Goal: Task Accomplishment & Management: Manage account settings

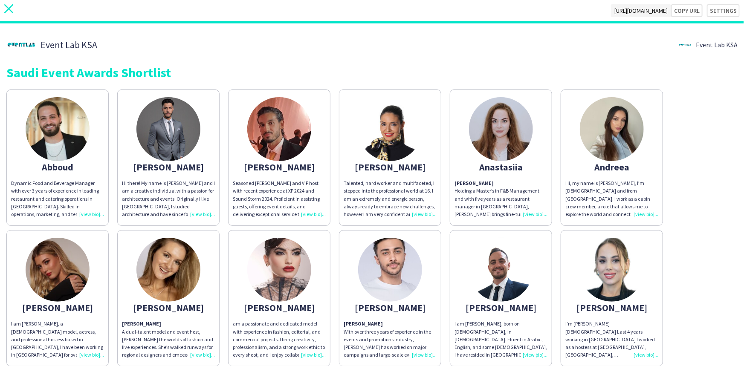
click at [5, 11] on icon "close" at bounding box center [8, 8] width 9 height 9
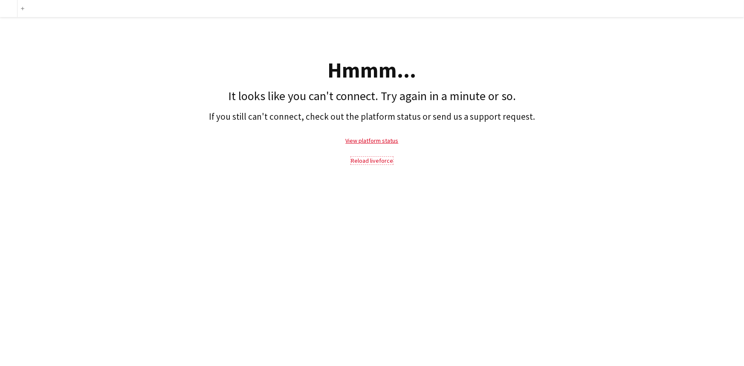
click at [363, 164] on link "Reload liveforce" at bounding box center [372, 161] width 42 height 8
click at [369, 162] on link "Reload liveforce" at bounding box center [372, 161] width 42 height 8
click at [373, 164] on link "Reload liveforce" at bounding box center [372, 161] width 42 height 8
click at [244, 159] on p "Reload liveforce" at bounding box center [372, 161] width 736 height 20
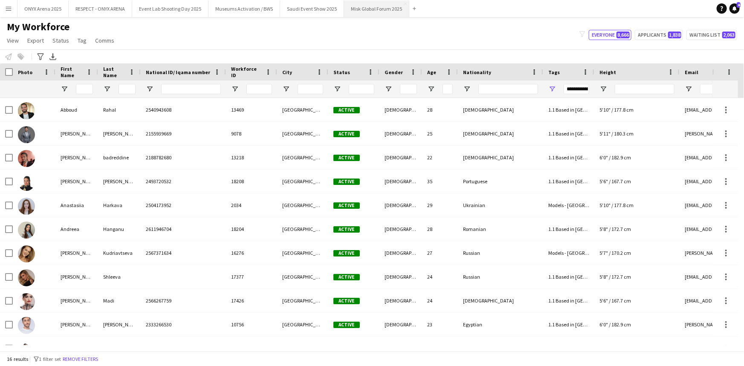
click at [355, 7] on button "Misk Global Forum 2025 Close" at bounding box center [376, 8] width 65 height 17
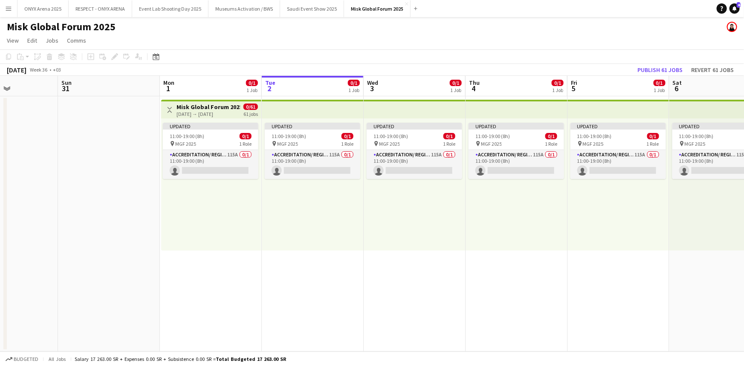
scroll to position [0, 230]
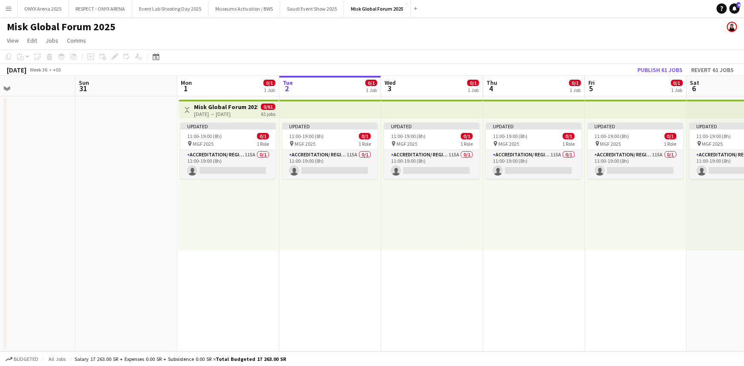
drag, startPoint x: 123, startPoint y: 296, endPoint x: 298, endPoint y: 286, distance: 175.1
click at [298, 286] on app-calendar-viewport "Thu 28 Fri 29 Sat 30 Sun 31 Mon 1 0/1 1 Job Tue 2 0/1 1 Job Wed 3 0/1 1 Job Thu…" at bounding box center [372, 214] width 744 height 276
click at [224, 106] on h3 "Misk Global Forum 2025" at bounding box center [226, 107] width 64 height 8
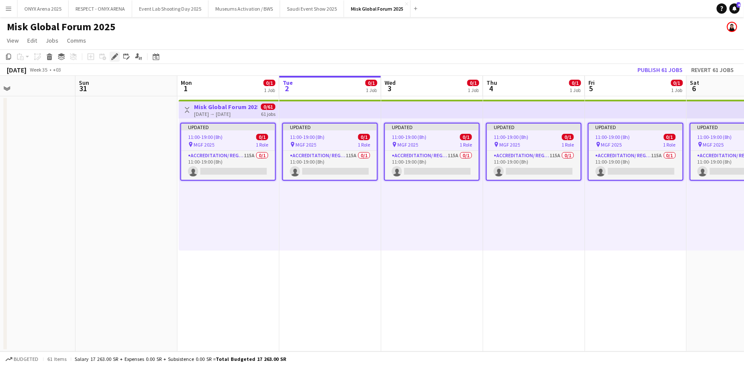
click at [114, 58] on icon at bounding box center [114, 57] width 5 height 5
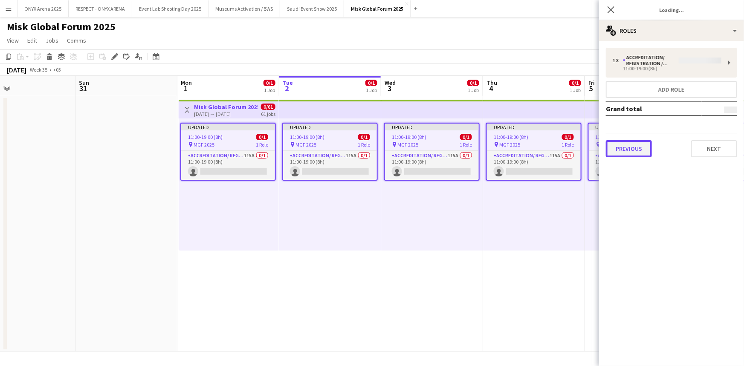
click at [618, 145] on button "Previous" at bounding box center [629, 148] width 46 height 17
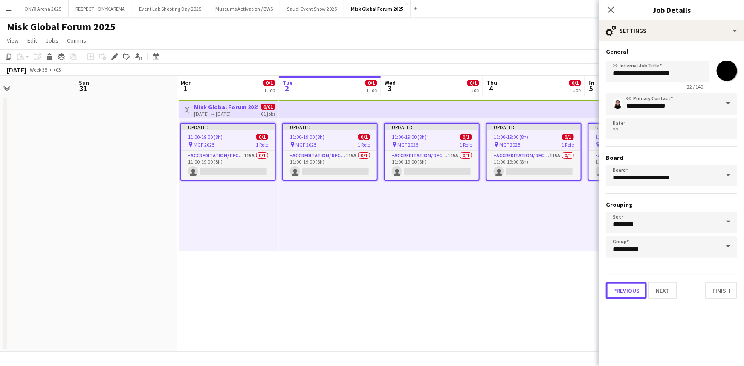
click at [635, 289] on button "Previous" at bounding box center [626, 290] width 41 height 17
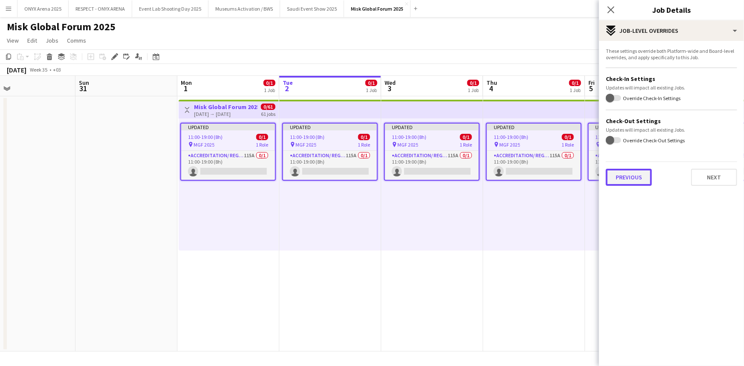
click at [639, 175] on button "Previous" at bounding box center [629, 177] width 46 height 17
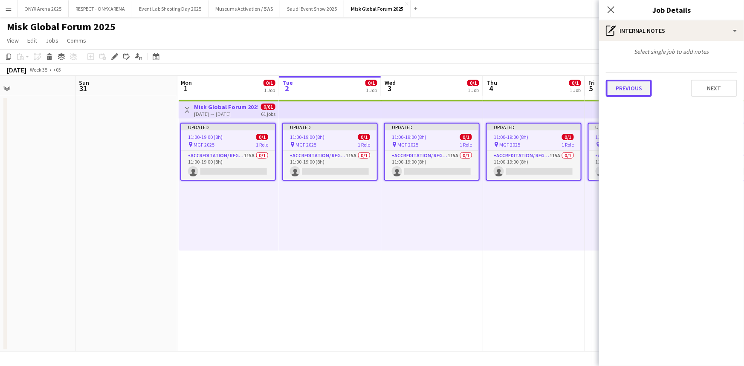
click at [623, 87] on button "Previous" at bounding box center [629, 88] width 46 height 17
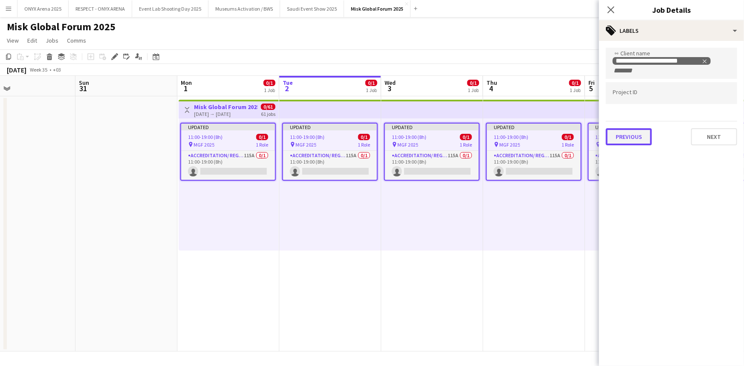
click at [628, 136] on button "Previous" at bounding box center [629, 136] width 46 height 17
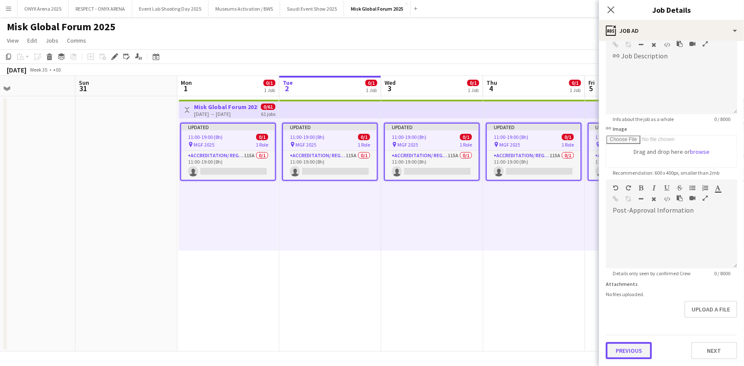
scroll to position [56, 0]
click at [622, 325] on form "**********" at bounding box center [671, 175] width 145 height 367
click at [625, 350] on button "Previous" at bounding box center [629, 350] width 46 height 17
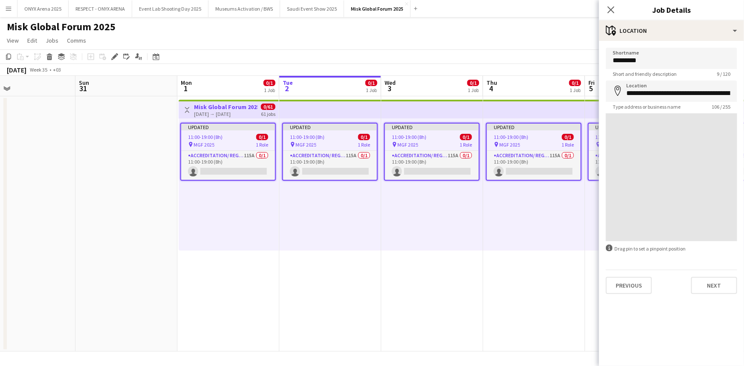
scroll to position [0, 0]
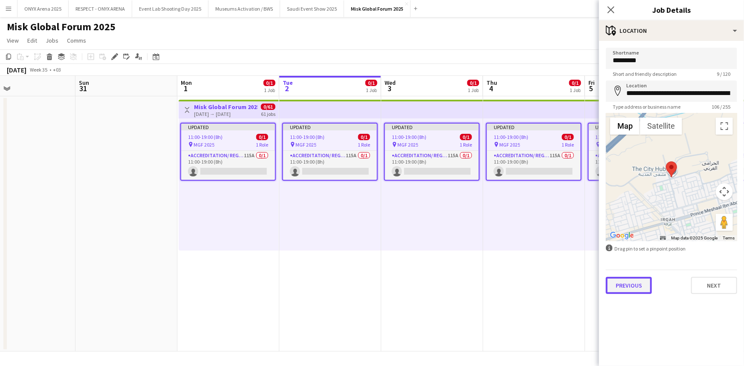
click at [631, 291] on button "Previous" at bounding box center [629, 285] width 46 height 17
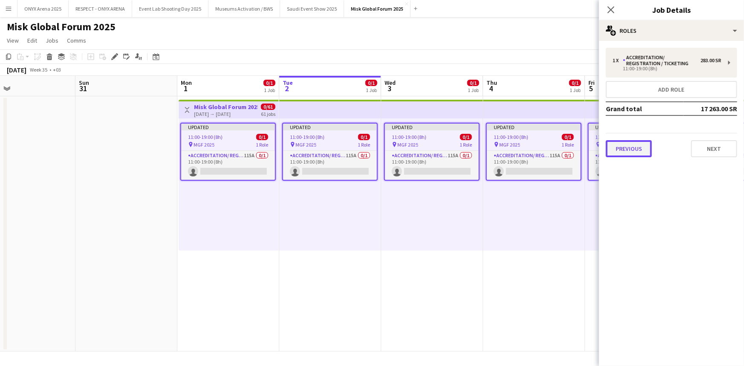
click at [630, 145] on button "Previous" at bounding box center [629, 148] width 46 height 17
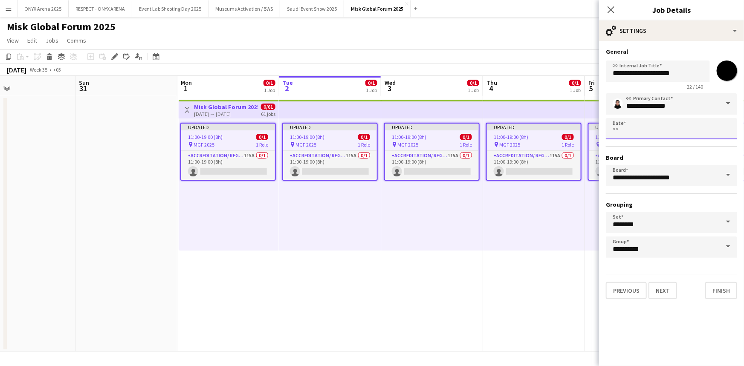
click at [637, 134] on body "Menu Boards Boards Boards All jobs Status Workforce Workforce My Workforce Recr…" at bounding box center [372, 183] width 744 height 366
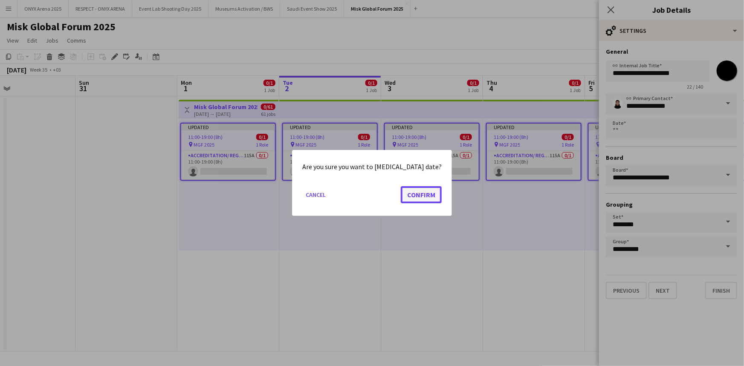
click at [411, 193] on button "Confirm" at bounding box center [421, 194] width 41 height 17
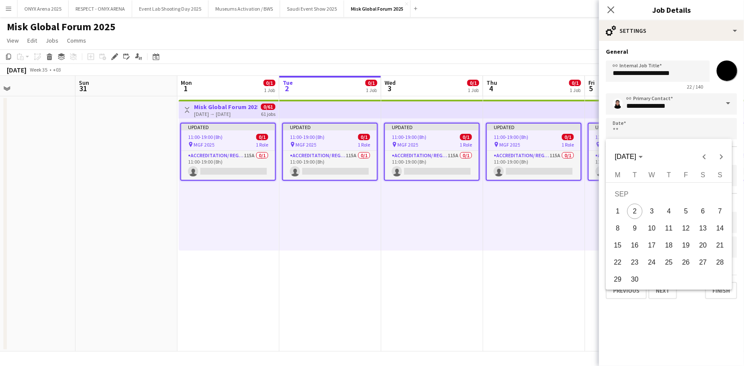
click at [651, 212] on span "3" at bounding box center [651, 211] width 15 height 15
type input "**********"
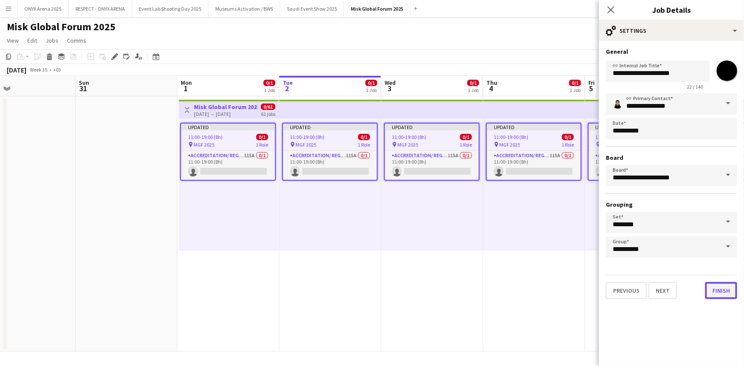
click at [720, 284] on button "Finish" at bounding box center [721, 290] width 32 height 17
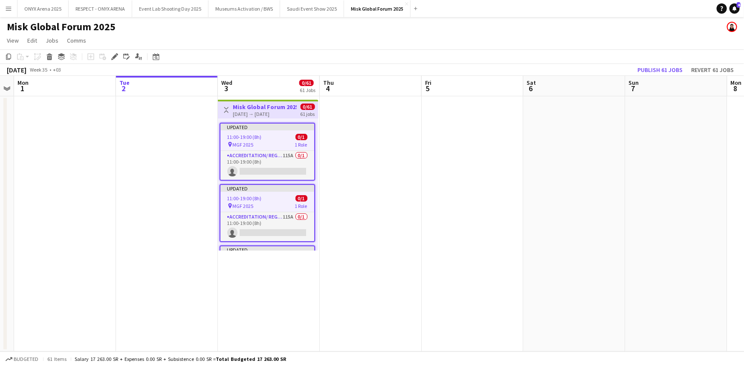
scroll to position [0, 413]
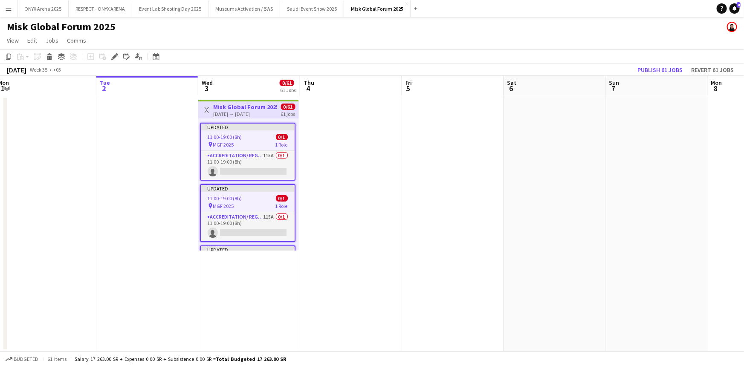
drag, startPoint x: 449, startPoint y: 274, endPoint x: 267, endPoint y: 273, distance: 182.5
click at [267, 273] on app-calendar-viewport "Thu 28 Fri 29 Sat 30 Sun 31 Mon 1 Tue 2 Wed 3 0/61 61 Jobs Thu 4 Fri 5 Sat 6 Su…" at bounding box center [372, 214] width 744 height 276
click at [126, 58] on icon "Edit linked Job" at bounding box center [126, 56] width 7 height 7
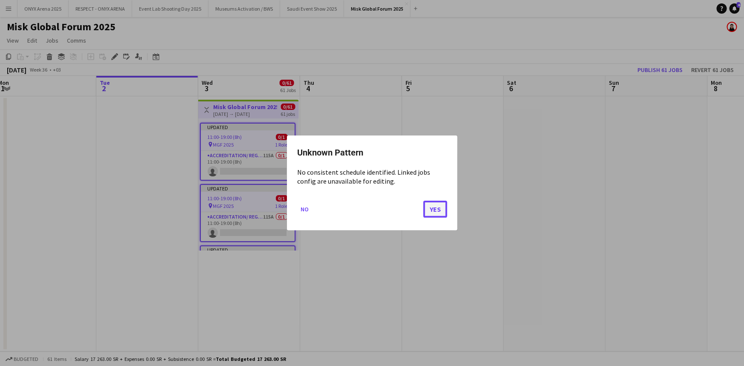
click at [431, 213] on button "Yes" at bounding box center [436, 209] width 24 height 17
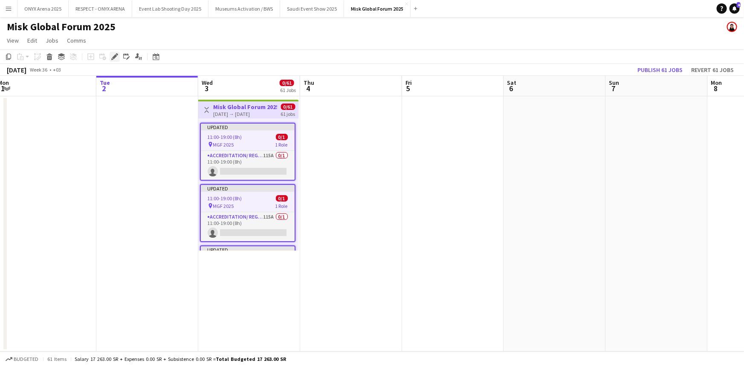
click at [113, 58] on icon at bounding box center [114, 57] width 5 height 5
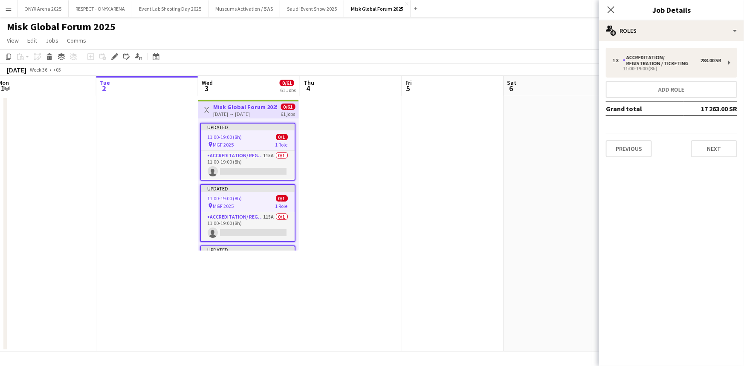
click at [635, 139] on div "Previous Next" at bounding box center [671, 145] width 131 height 24
click at [635, 145] on button "Previous" at bounding box center [629, 148] width 46 height 17
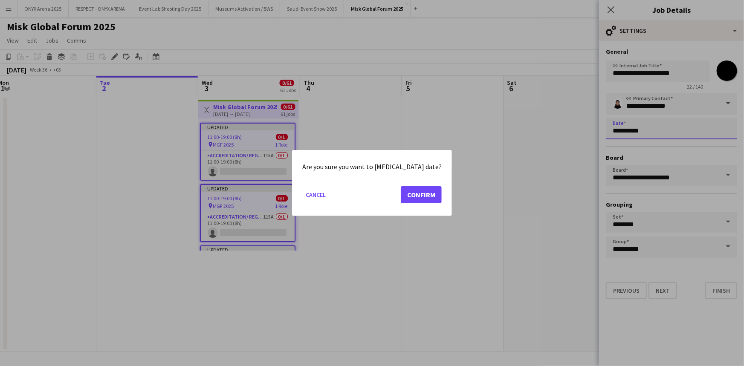
click at [655, 130] on body "Menu Boards Boards Boards All jobs Status Workforce Workforce My Workforce Recr…" at bounding box center [372, 183] width 744 height 366
click at [418, 196] on button "Confirm" at bounding box center [421, 194] width 41 height 17
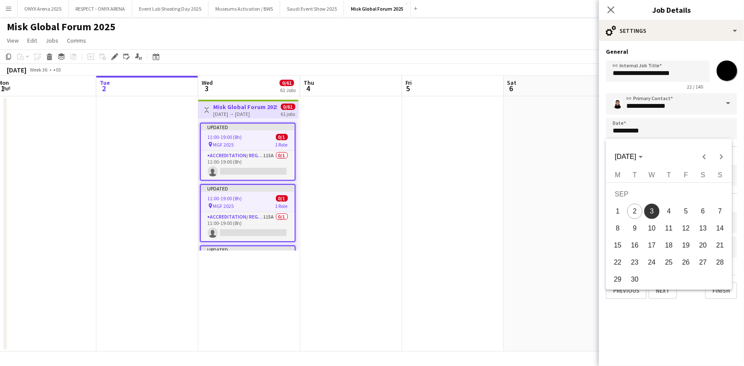
click at [613, 8] on div at bounding box center [372, 183] width 744 height 366
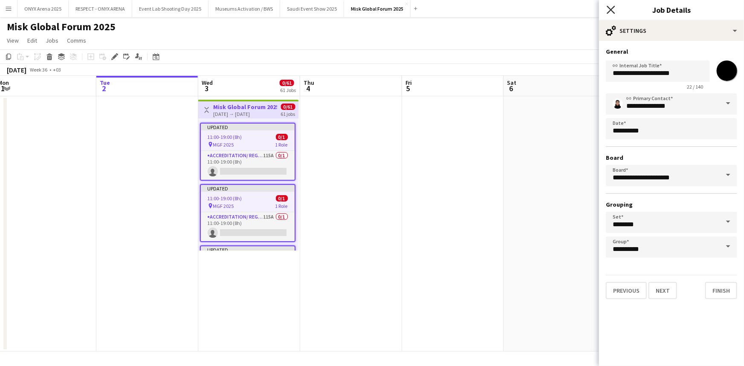
click at [610, 12] on icon "Close pop-in" at bounding box center [611, 10] width 8 height 8
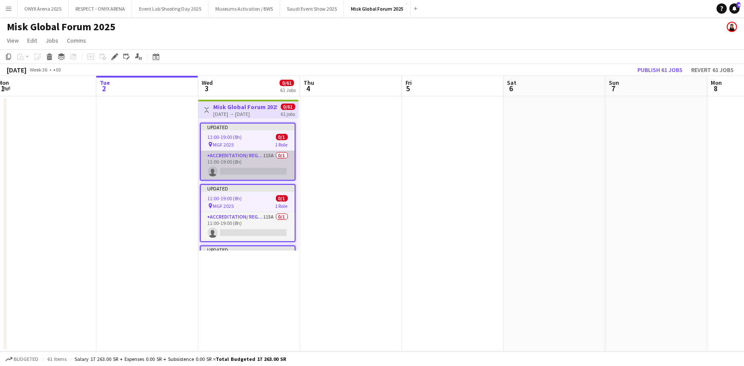
click at [251, 160] on app-card-role "Accreditation/ Registration / Ticketing 115A 0/1 11:00-19:00 (8h) single-neutra…" at bounding box center [248, 165] width 94 height 29
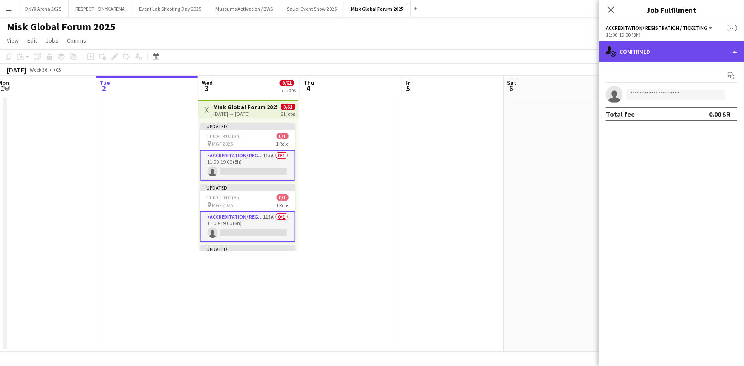
click at [634, 52] on div "single-neutral-actions-check-2 Confirmed" at bounding box center [671, 51] width 145 height 20
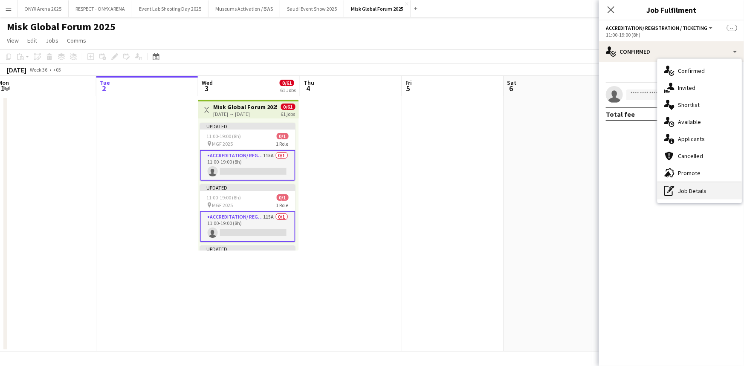
click at [691, 193] on div "pen-write Job Details" at bounding box center [700, 191] width 84 height 17
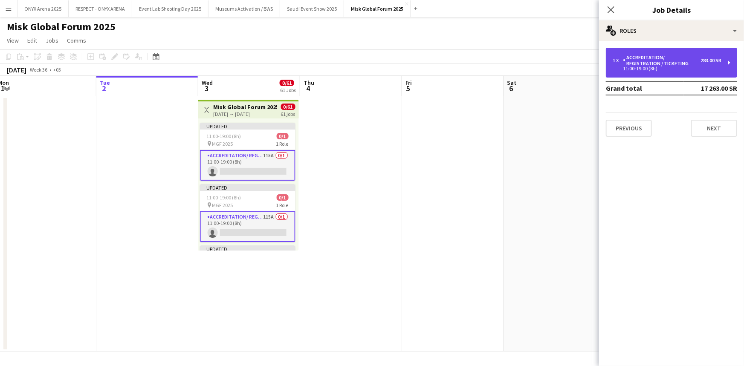
click at [643, 70] on div "11:00-19:00 (8h)" at bounding box center [667, 69] width 109 height 4
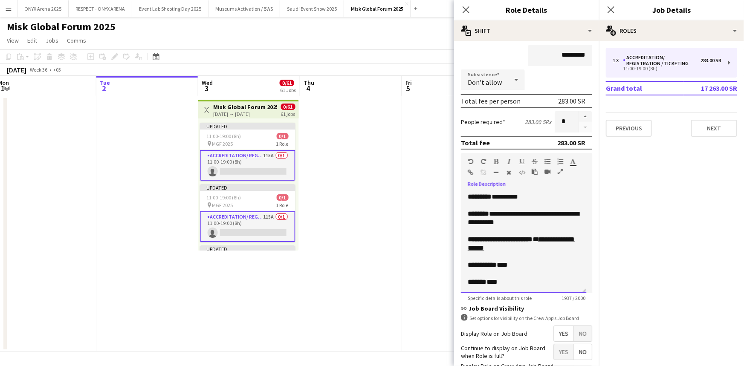
scroll to position [586, 0]
drag, startPoint x: 469, startPoint y: 193, endPoint x: 562, endPoint y: 285, distance: 130.3
click at [562, 285] on div "**********" at bounding box center [523, 242] width 125 height 102
copy div "**********"
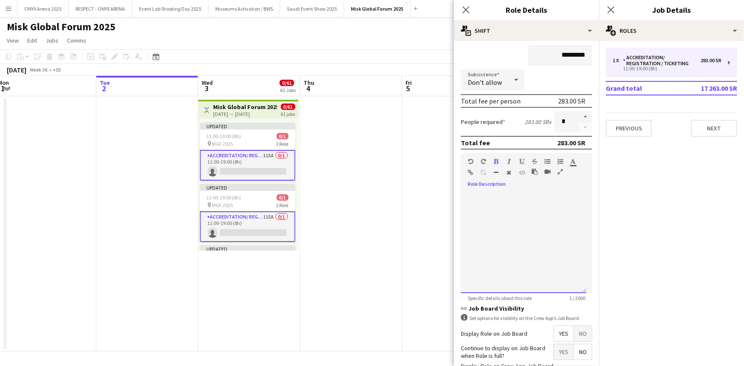
scroll to position [0, 0]
click at [610, 8] on icon at bounding box center [611, 10] width 8 height 8
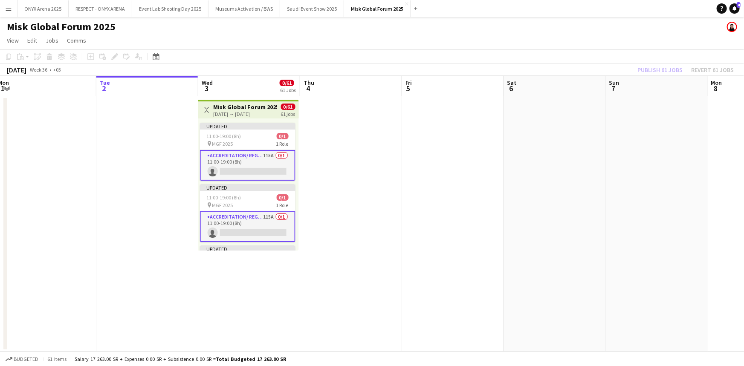
click at [264, 122] on div "Updated 11:00-19:00 (8h) 0/1 pin MGF 2025 1 Role Accreditation/ Registration / …" at bounding box center [248, 185] width 101 height 132
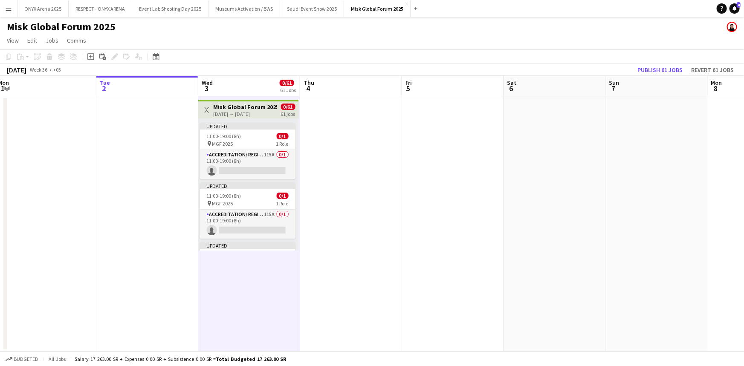
click at [238, 109] on h3 "Misk Global Forum 2025" at bounding box center [246, 107] width 64 height 8
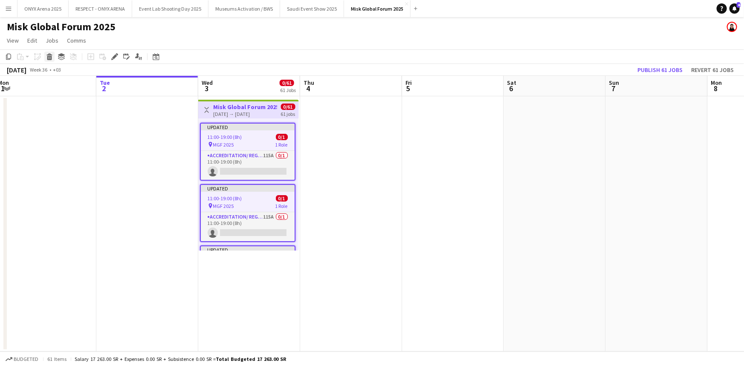
click at [48, 56] on icon at bounding box center [49, 58] width 5 height 4
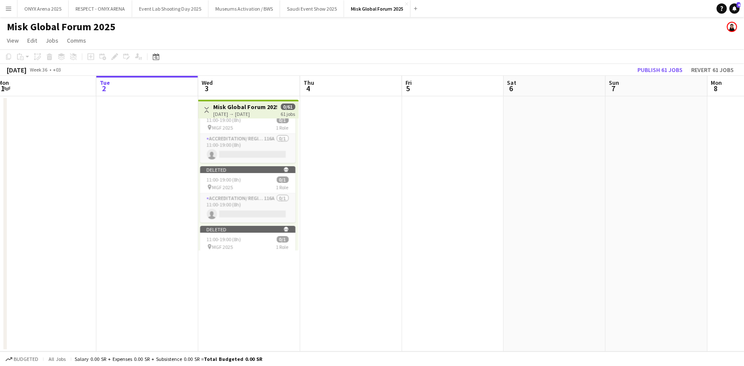
scroll to position [1628, 4]
click at [206, 111] on app-icon "Toggle View" at bounding box center [207, 110] width 6 height 6
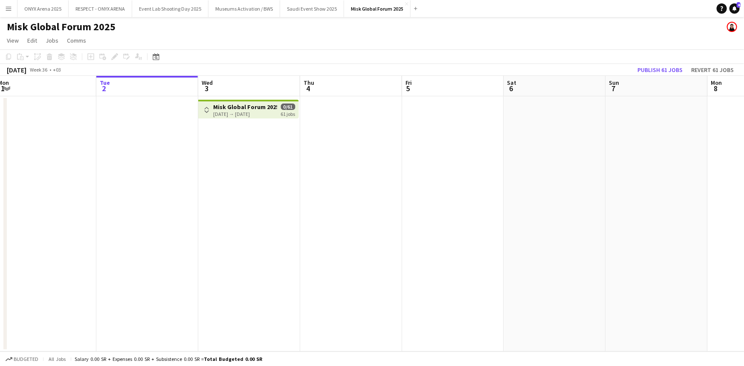
click at [236, 111] on div "03-09-2025 → 03-09-2025" at bounding box center [246, 114] width 64 height 6
click at [269, 145] on app-date-cell "Toggle View Misk Global Forum 2025 03-09-2025 → 03-09-2025 0/61 61 jobs" at bounding box center [249, 223] width 102 height 255
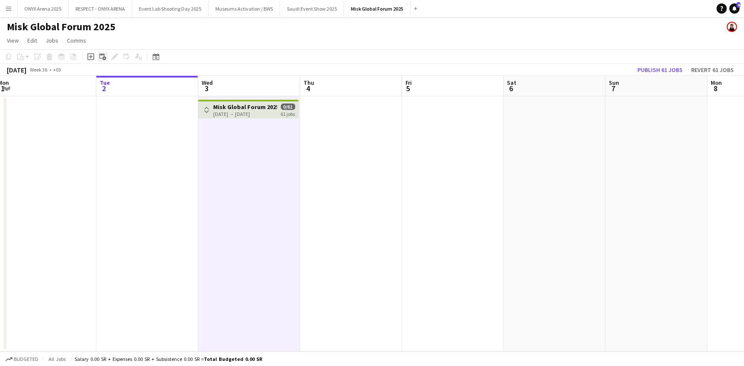
click at [102, 57] on icon "Add linked Job" at bounding box center [102, 56] width 7 height 7
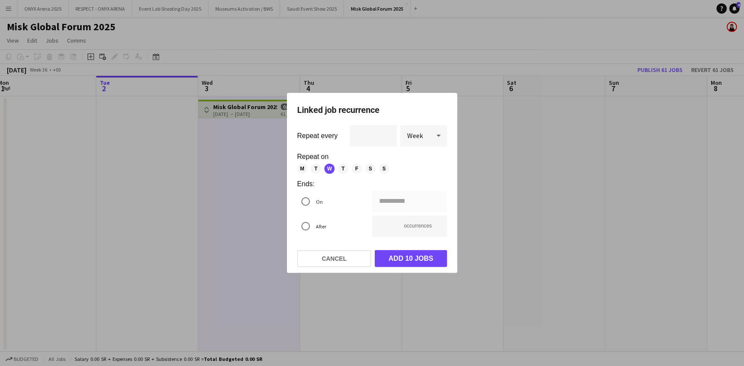
click at [436, 136] on icon at bounding box center [439, 135] width 10 height 17
click at [424, 154] on mat-option "Day" at bounding box center [423, 159] width 47 height 20
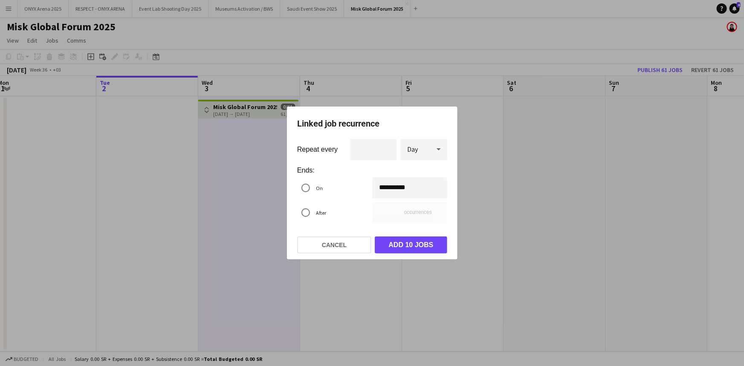
click at [385, 187] on div "**********" at bounding box center [372, 183] width 744 height 366
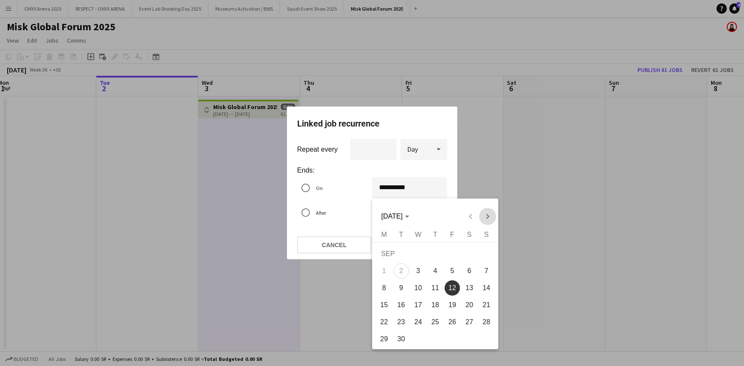
click at [487, 217] on span "Next month" at bounding box center [487, 216] width 17 height 17
click at [483, 220] on span "Next month" at bounding box center [487, 216] width 17 height 17
click at [439, 304] on span "20" at bounding box center [435, 307] width 15 height 15
type input "**********"
type input "**"
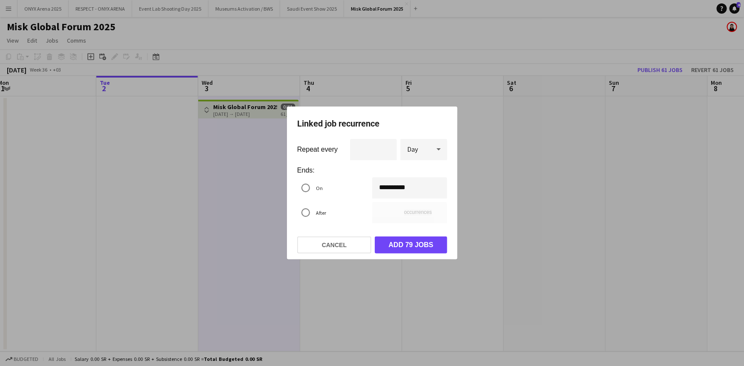
click at [381, 186] on div "**********" at bounding box center [372, 183] width 744 height 366
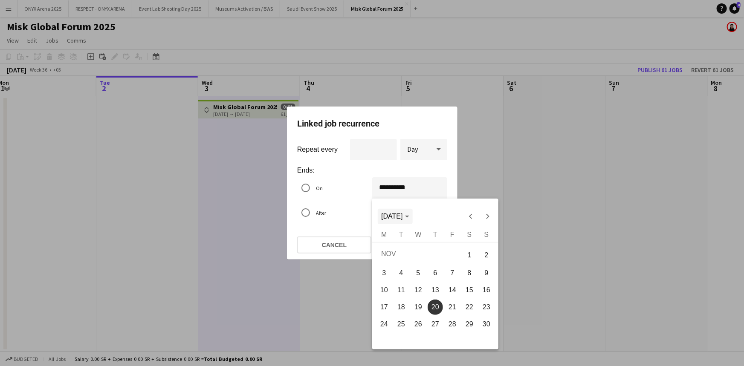
click at [403, 215] on span "NOV 2025" at bounding box center [391, 216] width 21 height 7
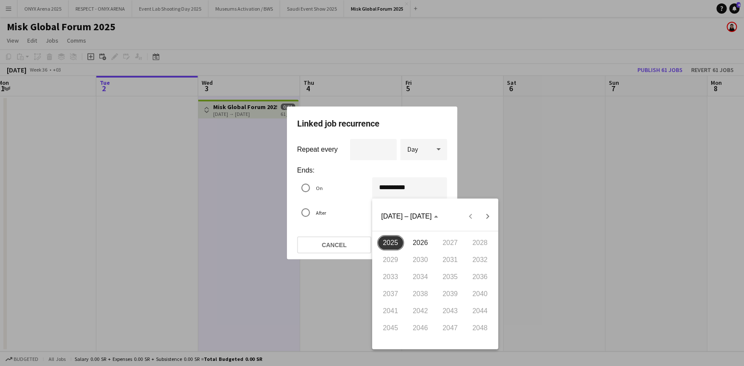
click at [394, 242] on span "2025" at bounding box center [390, 242] width 27 height 15
click at [417, 291] on span "OCT" at bounding box center [420, 294] width 27 height 15
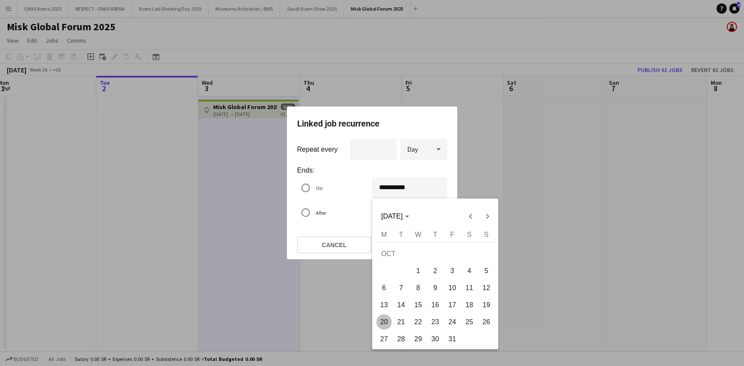
click at [453, 340] on span "31" at bounding box center [452, 339] width 15 height 15
type input "**********"
type input "**"
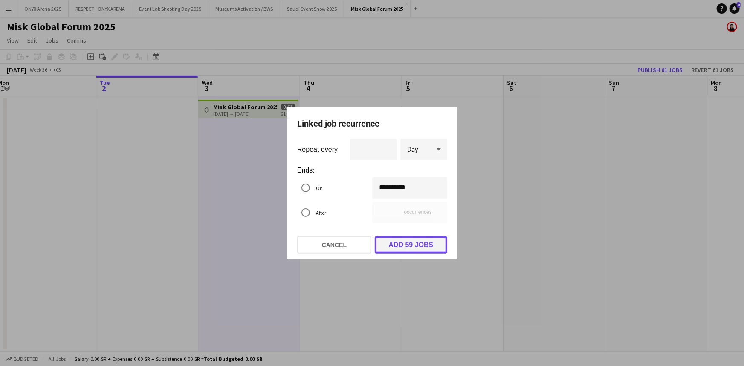
click at [398, 246] on button "Add 59 jobs" at bounding box center [411, 245] width 73 height 17
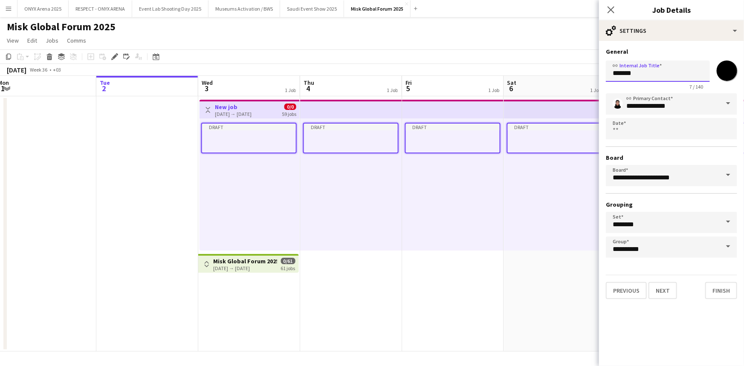
drag, startPoint x: 643, startPoint y: 74, endPoint x: 602, endPoint y: 74, distance: 40.9
click at [602, 74] on form "**********" at bounding box center [671, 174] width 145 height 252
type input "********"
click at [665, 290] on button "Next" at bounding box center [663, 290] width 29 height 17
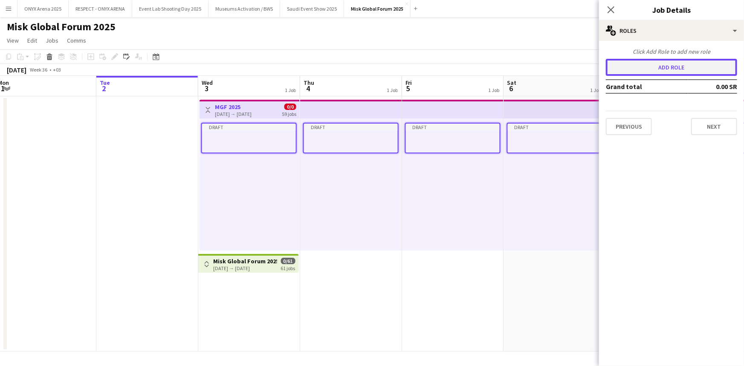
click at [653, 67] on button "Add role" at bounding box center [671, 67] width 131 height 17
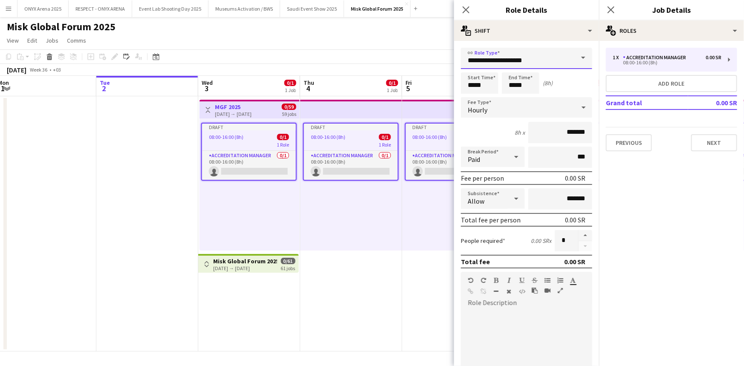
click at [542, 59] on input "**********" at bounding box center [526, 58] width 131 height 21
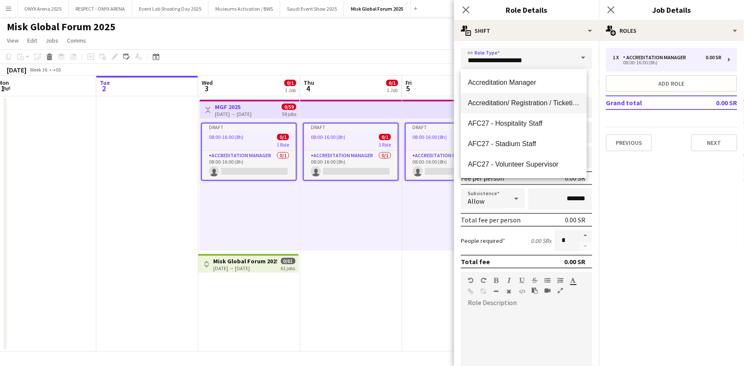
click at [509, 103] on span "Accreditation/ Registration / Ticketing" at bounding box center [524, 103] width 112 height 8
type input "**********"
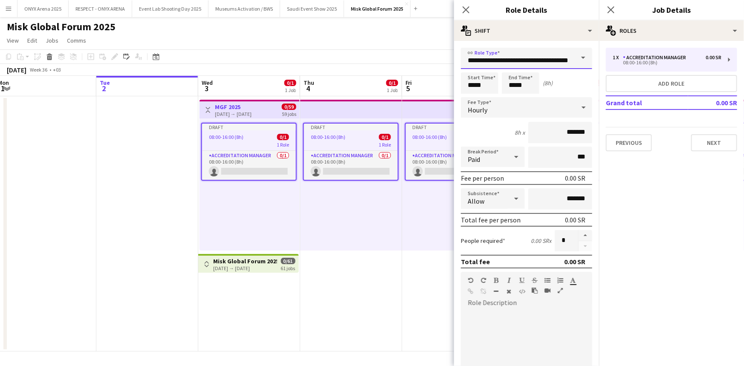
scroll to position [0, 6]
click at [480, 86] on input "*****" at bounding box center [480, 83] width 38 height 21
click at [472, 67] on div at bounding box center [471, 68] width 17 height 9
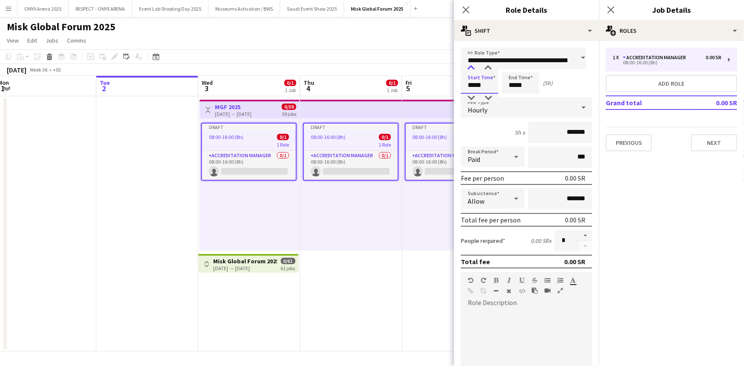
click at [472, 67] on div at bounding box center [471, 68] width 17 height 9
click at [487, 68] on div at bounding box center [488, 68] width 17 height 9
type input "*****"
click at [487, 68] on div at bounding box center [488, 68] width 17 height 9
click at [517, 82] on input "*****" at bounding box center [521, 83] width 38 height 21
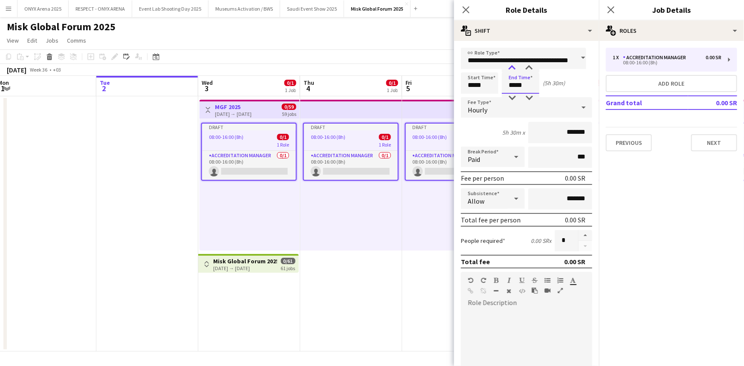
click at [516, 64] on div at bounding box center [512, 68] width 17 height 9
type input "*****"
click at [516, 64] on div at bounding box center [512, 68] width 17 height 9
click at [502, 107] on div "Hourly" at bounding box center [518, 107] width 114 height 20
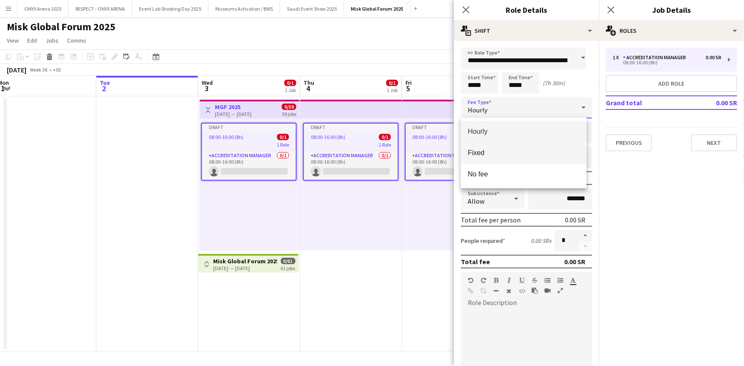
click at [502, 149] on span "Fixed" at bounding box center [524, 153] width 112 height 8
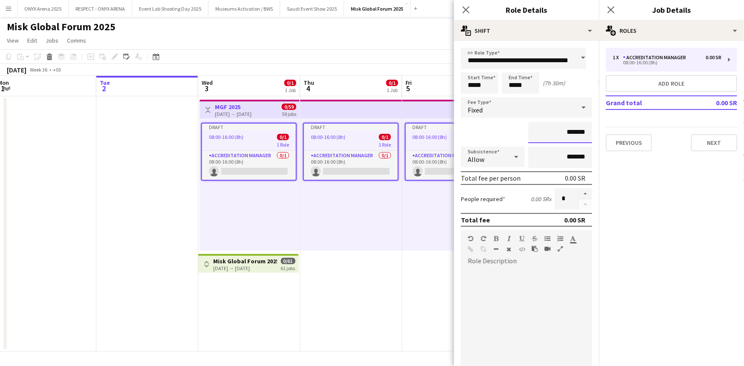
click at [556, 130] on input "*******" at bounding box center [560, 132] width 64 height 21
type input "****"
type input "*********"
click at [514, 154] on icon at bounding box center [516, 156] width 10 height 17
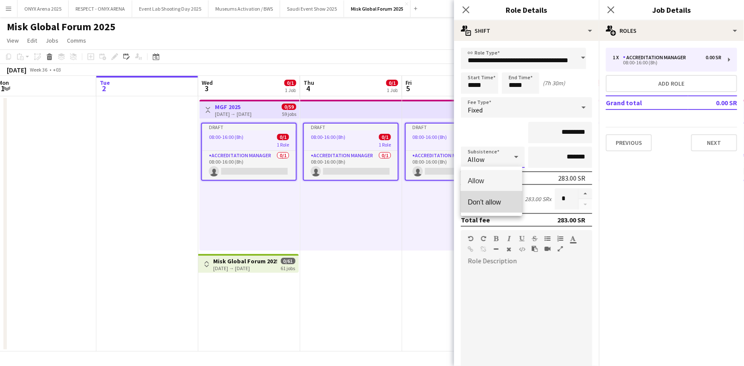
click at [503, 199] on span "Don't allow" at bounding box center [491, 202] width 47 height 8
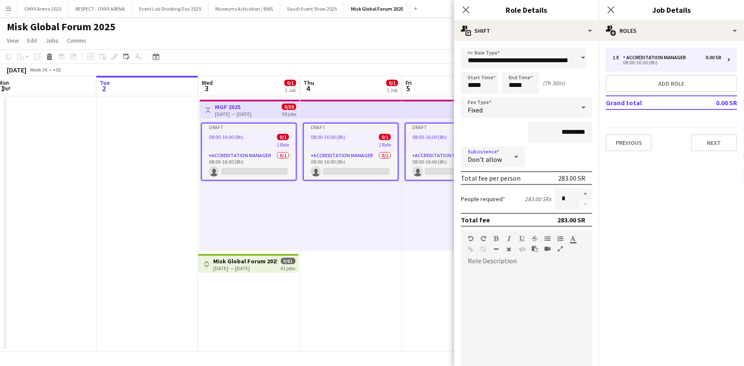
click at [498, 264] on div at bounding box center [526, 316] width 131 height 108
paste div
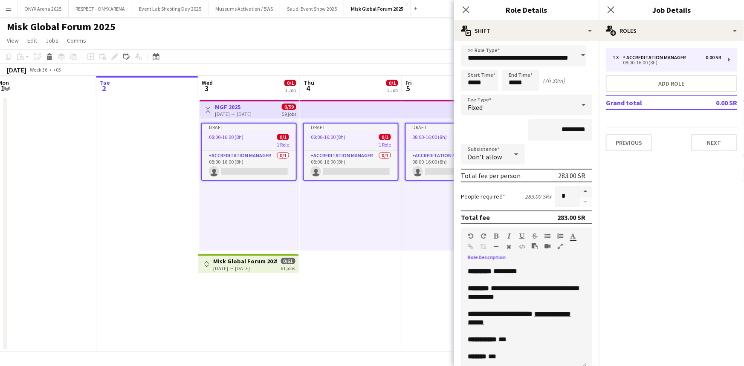
scroll to position [542, 0]
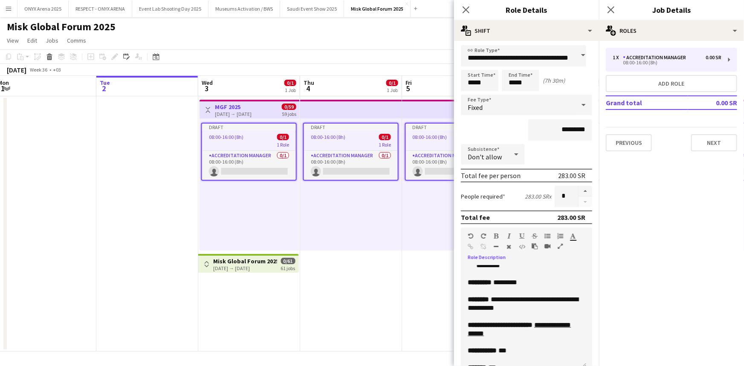
click at [536, 287] on div "**********" at bounding box center [521, 206] width 106 height 162
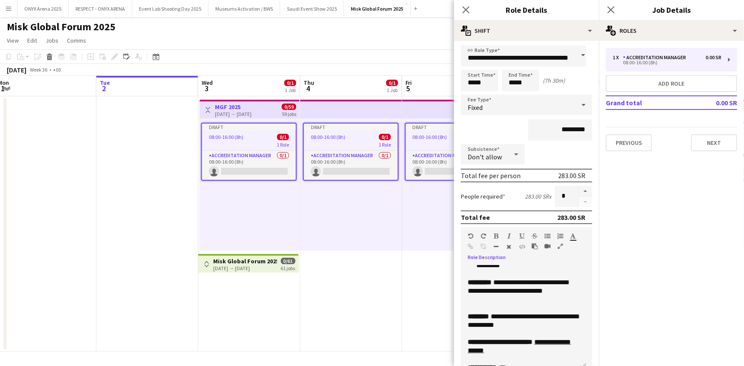
click at [545, 304] on div "**********" at bounding box center [521, 214] width 106 height 179
click at [522, 304] on div "**********" at bounding box center [521, 214] width 106 height 179
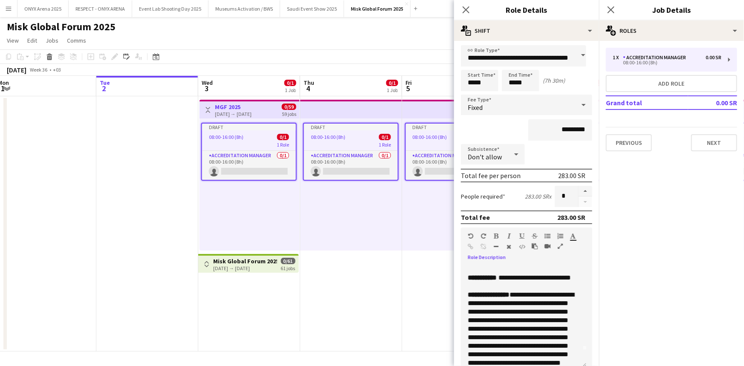
scroll to position [0, 0]
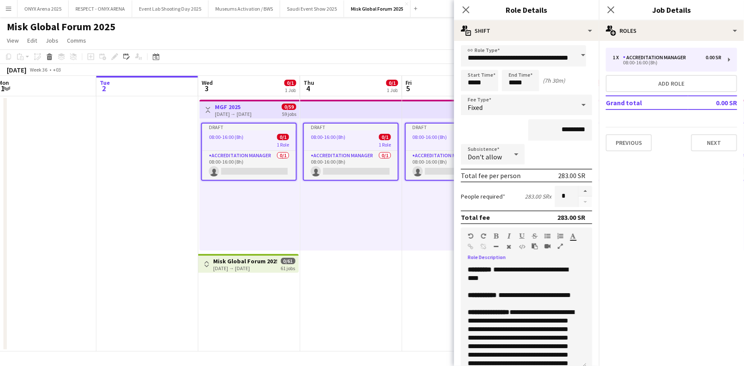
click at [514, 306] on div "**********" at bounding box center [523, 317] width 125 height 102
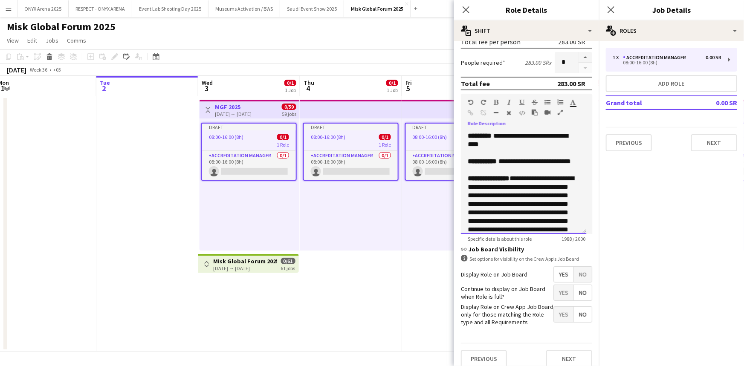
scroll to position [144, 0]
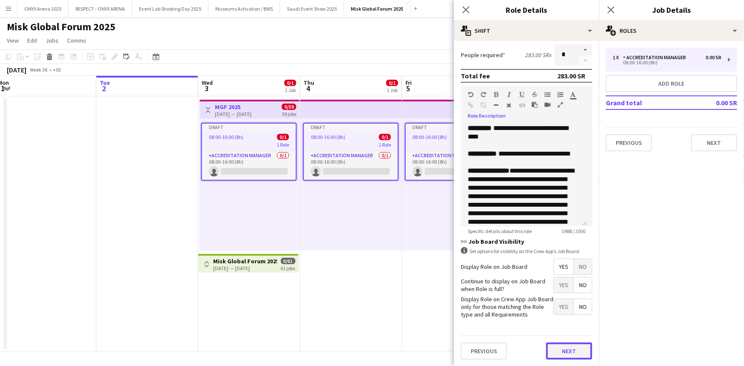
click at [572, 351] on button "Next" at bounding box center [569, 351] width 46 height 17
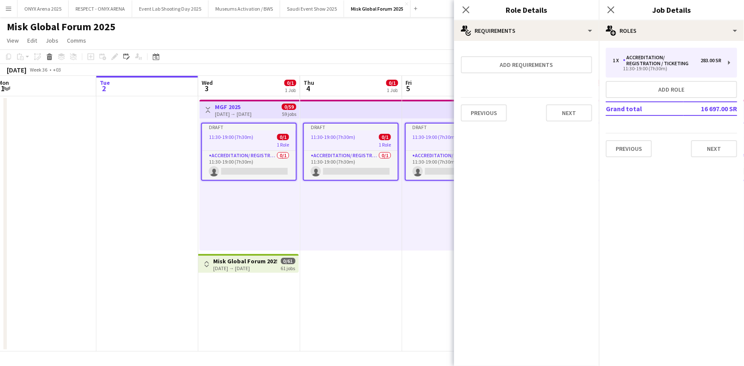
scroll to position [0, 0]
click at [563, 115] on button "Next" at bounding box center [569, 112] width 46 height 17
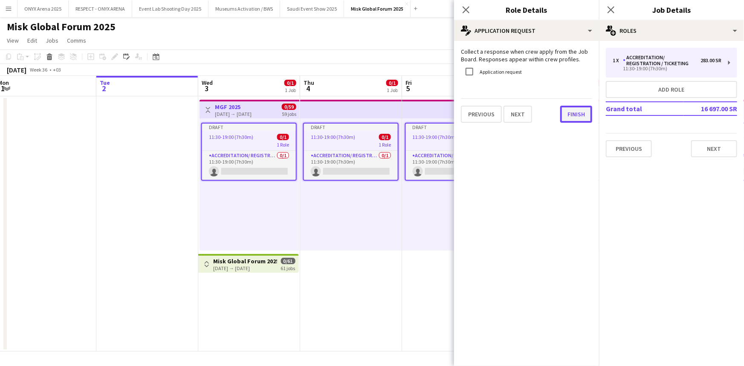
click at [585, 118] on button "Finish" at bounding box center [576, 114] width 32 height 17
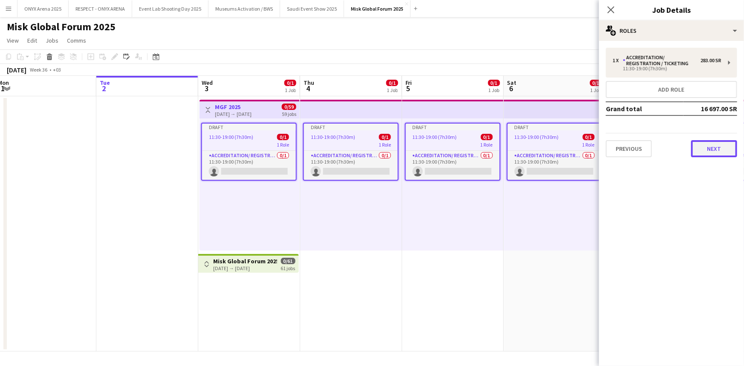
click at [707, 149] on button "Next" at bounding box center [714, 148] width 46 height 17
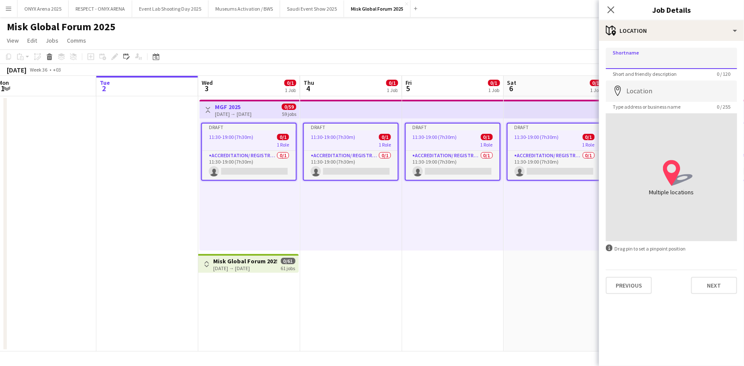
click at [647, 59] on input "Shortname" at bounding box center [671, 58] width 131 height 21
type input "********"
click at [643, 90] on input "Location" at bounding box center [671, 91] width 131 height 21
type input "**********"
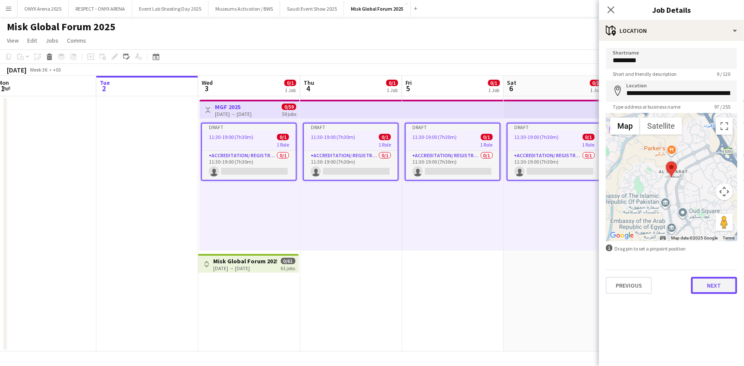
click at [704, 288] on button "Next" at bounding box center [714, 285] width 46 height 17
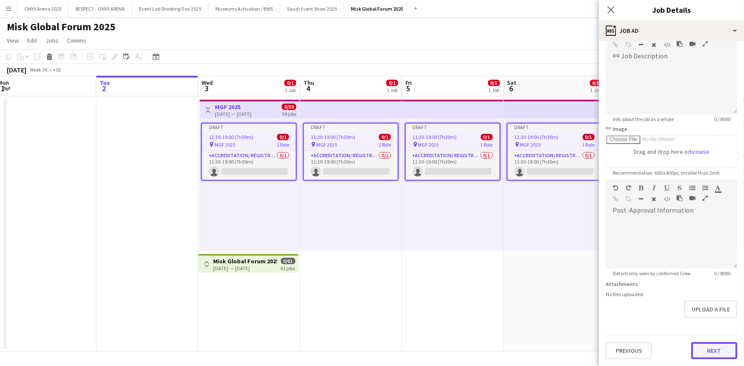
click at [704, 330] on form "Headline ******** 8 / 140 link Job Description default Heading 1 Heading 2 Head…" at bounding box center [671, 175] width 145 height 367
click at [704, 350] on button "Next" at bounding box center [714, 350] width 46 height 17
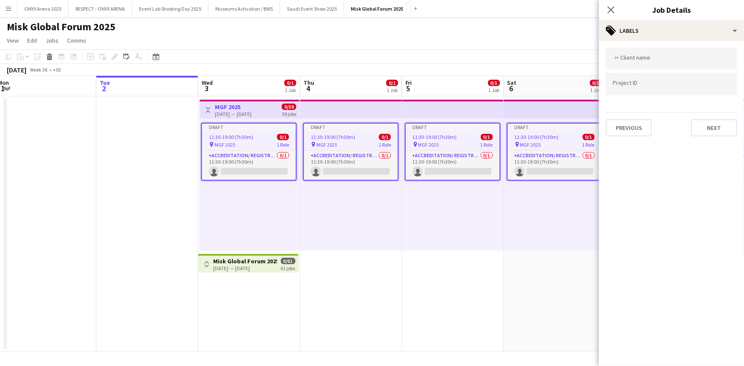
click at [638, 58] on input "Type to search client labels..." at bounding box center [672, 59] width 118 height 8
type input "****"
click at [642, 82] on div "BalichWonderStudio - KSA" at bounding box center [671, 85] width 131 height 20
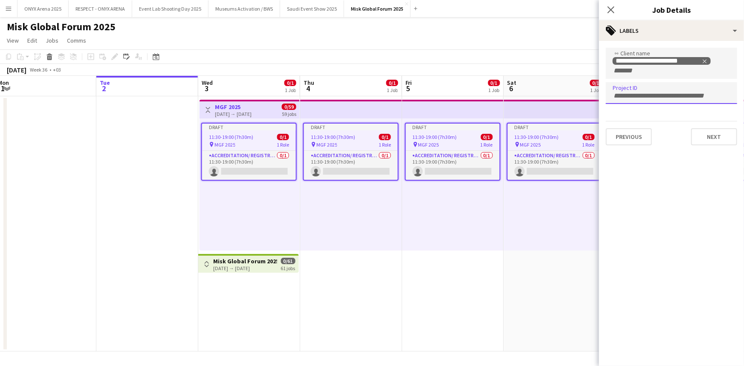
click at [638, 99] on div at bounding box center [671, 93] width 131 height 22
paste input "**********"
type input "**********"
click at [709, 136] on button "Next" at bounding box center [714, 136] width 46 height 17
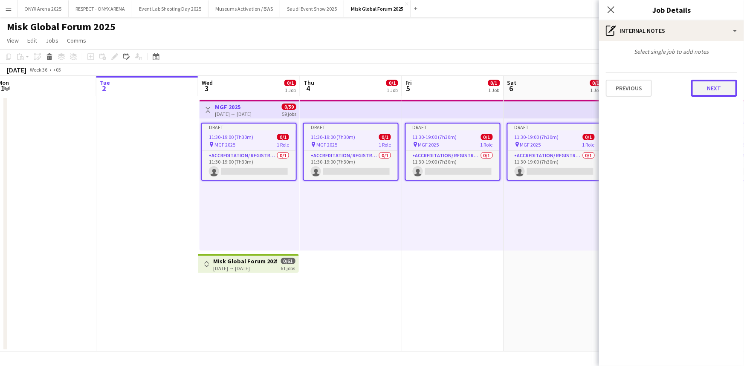
click at [702, 92] on button "Next" at bounding box center [714, 88] width 46 height 17
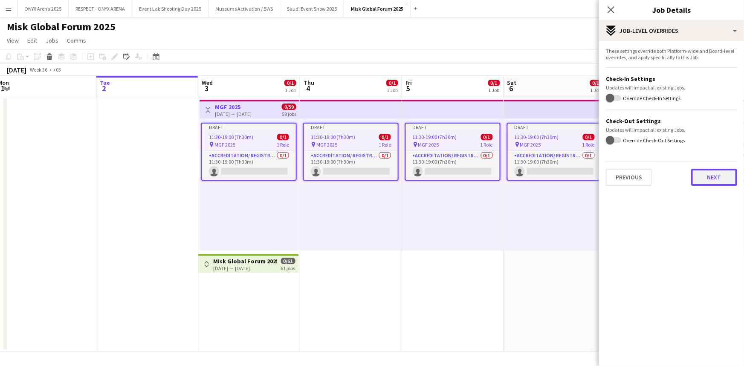
click at [713, 174] on button "Next" at bounding box center [714, 177] width 46 height 17
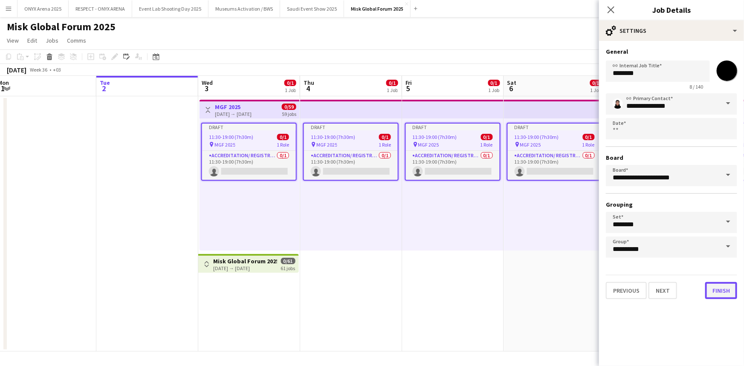
click at [722, 288] on button "Finish" at bounding box center [721, 290] width 32 height 17
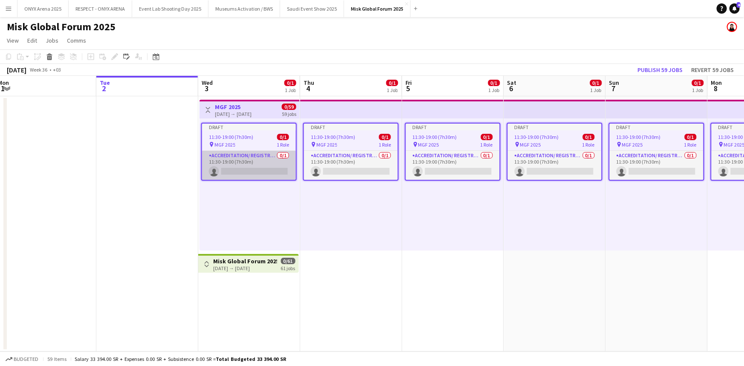
click at [238, 162] on app-card-role "Accreditation/ Registration / Ticketing 0/1 11:30-19:00 (7h30m) single-neutral-…" at bounding box center [249, 165] width 94 height 29
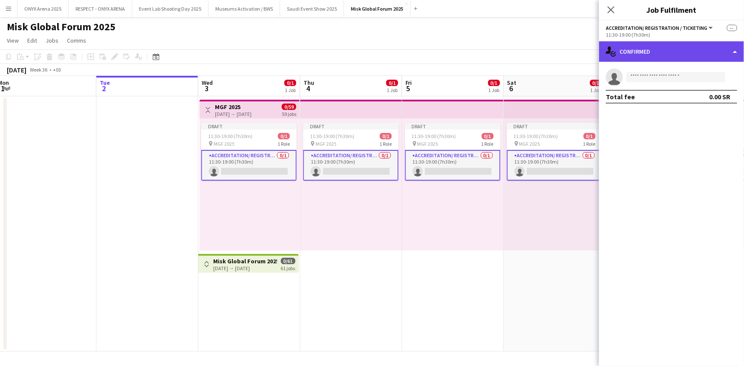
click at [664, 55] on div "single-neutral-actions-check-2 Confirmed" at bounding box center [671, 51] width 145 height 20
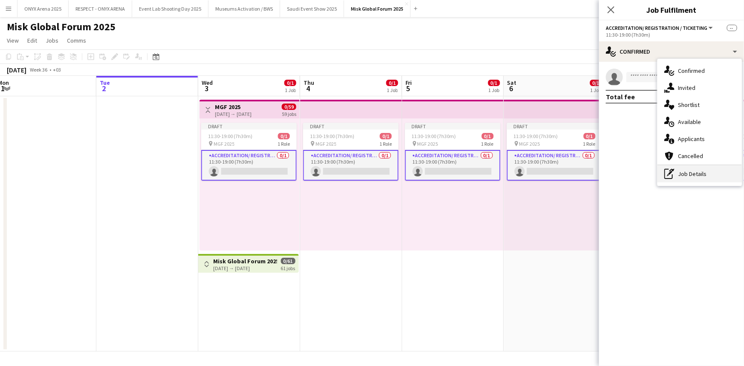
click at [691, 171] on div "pen-write Job Details" at bounding box center [700, 173] width 84 height 17
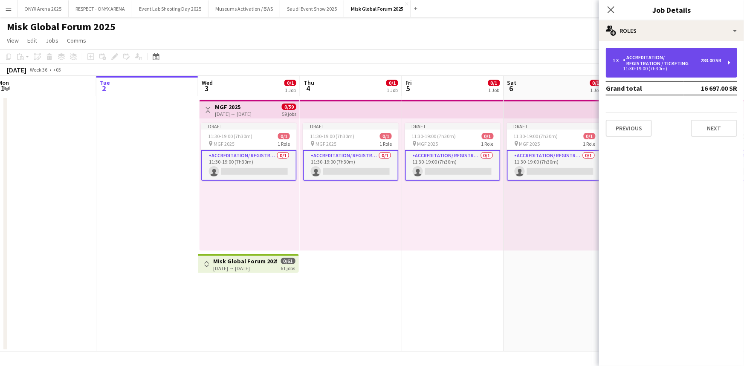
click at [672, 62] on div "Accreditation/ Registration / Ticketing" at bounding box center [662, 61] width 78 height 12
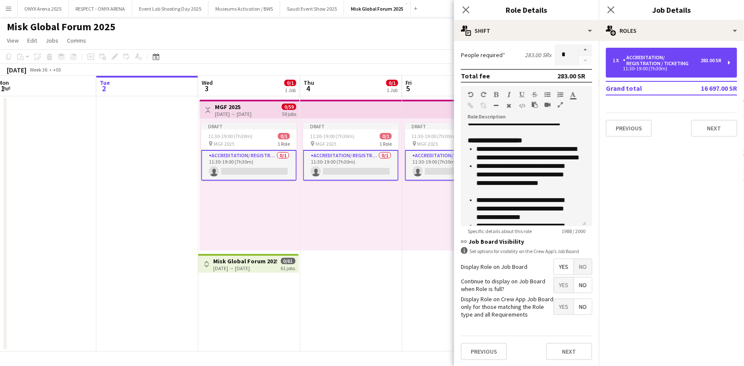
scroll to position [232, 0]
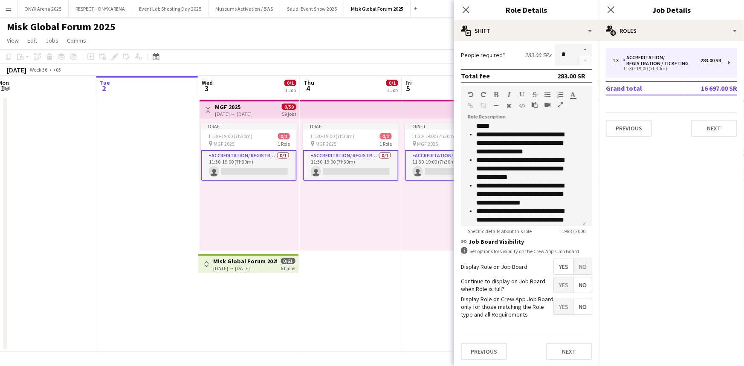
click at [577, 266] on span "No" at bounding box center [583, 266] width 18 height 15
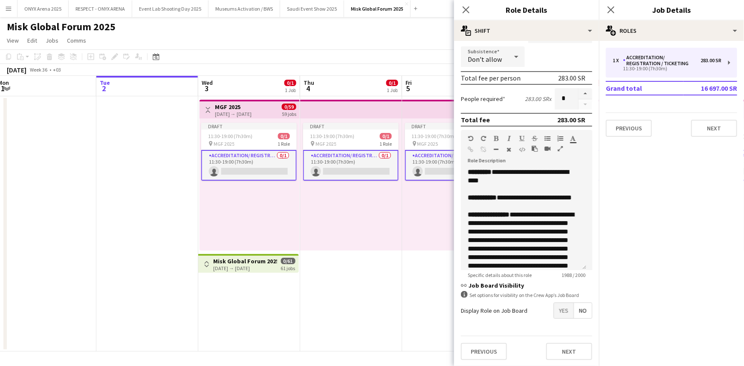
scroll to position [0, 0]
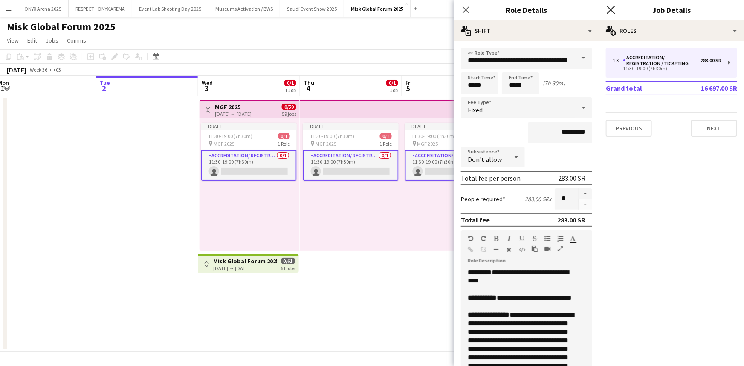
click at [610, 8] on icon "Close pop-in" at bounding box center [611, 10] width 8 height 8
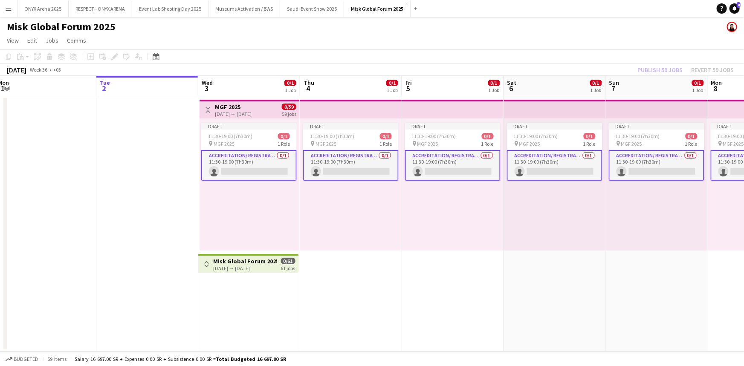
click at [252, 116] on div "03-09-2025 → 31-10-2025" at bounding box center [233, 114] width 37 height 6
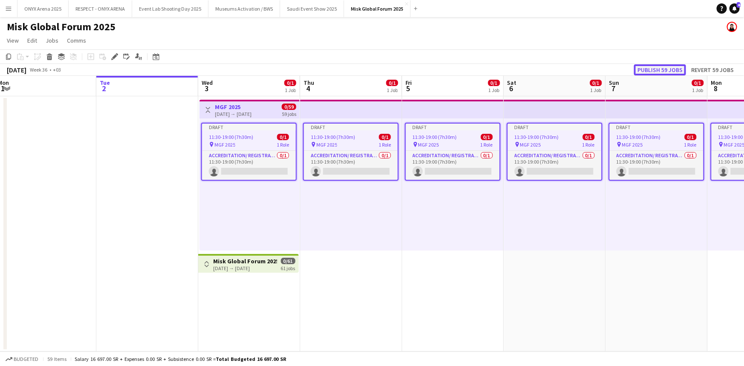
click at [644, 70] on button "Publish 59 jobs" at bounding box center [660, 69] width 52 height 11
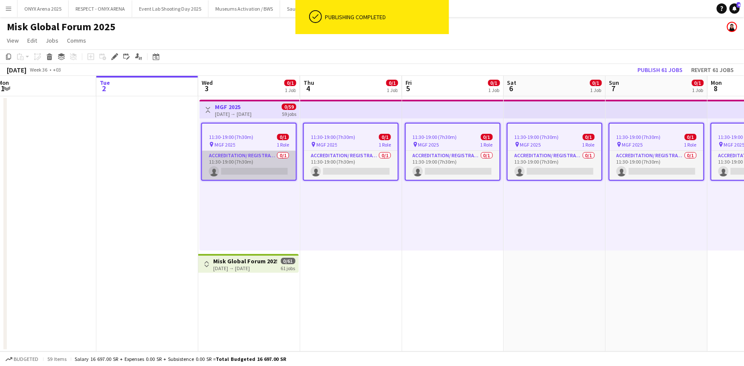
click at [251, 171] on app-card-role "Accreditation/ Registration / Ticketing 0/1 11:30-19:00 (7h30m) single-neutral-…" at bounding box center [249, 165] width 94 height 29
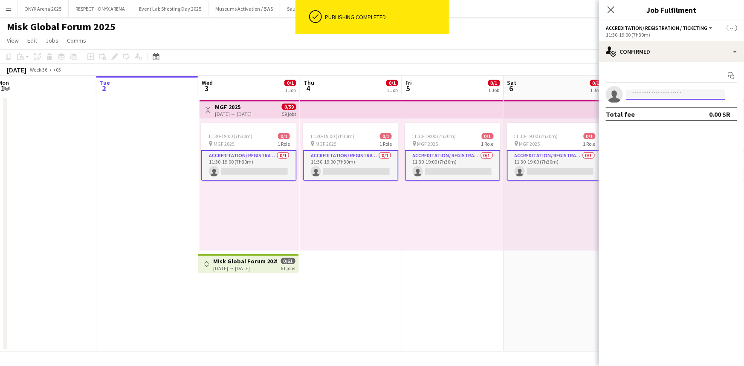
click at [650, 90] on input at bounding box center [676, 95] width 99 height 10
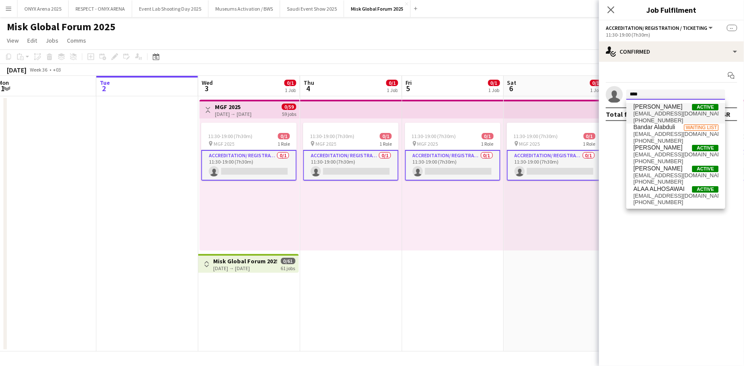
type input "****"
click at [653, 112] on span "ialaa.shaheen@gmail.com" at bounding box center [675, 113] width 85 height 7
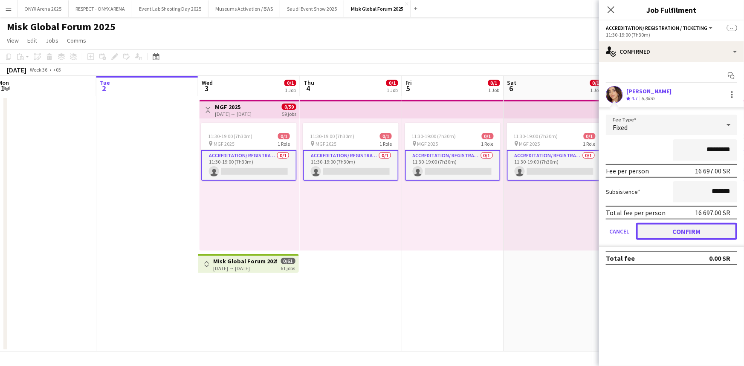
click at [668, 233] on button "Confirm" at bounding box center [686, 231] width 101 height 17
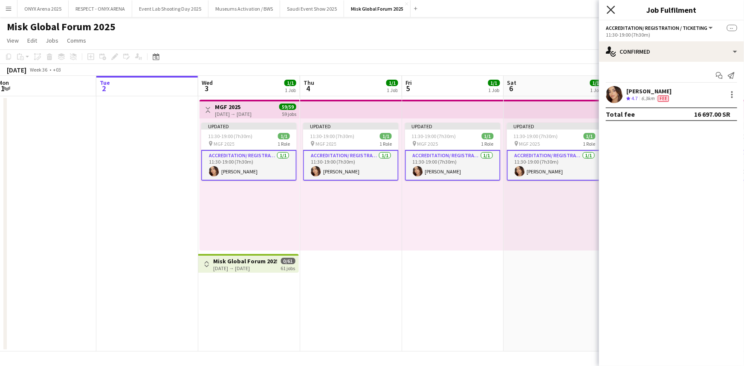
click at [611, 10] on icon at bounding box center [611, 10] width 8 height 8
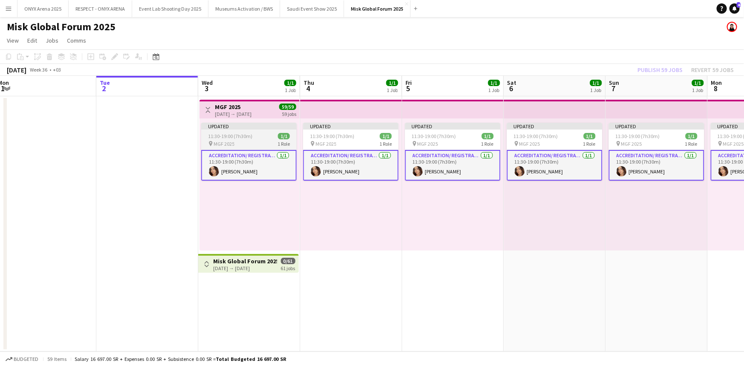
click at [257, 131] on app-job-card "Updated 11:30-19:00 (7h30m) 1/1 pin MGF 2025 1 Role Accreditation/ Registration…" at bounding box center [249, 152] width 96 height 58
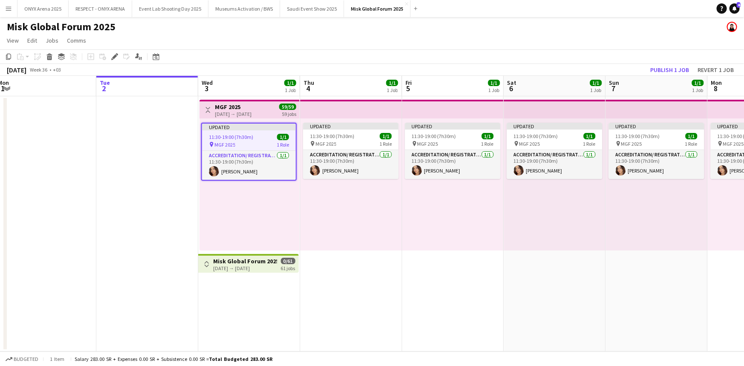
click at [252, 114] on div "03-09-2025 → 31-10-2025" at bounding box center [233, 114] width 37 height 6
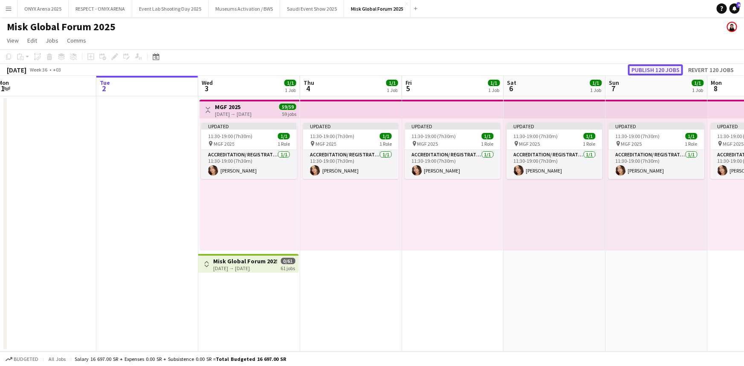
click at [641, 69] on button "Publish 120 jobs" at bounding box center [655, 69] width 55 height 11
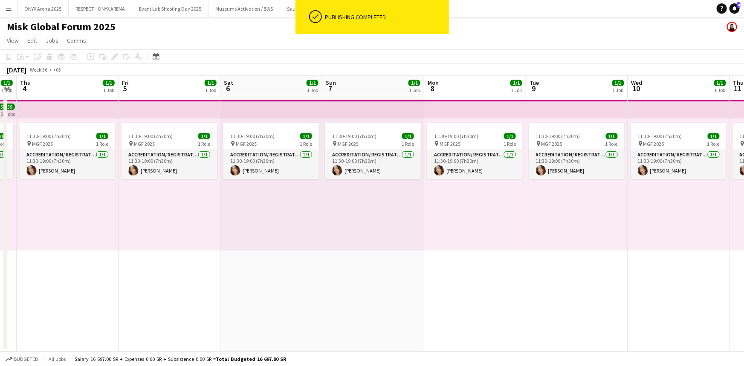
drag, startPoint x: 423, startPoint y: 288, endPoint x: 163, endPoint y: 284, distance: 259.8
click at [163, 284] on app-calendar-viewport "Mon 1 Tue 2 Wed 3 1/1 1 Job Thu 4 1/1 1 Job Fri 5 1/1 1 Job Sat 6 1/1 1 Job Sun…" at bounding box center [372, 214] width 744 height 276
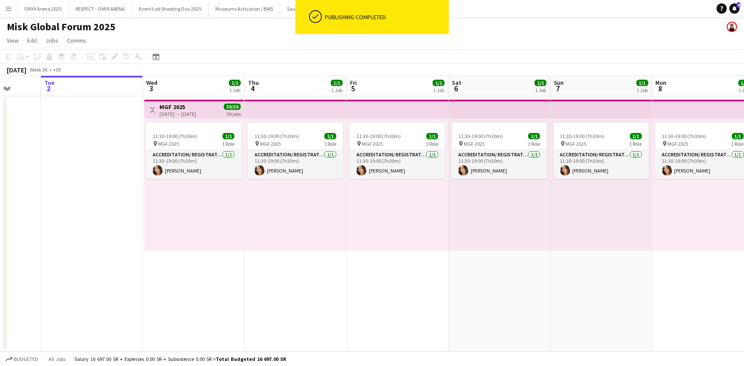
scroll to position [0, 260]
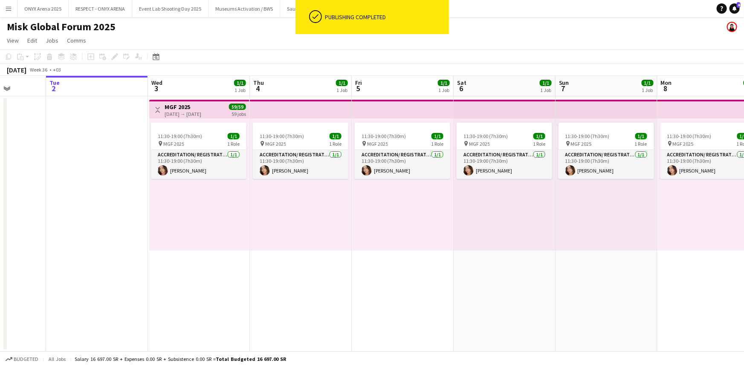
drag, startPoint x: 469, startPoint y: 303, endPoint x: 703, endPoint y: 297, distance: 233.8
click at [703, 297] on app-calendar-viewport "Sat 30 Sun 31 Mon 1 Tue 2 Wed 3 1/1 1 Job Thu 4 1/1 1 Job Fri 5 1/1 1 Job Sat 6…" at bounding box center [372, 214] width 744 height 276
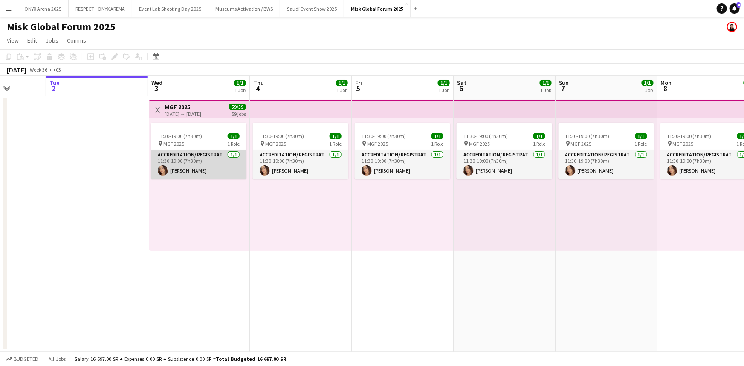
click at [194, 171] on app-card-role "Accreditation/ Registration / Ticketing 1/1 11:30-19:00 (7h30m) Alaa Abdelrahman" at bounding box center [199, 164] width 96 height 29
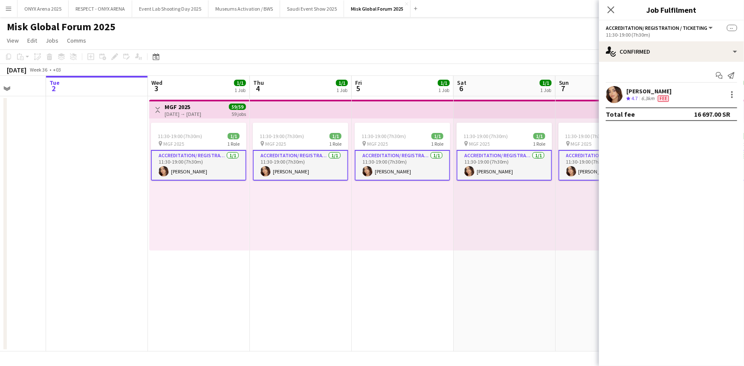
click at [635, 95] on span "4.7" at bounding box center [635, 98] width 6 height 6
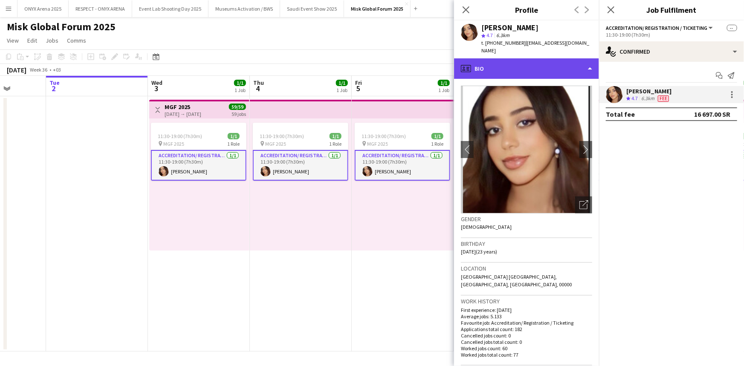
click at [510, 67] on div "profile Bio" at bounding box center [526, 68] width 145 height 20
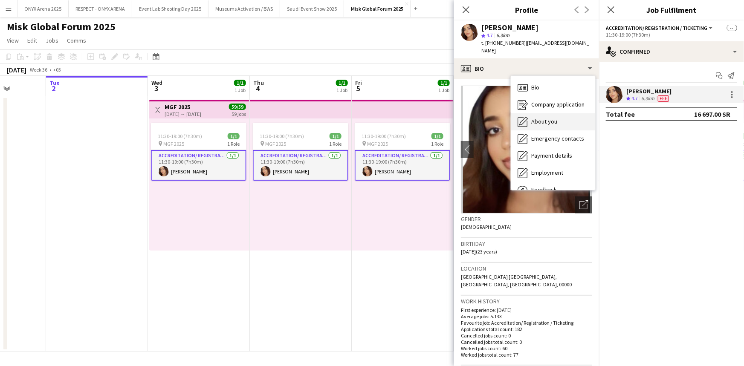
click at [543, 118] on span "About you" at bounding box center [544, 122] width 26 height 8
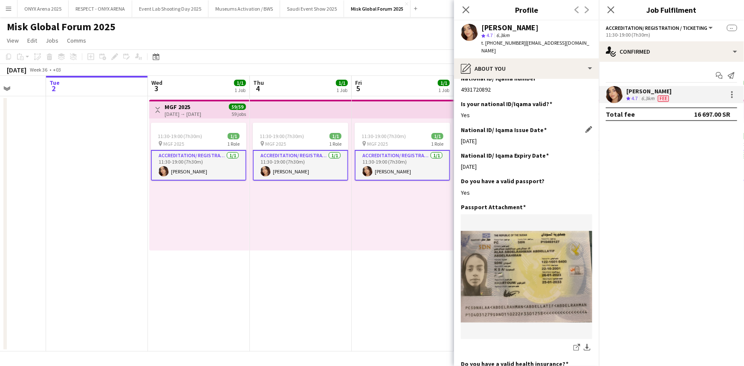
scroll to position [349, 0]
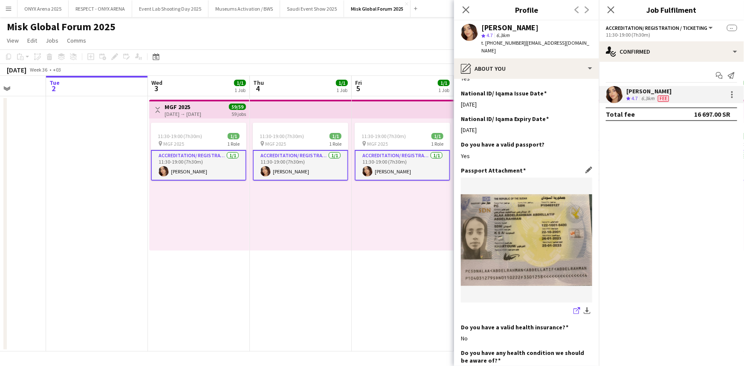
click at [574, 308] on icon "share-external-link-1" at bounding box center [577, 311] width 7 height 7
click at [466, 12] on icon "Close pop-in" at bounding box center [466, 10] width 8 height 8
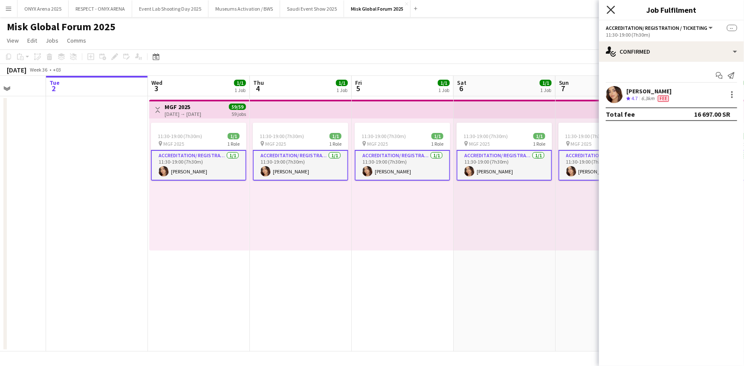
click at [608, 9] on icon "Close pop-in" at bounding box center [611, 10] width 8 height 8
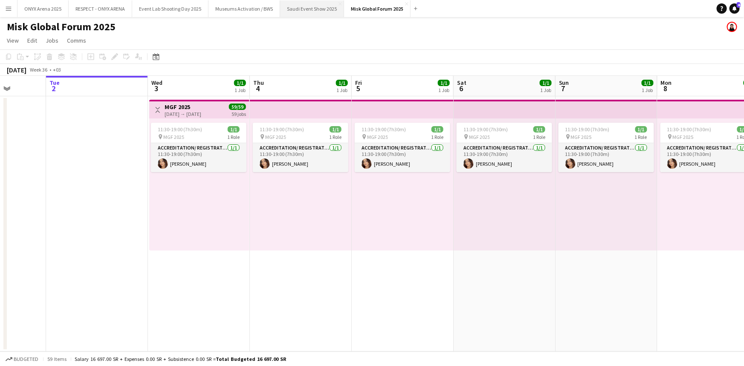
click at [309, 11] on button "Saudi Event Show 2025 Close" at bounding box center [312, 8] width 64 height 17
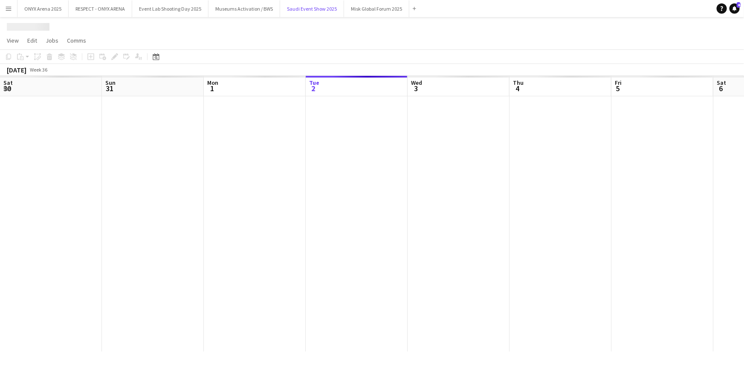
scroll to position [0, 204]
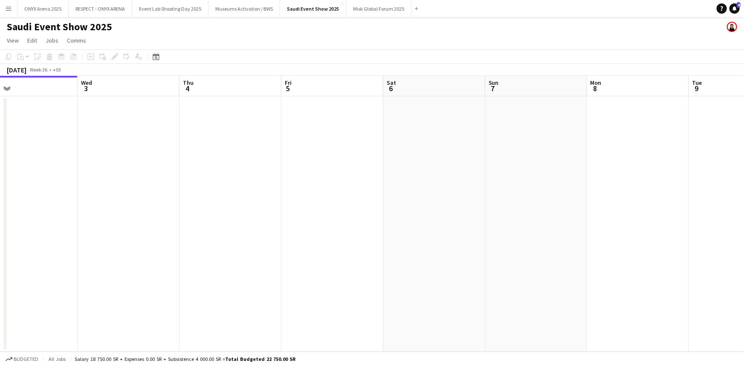
drag, startPoint x: 446, startPoint y: 160, endPoint x: 125, endPoint y: 185, distance: 321.3
click at [128, 186] on app-calendar-viewport "Sat 30 Sun 31 Mon 1 Tue 2 Wed 3 Thu 4 Fri 5 Sat 6 Sun 7 Mon 8 Tue 9 Wed 10 Thu …" at bounding box center [372, 214] width 744 height 276
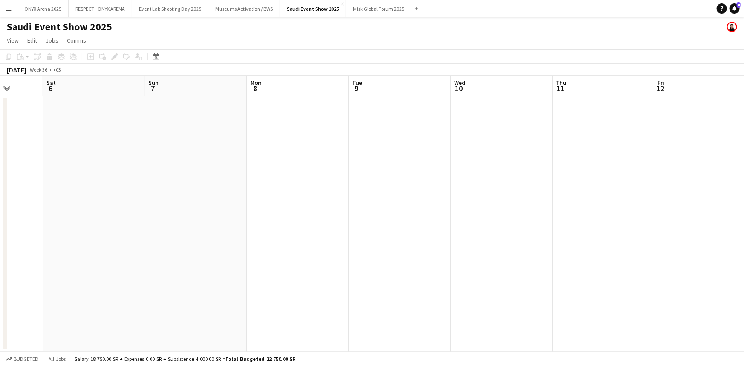
drag, startPoint x: 476, startPoint y: 184, endPoint x: 261, endPoint y: 195, distance: 214.8
click at [247, 193] on app-calendar-viewport "Wed 3 Thu 4 Fri 5 Sat 6 Sun 7 Mon 8 Tue 9 Wed 10 Thu 11 Fri 12 Sat 13 Sun 14 Mo…" at bounding box center [372, 214] width 744 height 276
drag, startPoint x: 458, startPoint y: 195, endPoint x: 388, endPoint y: 213, distance: 71.7
click at [294, 209] on app-calendar-viewport "Fri 5 Sat 6 Sun 7 Mon 8 Tue 9 Wed 10 Thu 11 Fri 12 Sat 13 Sun 14 Mon 15 Tue 16 …" at bounding box center [372, 214] width 744 height 276
click at [224, 211] on app-calendar-viewport "Fri 5 Sat 6 Sun 7 Mon 8 Tue 9 Wed 10 Thu 11 Fri 12 Sat 13 Sun 14 Mon 15 Tue 16 …" at bounding box center [372, 214] width 744 height 276
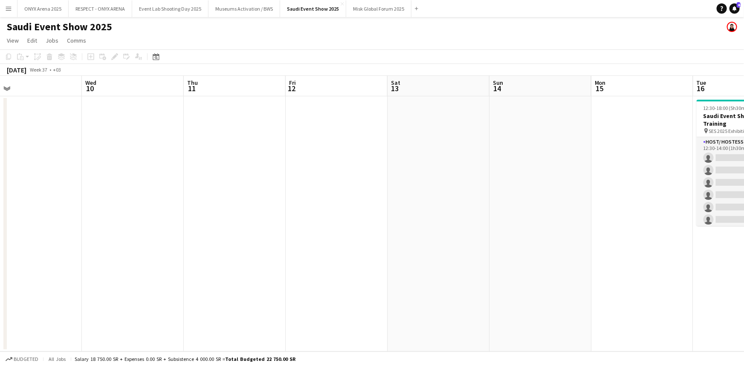
drag, startPoint x: 382, startPoint y: 200, endPoint x: 248, endPoint y: 198, distance: 134.4
click at [247, 198] on app-calendar-viewport "Sun 7 Mon 8 Tue 9 Wed 10 Thu 11 Fri 12 Sat 13 Sun 14 Mon 15 Tue 16 0/20 1 Job W…" at bounding box center [372, 214] width 744 height 276
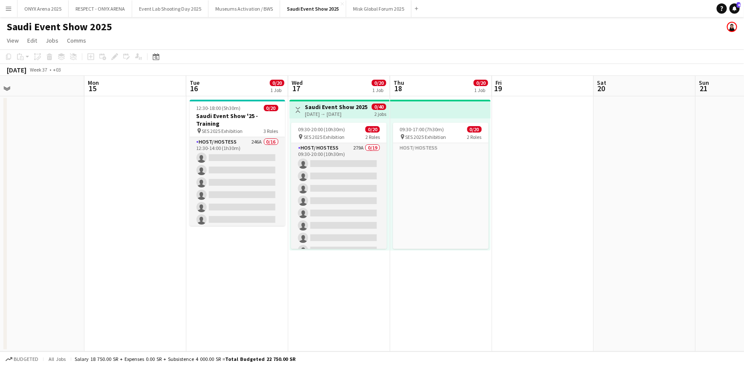
scroll to position [0, 320]
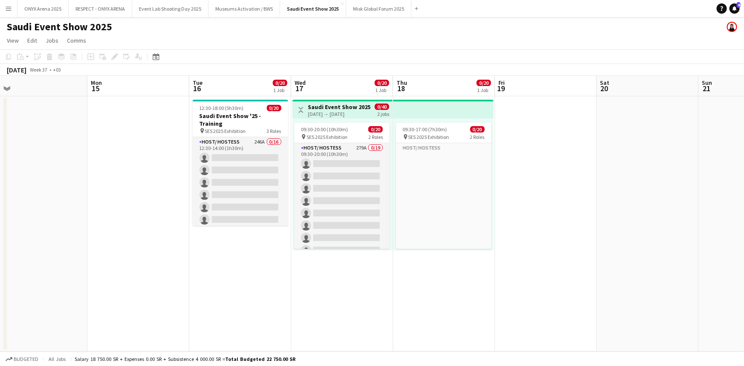
drag, startPoint x: 507, startPoint y: 212, endPoint x: 229, endPoint y: 217, distance: 277.3
click at [229, 217] on app-calendar-viewport "Thu 11 Fri 12 Sat 13 Sun 14 Mon 15 Tue 16 0/20 1 Job Wed 17 0/20 1 Job Thu 18 0…" at bounding box center [372, 214] width 744 height 276
click at [436, 111] on app-top-bar at bounding box center [443, 109] width 101 height 19
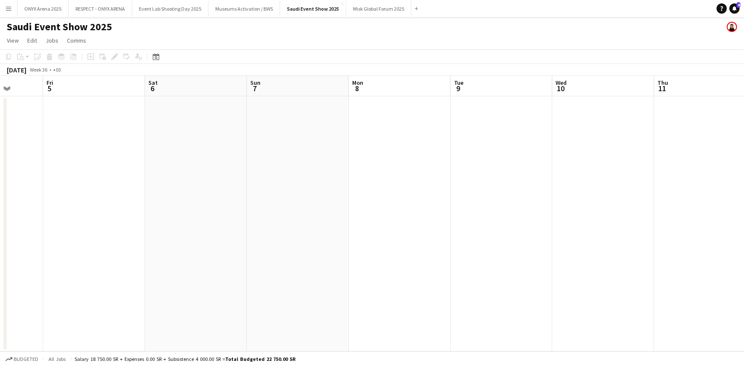
drag, startPoint x: 342, startPoint y: 204, endPoint x: 230, endPoint y: 149, distance: 124.9
click at [230, 149] on app-calendar-viewport "Mon 1 Tue 2 Wed 3 Thu 4 Fri 5 Sat 6 Sun 7 Mon 8 Tue 9 Wed 10 Thu 11 Fri 12 Sat …" at bounding box center [372, 214] width 744 height 276
drag, startPoint x: 584, startPoint y: 233, endPoint x: 278, endPoint y: 177, distance: 311.0
click at [235, 142] on app-calendar-viewport "Fri 5 Sat 6 Sun 7 Mon 8 Tue 9 Wed 10 Thu 11 Fri 12 Sat 13 Sun 14 Mon 15 Tue 16 …" at bounding box center [372, 214] width 744 height 276
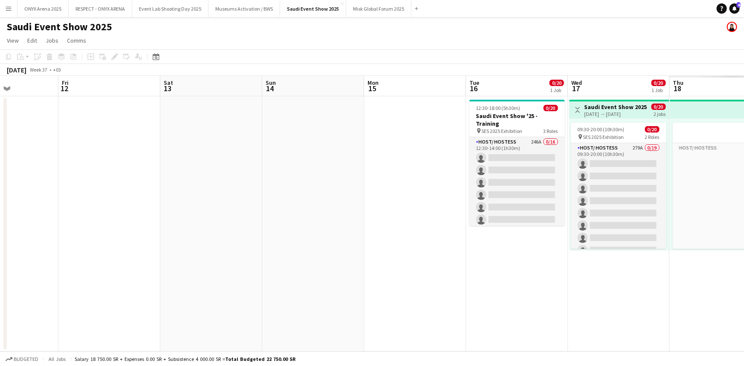
drag, startPoint x: 452, startPoint y: 221, endPoint x: 235, endPoint y: 155, distance: 227.3
click at [235, 155] on app-calendar-viewport "Tue 9 Wed 10 Thu 11 Fri 12 Sat 13 Sun 14 Mon 15 Tue 16 0/20 1 Job Wed 17 0/20 1…" at bounding box center [372, 214] width 744 height 276
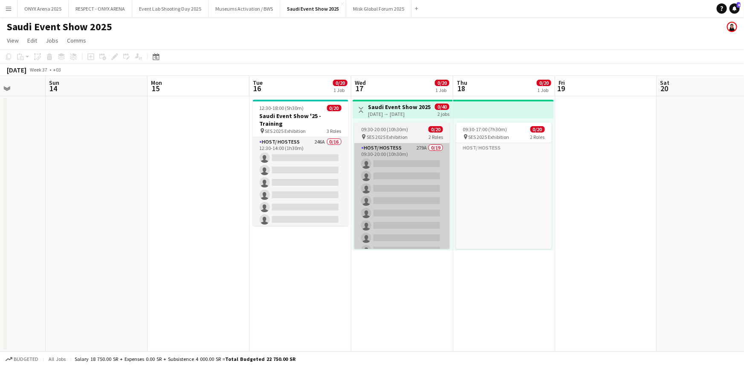
scroll to position [0, 263]
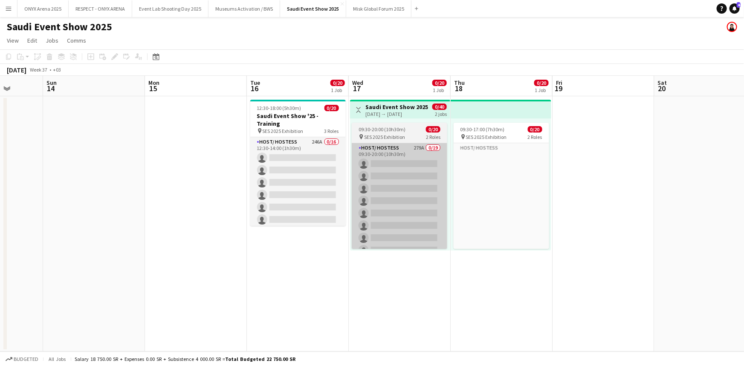
drag, startPoint x: 499, startPoint y: 273, endPoint x: 379, endPoint y: 235, distance: 126.1
click at [377, 235] on app-calendar-viewport "Thu 11 Fri 12 Sat 13 Sun 14 Mon 15 Tue 16 0/20 1 Job Wed 17 0/20 1 Job Thu 18 0…" at bounding box center [372, 214] width 744 height 276
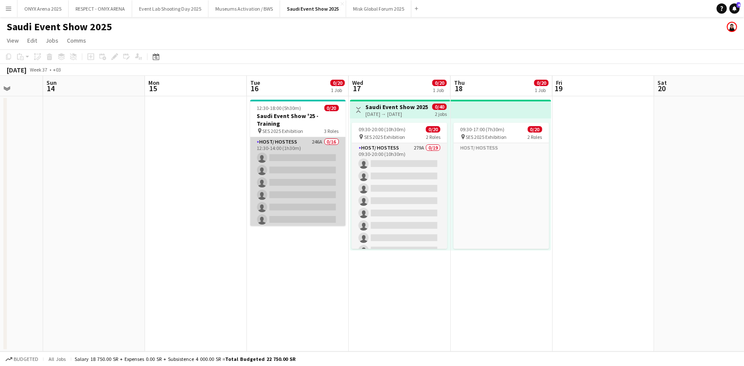
click at [307, 148] on app-card-role "Host/ Hostess 246A 0/16 12:30-14:00 (1h30m) single-neutral-actions single-neutr…" at bounding box center [298, 244] width 96 height 215
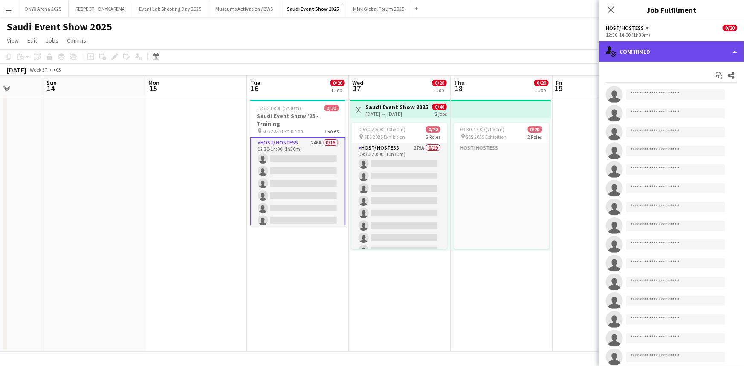
click at [656, 59] on div "single-neutral-actions-check-2 Confirmed" at bounding box center [671, 51] width 145 height 20
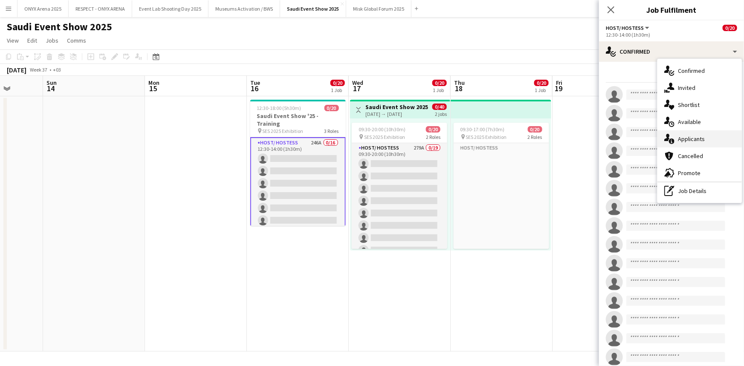
click at [683, 140] on span "Applicants" at bounding box center [691, 139] width 27 height 8
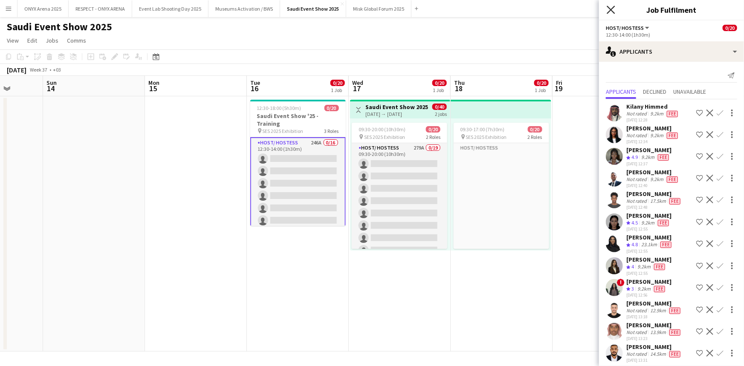
click at [613, 6] on icon "Close pop-in" at bounding box center [611, 10] width 8 height 8
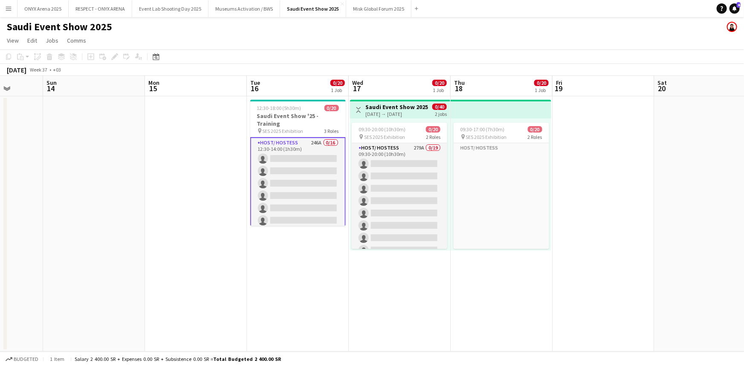
click at [277, 150] on app-card-role "Host/ Hostess 246A 0/16 12:30-14:00 (1h30m) single-neutral-actions single-neutr…" at bounding box center [298, 245] width 96 height 216
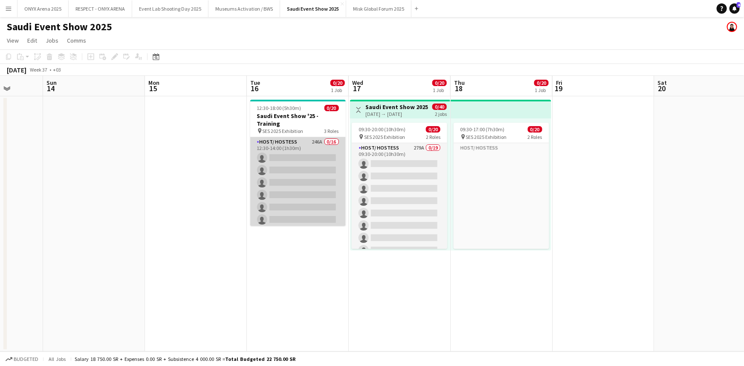
click at [301, 145] on app-card-role "Host/ Hostess 246A 0/16 12:30-14:00 (1h30m) single-neutral-actions single-neutr…" at bounding box center [298, 244] width 96 height 215
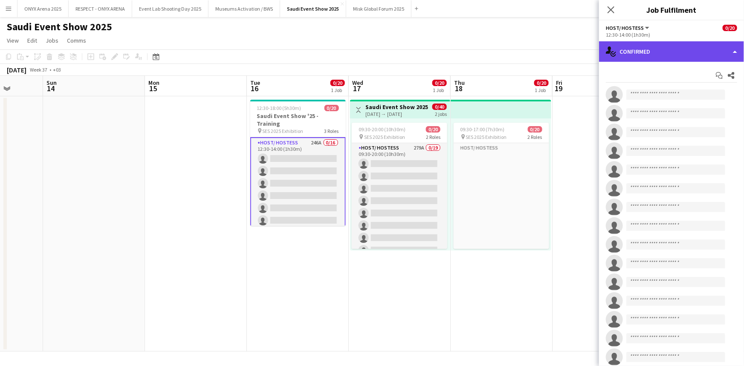
click at [654, 59] on div "single-neutral-actions-check-2 Confirmed" at bounding box center [671, 51] width 145 height 20
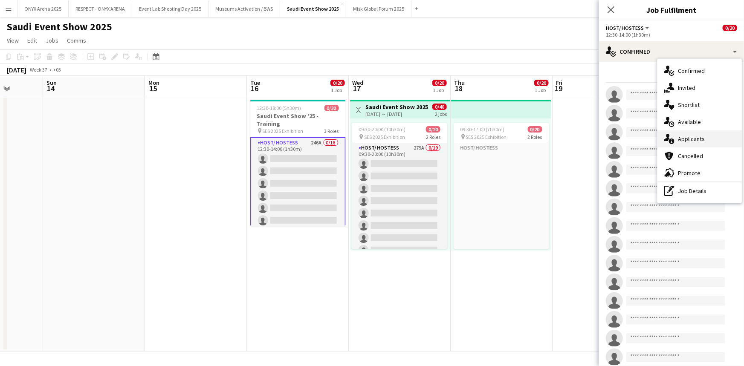
click at [691, 141] on span "Applicants" at bounding box center [691, 139] width 27 height 8
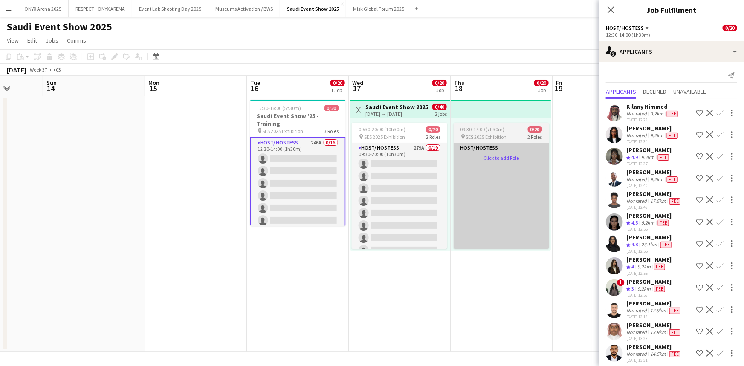
click at [532, 166] on app-card-role-placeholder "Host/ Hostess Click to add Role" at bounding box center [502, 269] width 96 height 252
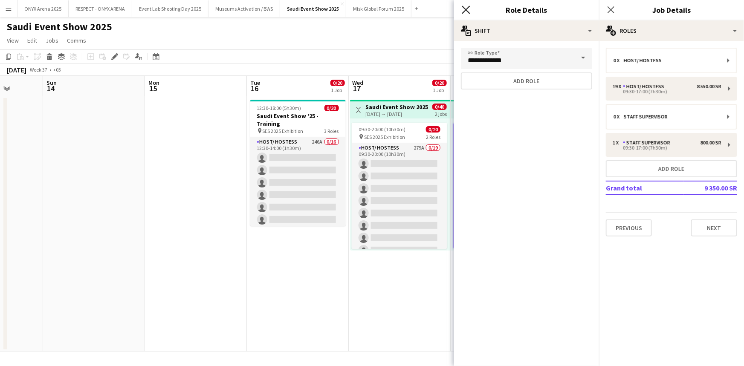
click at [464, 9] on icon "Close pop-in" at bounding box center [466, 10] width 8 height 8
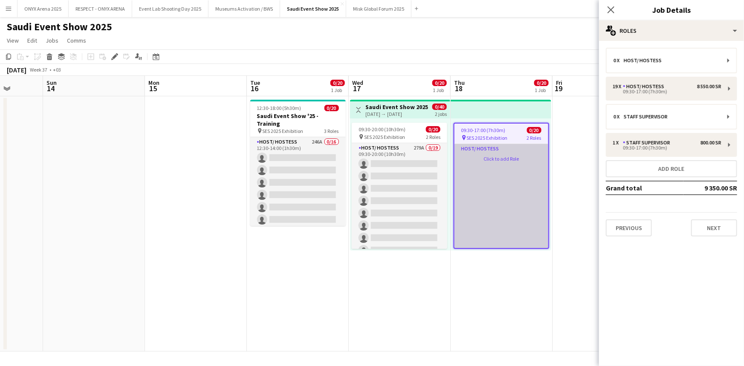
click at [501, 160] on app-card-role-placeholder "Host/ Hostess Click to add Role" at bounding box center [502, 270] width 94 height 252
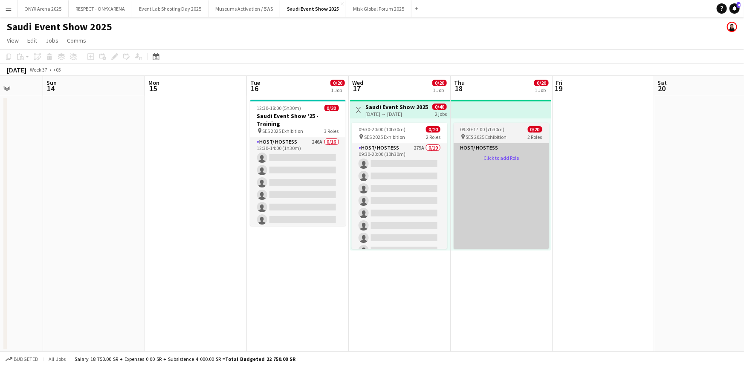
click at [501, 160] on app-card-role-placeholder "Host/ Hostess Click to add Role" at bounding box center [502, 269] width 96 height 252
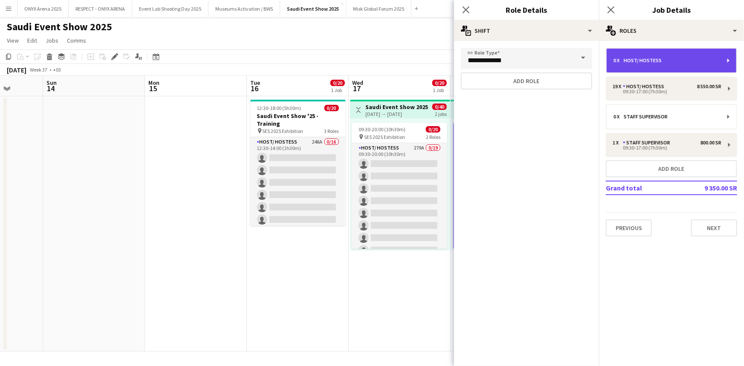
click at [659, 67] on div "0 x Host/ Hostess" at bounding box center [672, 61] width 130 height 24
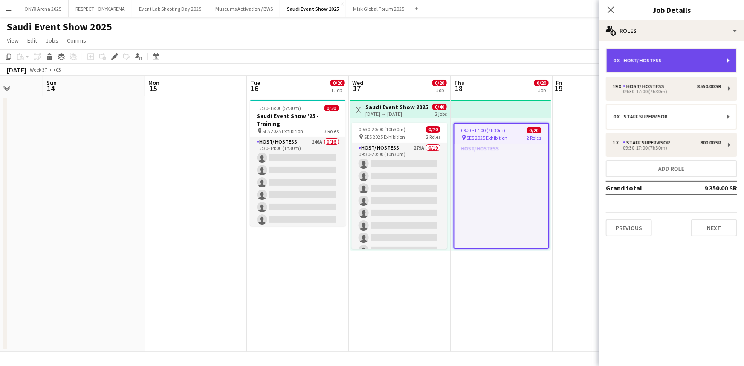
click at [649, 58] on div "Host/ Hostess" at bounding box center [644, 61] width 41 height 6
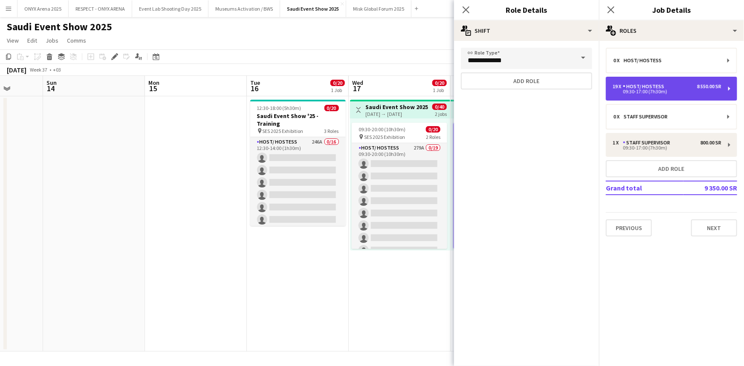
click at [659, 77] on div "19 x Host/ Hostess 8 550.00 SR 09:30-17:00 (7h30m)" at bounding box center [671, 89] width 131 height 24
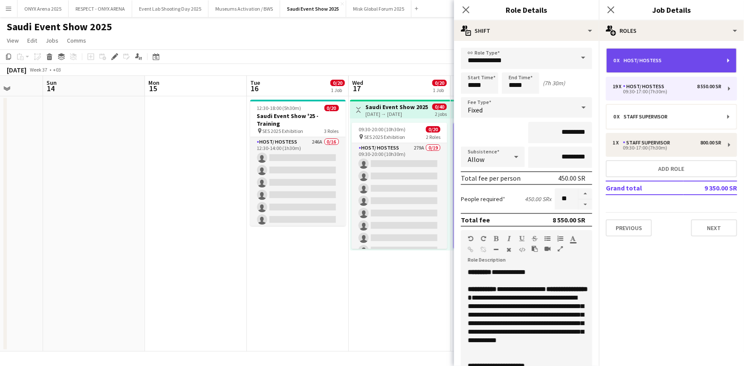
click at [658, 64] on div "0 x Host/ Hostess" at bounding box center [672, 61] width 130 height 24
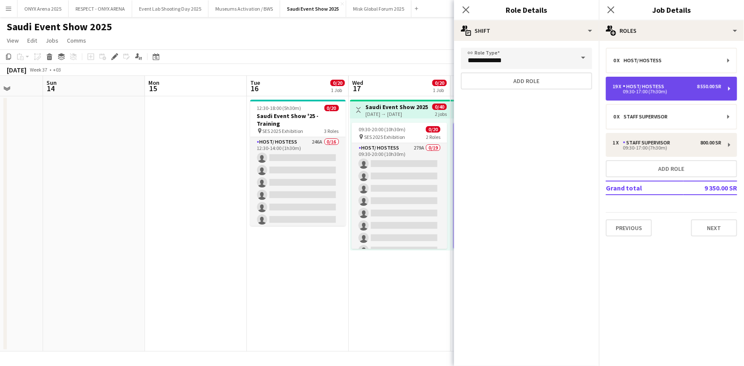
click at [674, 82] on div "19 x Host/ Hostess 8 550.00 SR 09:30-17:00 (7h30m)" at bounding box center [671, 89] width 131 height 24
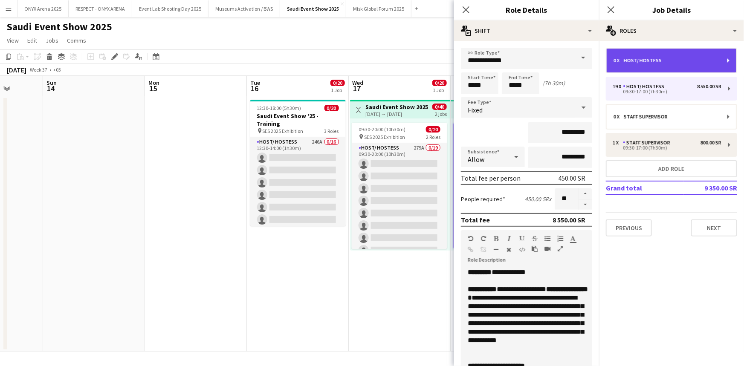
click at [655, 61] on div "Host/ Hostess" at bounding box center [644, 61] width 41 height 6
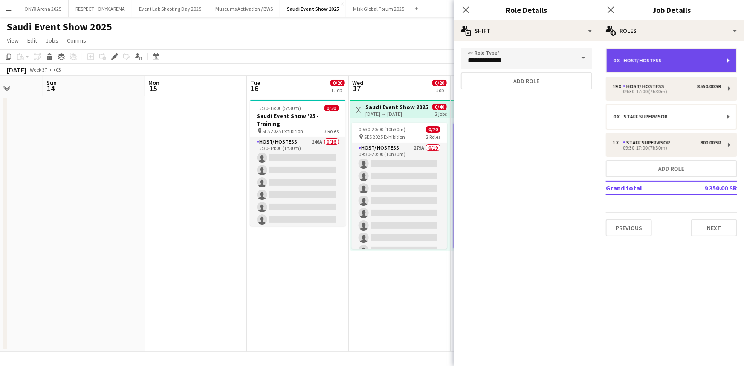
click at [633, 59] on div "Host/ Hostess" at bounding box center [644, 61] width 41 height 6
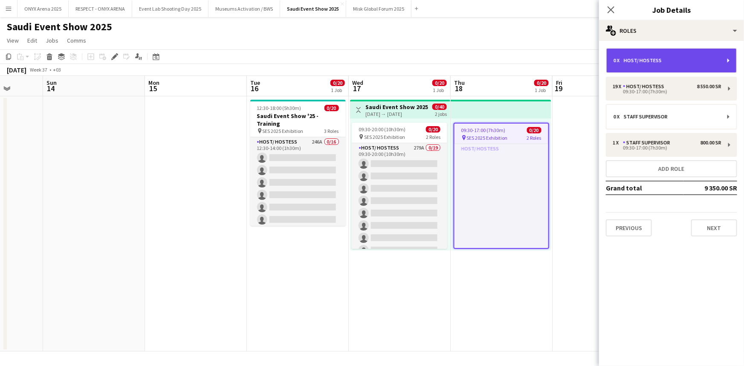
click at [633, 59] on div "Host/ Hostess" at bounding box center [644, 61] width 41 height 6
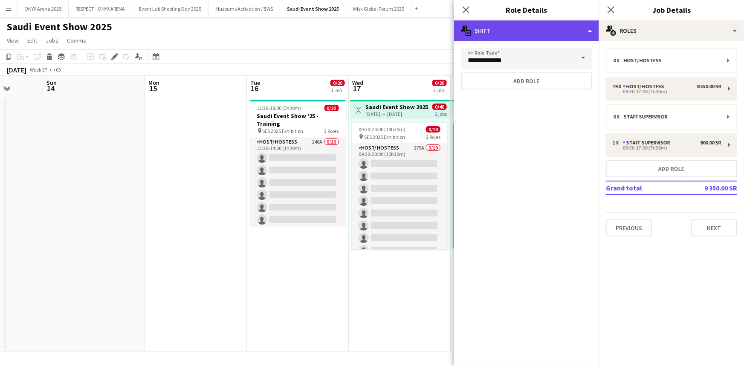
click at [591, 34] on div "multiple-actions-text Shift" at bounding box center [526, 30] width 145 height 20
click at [590, 30] on div "multiple-actions-text Shift" at bounding box center [526, 30] width 145 height 20
click at [590, 28] on div "multiple-actions-text Shift" at bounding box center [526, 30] width 145 height 20
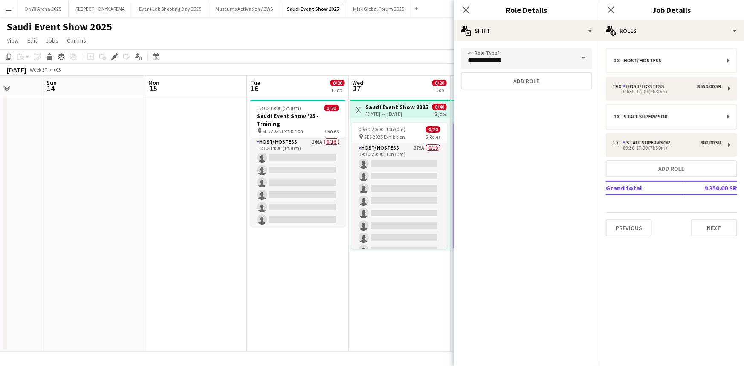
click at [580, 55] on span at bounding box center [584, 58] width 18 height 20
click at [583, 57] on span at bounding box center [584, 58] width 18 height 20
click at [580, 57] on span at bounding box center [584, 58] width 18 height 20
click at [538, 80] on button "Add role" at bounding box center [526, 81] width 131 height 17
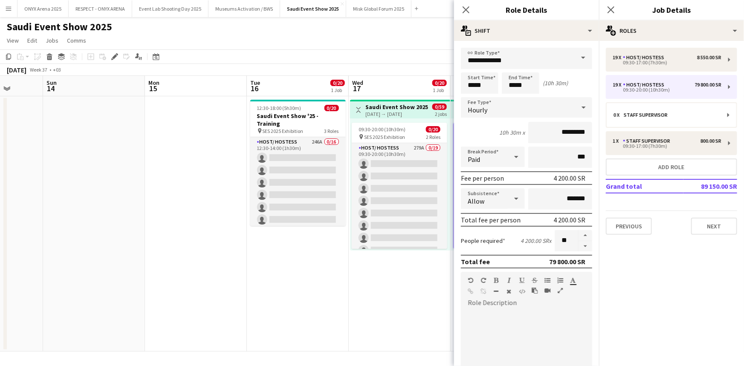
click at [563, 42] on div "**********" at bounding box center [526, 297] width 145 height 512
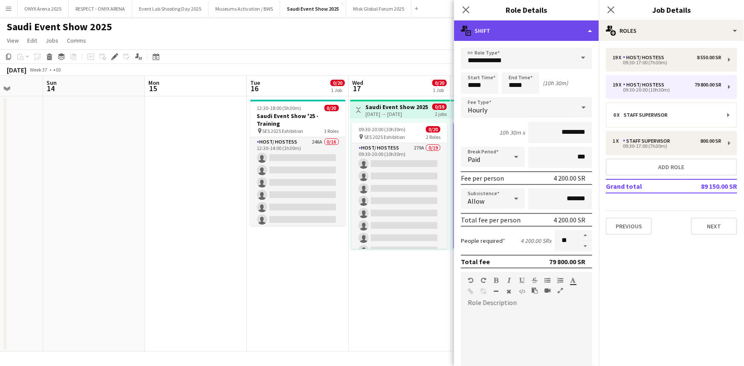
click at [566, 34] on div "multiple-actions-text Shift" at bounding box center [526, 30] width 145 height 20
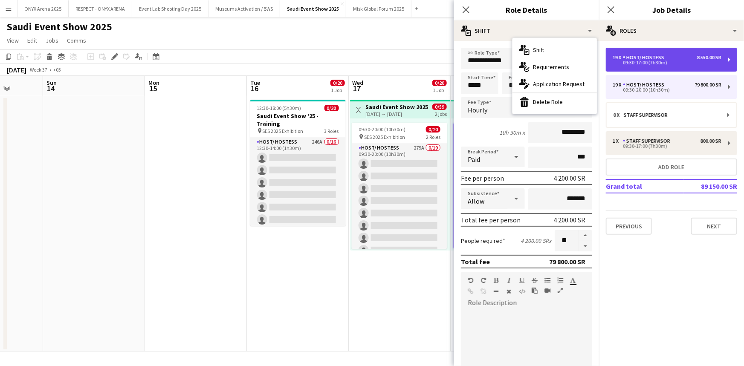
drag, startPoint x: 674, startPoint y: 55, endPoint x: 676, endPoint y: 64, distance: 9.5
click at [674, 55] on div "19 x Host/ Hostess 8 550.00 SR" at bounding box center [667, 58] width 109 height 6
type input "*****"
type input "*********"
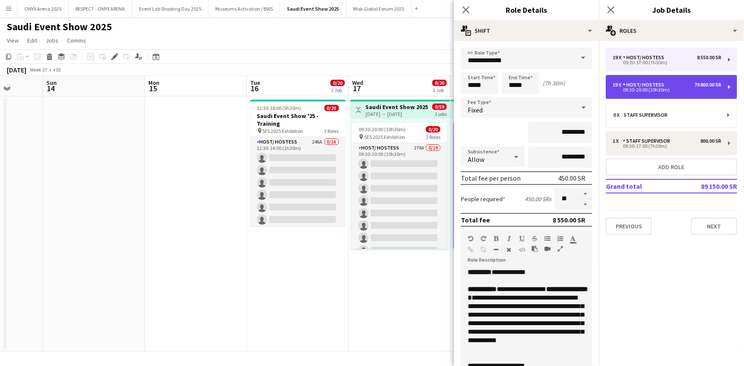
click at [686, 90] on div "09:30-20:00 (10h30m)" at bounding box center [667, 90] width 109 height 4
type input "*****"
type input "*********"
type input "*******"
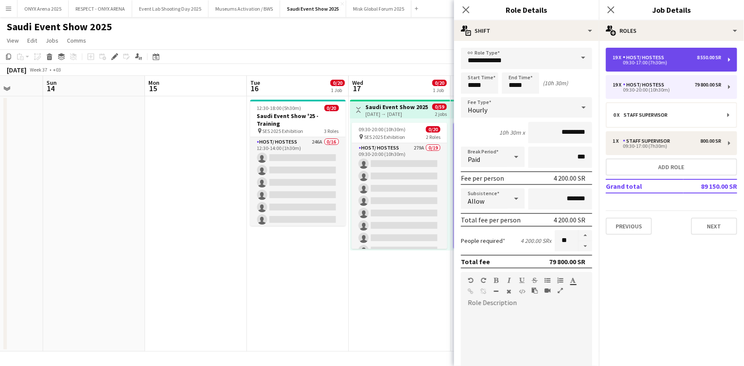
click at [682, 64] on div "09:30-17:00 (7h30m)" at bounding box center [667, 63] width 109 height 4
type input "*****"
type input "*********"
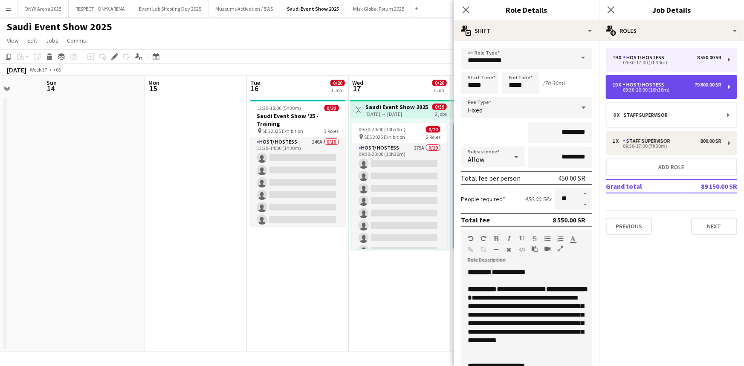
click at [665, 87] on div "Host/ Hostess" at bounding box center [645, 85] width 45 height 6
type input "*****"
type input "*********"
type input "*******"
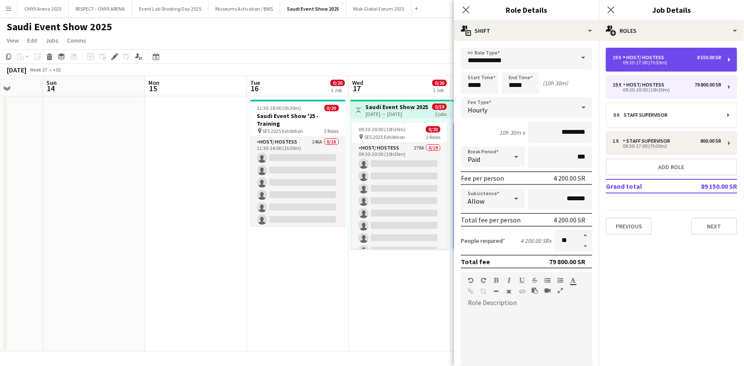
click at [621, 67] on div "19 x Host/ Hostess 8 550.00 SR 09:30-17:00 (7h30m)" at bounding box center [671, 60] width 131 height 24
type input "*****"
type input "*********"
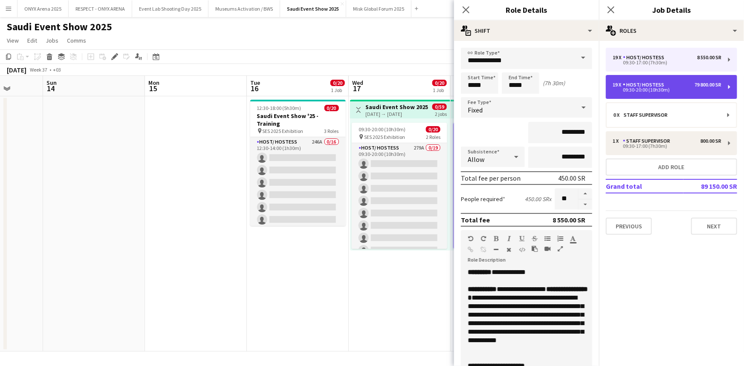
click at [634, 81] on div "19 x Host/ Hostess 79 800.00 SR 09:30-20:00 (10h30m)" at bounding box center [671, 87] width 131 height 24
type input "*****"
type input "*********"
type input "*******"
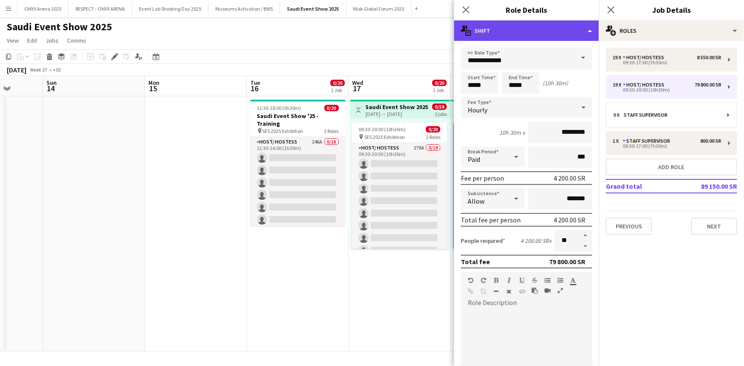
click at [573, 37] on div "multiple-actions-text Shift" at bounding box center [526, 30] width 145 height 20
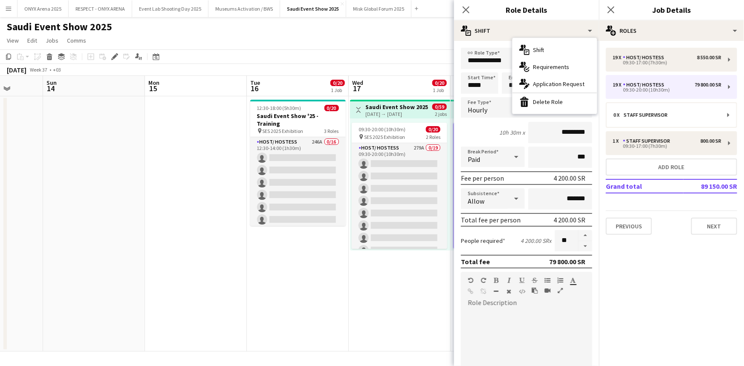
click at [543, 11] on h3 "Role Details" at bounding box center [526, 9] width 145 height 11
click at [464, 11] on icon "Close pop-in" at bounding box center [466, 10] width 8 height 8
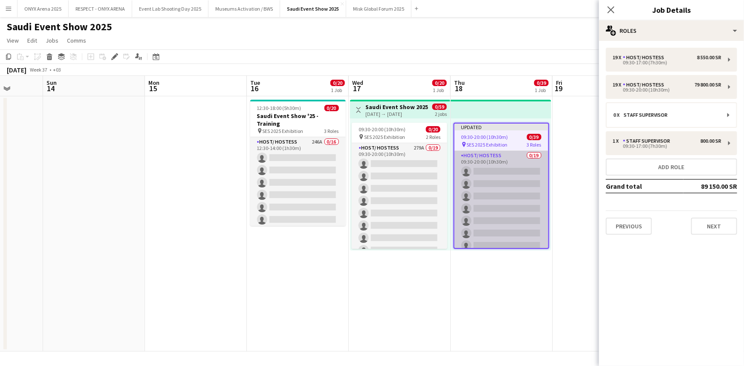
click at [508, 181] on app-card-role "Host/ Hostess 0/19 09:30-20:00 (10h30m) single-neutral-actions single-neutral-a…" at bounding box center [502, 277] width 94 height 252
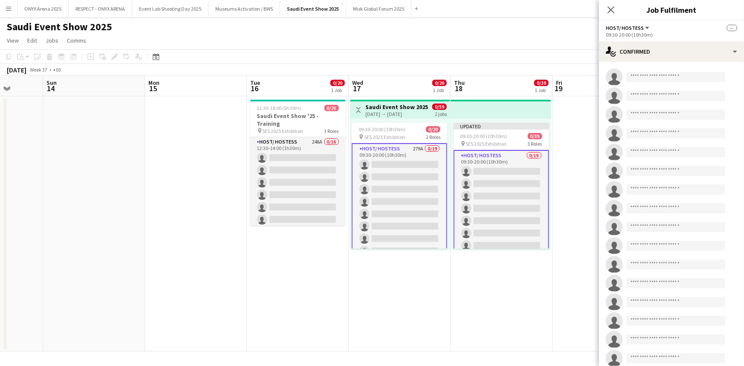
click at [421, 186] on app-card-role "Host/ Hostess 279A 0/19 09:30-20:00 (10h30m) single-neutral-actions single-neut…" at bounding box center [400, 269] width 96 height 253
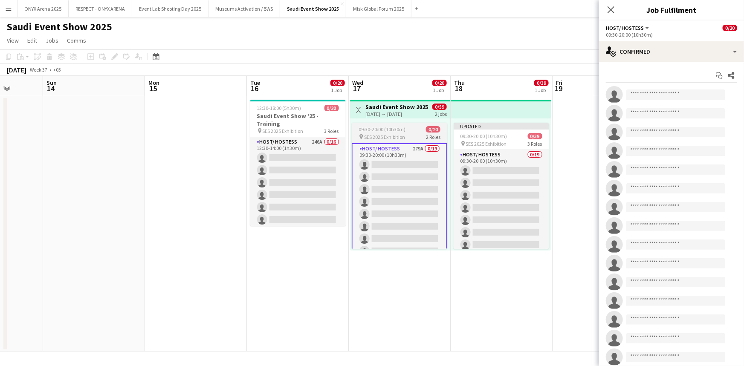
click at [406, 132] on div "09:30-20:00 (10h30m) 0/20" at bounding box center [400, 129] width 96 height 6
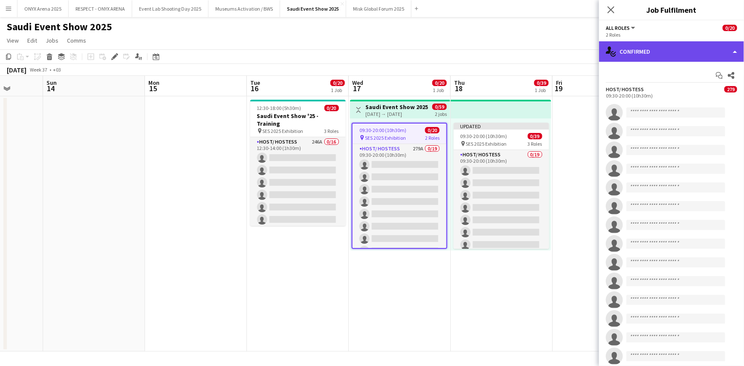
click at [635, 46] on div "single-neutral-actions-check-2 Confirmed" at bounding box center [671, 51] width 145 height 20
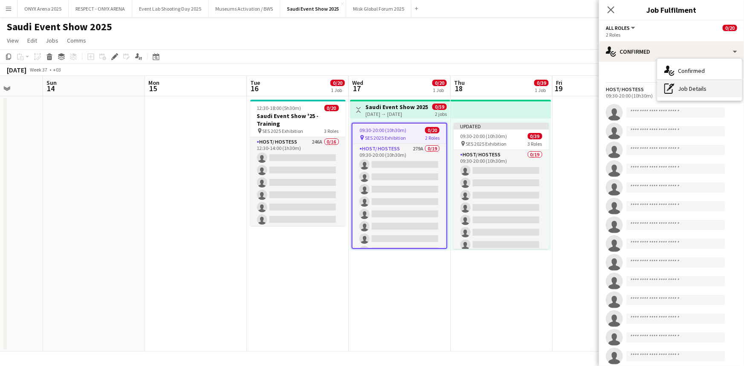
click at [680, 85] on div "pen-write Job Details" at bounding box center [700, 88] width 84 height 17
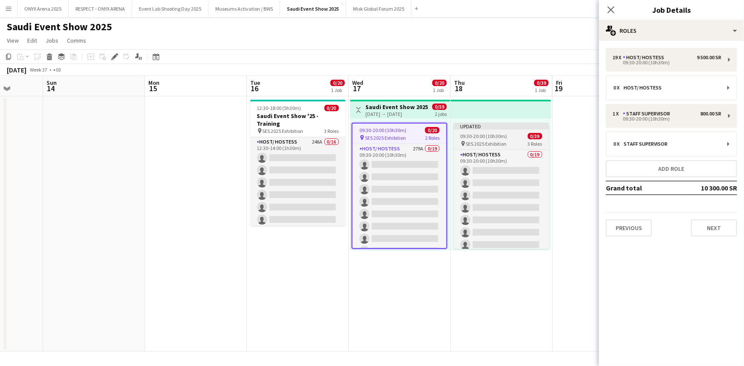
click at [501, 132] on app-job-card "Updated 09:30-20:00 (10h30m) 0/39 pin SES 2025 Exhibition 3 Roles Host/ Hostess…" at bounding box center [502, 186] width 96 height 126
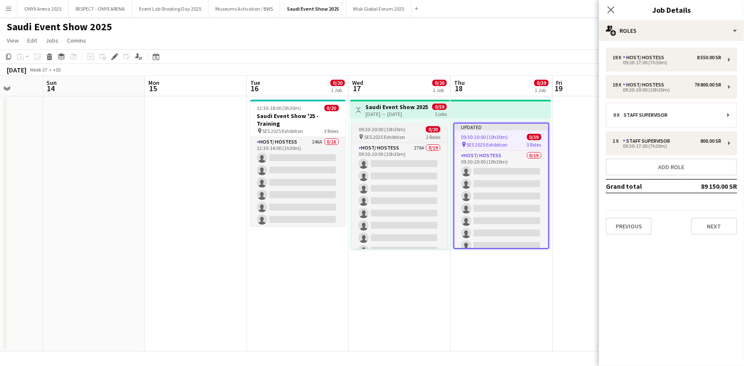
click at [403, 133] on app-job-card "09:30-20:00 (10h30m) 0/20 pin SES 2025 Exhibition 2 Roles Host/ Hostess 279A 0/…" at bounding box center [400, 186] width 96 height 126
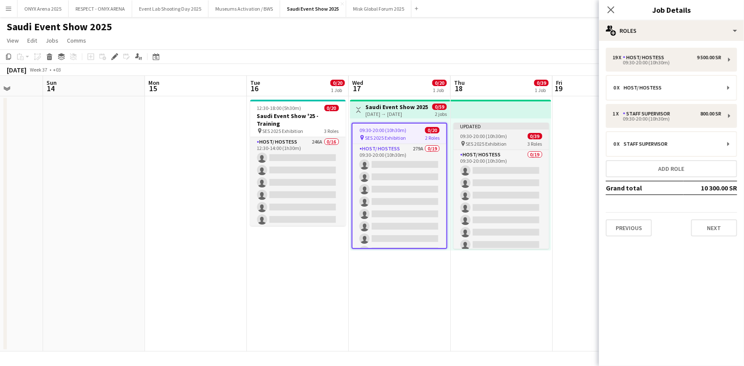
click at [494, 135] on span "09:30-20:00 (10h30m)" at bounding box center [484, 136] width 47 height 6
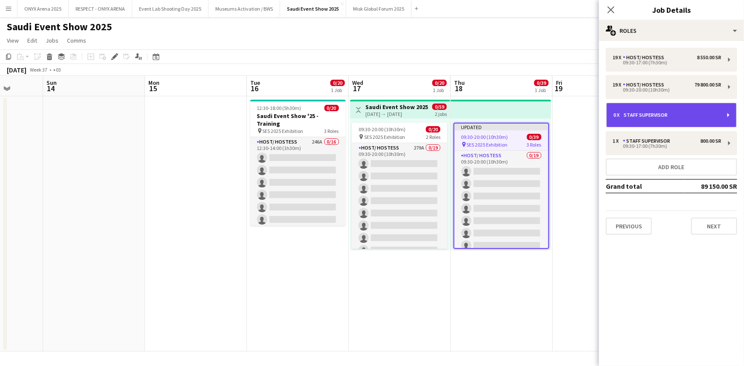
click at [644, 116] on div "Staff Supervisor" at bounding box center [647, 115] width 47 height 6
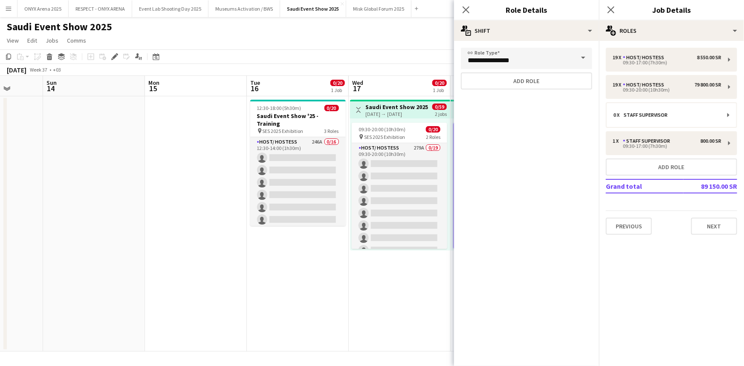
click at [586, 59] on span at bounding box center [584, 58] width 18 height 20
click at [581, 58] on span at bounding box center [584, 58] width 18 height 20
click at [563, 76] on button "Add role" at bounding box center [526, 81] width 131 height 17
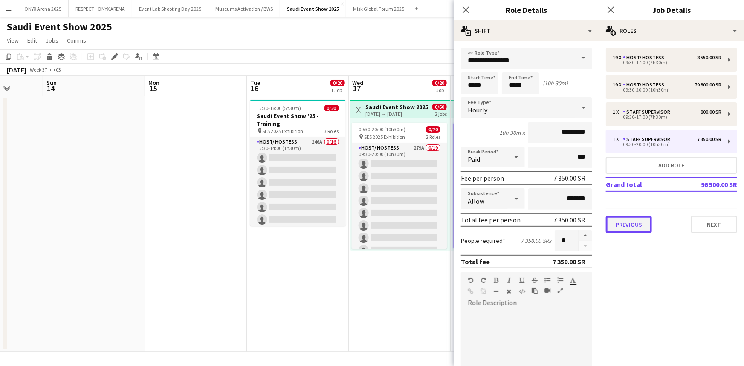
click at [628, 230] on button "Previous" at bounding box center [629, 224] width 46 height 17
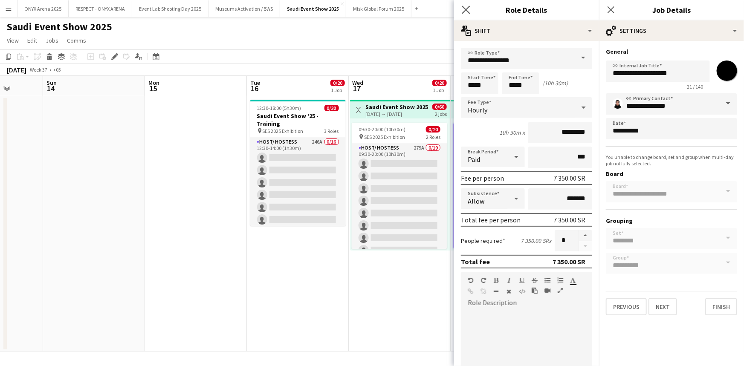
click at [467, 13] on icon "Close pop-in" at bounding box center [466, 10] width 8 height 8
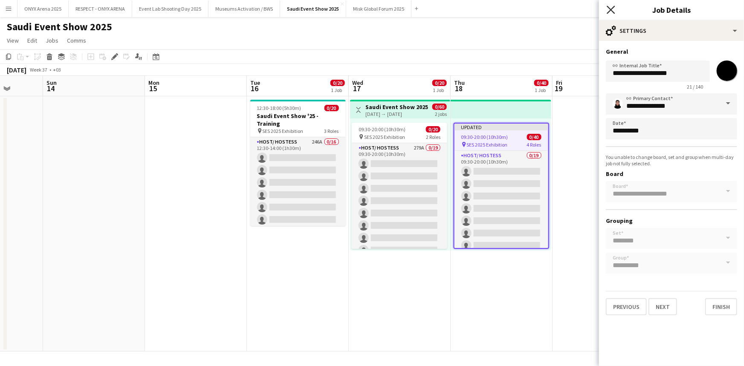
click at [609, 11] on icon "Close pop-in" at bounding box center [611, 10] width 8 height 8
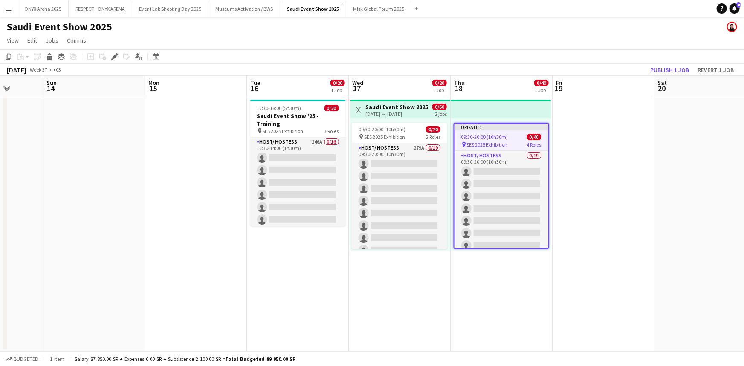
click at [539, 56] on app-toolbar "Copy Paste Paste Ctrl+V Paste with crew Ctrl+Shift+V Paste linked Job Delete Gr…" at bounding box center [372, 56] width 744 height 15
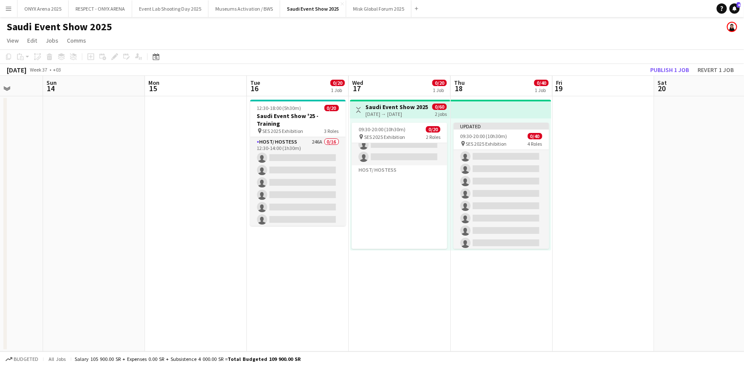
scroll to position [0, 0]
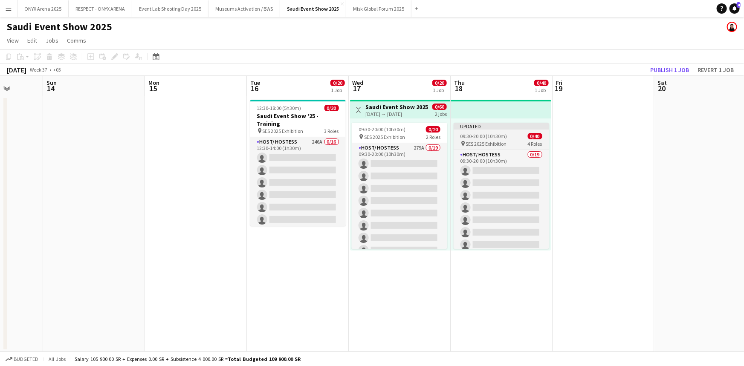
click at [479, 138] on span "09:30-20:00 (10h30m)" at bounding box center [484, 136] width 47 height 6
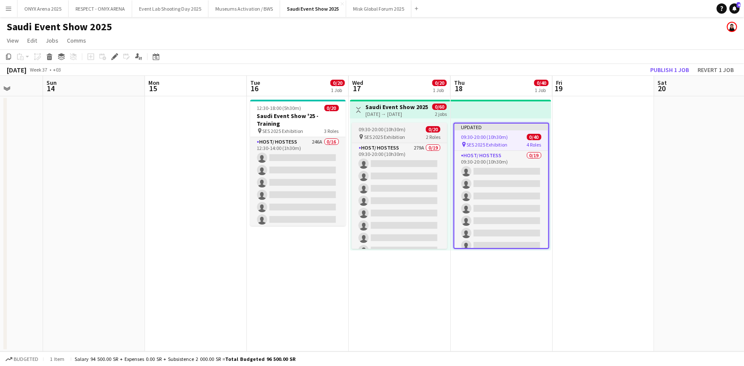
click at [411, 134] on div "pin SES 2025 Exhibition 2 Roles" at bounding box center [400, 136] width 96 height 7
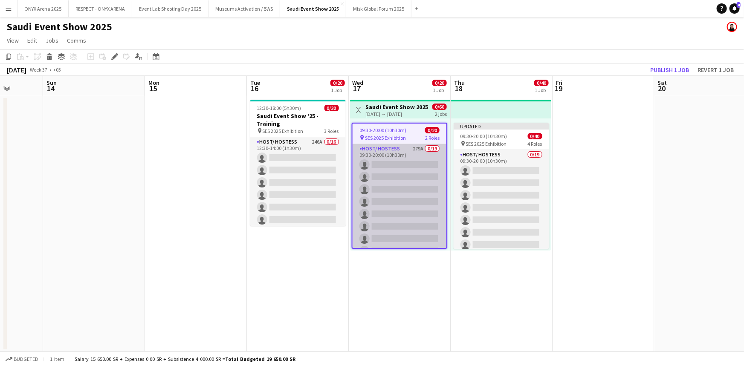
click at [388, 146] on app-card-role "Host/ Hostess 279A 0/19 09:30-20:00 (10h30m) single-neutral-actions single-neut…" at bounding box center [400, 270] width 94 height 252
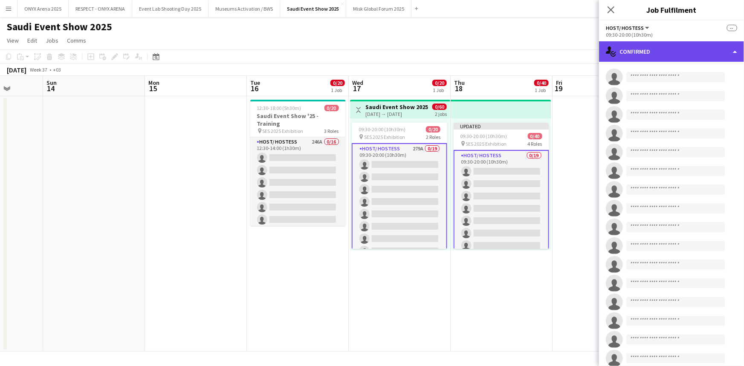
click at [665, 44] on div "single-neutral-actions-check-2 Confirmed" at bounding box center [671, 51] width 145 height 20
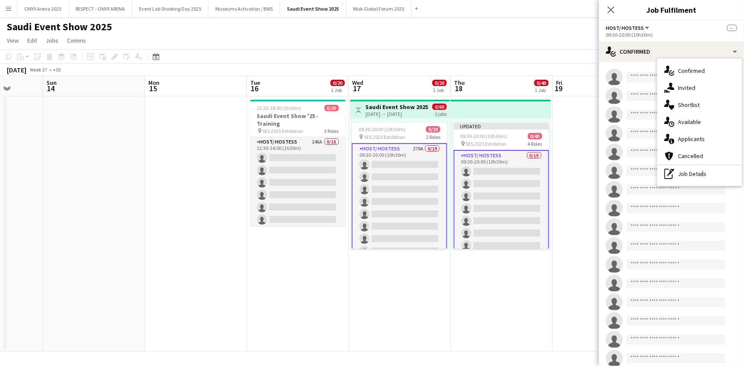
click at [700, 176] on div "pen-write Job Details" at bounding box center [700, 173] width 84 height 17
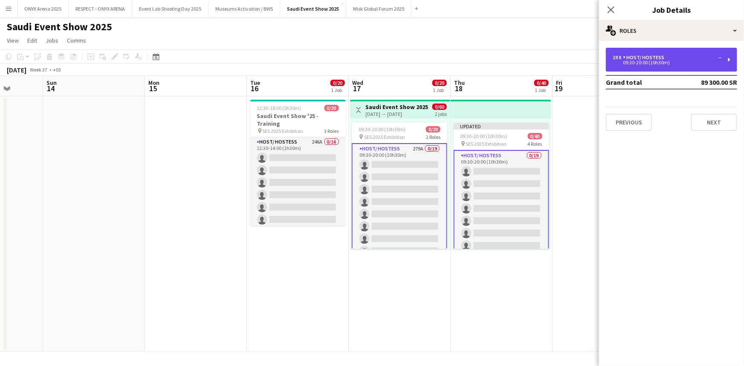
click at [656, 57] on div "Host/ Hostess" at bounding box center [645, 58] width 45 height 6
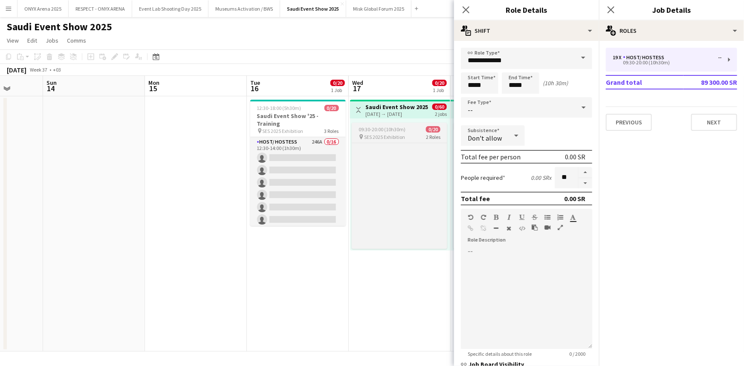
click at [388, 182] on app-card-role-placeholder "Host/ Hostess Click to add Role" at bounding box center [400, 174] width 96 height 252
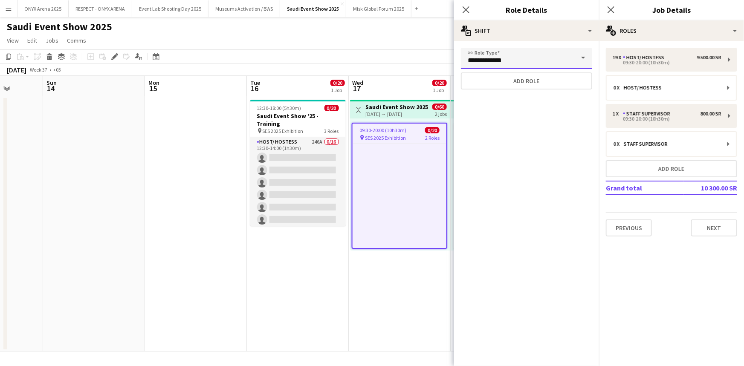
click at [550, 60] on input "**********" at bounding box center [526, 58] width 131 height 21
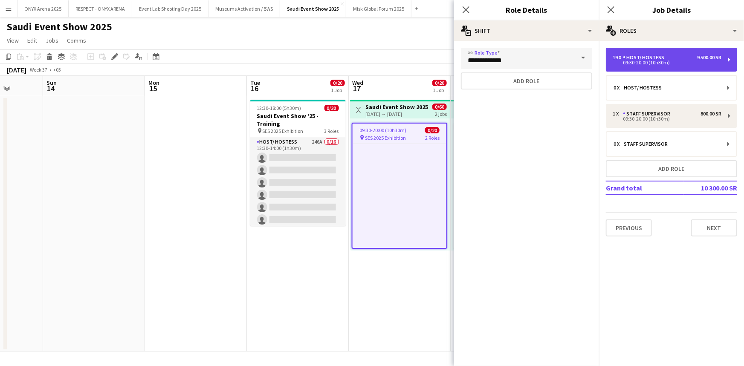
click at [639, 63] on div "09:30-20:00 (10h30m)" at bounding box center [667, 63] width 109 height 4
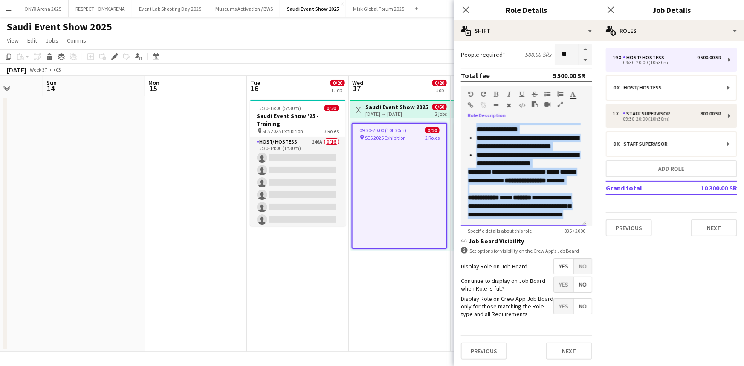
drag, startPoint x: 468, startPoint y: 270, endPoint x: 572, endPoint y: 213, distance: 118.6
click at [572, 213] on div "**********" at bounding box center [523, 175] width 125 height 102
copy div "**********"
drag, startPoint x: 471, startPoint y: 6, endPoint x: 406, endPoint y: -34, distance: 76.7
click at [406, 0] on html "Menu Boards Boards Boards All jobs Status Workforce Workforce My Workforce Recr…" at bounding box center [372, 183] width 744 height 366
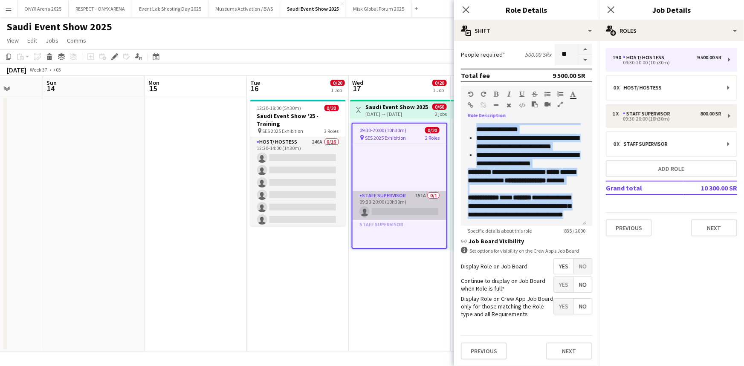
click at [397, 202] on app-card-role "Staff Supervisor 151A 0/1 09:30-20:00 (10h30m) single-neutral-actions" at bounding box center [400, 205] width 94 height 29
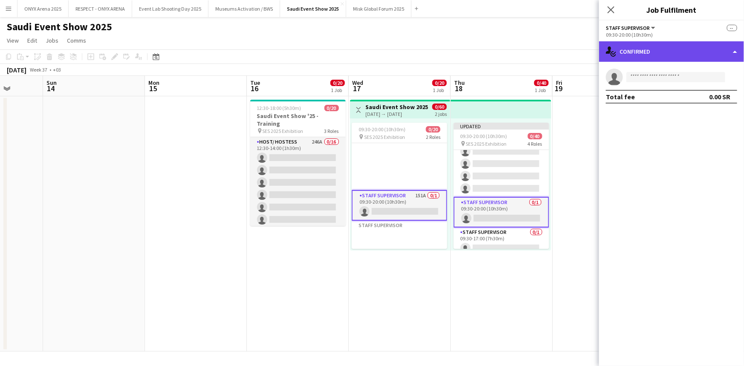
click at [646, 49] on div "single-neutral-actions-check-2 Confirmed" at bounding box center [671, 51] width 145 height 20
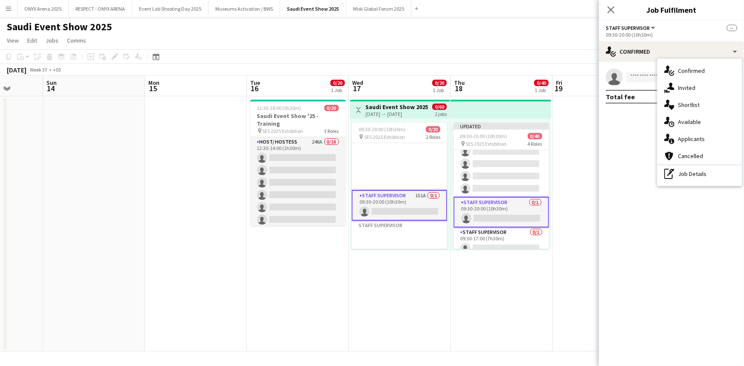
click at [685, 173] on div "pen-write Job Details" at bounding box center [700, 173] width 84 height 17
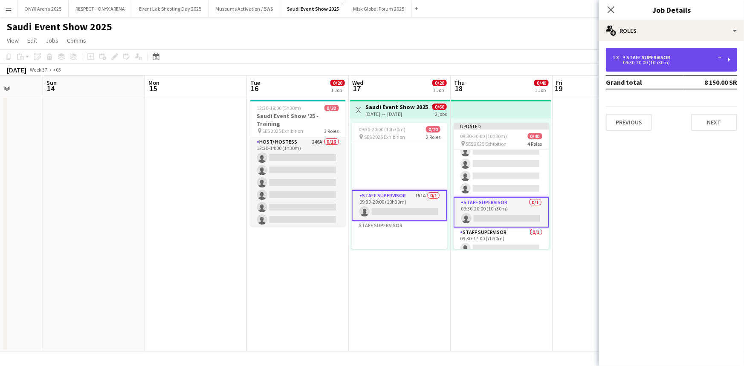
click at [625, 58] on div "Staff Supervisor" at bounding box center [648, 58] width 51 height 6
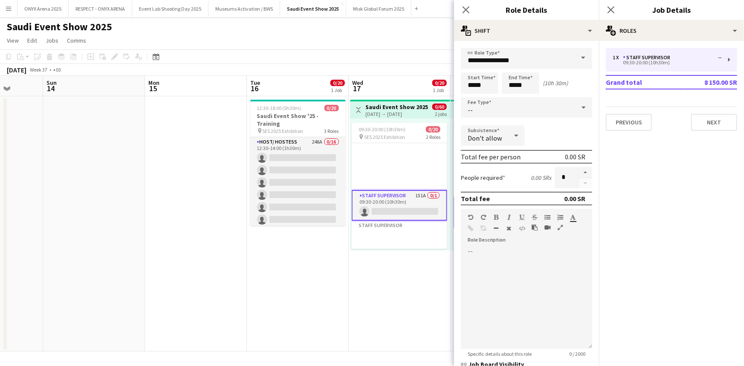
click at [412, 196] on app-card-role "Staff Supervisor 151A 0/1 09:30-20:00 (10h30m) single-neutral-actions" at bounding box center [400, 205] width 96 height 31
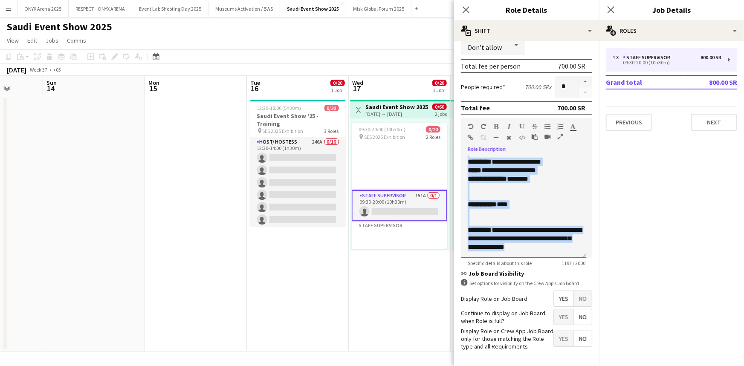
drag, startPoint x: 469, startPoint y: 273, endPoint x: 574, endPoint y: 249, distance: 107.7
click at [574, 249] on div "**********" at bounding box center [523, 207] width 125 height 102
copy div "**********"
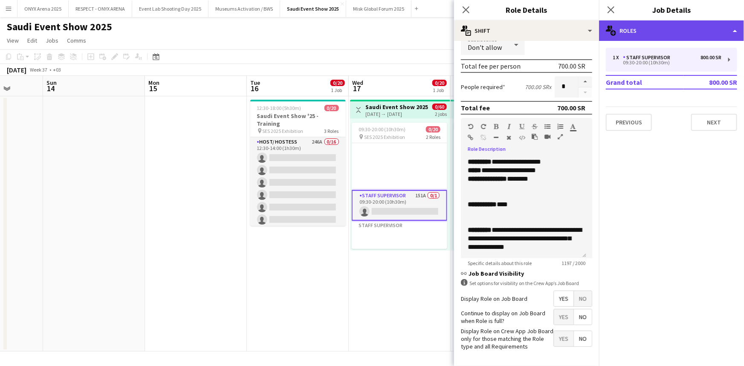
click at [635, 34] on div "multiple-users-add Roles" at bounding box center [671, 30] width 145 height 20
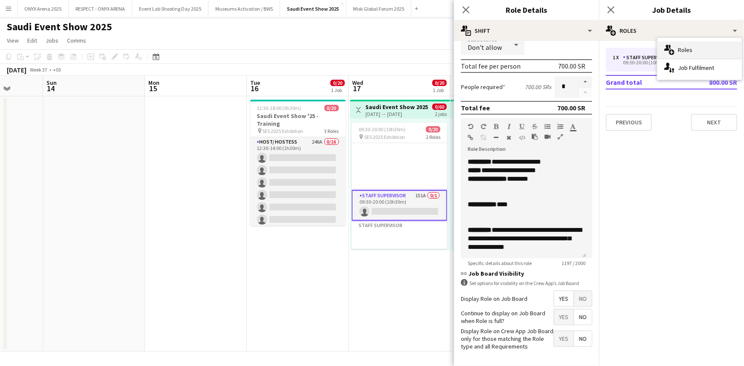
click at [679, 43] on div "multiple-users-add Roles" at bounding box center [700, 49] width 84 height 17
click at [611, 7] on icon "Close pop-in" at bounding box center [611, 10] width 8 height 8
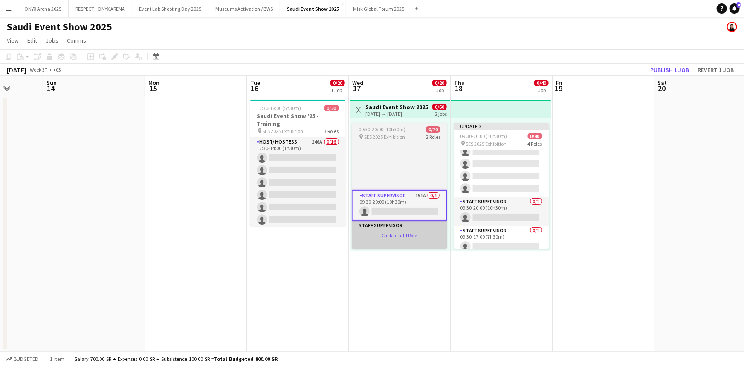
click at [401, 235] on app-card-role-placeholder "Staff Supervisor Click to add Role" at bounding box center [400, 235] width 96 height 29
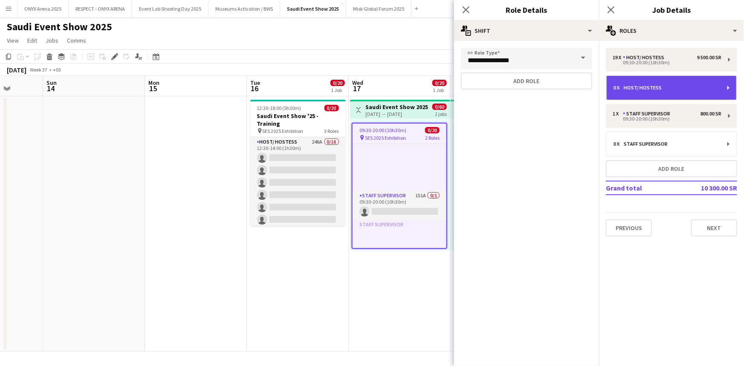
click at [729, 89] on div "0 x Host/ Hostess" at bounding box center [671, 88] width 131 height 26
type input "**********"
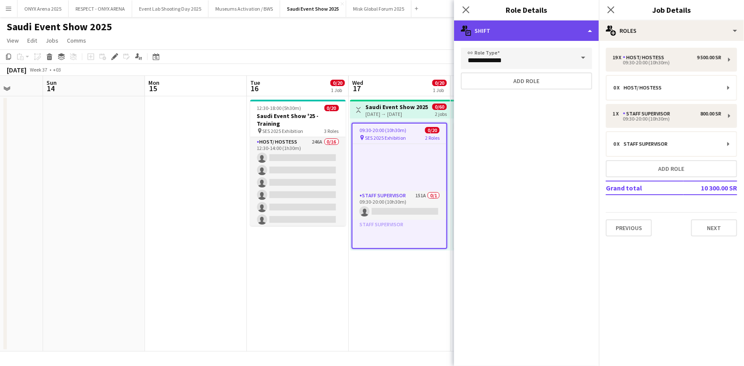
click at [593, 27] on div "multiple-actions-text Shift" at bounding box center [526, 30] width 145 height 20
click at [588, 31] on div "multiple-actions-text Shift" at bounding box center [526, 30] width 145 height 20
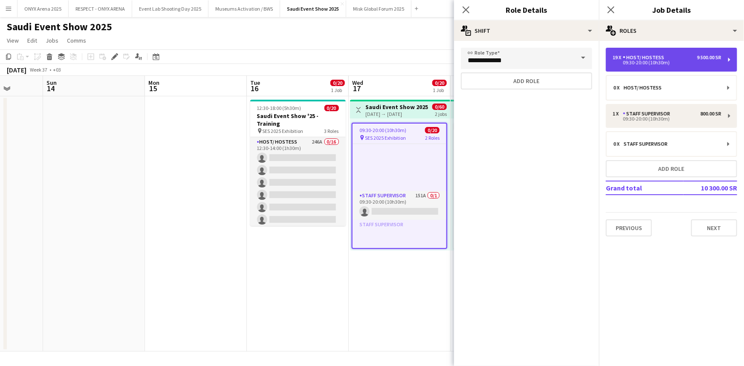
click at [635, 62] on div "09:30-20:00 (10h30m)" at bounding box center [667, 63] width 109 height 4
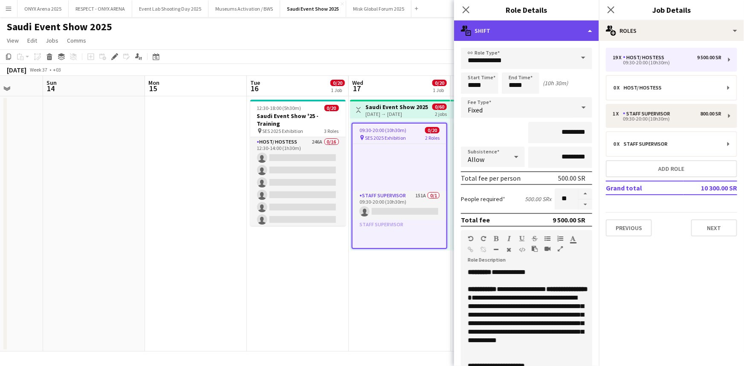
click at [584, 26] on div "multiple-actions-text Shift" at bounding box center [526, 30] width 145 height 20
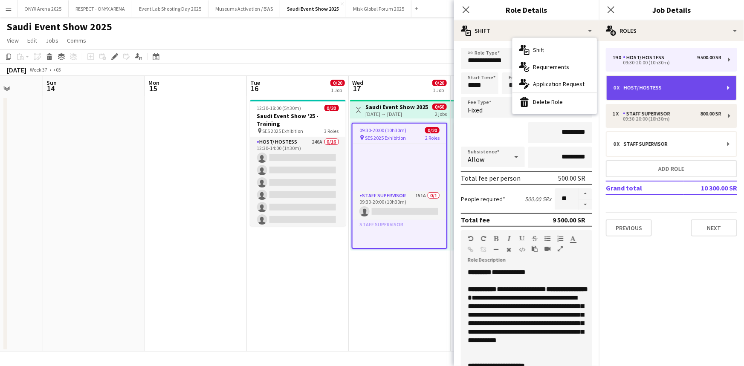
click at [621, 90] on div "0 x" at bounding box center [619, 88] width 10 height 6
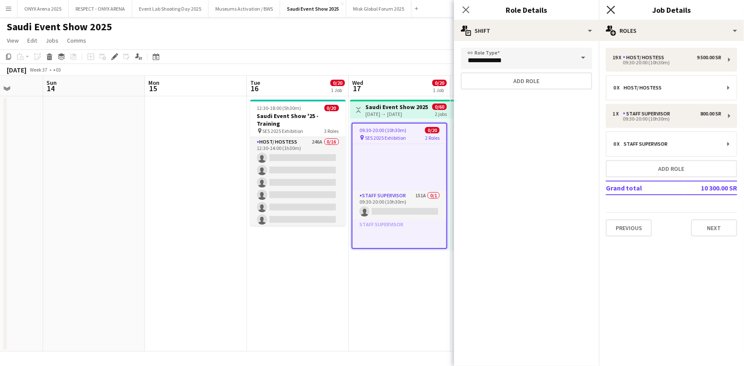
click at [610, 7] on icon "Close pop-in" at bounding box center [611, 10] width 8 height 8
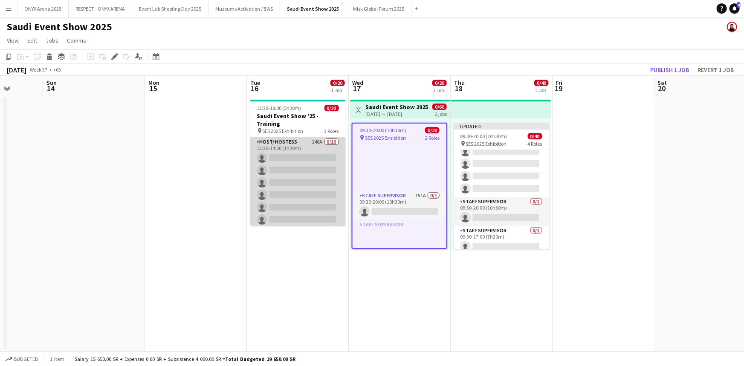
click at [293, 143] on app-card-role "Host/ Hostess 246A 0/16 12:30-14:00 (1h30m) single-neutral-actions single-neutr…" at bounding box center [298, 244] width 96 height 215
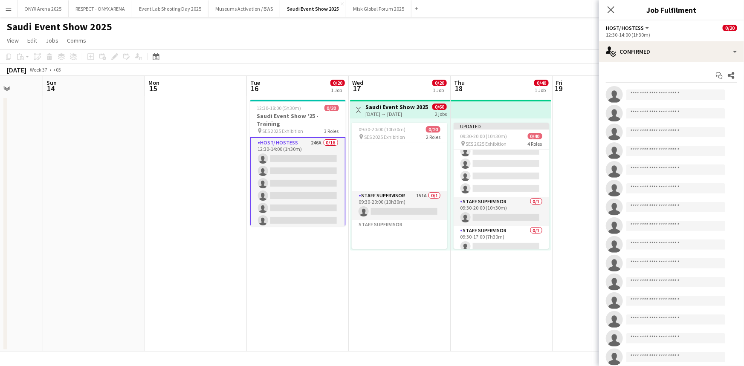
scroll to position [456, 0]
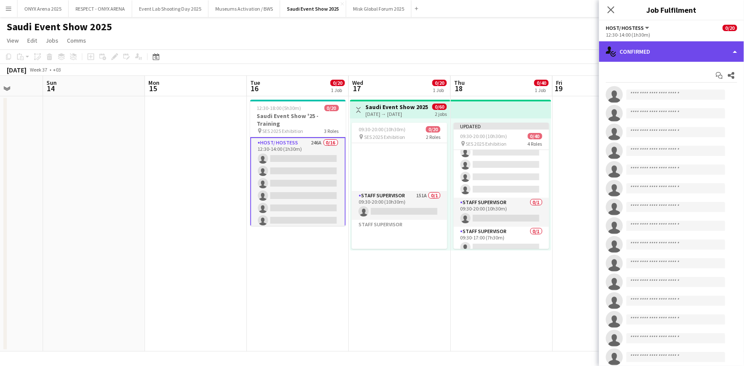
click at [660, 54] on div "single-neutral-actions-check-2 Confirmed" at bounding box center [671, 51] width 145 height 20
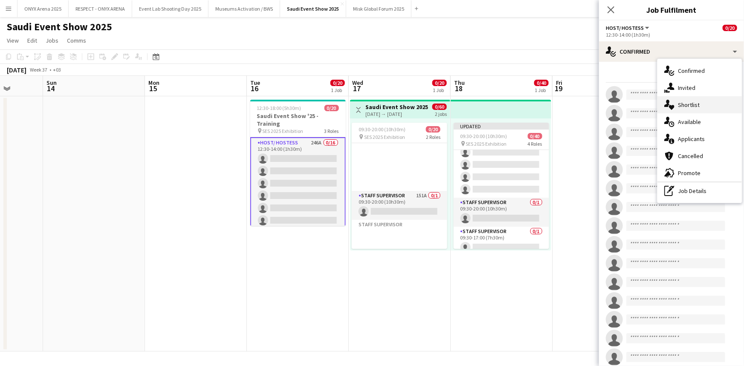
click at [676, 106] on div "single-neutral-actions-heart Shortlist" at bounding box center [700, 104] width 84 height 17
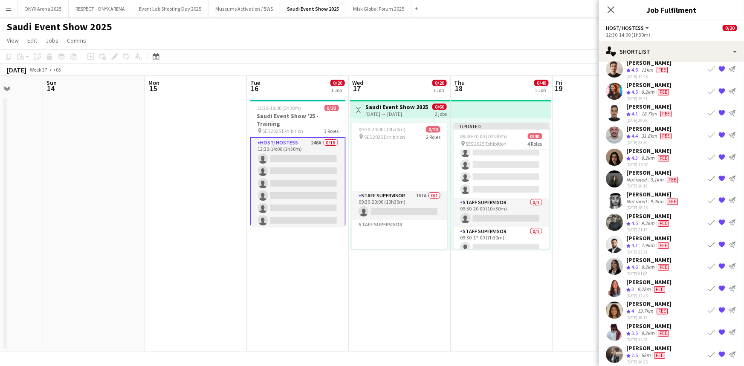
scroll to position [0, 0]
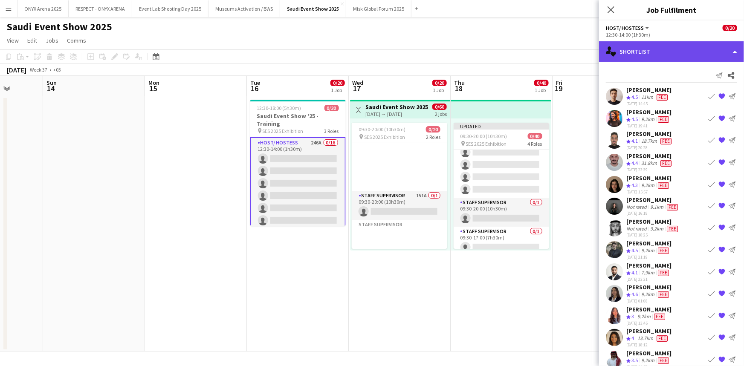
click at [647, 55] on div "single-neutral-actions-heart Shortlist" at bounding box center [671, 51] width 145 height 20
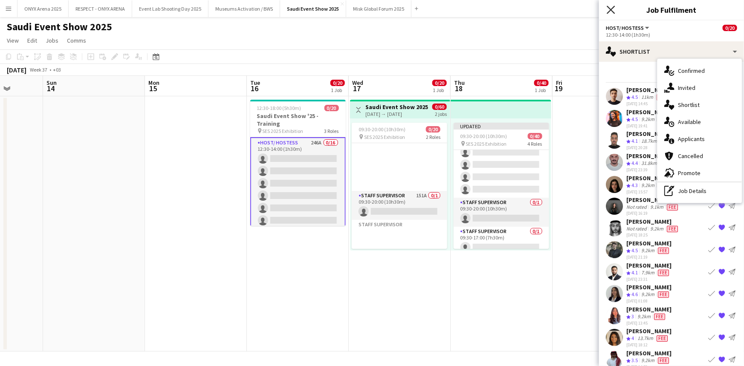
click at [610, 12] on icon "Close pop-in" at bounding box center [611, 10] width 8 height 8
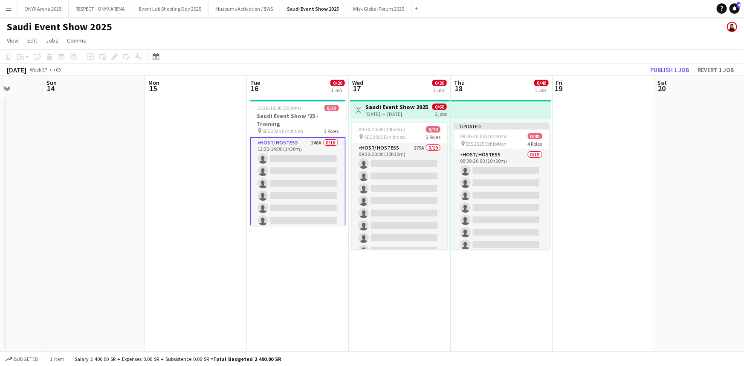
click at [400, 199] on app-card-role "Host/ Hostess 279A 0/19 09:30-20:00 (10h30m) single-neutral-actions single-neut…" at bounding box center [400, 269] width 96 height 252
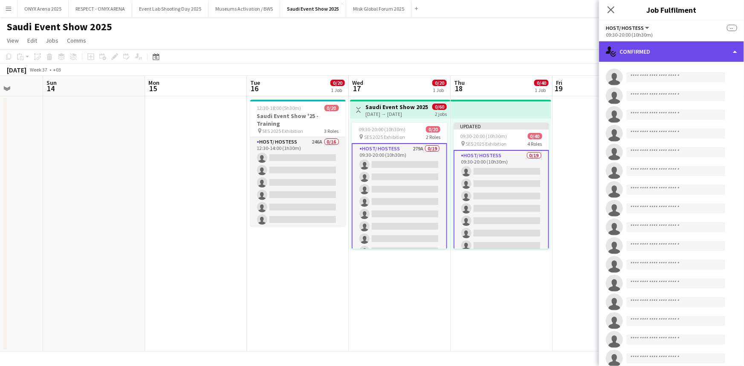
click at [639, 51] on div "single-neutral-actions-check-2 Confirmed" at bounding box center [671, 51] width 145 height 20
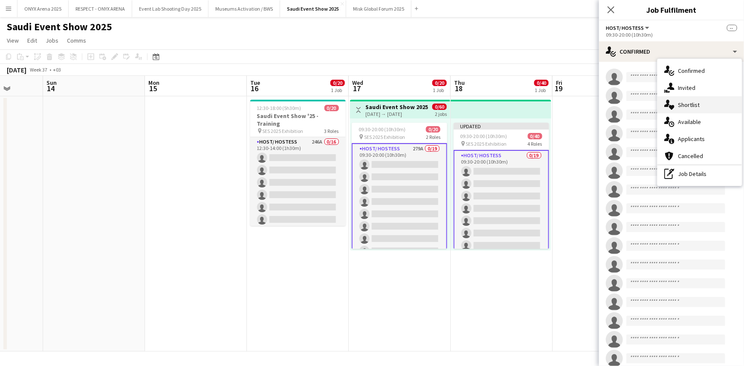
click at [689, 103] on span "Shortlist" at bounding box center [689, 105] width 22 height 8
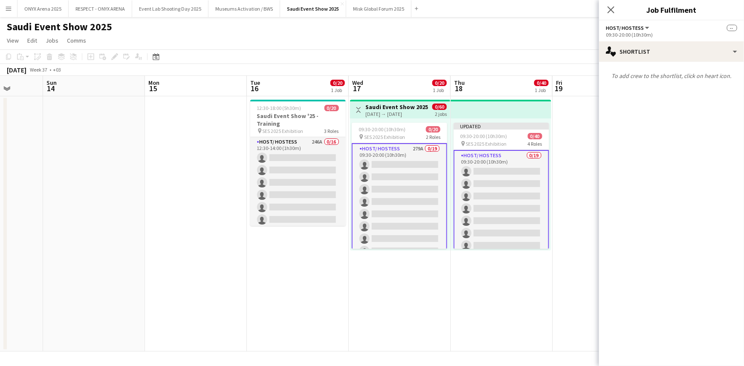
click at [510, 160] on app-card-role "Host/ Hostess 0/19 09:30-20:00 (10h30m) single-neutral-actions single-neutral-a…" at bounding box center [502, 276] width 96 height 253
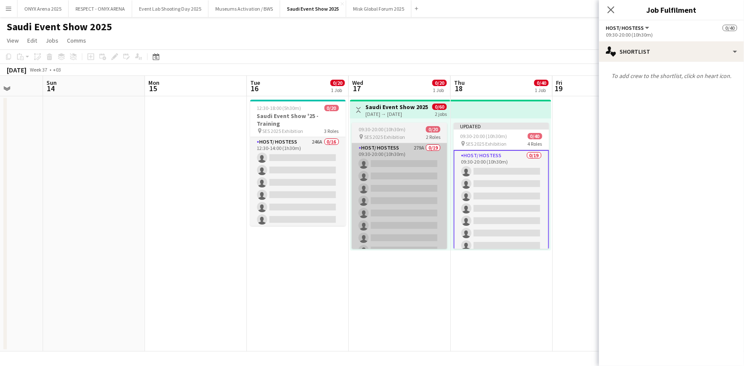
click at [418, 154] on app-card-role "Host/ Hostess 279A 0/19 09:30-20:00 (10h30m) single-neutral-actions single-neut…" at bounding box center [400, 269] width 96 height 252
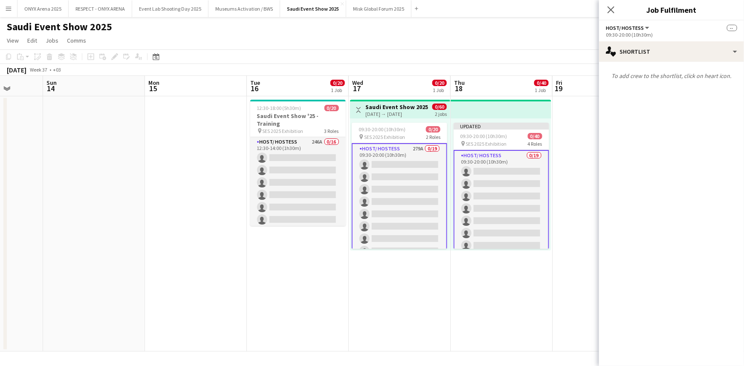
click at [400, 157] on app-card-role "Host/ Hostess 279A 0/19 09:30-20:00 (10h30m) single-neutral-actions single-neut…" at bounding box center [400, 269] width 96 height 253
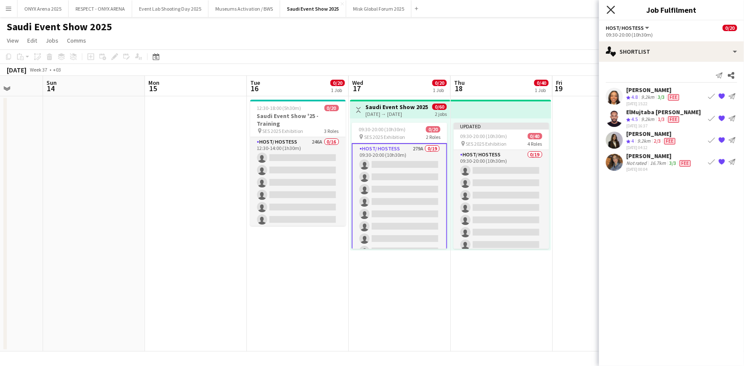
click at [610, 8] on icon at bounding box center [611, 10] width 8 height 8
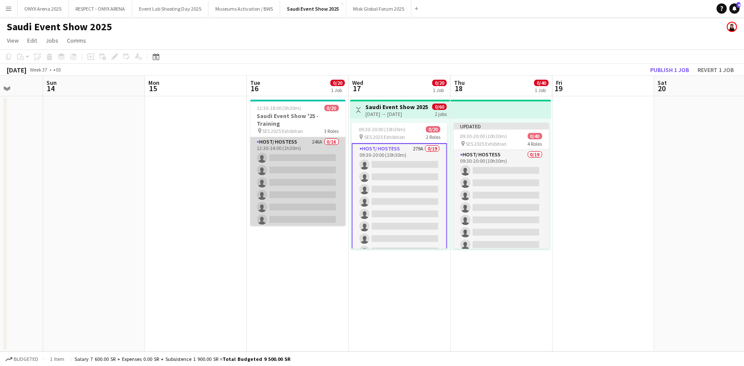
click at [280, 140] on app-card-role "Host/ Hostess 246A 0/16 12:30-14:00 (1h30m) single-neutral-actions single-neutr…" at bounding box center [298, 244] width 96 height 215
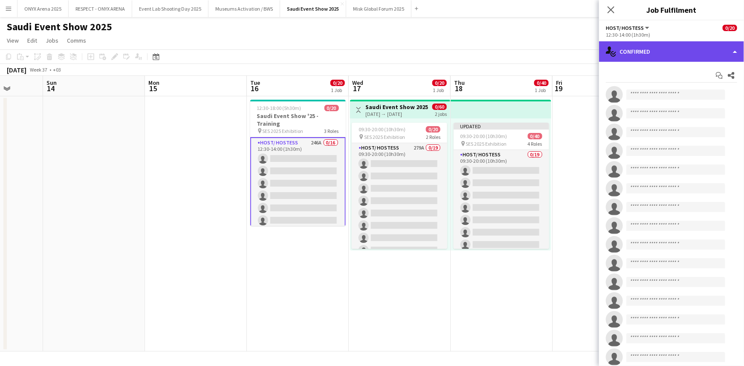
click at [660, 53] on div "single-neutral-actions-check-2 Confirmed" at bounding box center [671, 51] width 145 height 20
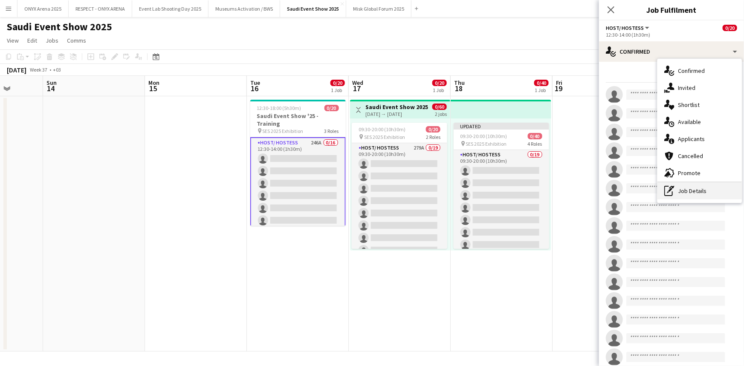
click at [682, 187] on div "pen-write Job Details" at bounding box center [700, 191] width 84 height 17
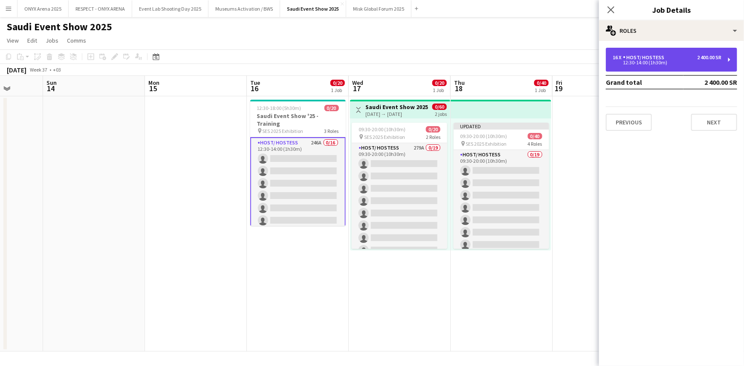
click at [669, 59] on div "16 x Host/ Hostess 2 400.00 SR" at bounding box center [667, 58] width 109 height 6
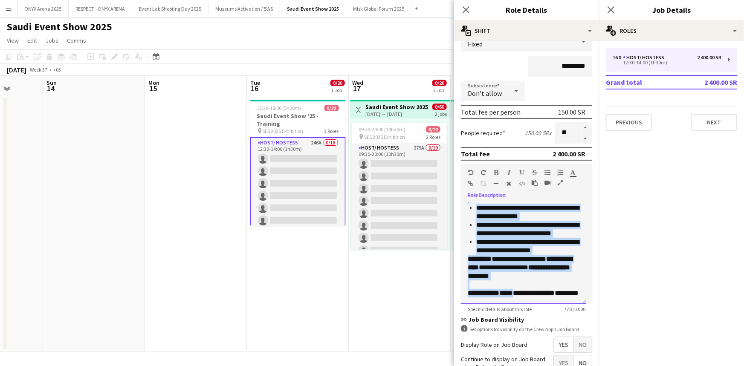
scroll to position [145, 0]
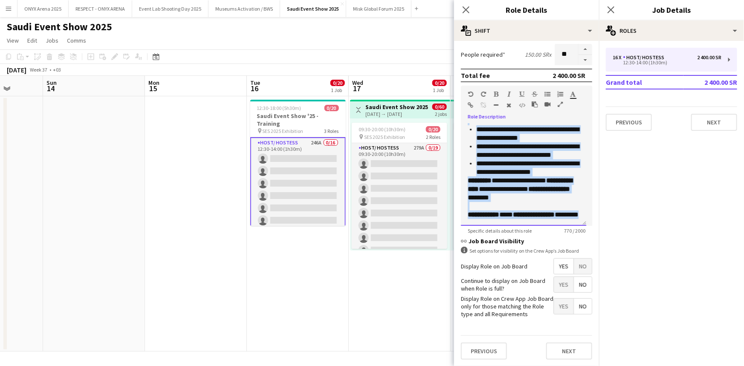
drag, startPoint x: 467, startPoint y: 271, endPoint x: 554, endPoint y: 214, distance: 104.5
click at [554, 214] on div "**********" at bounding box center [523, 175] width 125 height 102
copy div "**********"
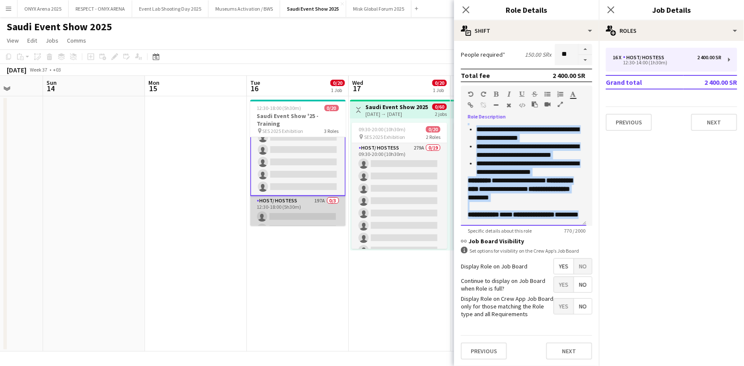
scroll to position [209, 0]
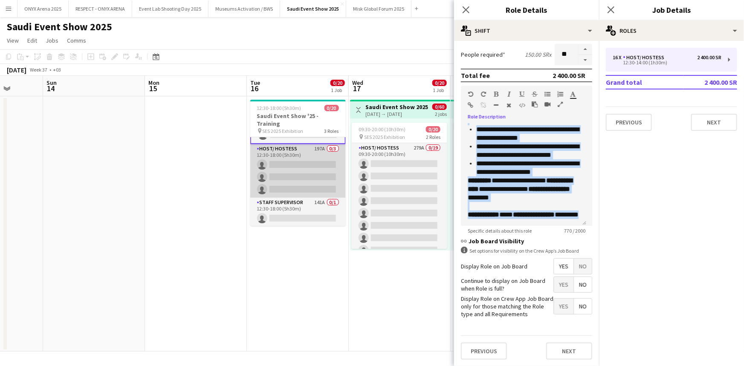
click at [299, 177] on app-card-role "Host/ Hostess 197A 0/3 12:30-18:00 (5h30m) single-neutral-actions single-neutra…" at bounding box center [298, 171] width 96 height 54
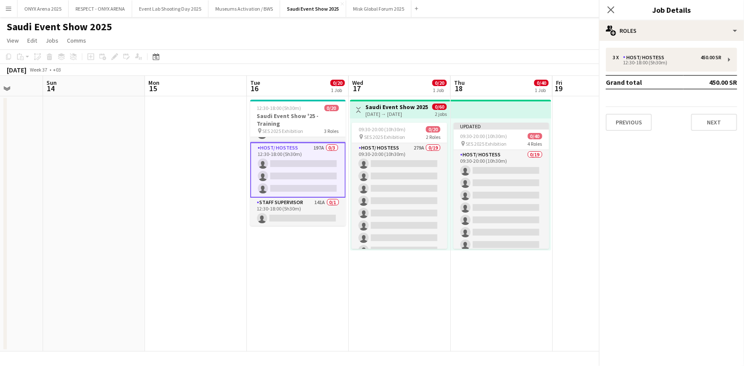
scroll to position [209, 0]
click at [299, 177] on app-card-role "Host/ Hostess 197A 0/3 12:30-18:00 (5h30m) single-neutral-actions single-neutra…" at bounding box center [298, 170] width 96 height 55
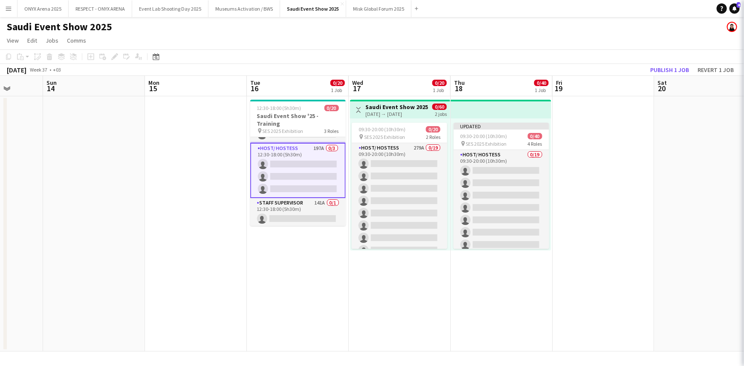
scroll to position [208, 0]
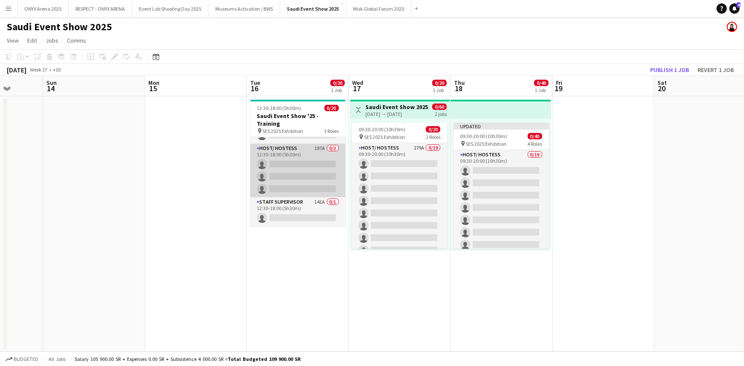
click at [299, 177] on app-card-role "Host/ Hostess 197A 0/3 12:30-18:00 (5h30m) single-neutral-actions single-neutra…" at bounding box center [298, 171] width 96 height 54
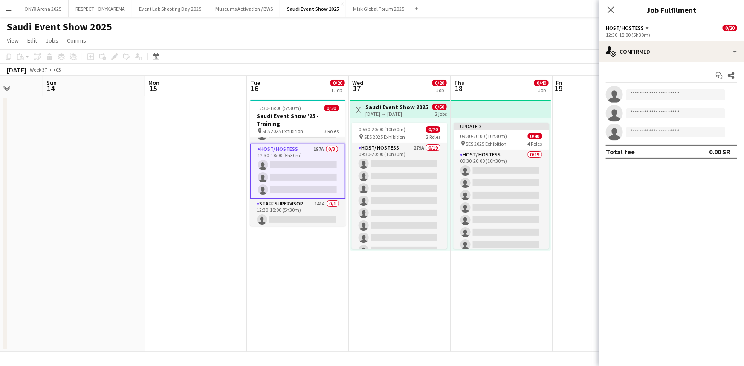
scroll to position [209, 0]
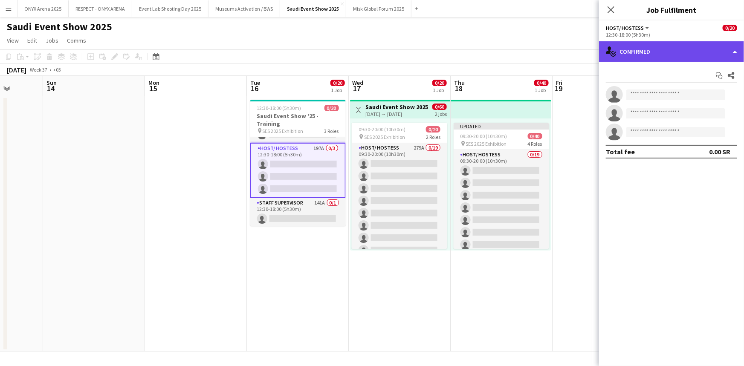
click at [638, 49] on div "single-neutral-actions-check-2 Confirmed" at bounding box center [671, 51] width 145 height 20
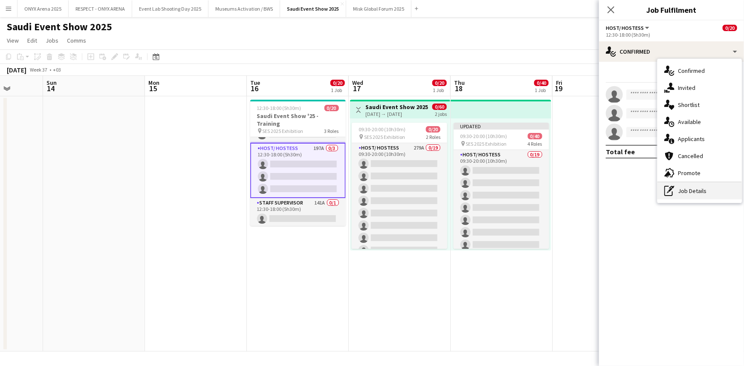
click at [695, 187] on div "pen-write Job Details" at bounding box center [700, 191] width 84 height 17
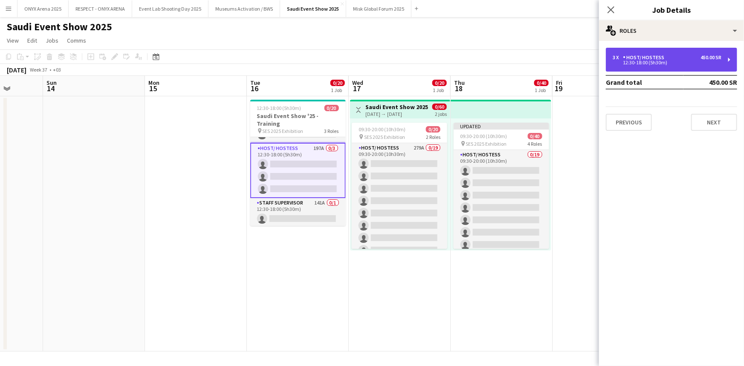
click at [622, 60] on div "3 x" at bounding box center [618, 58] width 10 height 6
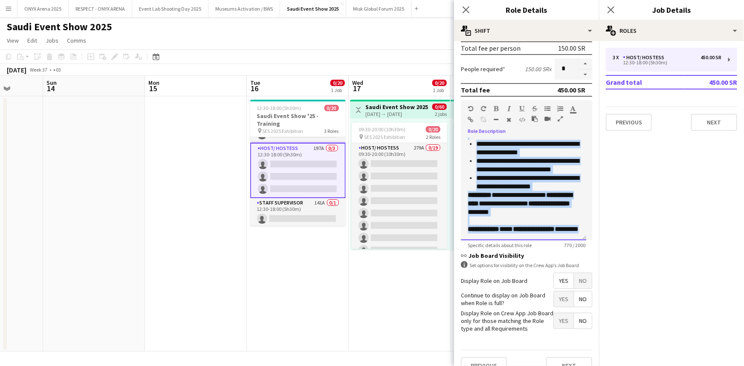
scroll to position [137, 0]
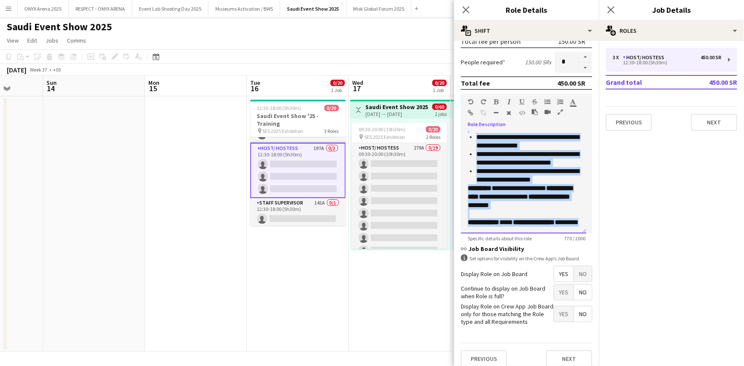
drag, startPoint x: 469, startPoint y: 271, endPoint x: 551, endPoint y: 226, distance: 93.3
click at [551, 226] on div "**********" at bounding box center [523, 182] width 125 height 102
copy div "**********"
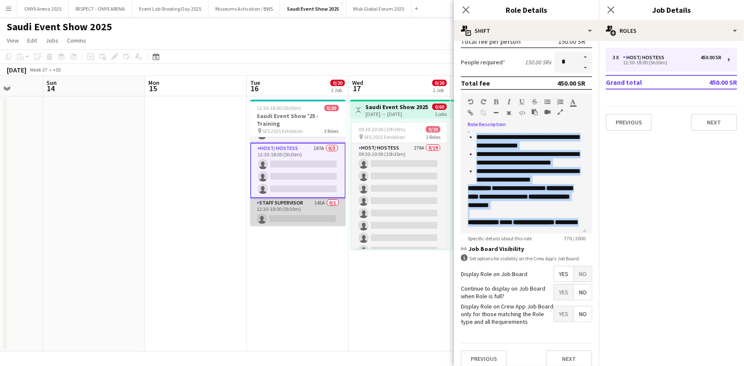
click at [280, 212] on app-card-role "Staff Supervisor 141A 0/1 12:30-18:00 (5h30m) single-neutral-actions" at bounding box center [298, 212] width 96 height 29
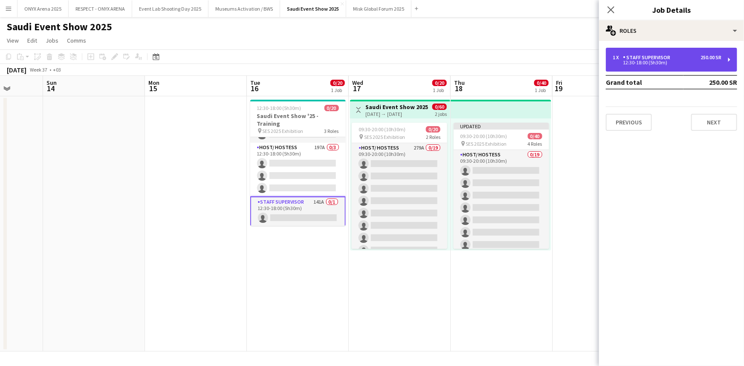
click at [652, 59] on div "Staff Supervisor" at bounding box center [648, 58] width 51 height 6
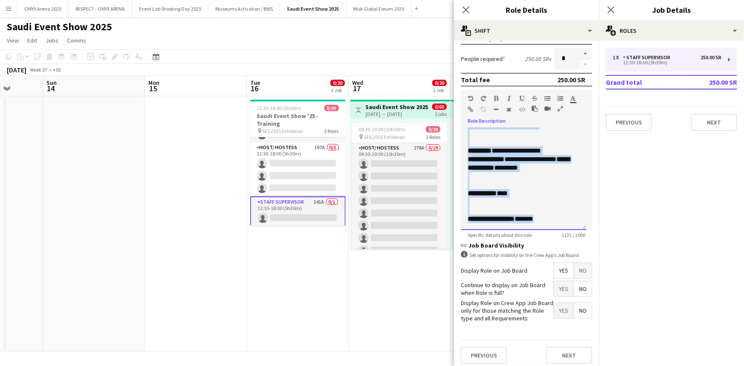
scroll to position [145, 0]
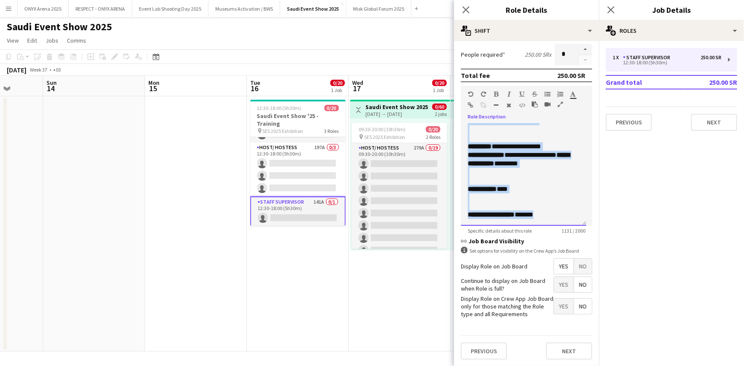
drag, startPoint x: 466, startPoint y: 273, endPoint x: 575, endPoint y: 217, distance: 122.5
click at [554, 217] on div "**********" at bounding box center [523, 175] width 125 height 102
copy div "**********"
click at [609, 8] on icon at bounding box center [611, 10] width 8 height 8
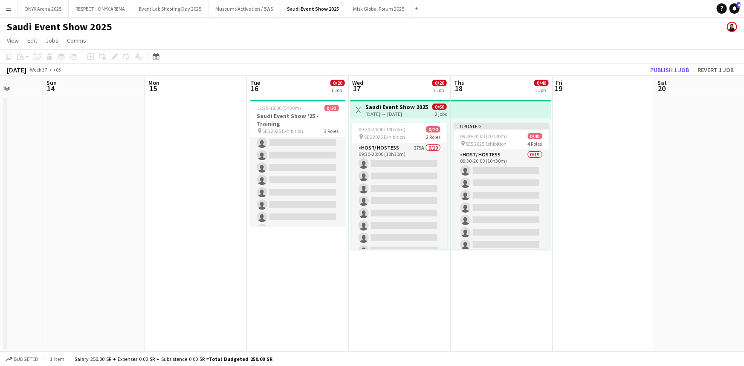
scroll to position [0, 0]
click at [299, 243] on app-date-cell "12:30-18:00 (5h30m) 0/20 Saudi Event Show '25 - Training pin SES 2025 Exhibitio…" at bounding box center [298, 223] width 102 height 255
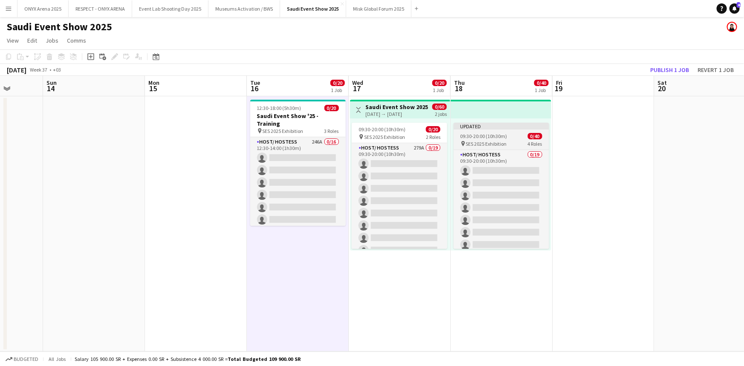
click at [464, 129] on div "Updated" at bounding box center [502, 126] width 96 height 7
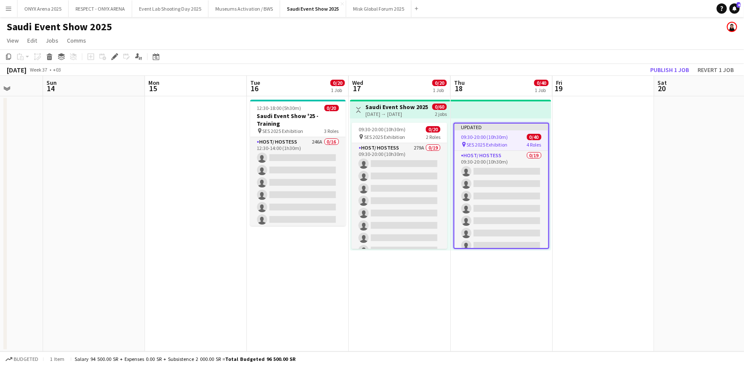
click at [497, 142] on span "SES 2025 Exhibition" at bounding box center [487, 145] width 41 height 6
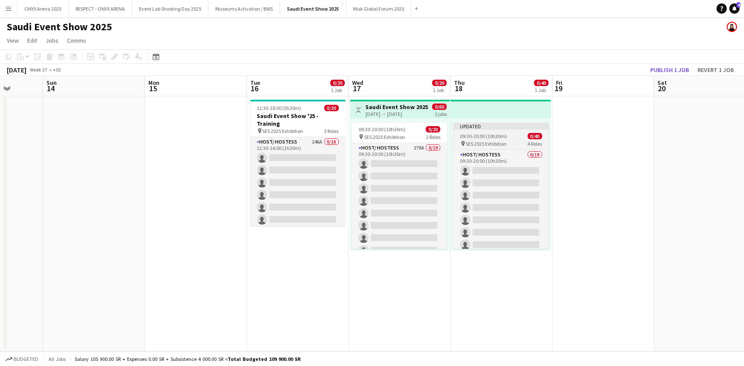
click at [496, 142] on span "SES 2025 Exhibition" at bounding box center [486, 144] width 41 height 6
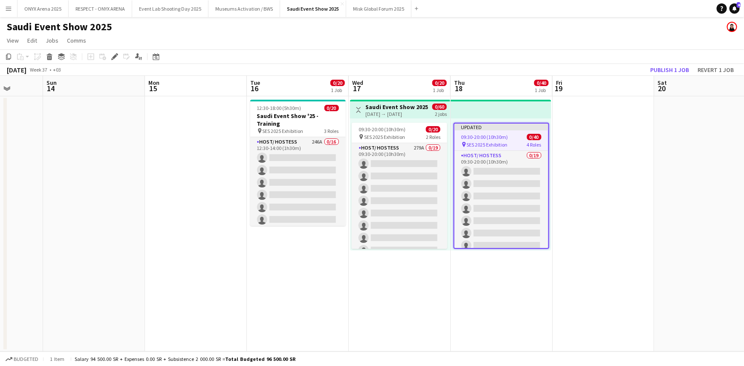
click at [496, 142] on span "SES 2025 Exhibition" at bounding box center [487, 145] width 41 height 6
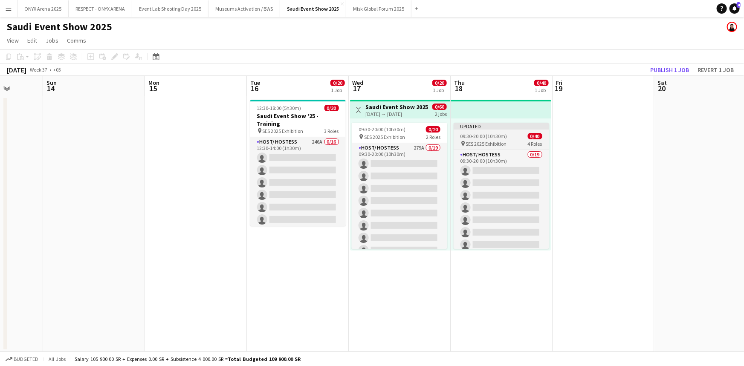
click at [496, 141] on span "SES 2025 Exhibition" at bounding box center [486, 144] width 41 height 6
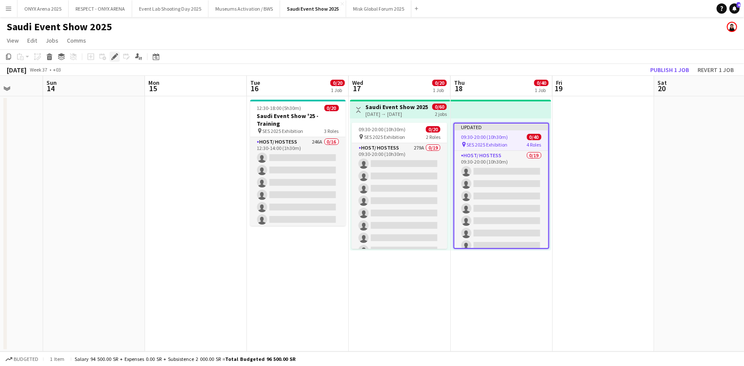
click at [112, 58] on icon "Edit" at bounding box center [114, 56] width 7 height 7
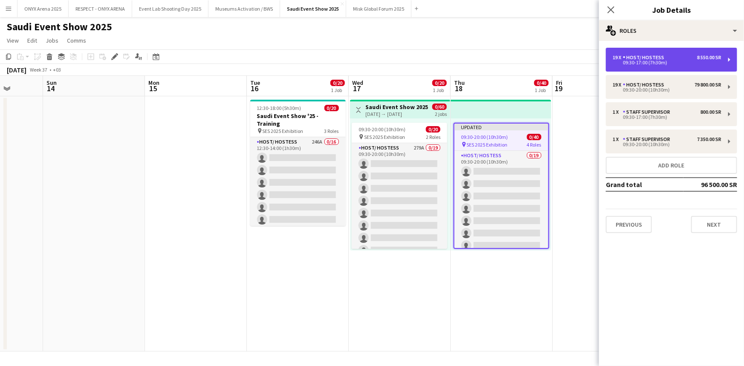
click at [664, 64] on div "09:30-17:00 (7h30m)" at bounding box center [667, 63] width 109 height 4
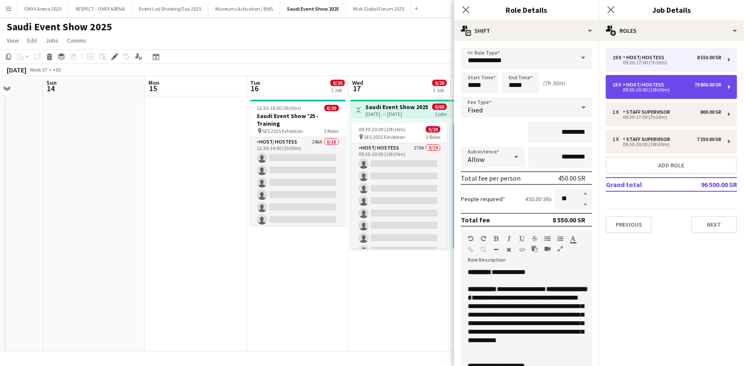
click at [680, 88] on div "09:30-20:00 (10h30m)" at bounding box center [667, 90] width 109 height 4
type input "*****"
type input "*********"
type input "*******"
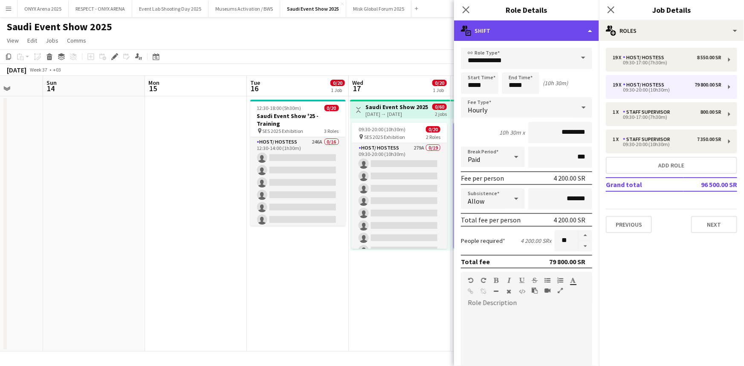
click at [537, 38] on div "multiple-actions-text Shift" at bounding box center [526, 30] width 145 height 20
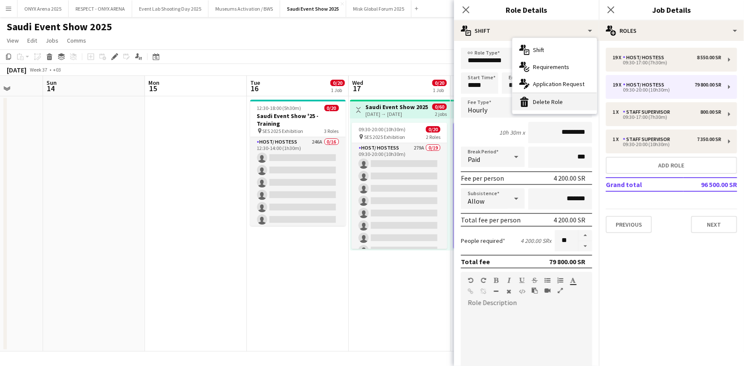
click at [562, 98] on div "bin-2 Delete Role" at bounding box center [555, 101] width 84 height 17
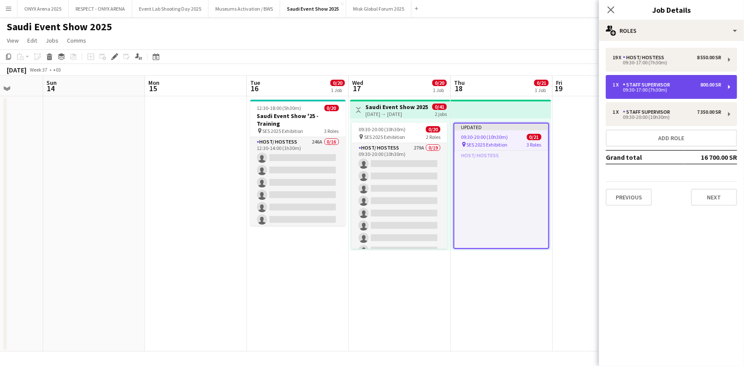
click at [656, 80] on div "1 x Staff Supervisor 800.00 SR 09:30-17:00 (7h30m)" at bounding box center [671, 87] width 131 height 24
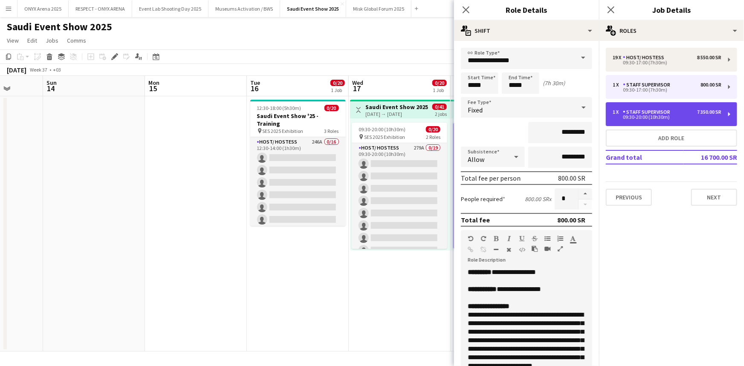
click at [663, 114] on div "Staff Supervisor" at bounding box center [648, 112] width 51 height 6
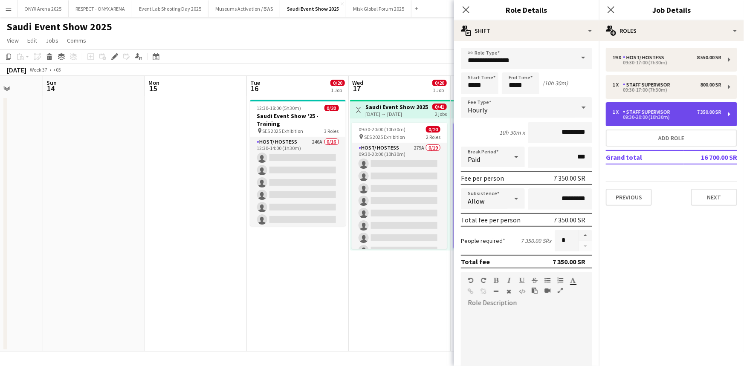
type input "*****"
type input "*******"
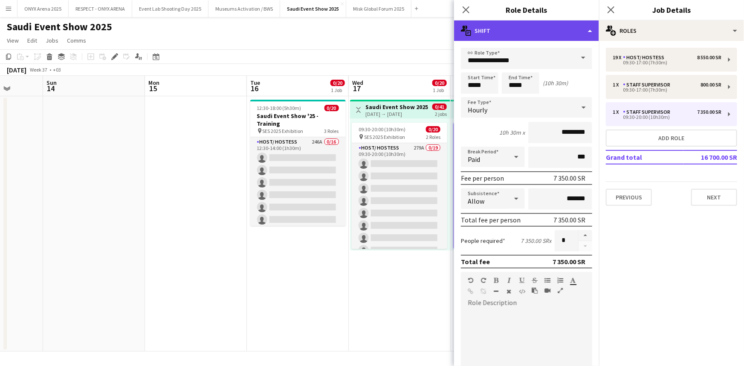
click at [546, 35] on div "multiple-actions-text Shift" at bounding box center [526, 30] width 145 height 20
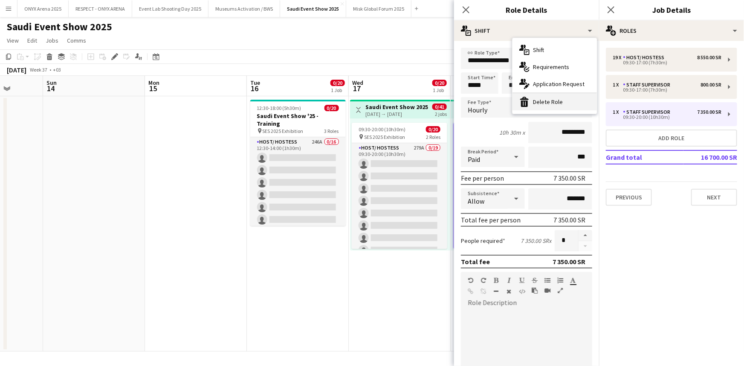
click at [575, 100] on div "bin-2 Delete Role" at bounding box center [555, 101] width 84 height 17
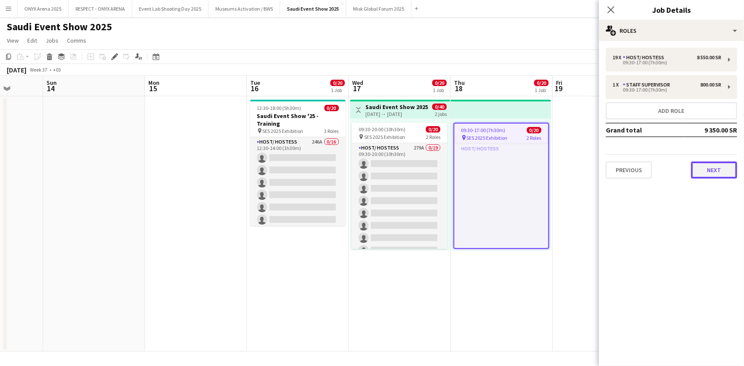
click at [702, 165] on button "Next" at bounding box center [714, 170] width 46 height 17
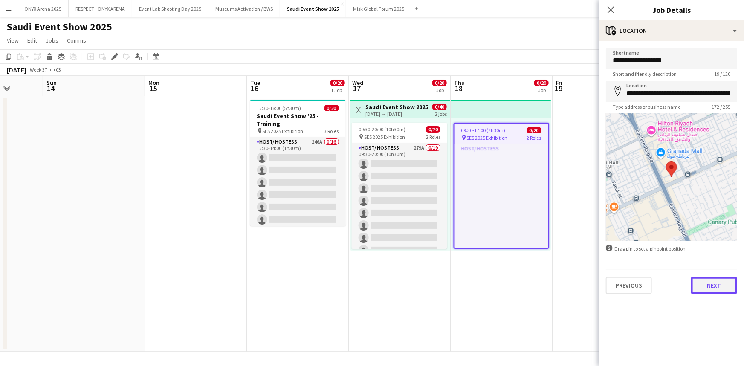
click at [720, 283] on button "Next" at bounding box center [714, 285] width 46 height 17
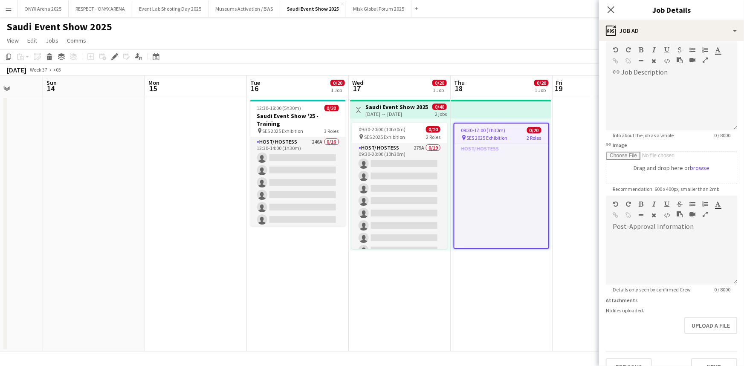
scroll to position [55, 0]
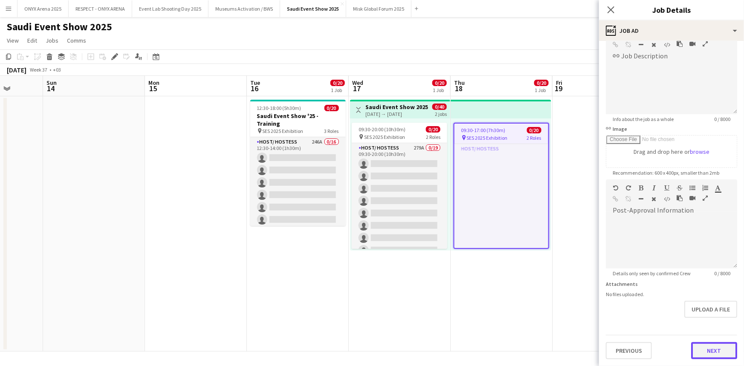
click at [711, 350] on button "Next" at bounding box center [714, 350] width 46 height 17
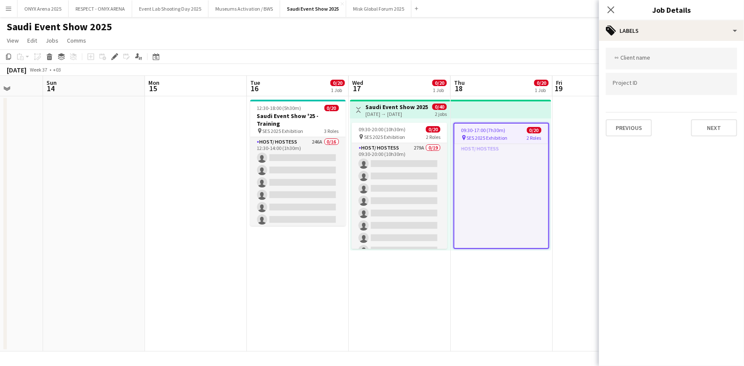
scroll to position [0, 0]
click at [694, 134] on button "Next" at bounding box center [714, 127] width 46 height 17
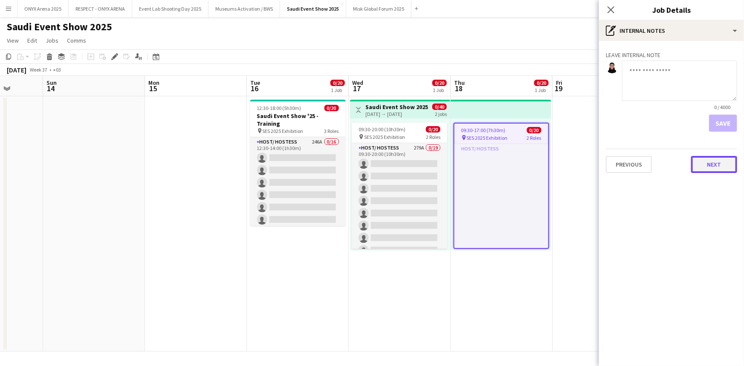
click at [718, 169] on button "Next" at bounding box center [714, 164] width 46 height 17
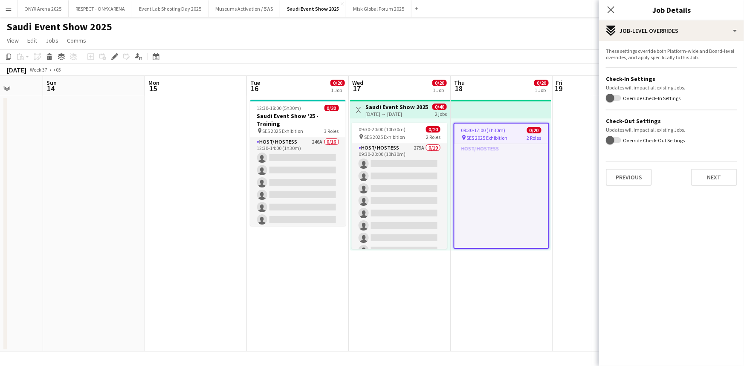
click at [708, 188] on div "These settings override both Platform-wide and Board-level overrides, and apply…" at bounding box center [671, 117] width 145 height 152
click at [707, 183] on button "Next" at bounding box center [714, 177] width 46 height 17
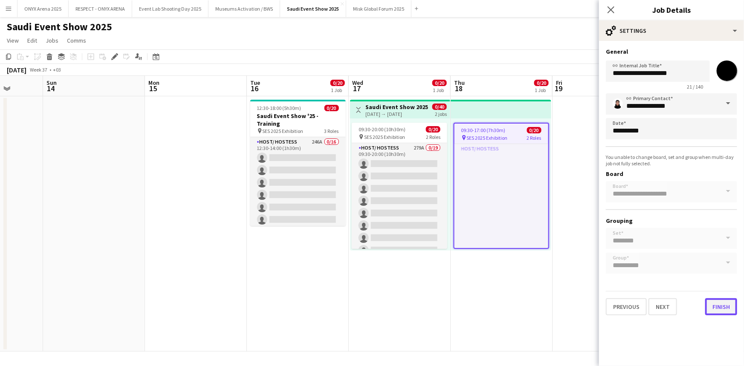
click at [723, 299] on button "Finish" at bounding box center [721, 307] width 32 height 17
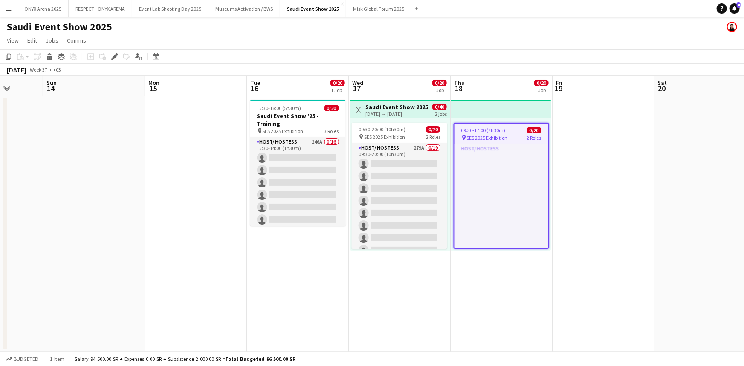
click at [626, 68] on div "September 2025 Week 37 • +03" at bounding box center [372, 70] width 744 height 12
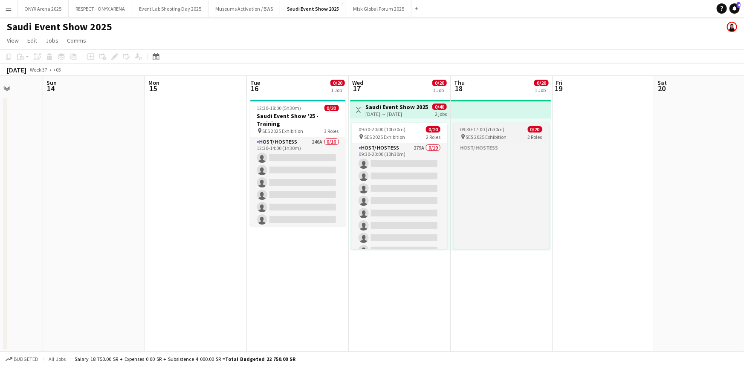
click at [521, 131] on div "09:30-17:00 (7h30m) 0/20" at bounding box center [502, 129] width 96 height 6
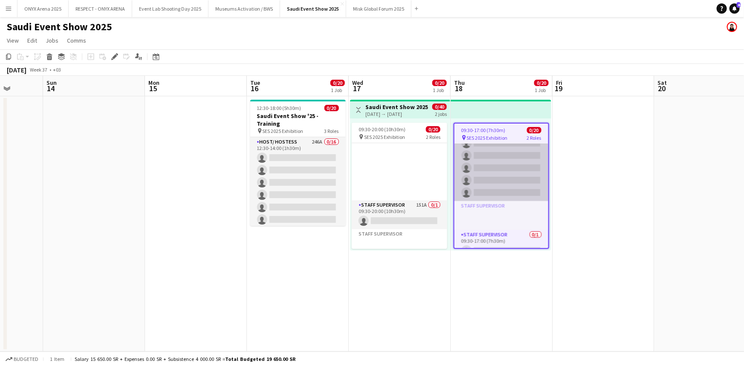
scroll to position [456, 0]
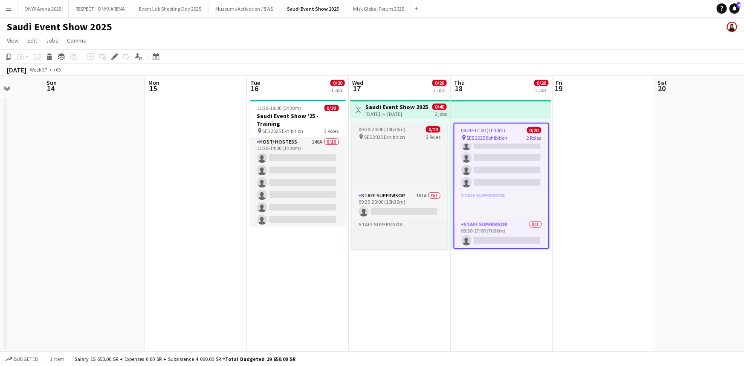
drag, startPoint x: 444, startPoint y: 132, endPoint x: 438, endPoint y: 132, distance: 5.5
click at [443, 132] on div "09:30-20:00 (10h30m) 0/20" at bounding box center [400, 129] width 96 height 6
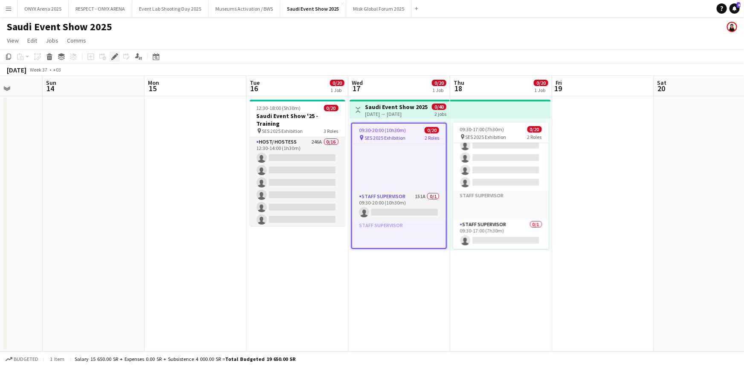
click at [110, 58] on div "Edit" at bounding box center [115, 57] width 10 height 10
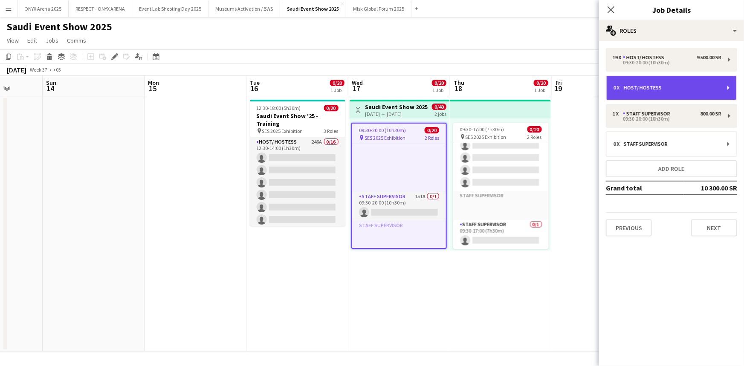
click at [633, 84] on div "0 x Host/ Hostess" at bounding box center [672, 88] width 130 height 24
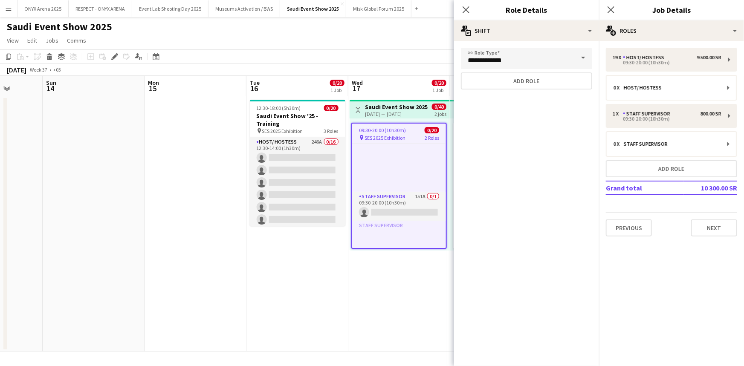
click at [581, 55] on span at bounding box center [584, 58] width 18 height 20
click at [569, 81] on button "Add role" at bounding box center [526, 81] width 131 height 17
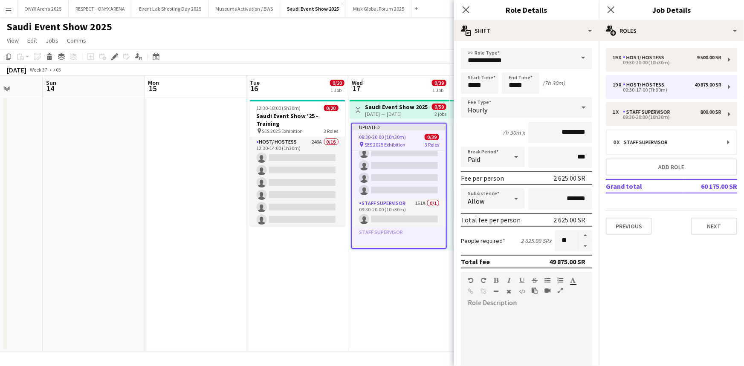
click at [575, 61] on span at bounding box center [584, 58] width 18 height 20
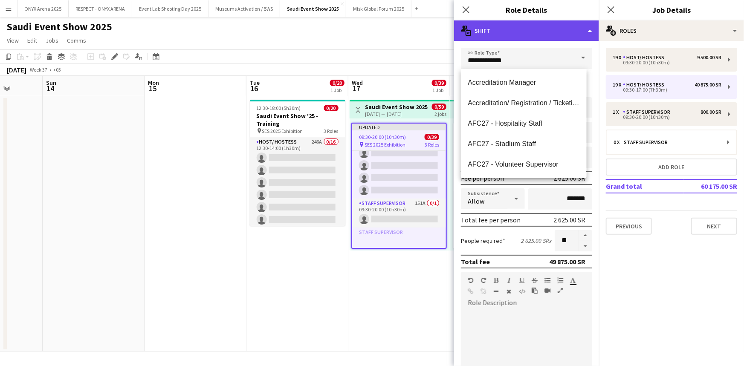
click at [575, 39] on div "multiple-actions-text Shift" at bounding box center [526, 30] width 145 height 20
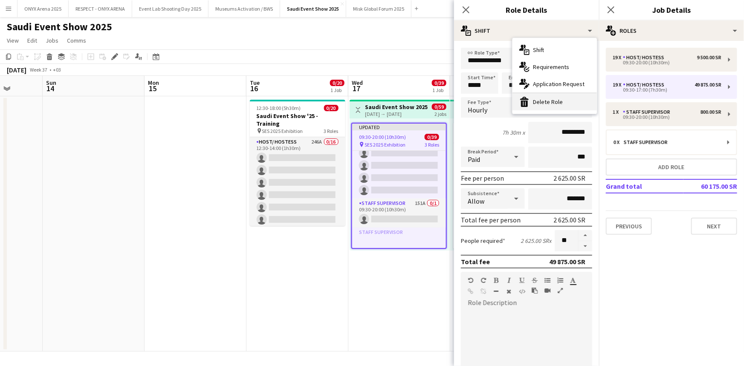
click at [567, 98] on div "bin-2 Delete Role" at bounding box center [555, 101] width 84 height 17
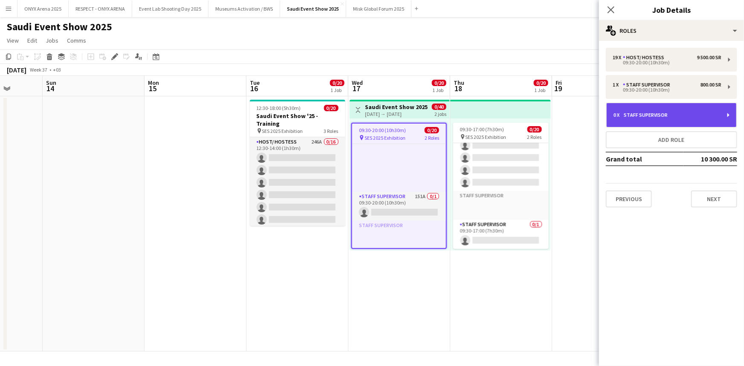
click at [632, 115] on div "Staff Supervisor" at bounding box center [647, 115] width 47 height 6
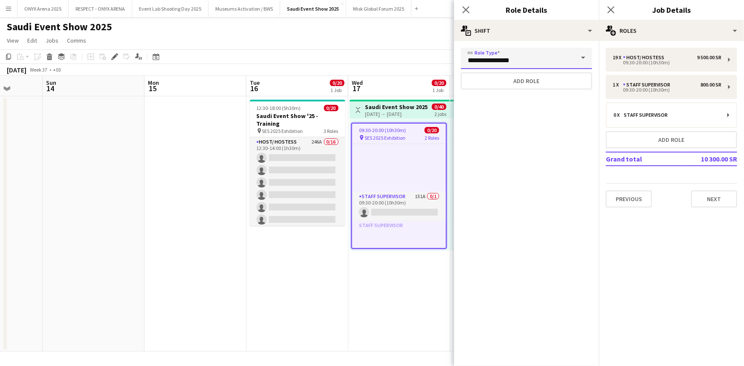
click at [557, 59] on input "**********" at bounding box center [526, 58] width 131 height 21
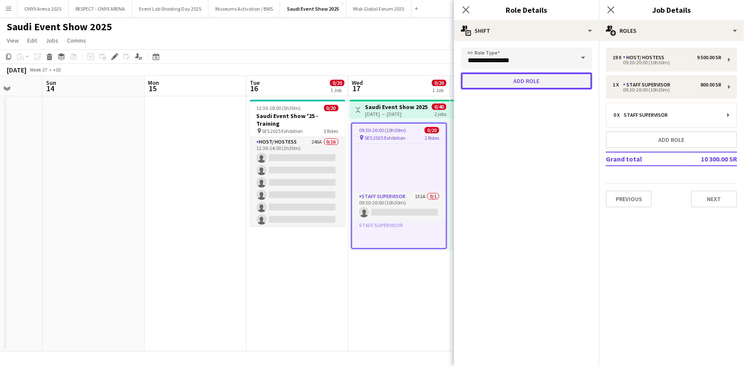
click at [577, 79] on button "Add role" at bounding box center [526, 81] width 131 height 17
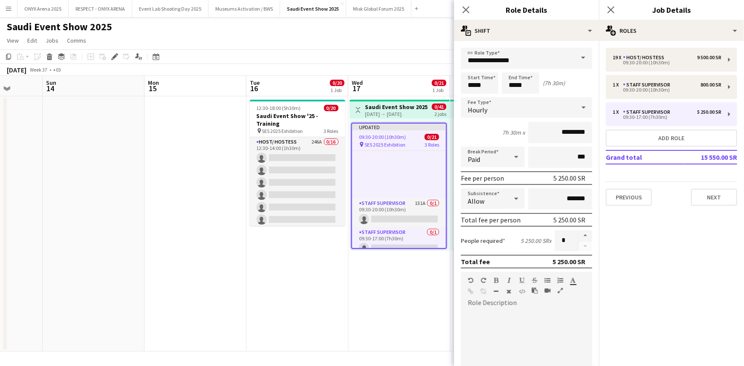
click at [578, 65] on span at bounding box center [584, 58] width 18 height 20
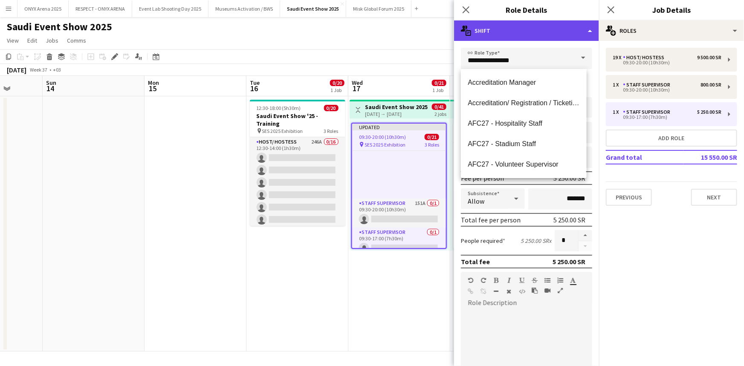
click at [560, 36] on div "multiple-actions-text Shift" at bounding box center [526, 30] width 145 height 20
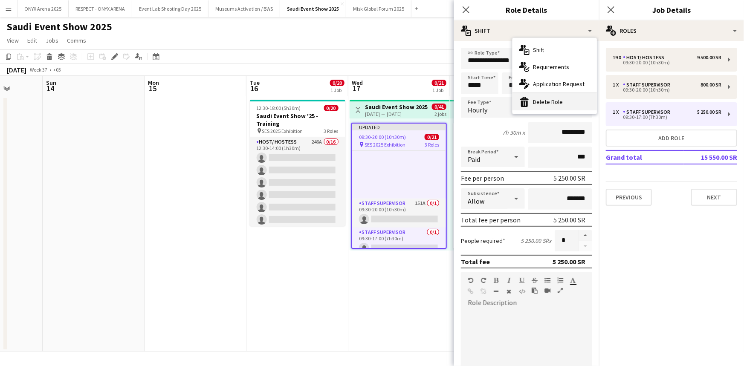
click at [563, 103] on div "bin-2 Delete Role" at bounding box center [555, 101] width 84 height 17
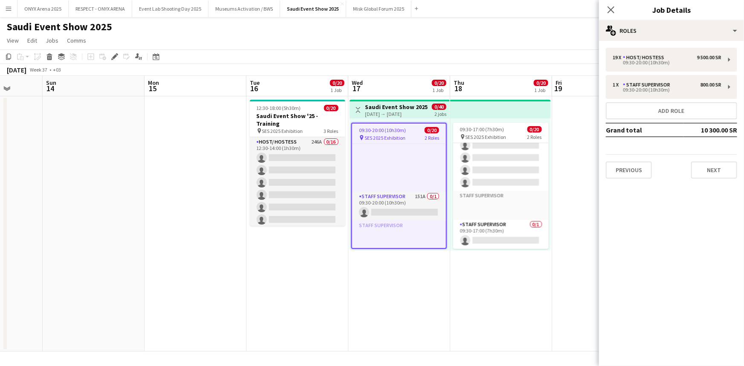
click at [688, 165] on div "Previous Next" at bounding box center [671, 166] width 131 height 24
click at [608, 9] on icon "Close pop-in" at bounding box center [611, 10] width 8 height 8
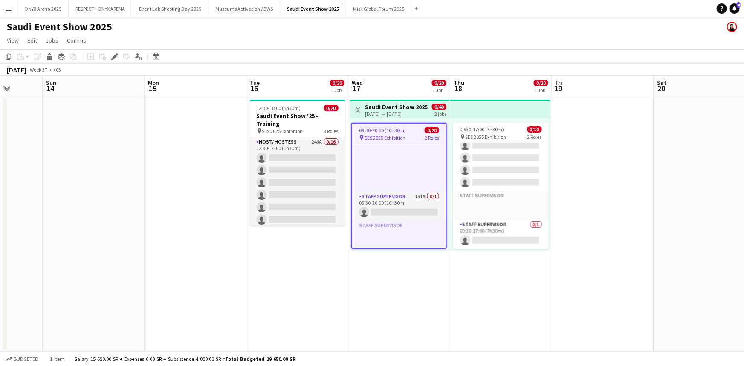
click at [627, 67] on div "September 2025 Week 37 • +03" at bounding box center [372, 70] width 744 height 12
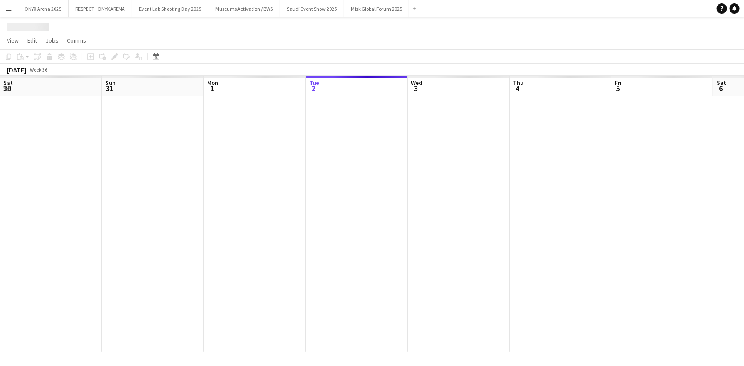
scroll to position [0, 204]
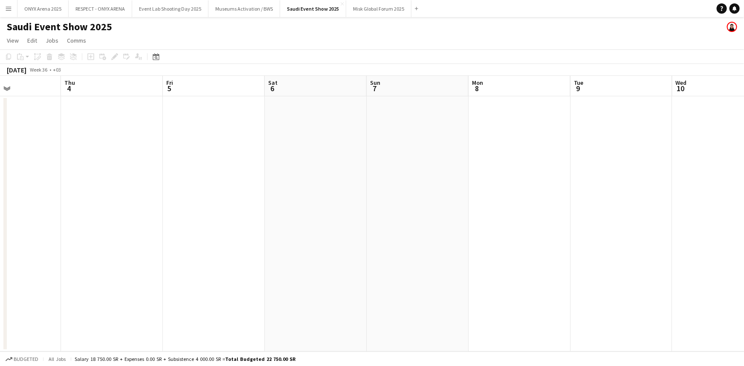
drag, startPoint x: 484, startPoint y: 168, endPoint x: 34, endPoint y: 145, distance: 450.1
click at [34, 145] on app-calendar-viewport "Mon 1 Tue 2 Wed 3 Thu 4 Fri 5 Sat 6 Sun 7 Mon 8 Tue 9 Wed 10 Thu 11 Fri 12 Sat …" at bounding box center [372, 214] width 744 height 276
drag, startPoint x: 534, startPoint y: 166, endPoint x: 17, endPoint y: 145, distance: 517.8
click at [16, 145] on app-calendar-viewport "Sun 7 Mon 8 Tue 9 Wed 10 Thu 11 Fri 12 Sat 13 Sun 14 Mon 15 Tue 16 Wed 17 Thu 1…" at bounding box center [372, 214] width 744 height 276
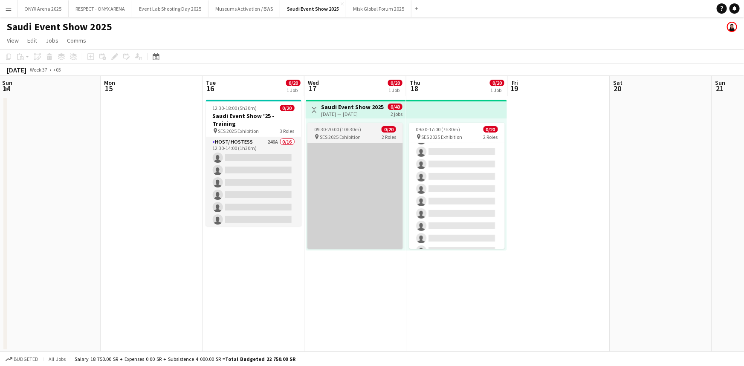
scroll to position [310, 0]
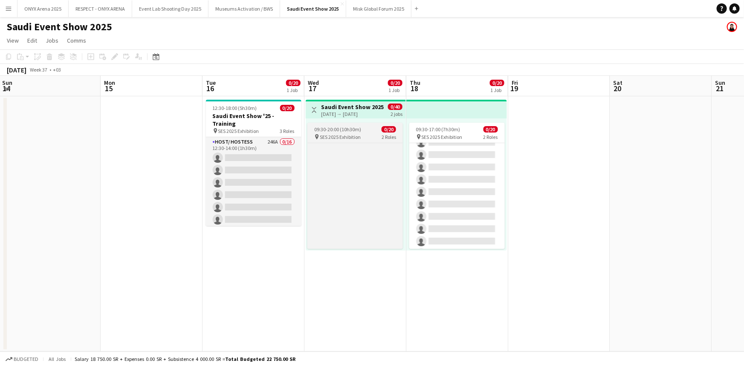
click at [342, 131] on span "09:30-20:00 (10h30m)" at bounding box center [337, 129] width 47 height 6
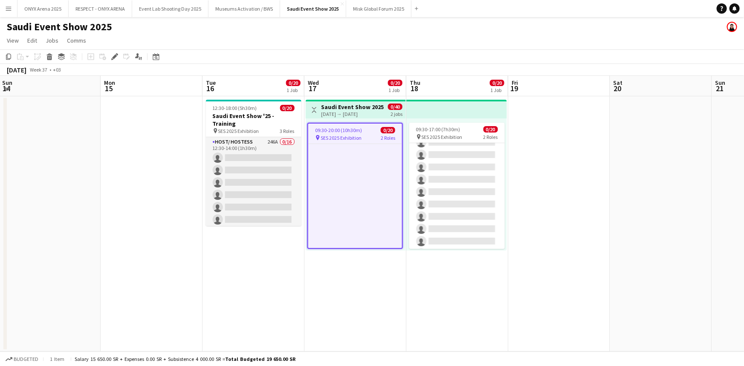
click at [365, 113] on div "17-09-2025 → 18-09-2025" at bounding box center [352, 114] width 63 height 6
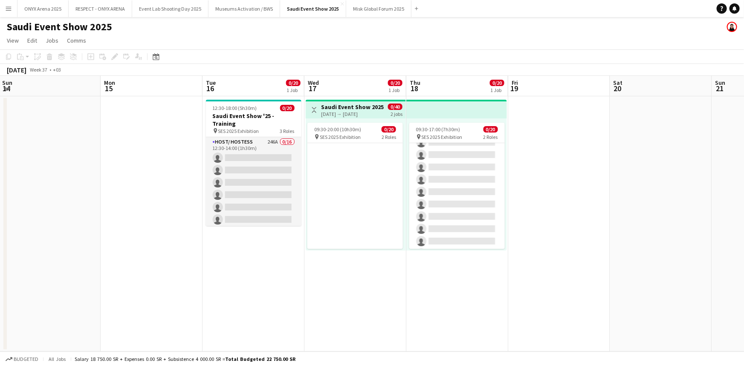
click at [375, 104] on h3 "Saudi Event Show 2025" at bounding box center [352, 107] width 63 height 8
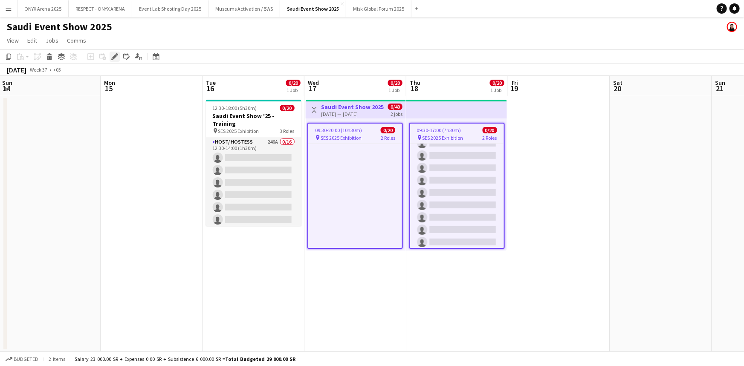
click at [116, 58] on icon "Edit" at bounding box center [114, 56] width 7 height 7
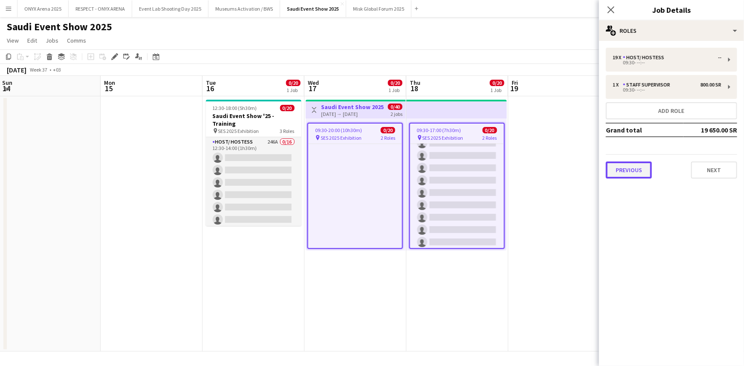
click at [618, 174] on button "Previous" at bounding box center [629, 170] width 46 height 17
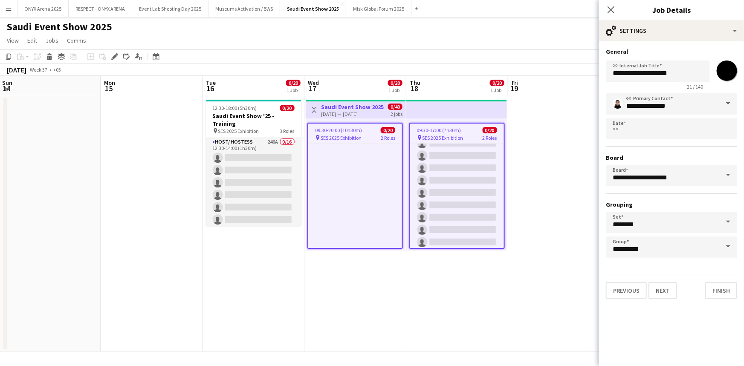
drag, startPoint x: 667, startPoint y: 281, endPoint x: 666, endPoint y: 286, distance: 5.1
click at [666, 281] on div "Previous Next Finish" at bounding box center [671, 287] width 131 height 24
click at [666, 287] on button "Next" at bounding box center [663, 290] width 29 height 17
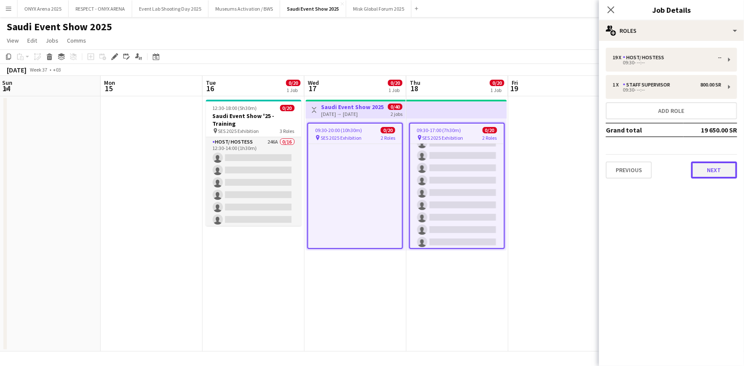
click at [702, 174] on button "Next" at bounding box center [714, 170] width 46 height 17
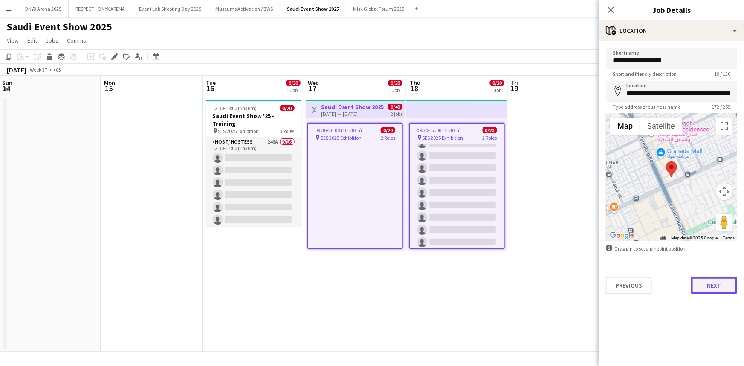
click at [713, 286] on button "Next" at bounding box center [714, 285] width 46 height 17
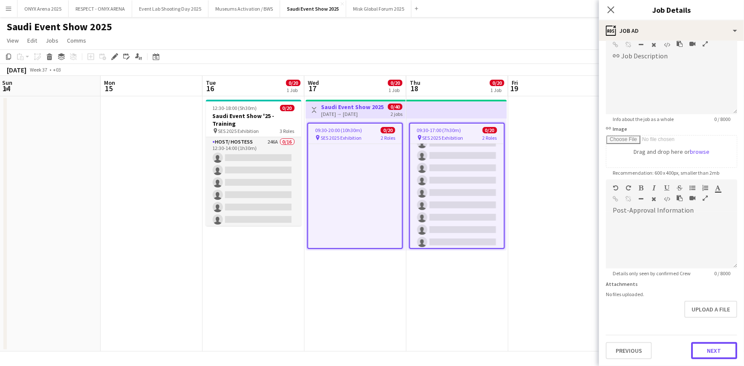
scroll to position [55, 0]
click at [704, 322] on form "**********" at bounding box center [671, 175] width 145 height 367
click at [707, 346] on button "Next" at bounding box center [714, 350] width 46 height 17
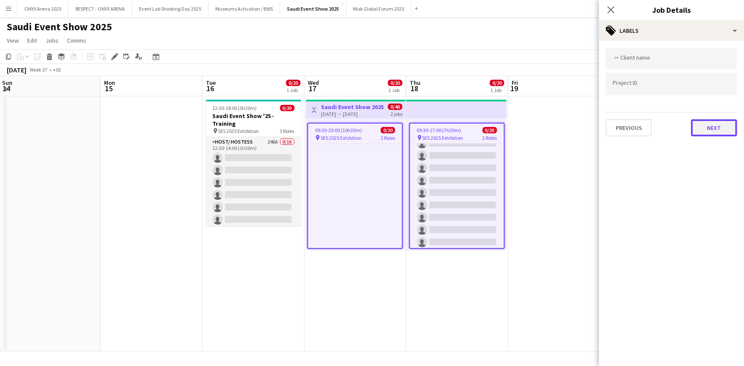
click at [714, 131] on button "Next" at bounding box center [714, 127] width 46 height 17
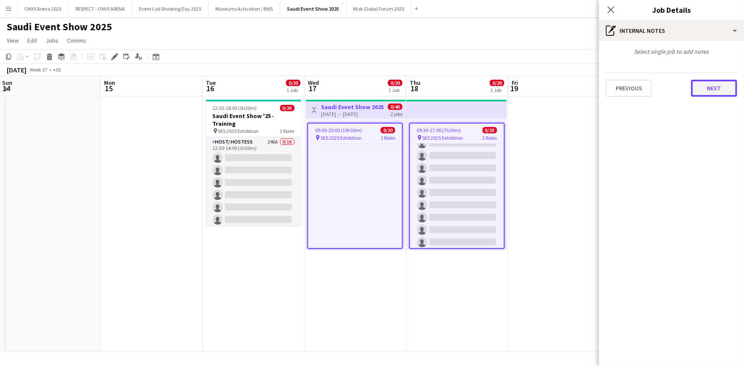
click at [708, 96] on button "Next" at bounding box center [714, 88] width 46 height 17
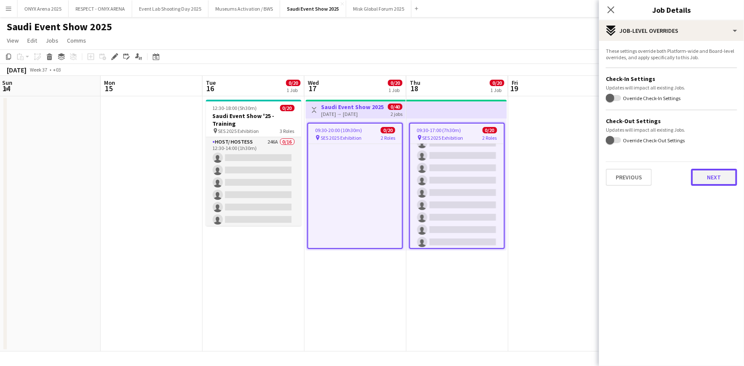
click at [719, 176] on button "Next" at bounding box center [714, 177] width 46 height 17
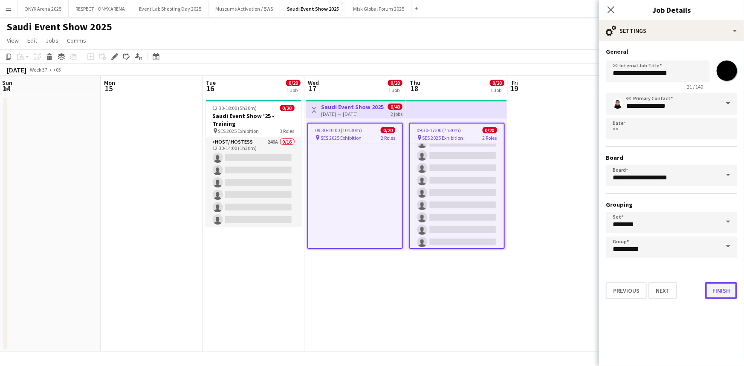
click at [724, 282] on button "Finish" at bounding box center [721, 290] width 32 height 17
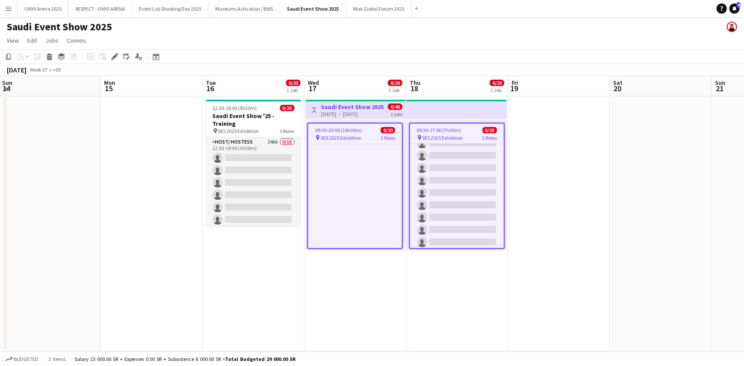
click at [368, 134] on div "pin SES 2025 Exhibition 2 Roles" at bounding box center [355, 137] width 94 height 7
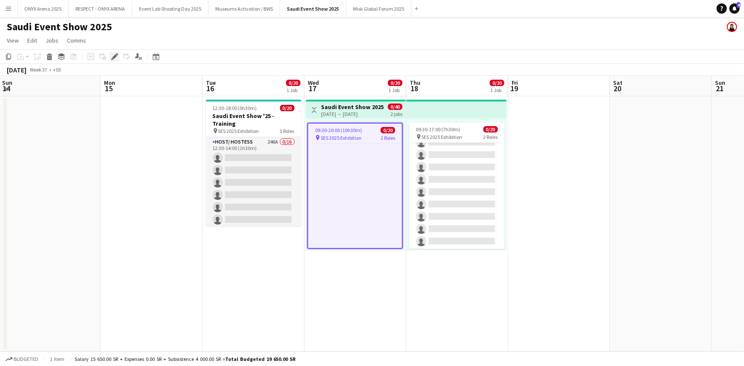
click at [112, 58] on icon at bounding box center [114, 57] width 5 height 5
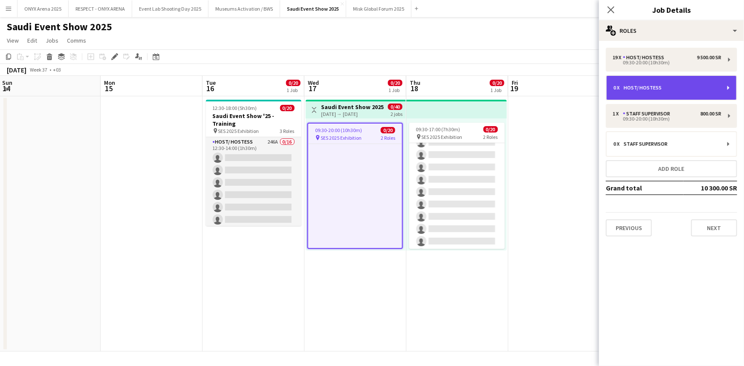
click at [627, 95] on div "0 x Host/ Hostess" at bounding box center [672, 88] width 130 height 24
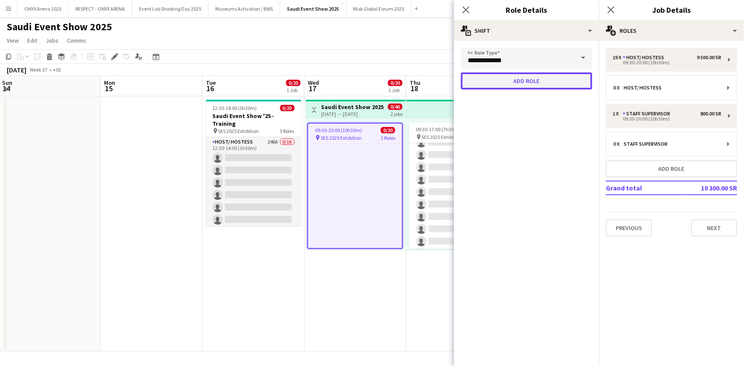
click at [534, 85] on button "Add role" at bounding box center [526, 81] width 131 height 17
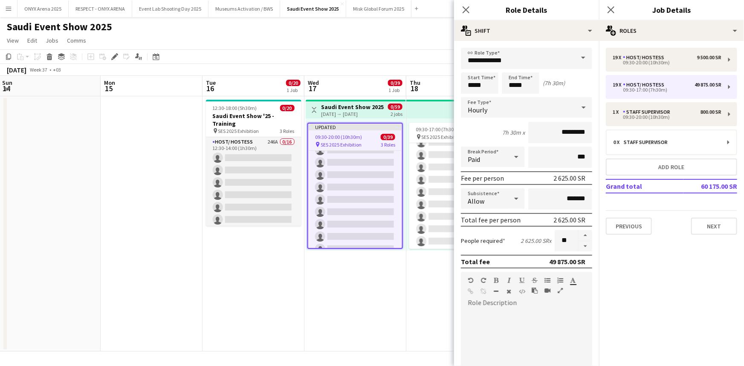
click at [576, 64] on span at bounding box center [584, 58] width 18 height 20
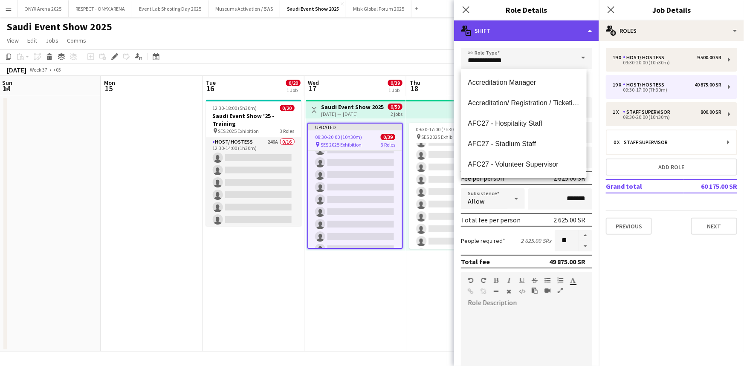
click at [566, 36] on div "multiple-actions-text Shift" at bounding box center [526, 30] width 145 height 20
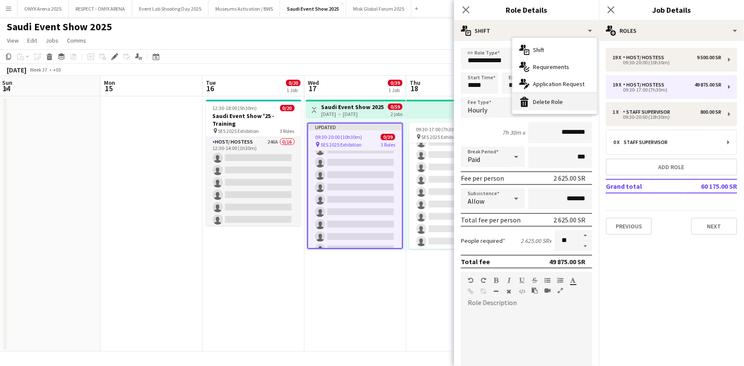
click at [572, 102] on div "bin-2 Delete Role" at bounding box center [555, 101] width 84 height 17
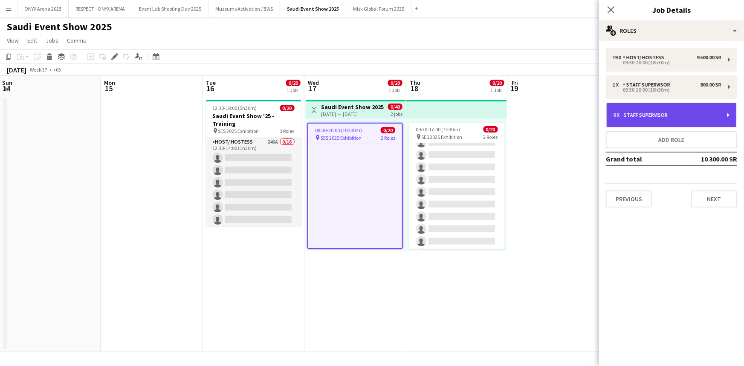
click at [643, 114] on div "Staff Supervisor" at bounding box center [647, 115] width 47 height 6
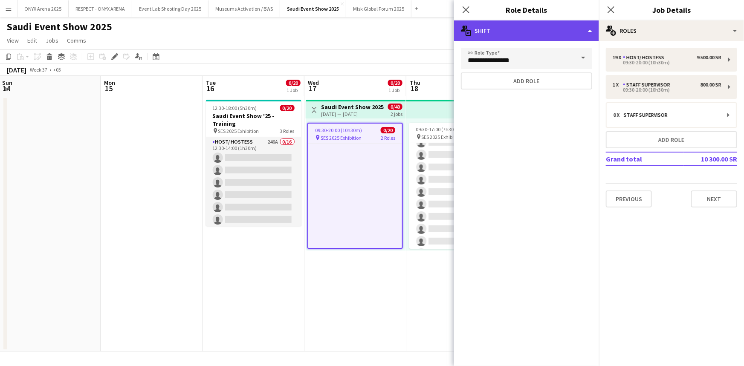
click at [557, 27] on div "multiple-actions-text Shift" at bounding box center [526, 30] width 145 height 20
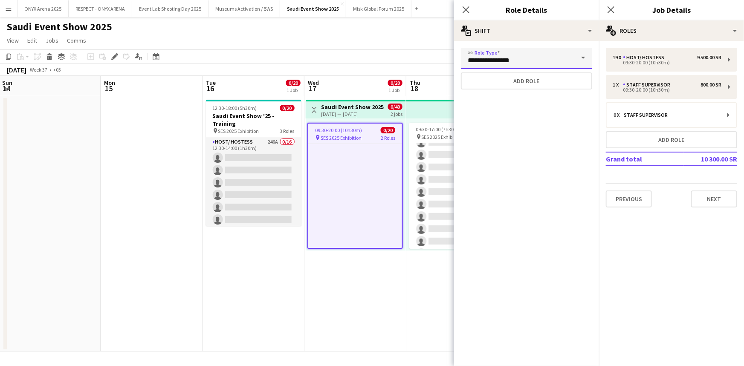
click at [569, 64] on input "**********" at bounding box center [526, 58] width 131 height 21
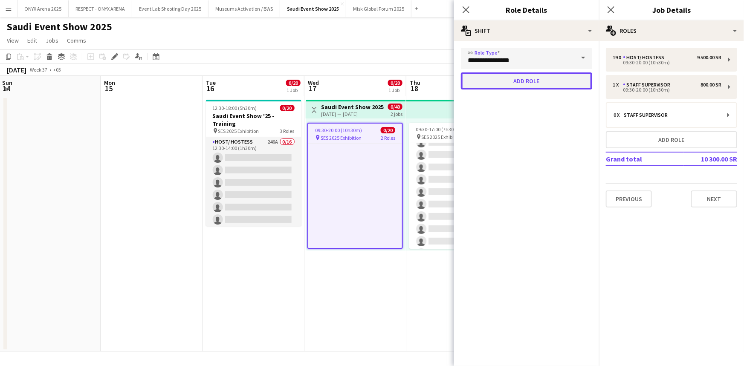
click at [569, 78] on button "Add role" at bounding box center [526, 81] width 131 height 17
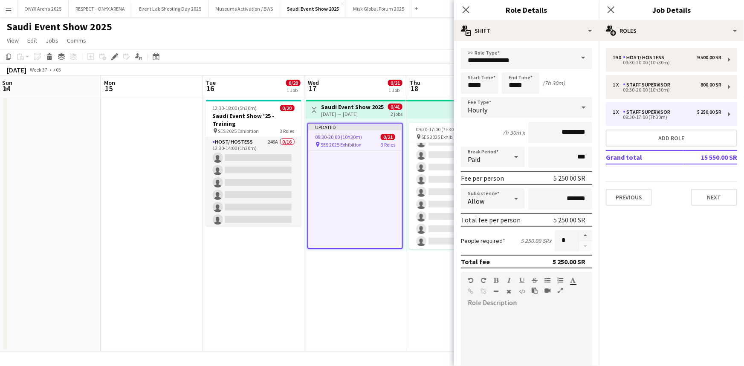
click at [579, 44] on div "**********" at bounding box center [526, 297] width 145 height 512
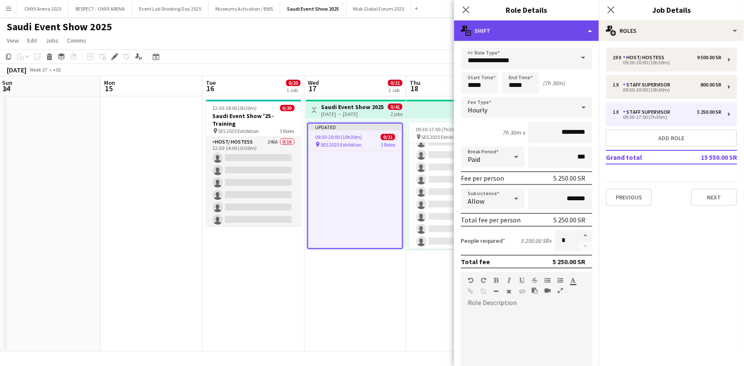
click at [579, 38] on div "multiple-actions-text Shift" at bounding box center [526, 30] width 145 height 20
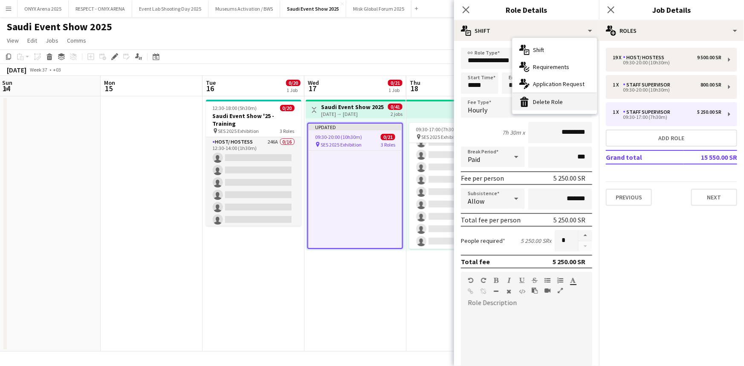
click at [573, 100] on div "bin-2 Delete Role" at bounding box center [555, 101] width 84 height 17
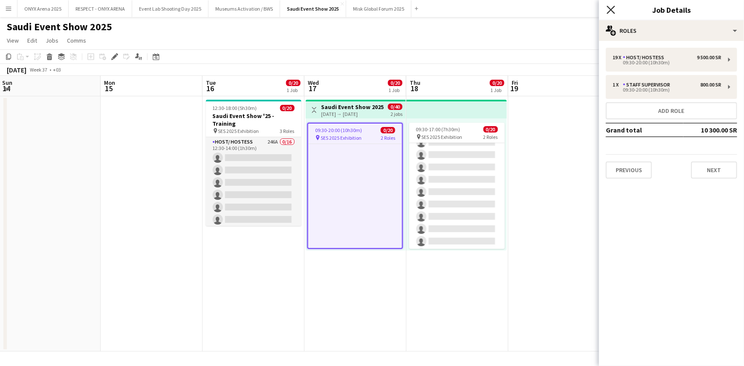
click at [611, 12] on icon "Close pop-in" at bounding box center [611, 10] width 8 height 8
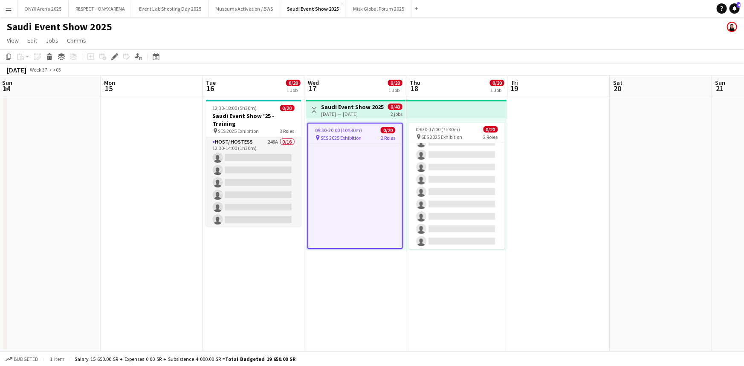
click at [635, 70] on div "September 2025 Week 37 • +03" at bounding box center [372, 70] width 744 height 12
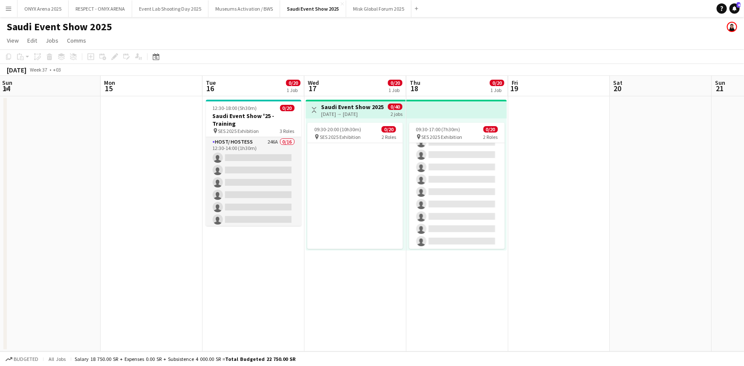
click at [635, 70] on div "September 2025 Week 37 • +03" at bounding box center [372, 70] width 744 height 12
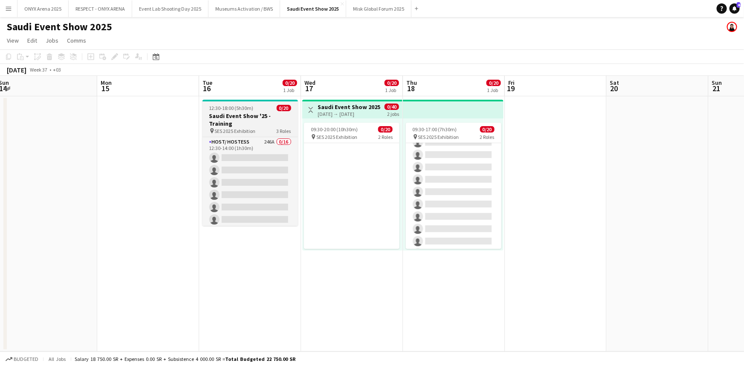
click at [281, 133] on span "3 Roles" at bounding box center [284, 131] width 15 height 6
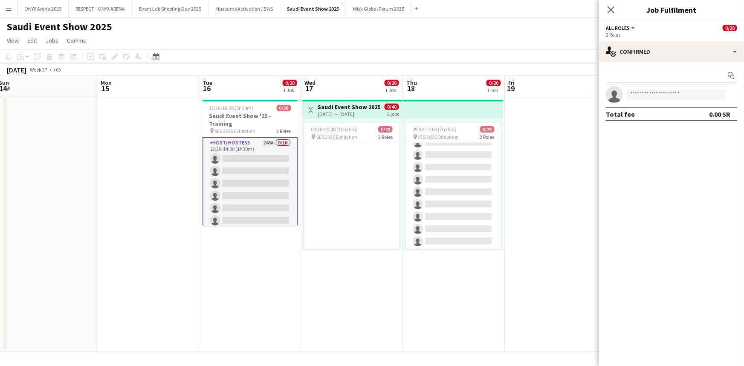
click at [314, 116] on div "Toggle View Saudi Event Show 2025 17-09-2025 → 18-09-2025 0/40 2 jobs" at bounding box center [352, 110] width 93 height 15
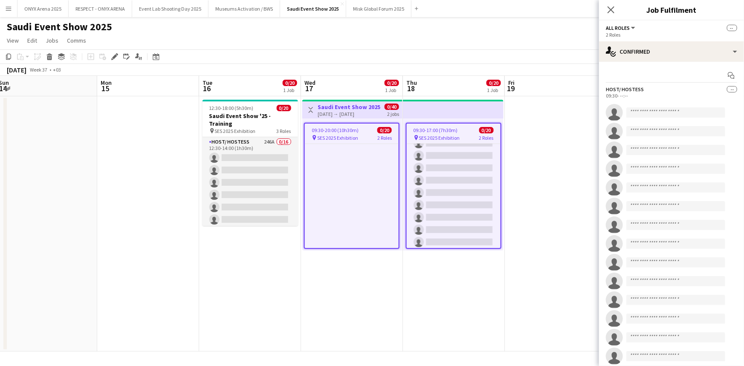
click at [379, 138] on span "2 Roles" at bounding box center [384, 138] width 15 height 6
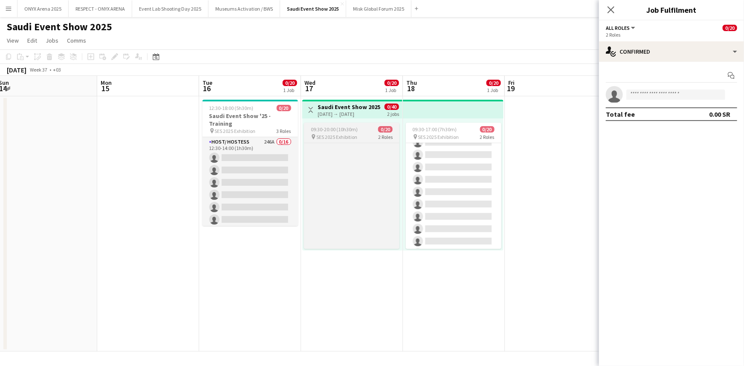
scroll to position [311, 0]
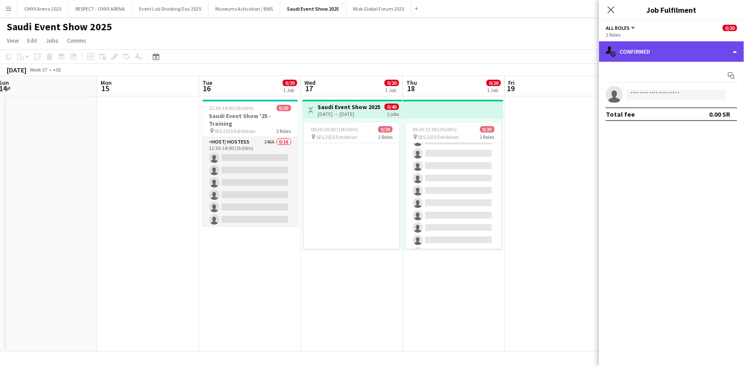
click at [631, 55] on div "single-neutral-actions-check-2 Confirmed" at bounding box center [671, 51] width 145 height 20
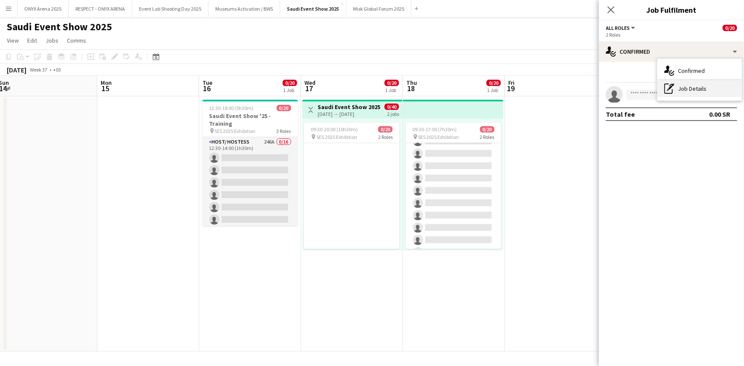
click at [688, 85] on div "pen-write Job Details" at bounding box center [700, 88] width 84 height 17
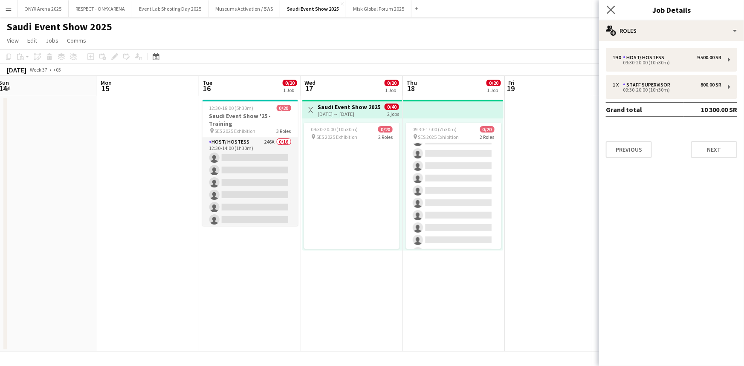
click at [607, 12] on icon "Close pop-in" at bounding box center [611, 10] width 8 height 8
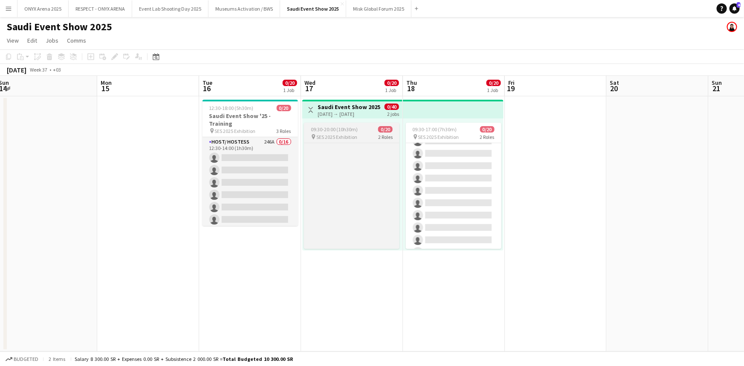
click at [369, 124] on app-job-card "09:30-20:00 (10h30m) 0/20 pin SES 2025 Exhibition 2 Roles Host/ Hostess 279A 0/…" at bounding box center [352, 186] width 96 height 126
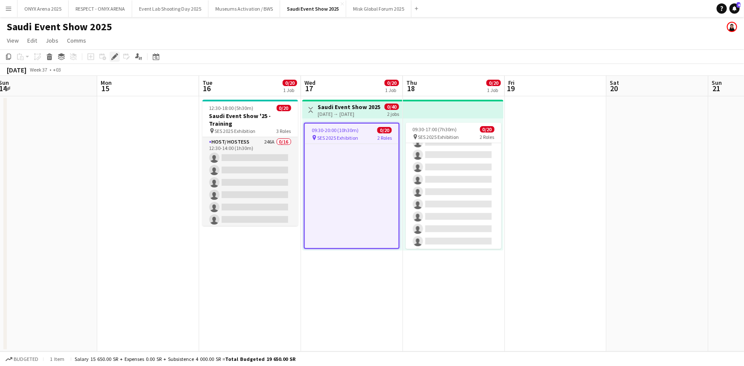
click at [114, 58] on icon at bounding box center [114, 57] width 5 height 5
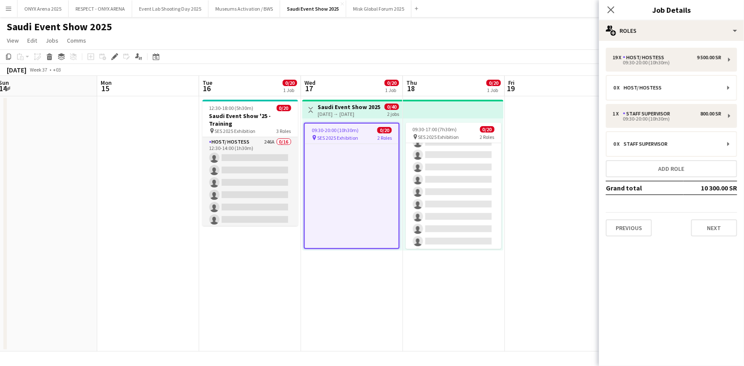
click at [366, 113] on div "[DATE] → [DATE]" at bounding box center [349, 114] width 63 height 6
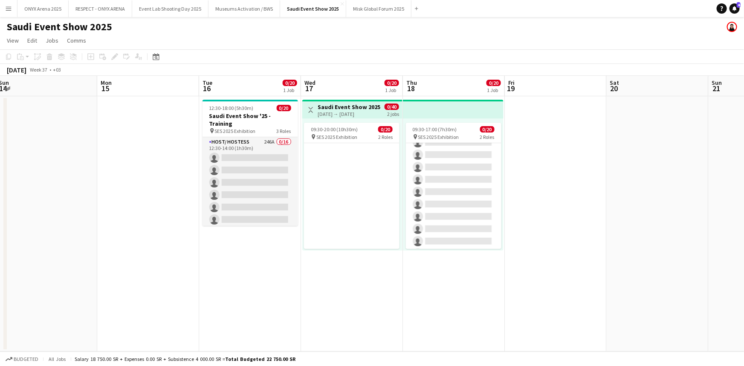
click at [357, 111] on div "[DATE] → [DATE]" at bounding box center [349, 114] width 63 height 6
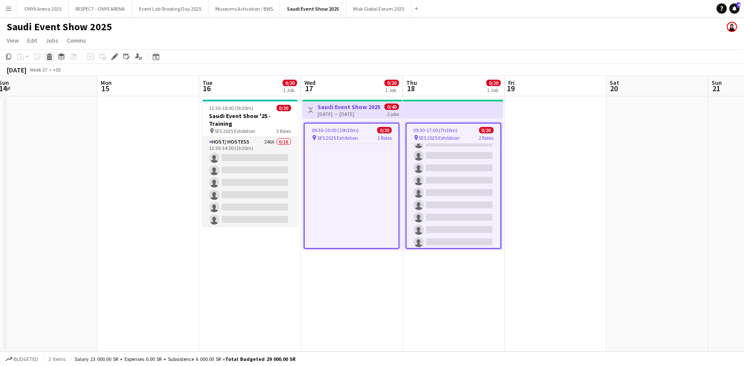
click at [44, 55] on div "Delete" at bounding box center [49, 57] width 10 height 10
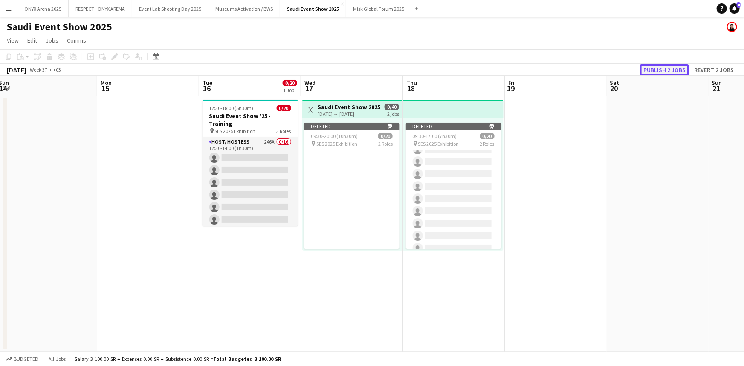
click at [653, 69] on button "Publish 2 jobs" at bounding box center [664, 69] width 49 height 11
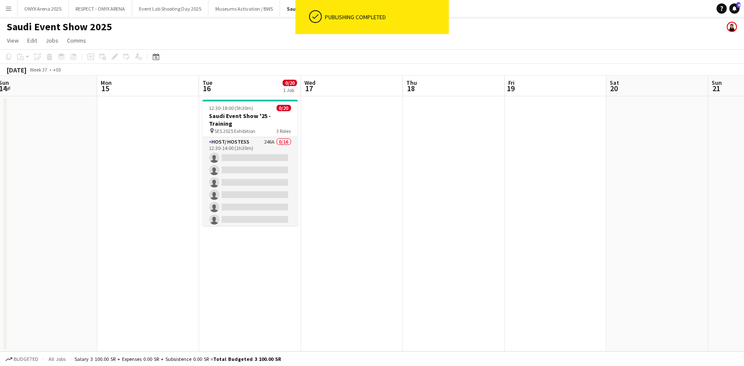
click at [338, 118] on app-date-cell at bounding box center [352, 223] width 102 height 255
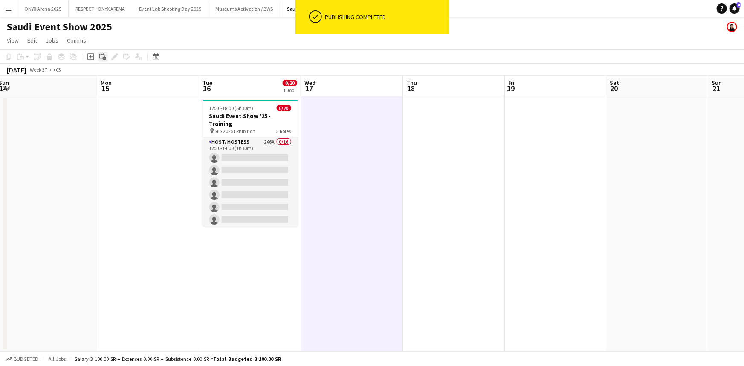
click at [99, 57] on icon at bounding box center [101, 55] width 5 height 5
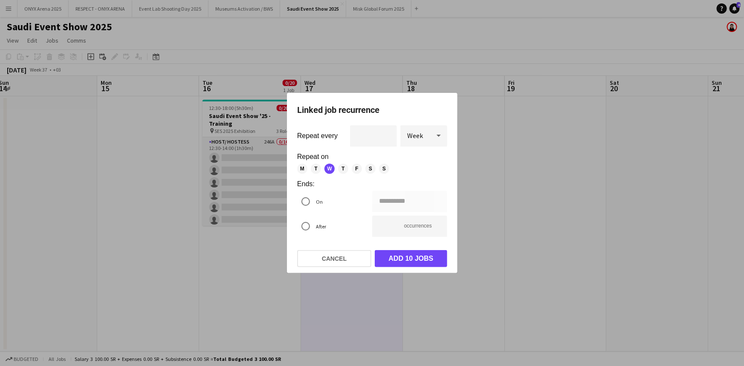
click at [409, 137] on span "Week" at bounding box center [415, 135] width 16 height 9
click at [410, 152] on mat-option "Day" at bounding box center [423, 159] width 47 height 20
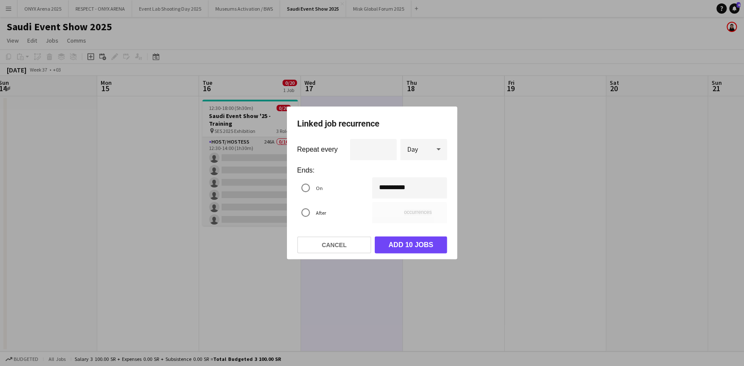
click at [393, 188] on div "**********" at bounding box center [372, 183] width 744 height 366
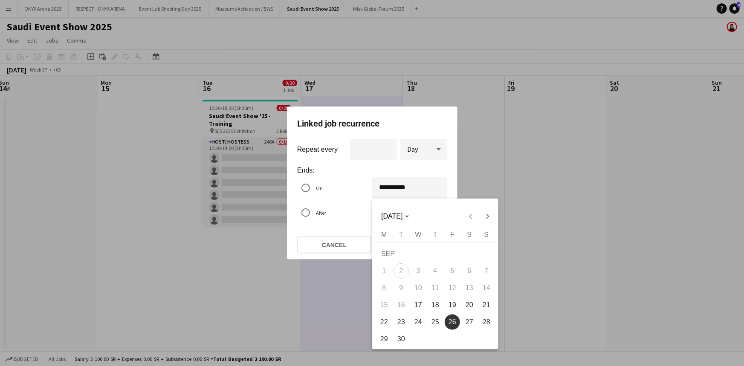
click at [439, 301] on span "18" at bounding box center [435, 305] width 15 height 15
type input "**********"
type input "*"
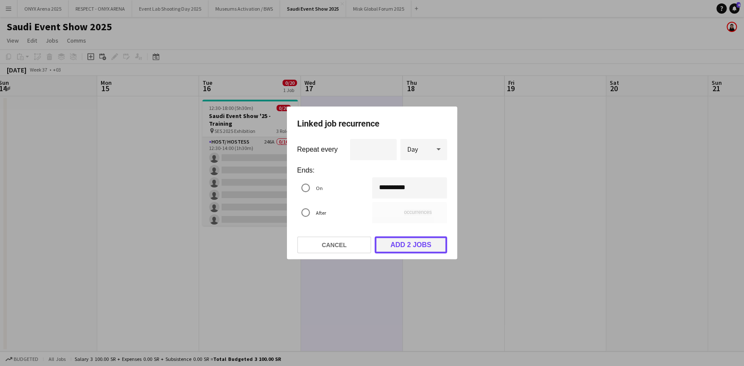
click at [403, 244] on button "Add 2 jobs" at bounding box center [411, 245] width 73 height 17
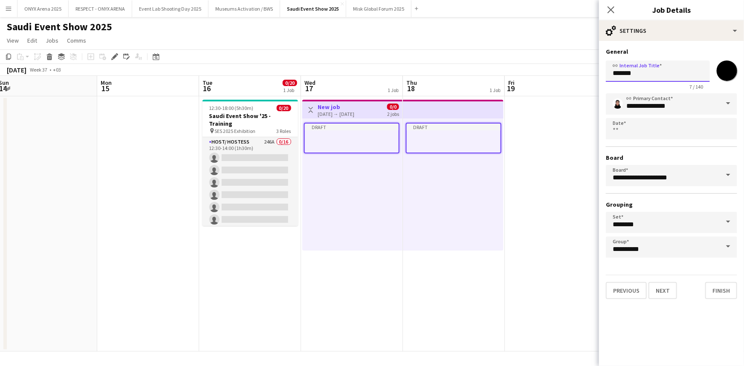
drag, startPoint x: 640, startPoint y: 72, endPoint x: 592, endPoint y: 73, distance: 47.8
click at [592, 73] on body "Menu Boards Boards Boards All jobs Status Workforce Workforce My Workforce Recr…" at bounding box center [372, 183] width 744 height 366
type input "**********"
click at [657, 290] on button "Next" at bounding box center [663, 290] width 29 height 17
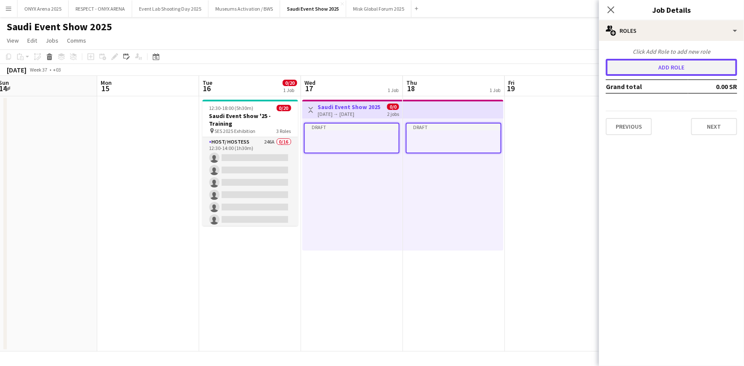
click at [659, 64] on button "Add role" at bounding box center [671, 67] width 131 height 17
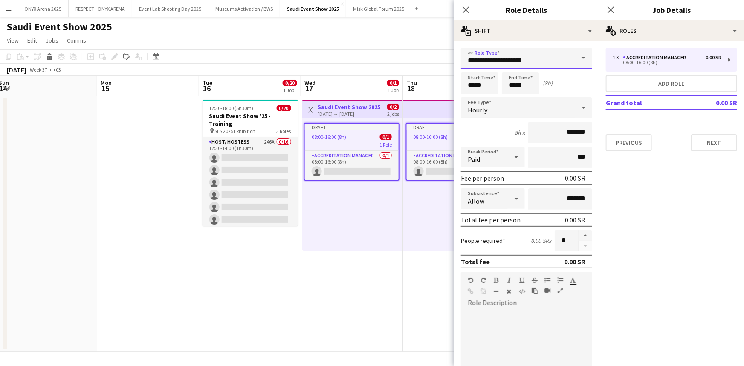
click at [546, 59] on input "**********" at bounding box center [526, 58] width 131 height 21
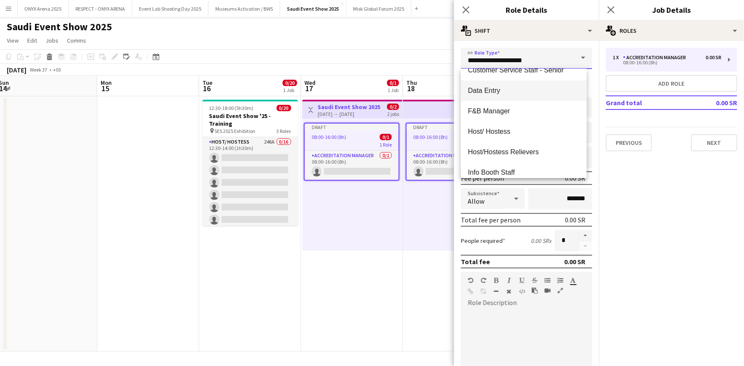
scroll to position [271, 0]
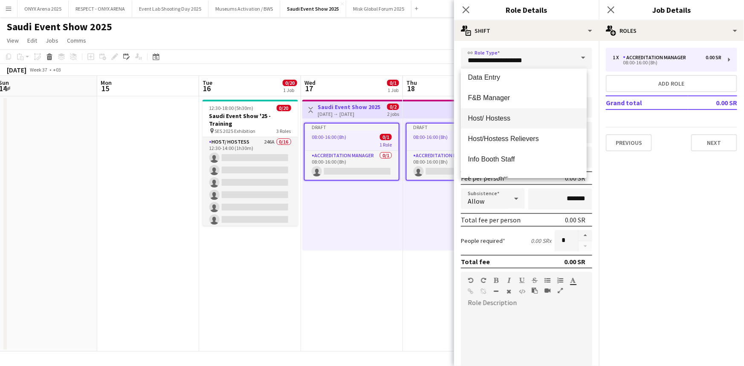
click at [517, 115] on span "Host/ Hostess" at bounding box center [524, 118] width 112 height 8
type input "**********"
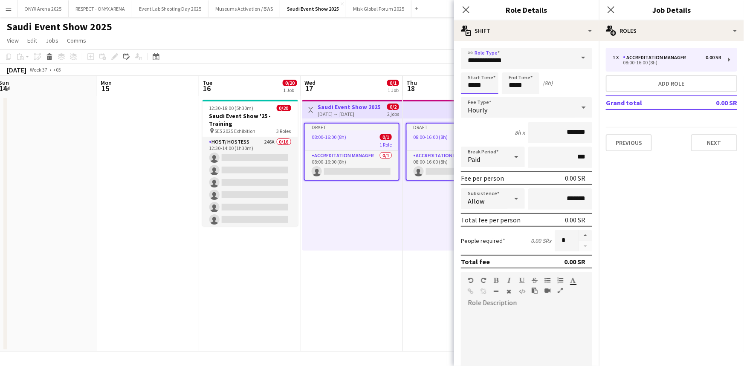
click at [478, 81] on input "*****" at bounding box center [480, 83] width 38 height 21
click at [470, 67] on div at bounding box center [471, 68] width 17 height 9
click at [486, 68] on div at bounding box center [488, 68] width 17 height 9
type input "*****"
click at [492, 68] on div at bounding box center [488, 68] width 17 height 9
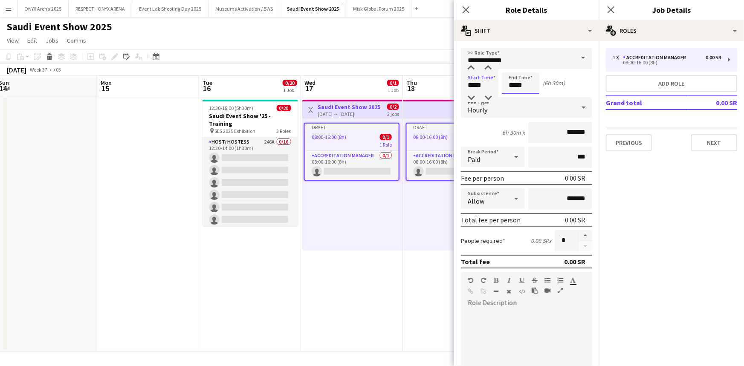
click at [515, 88] on input "*****" at bounding box center [521, 83] width 38 height 21
click at [512, 65] on div at bounding box center [512, 68] width 17 height 9
type input "*****"
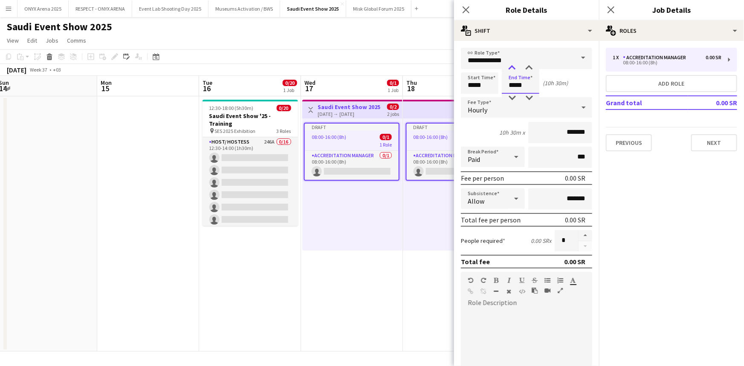
click at [512, 65] on div at bounding box center [512, 68] width 17 height 9
click at [496, 108] on div "Hourly" at bounding box center [518, 107] width 114 height 20
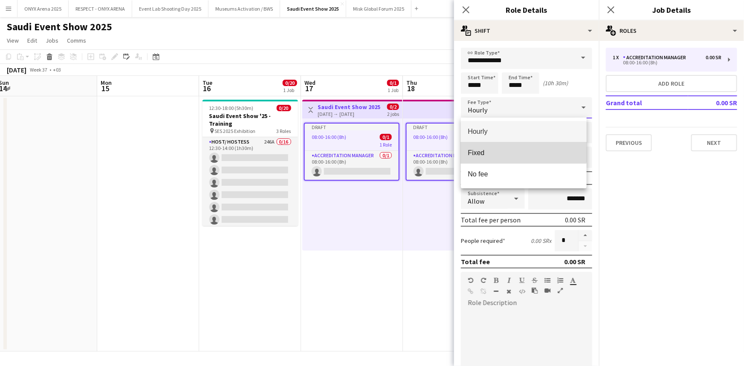
click at [496, 147] on mat-option "Fixed" at bounding box center [523, 152] width 125 height 21
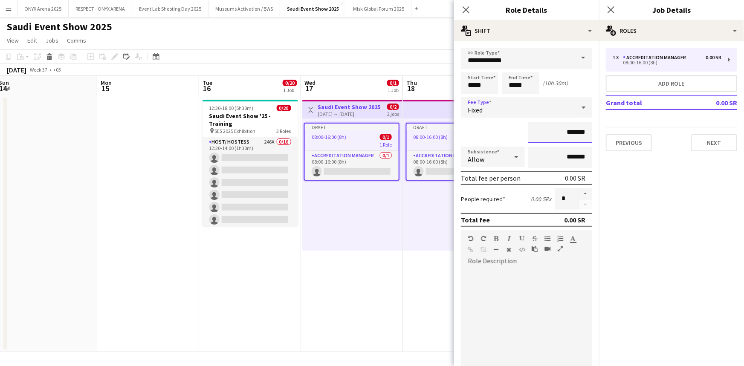
click at [537, 133] on input "*******" at bounding box center [560, 132] width 64 height 21
type input "*********"
click at [508, 160] on div at bounding box center [516, 156] width 17 height 17
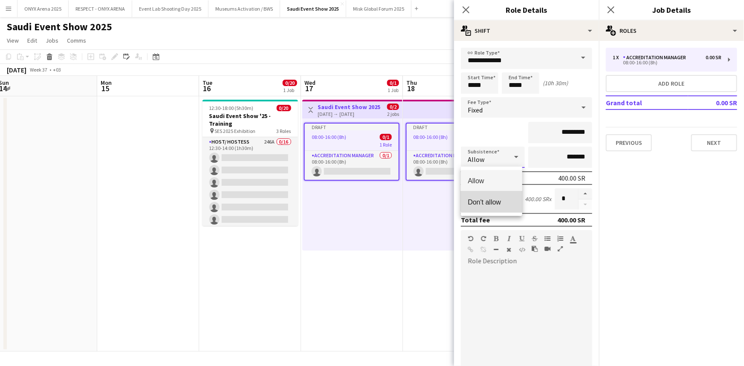
click at [504, 196] on mat-option "Don't allow" at bounding box center [491, 202] width 61 height 21
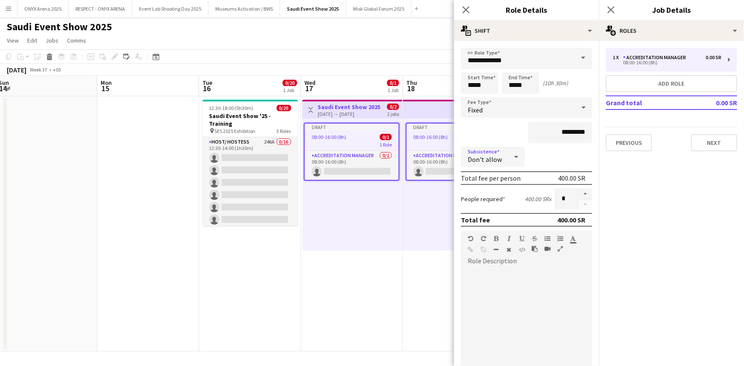
click at [508, 159] on div at bounding box center [516, 156] width 17 height 17
click at [499, 175] on mat-option "Allow" at bounding box center [491, 180] width 61 height 21
click at [542, 157] on input "*******" at bounding box center [560, 157] width 64 height 21
type input "*********"
click at [582, 194] on button "button" at bounding box center [586, 194] width 14 height 11
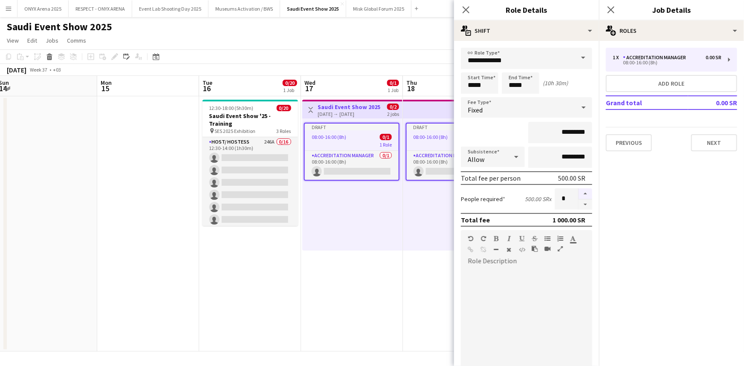
click at [582, 194] on button "button" at bounding box center [586, 194] width 14 height 11
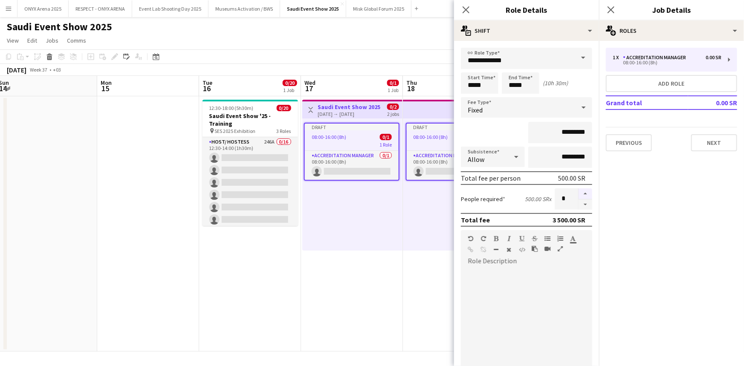
click at [582, 194] on button "button" at bounding box center [586, 194] width 14 height 11
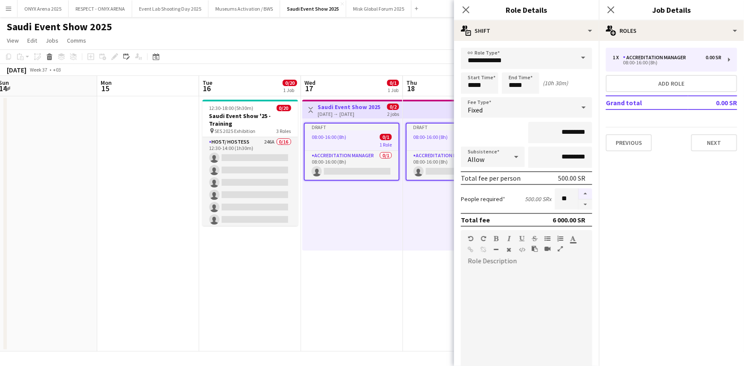
click at [582, 194] on button "button" at bounding box center [586, 194] width 14 height 11
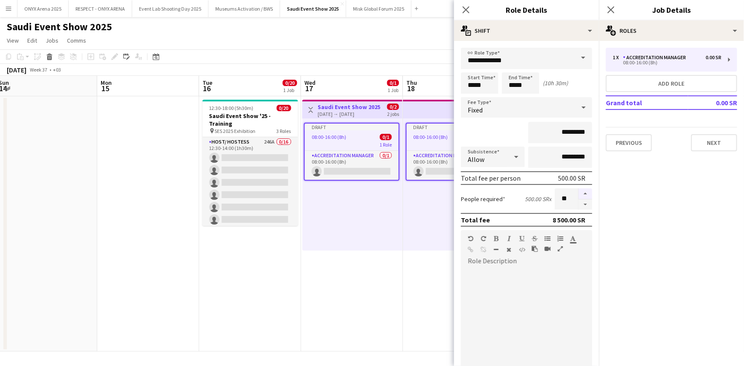
click at [582, 194] on button "button" at bounding box center [586, 194] width 14 height 11
type input "**"
click at [493, 268] on div at bounding box center [526, 319] width 131 height 102
paste div
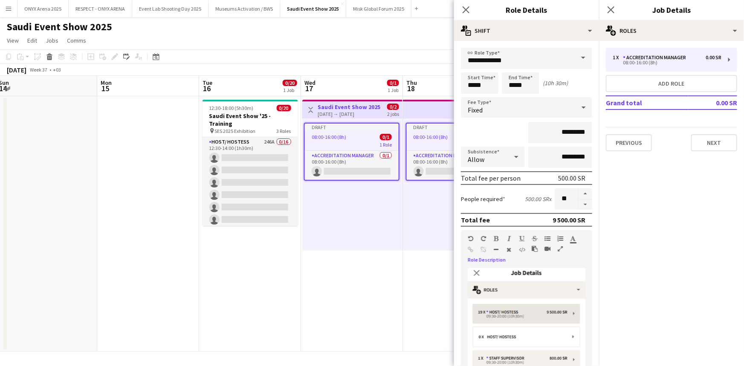
scroll to position [3, 0]
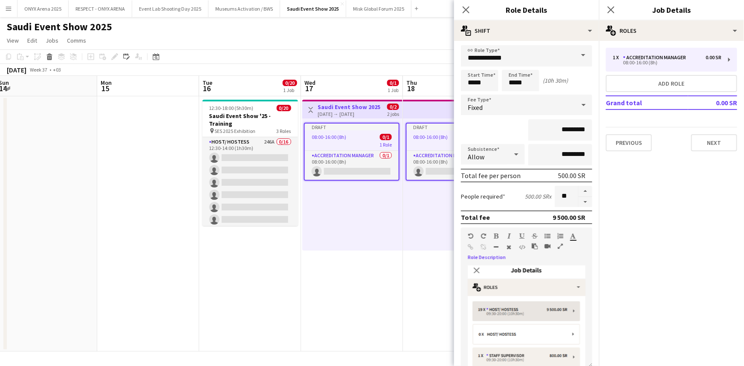
click at [476, 269] on img at bounding box center [527, 368] width 118 height 205
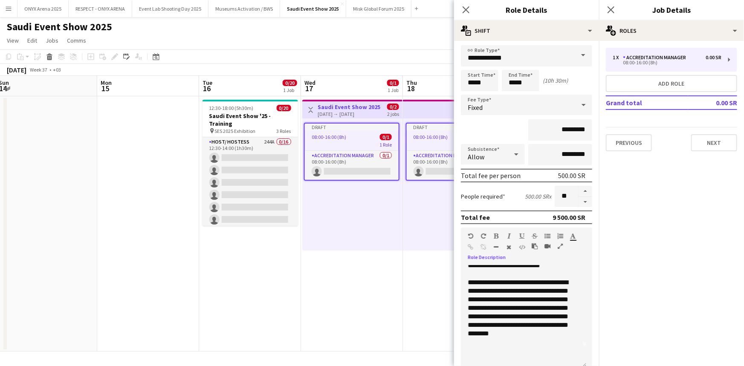
scroll to position [0, 0]
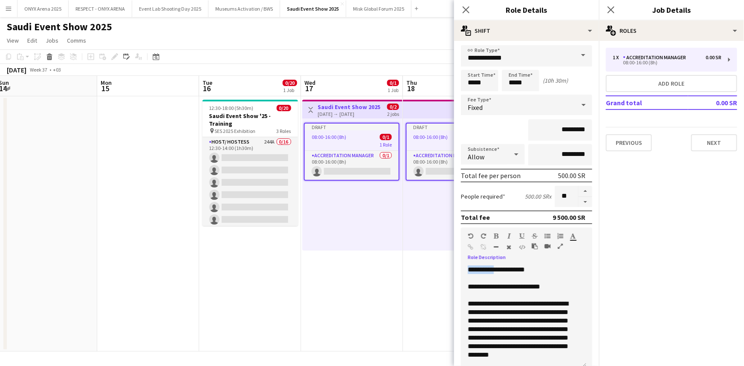
drag, startPoint x: 469, startPoint y: 268, endPoint x: 495, endPoint y: 268, distance: 26.4
click at [495, 268] on div "**********" at bounding box center [521, 270] width 106 height 9
drag, startPoint x: 467, startPoint y: 283, endPoint x: 506, endPoint y: 284, distance: 38.8
click at [506, 284] on div "**********" at bounding box center [523, 317] width 125 height 102
click at [530, 284] on div "**********" at bounding box center [521, 287] width 106 height 9
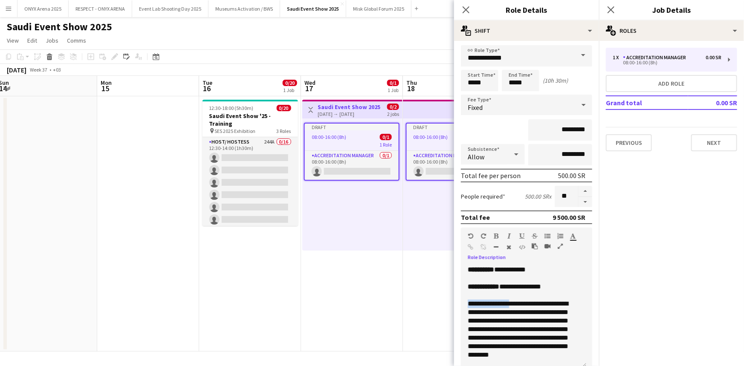
drag, startPoint x: 468, startPoint y: 302, endPoint x: 514, endPoint y: 302, distance: 45.2
click at [514, 302] on div "**********" at bounding box center [523, 317] width 125 height 102
click at [534, 300] on div "**********" at bounding box center [521, 330] width 106 height 60
click at [561, 312] on div "**********" at bounding box center [521, 330] width 106 height 60
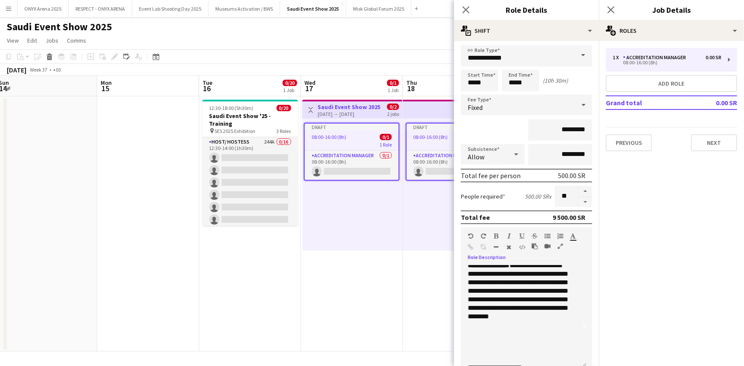
click at [509, 331] on div at bounding box center [524, 334] width 112 height 9
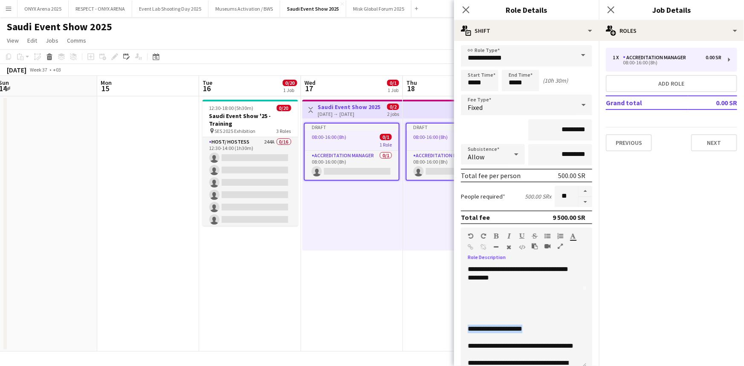
drag, startPoint x: 466, startPoint y: 328, endPoint x: 528, endPoint y: 329, distance: 61.4
click at [528, 329] on div "**********" at bounding box center [523, 317] width 125 height 102
click at [549, 313] on div at bounding box center [524, 312] width 112 height 9
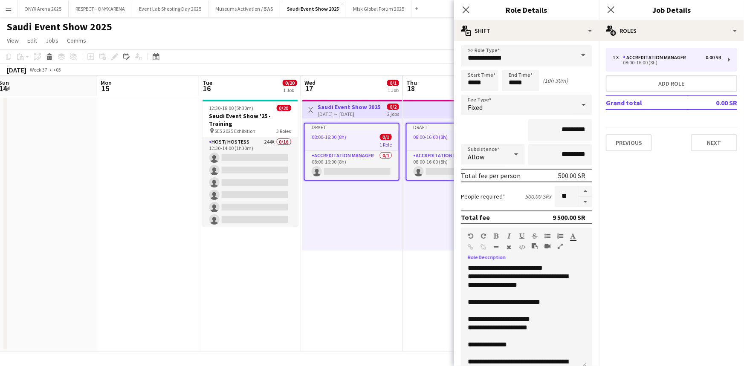
scroll to position [232, 0]
drag, startPoint x: 466, startPoint y: 300, endPoint x: 495, endPoint y: 300, distance: 29.0
click at [495, 300] on div "**********" at bounding box center [523, 317] width 125 height 102
click at [519, 300] on div "**********" at bounding box center [521, 302] width 106 height 9
drag, startPoint x: 465, startPoint y: 316, endPoint x: 486, endPoint y: 316, distance: 20.9
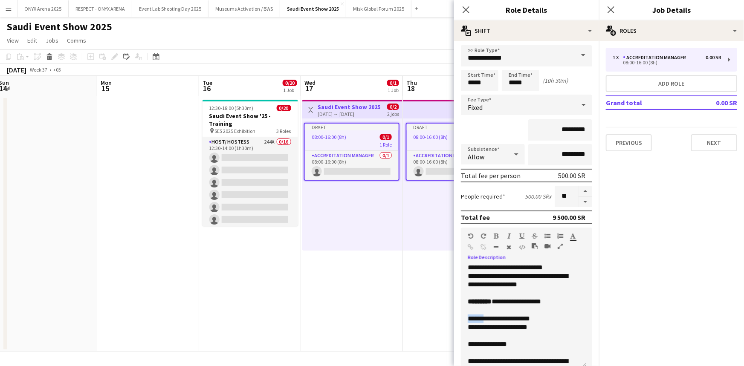
click at [486, 316] on div "**********" at bounding box center [523, 317] width 125 height 102
drag, startPoint x: 467, startPoint y: 327, endPoint x: 515, endPoint y: 328, distance: 47.4
click at [515, 328] on div "**********" at bounding box center [523, 317] width 125 height 102
drag, startPoint x: 466, startPoint y: 341, endPoint x: 501, endPoint y: 342, distance: 35.0
click at [501, 342] on div "**********" at bounding box center [523, 317] width 125 height 102
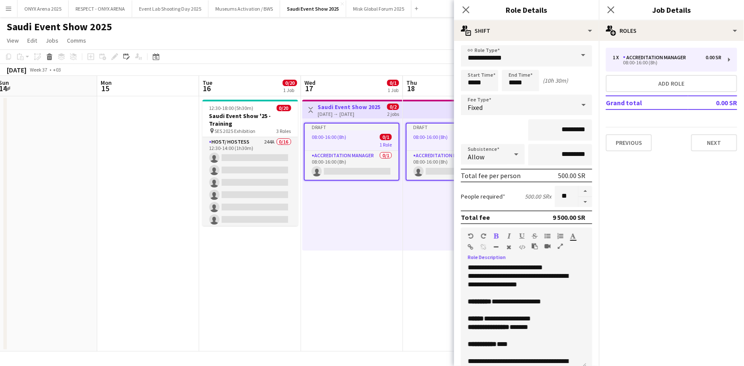
click at [524, 341] on div "**********" at bounding box center [521, 344] width 106 height 9
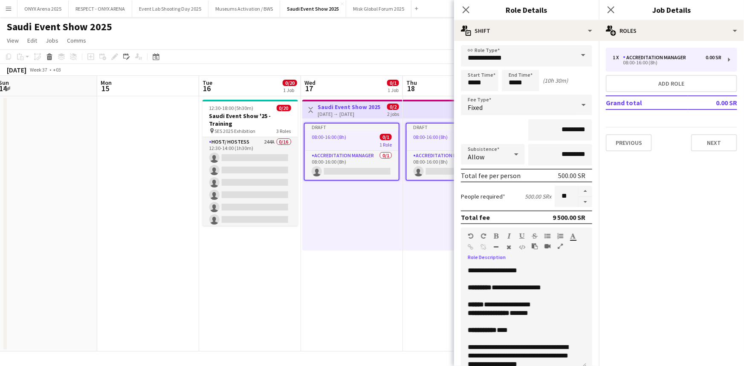
scroll to position [254, 0]
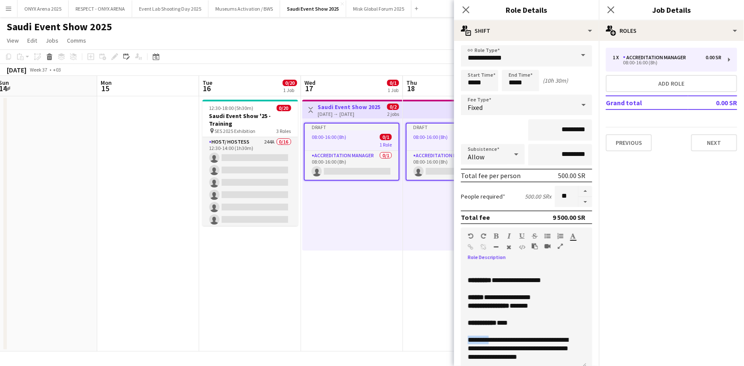
drag, startPoint x: 467, startPoint y: 337, endPoint x: 495, endPoint y: 339, distance: 28.2
click at [495, 339] on div "**********" at bounding box center [523, 317] width 125 height 102
click at [546, 328] on div at bounding box center [524, 332] width 112 height 9
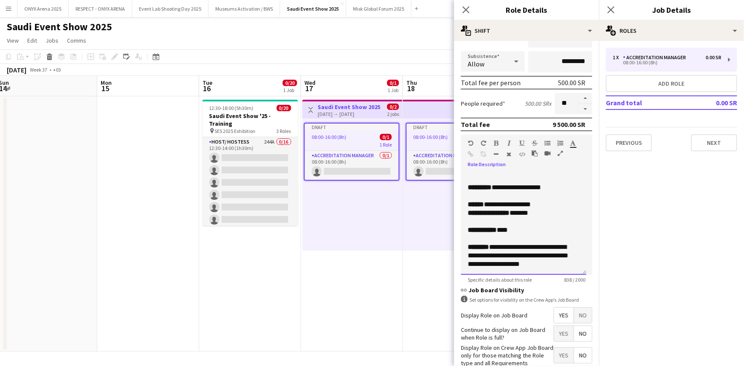
scroll to position [144, 0]
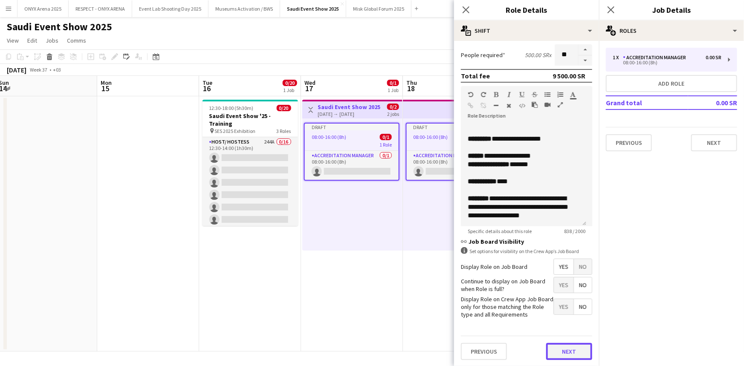
click at [560, 345] on button "Next" at bounding box center [569, 351] width 46 height 17
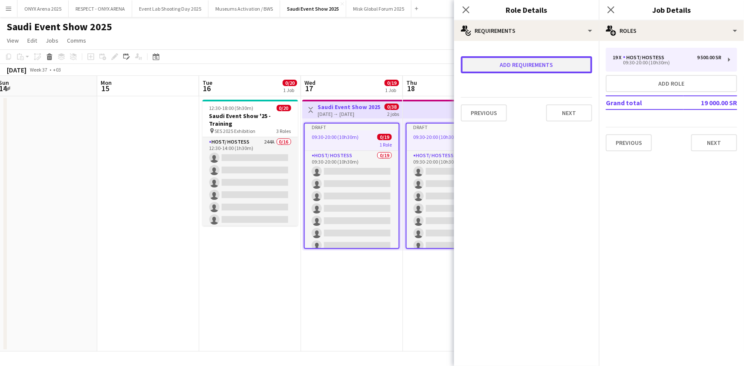
click at [539, 64] on button "Add requirements" at bounding box center [526, 64] width 131 height 17
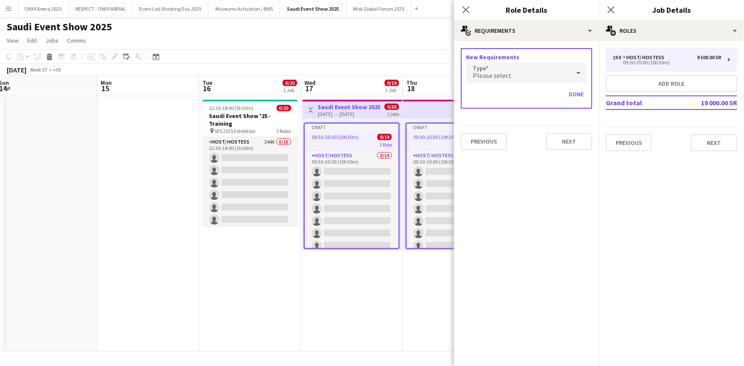
click at [509, 75] on span "Please select" at bounding box center [492, 75] width 39 height 9
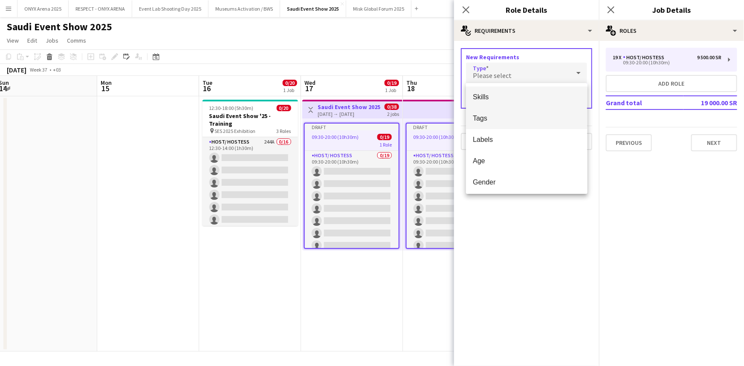
click at [493, 115] on span "Tags" at bounding box center [526, 118] width 107 height 8
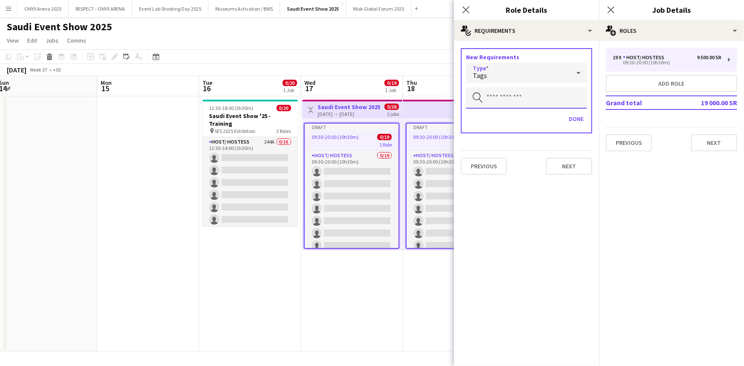
click at [503, 93] on input "text" at bounding box center [526, 97] width 121 height 21
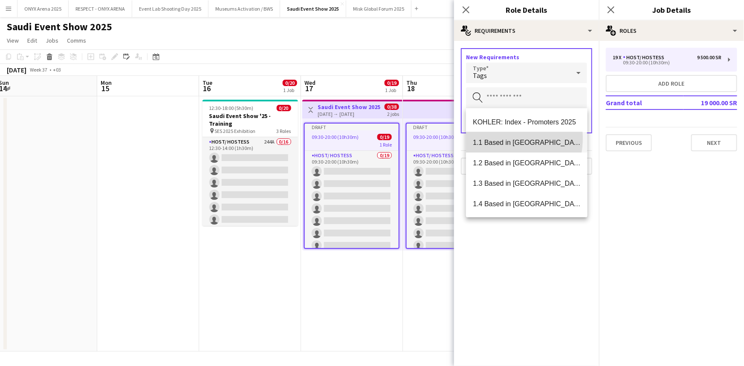
click at [499, 139] on span "1.1 Based in [GEOGRAPHIC_DATA]" at bounding box center [526, 143] width 107 height 8
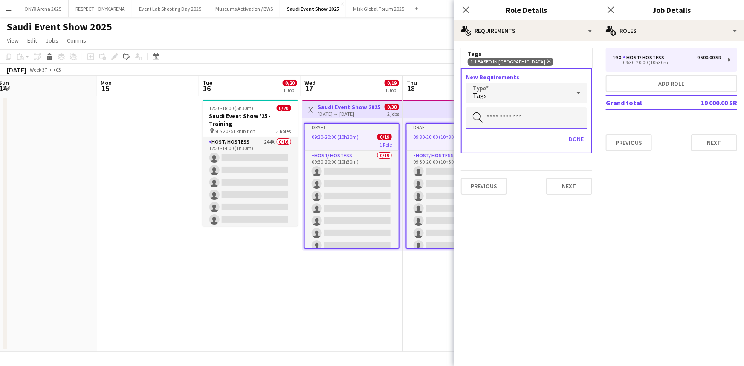
click at [502, 121] on input "text" at bounding box center [526, 117] width 121 height 21
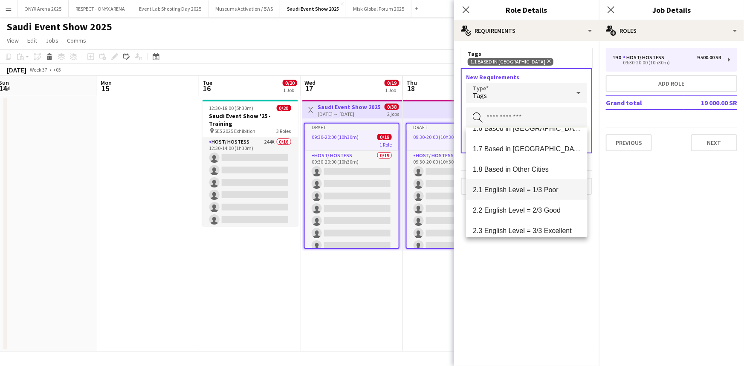
scroll to position [155, 0]
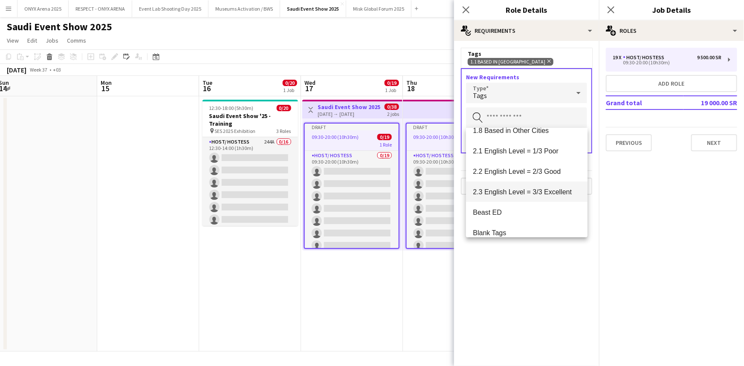
click at [507, 187] on mat-option "2.3 English Level = 3/3 Excellent" at bounding box center [526, 192] width 121 height 20
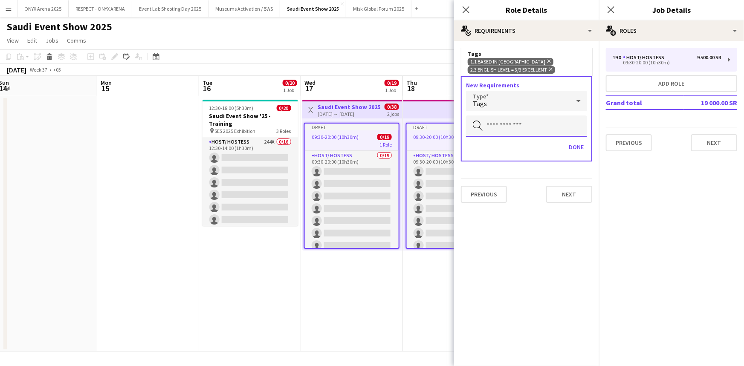
click at [510, 127] on input "text" at bounding box center [526, 126] width 121 height 21
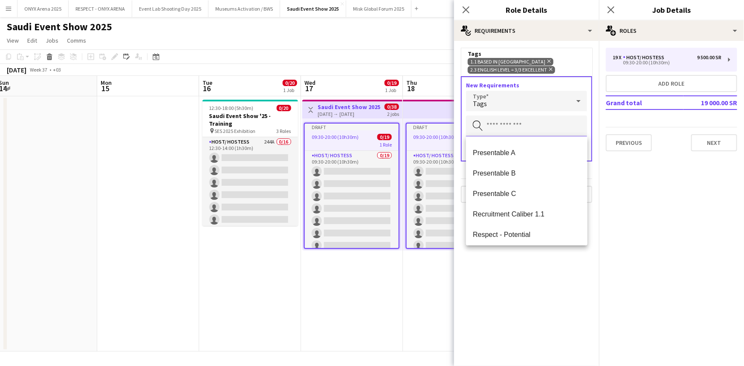
scroll to position [737, 0]
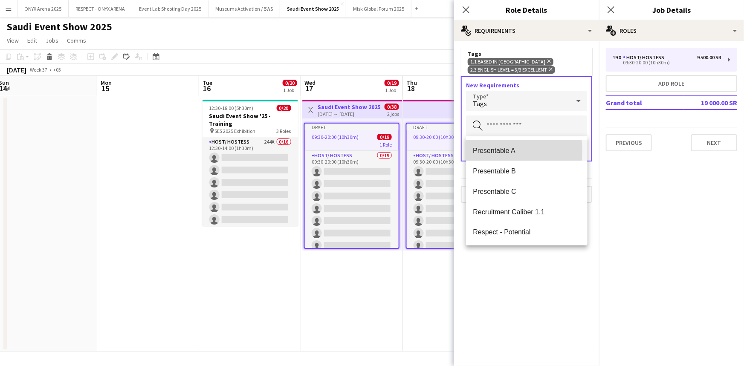
click at [503, 151] on span "Presentable A" at bounding box center [526, 151] width 107 height 8
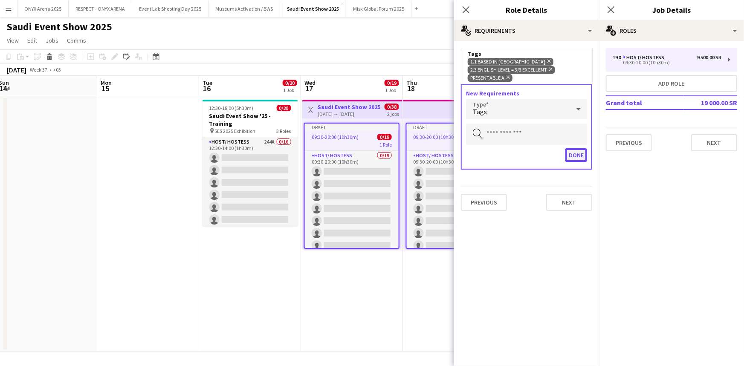
click at [572, 154] on button "Done" at bounding box center [577, 155] width 22 height 14
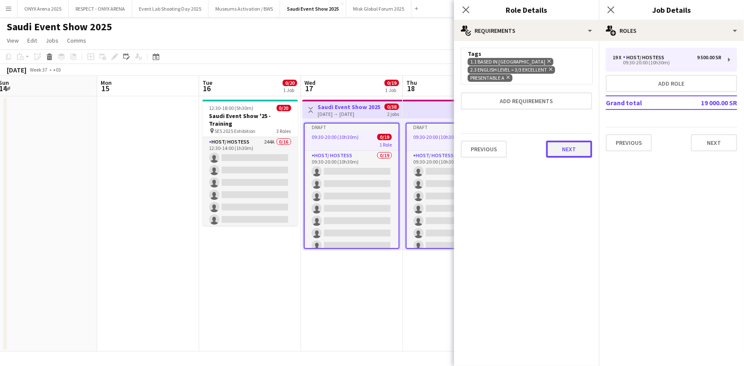
click at [569, 150] on button "Next" at bounding box center [569, 149] width 46 height 17
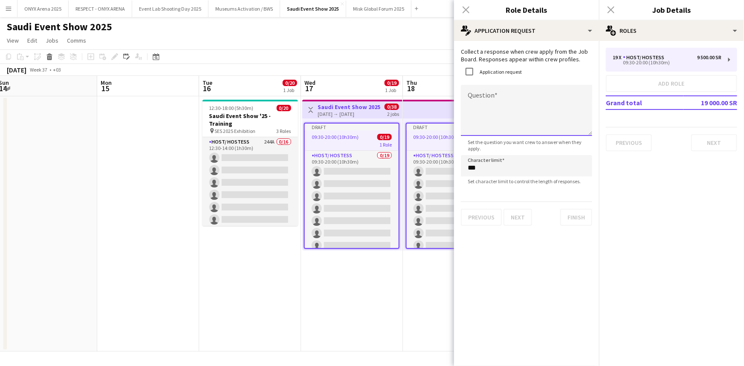
click at [475, 92] on textarea "Question" at bounding box center [526, 110] width 131 height 51
type textarea "*"
type textarea "**********"
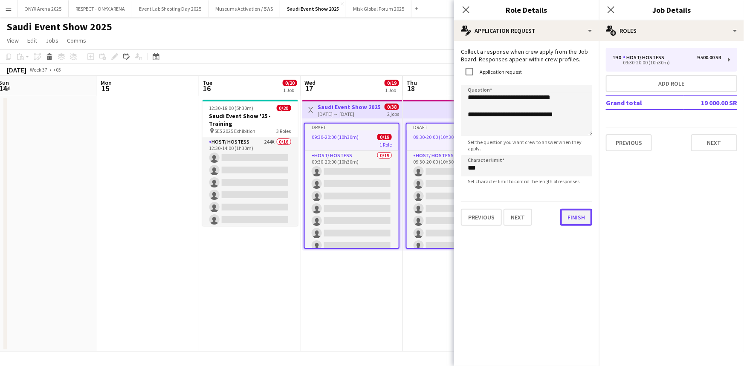
click at [568, 217] on button "Finish" at bounding box center [576, 217] width 32 height 17
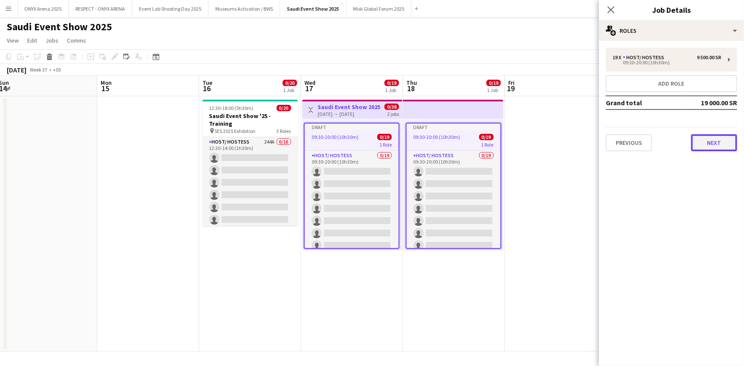
click at [698, 139] on button "Next" at bounding box center [714, 142] width 46 height 17
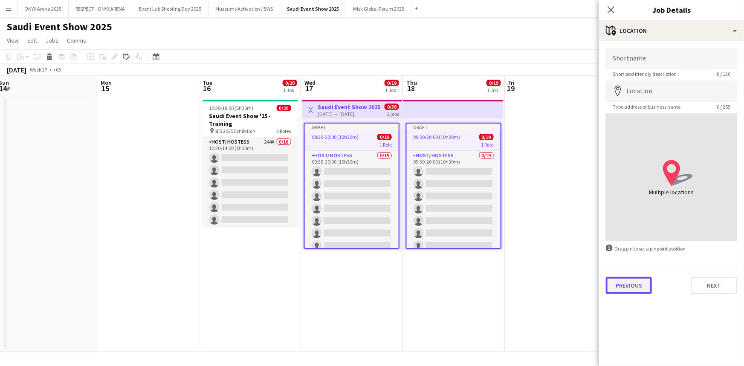
click at [624, 284] on button "Previous" at bounding box center [629, 285] width 46 height 17
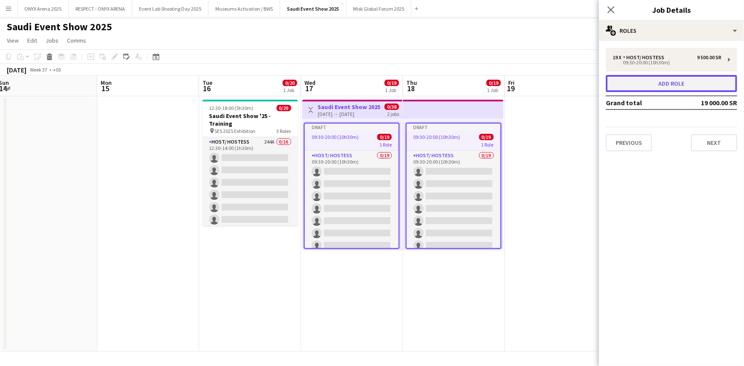
click at [667, 81] on button "Add role" at bounding box center [671, 83] width 131 height 17
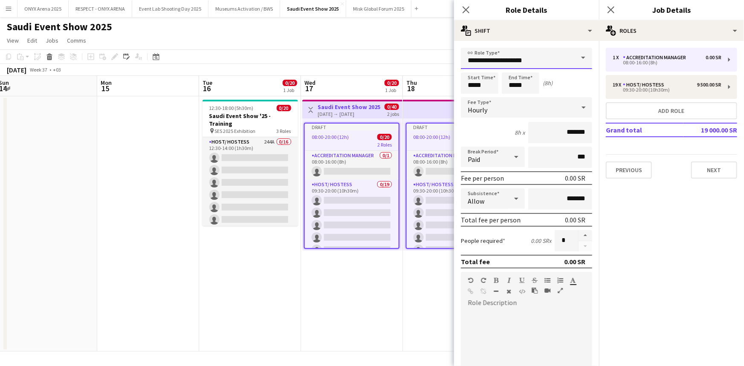
click at [503, 62] on input "**********" at bounding box center [526, 58] width 131 height 21
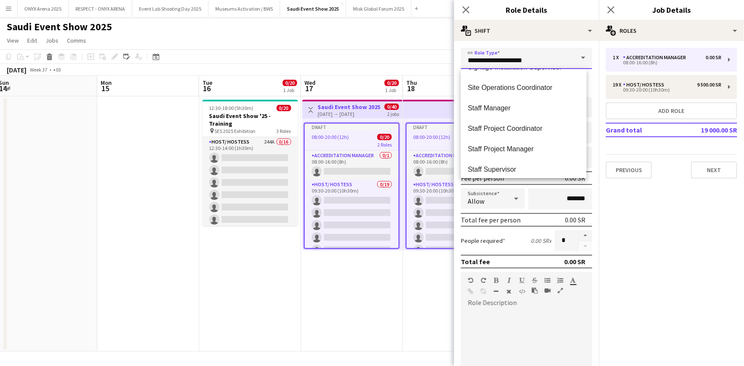
scroll to position [814, 0]
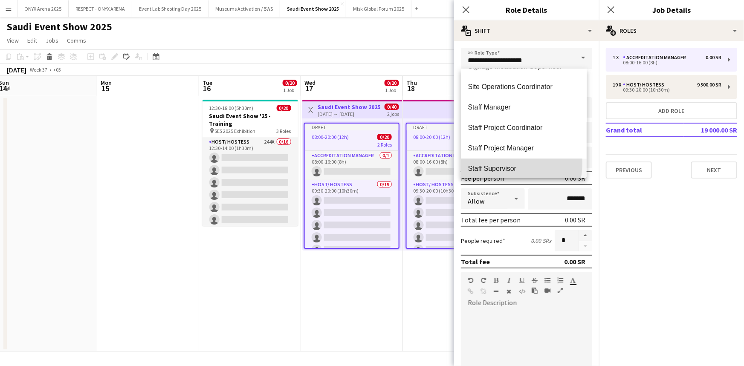
click at [499, 163] on mat-option "Staff Supervisor" at bounding box center [523, 169] width 125 height 20
type input "**********"
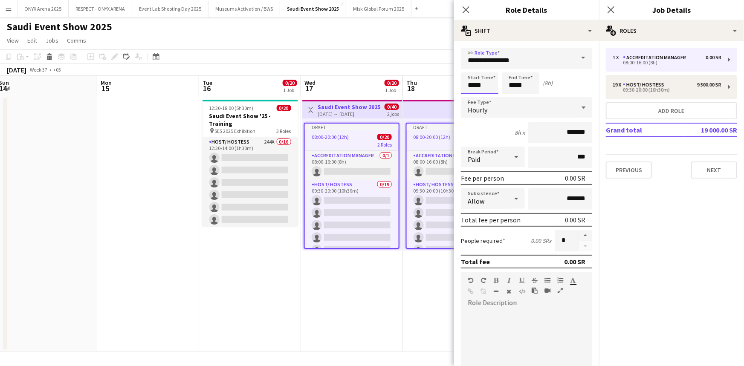
click at [484, 81] on input "*****" at bounding box center [480, 83] width 38 height 21
click at [470, 68] on div at bounding box center [471, 68] width 17 height 9
click at [490, 67] on div at bounding box center [488, 68] width 17 height 9
type input "*****"
click at [490, 67] on div at bounding box center [488, 68] width 17 height 9
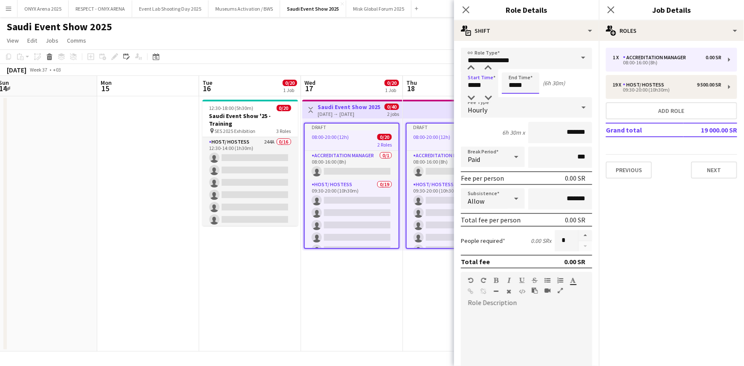
click at [525, 81] on input "*****" at bounding box center [521, 83] width 38 height 21
click at [514, 68] on div at bounding box center [512, 68] width 17 height 9
type input "*****"
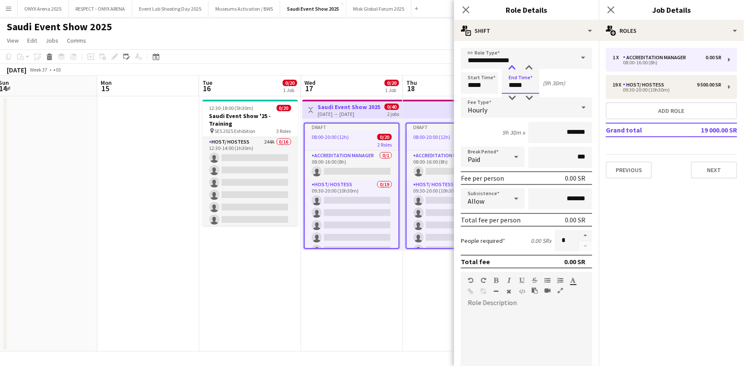
click at [514, 68] on div at bounding box center [512, 68] width 17 height 9
click at [502, 106] on div "Hourly" at bounding box center [518, 107] width 114 height 20
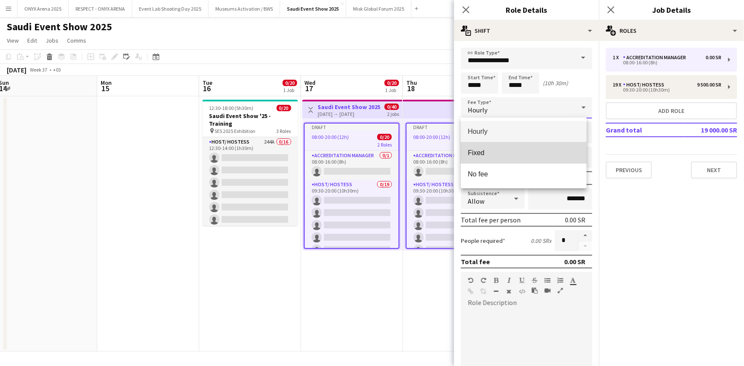
click at [500, 154] on span "Fixed" at bounding box center [524, 153] width 112 height 8
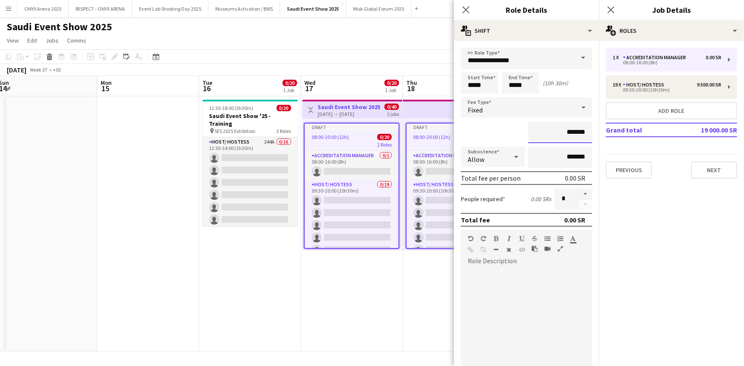
click at [533, 132] on input "*******" at bounding box center [560, 132] width 64 height 21
type input "*********"
click at [535, 155] on input "*******" at bounding box center [560, 157] width 64 height 21
type input "*********"
click at [494, 268] on div at bounding box center [526, 319] width 131 height 102
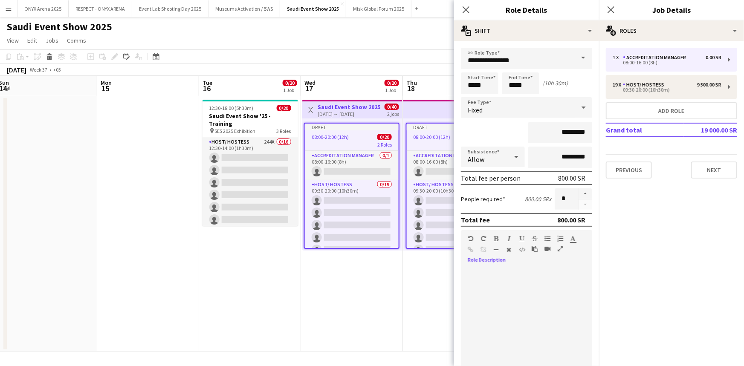
paste div
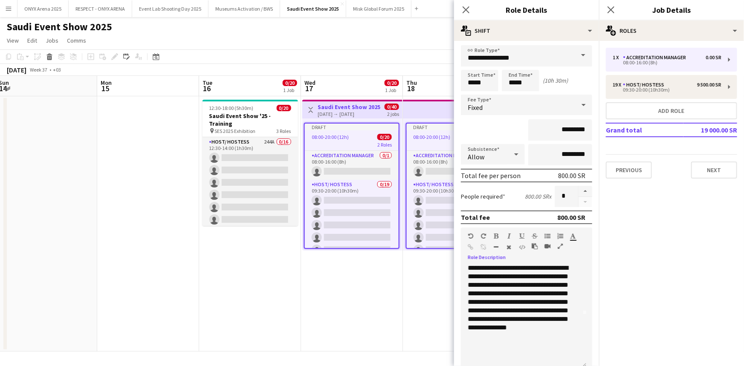
scroll to position [0, 0]
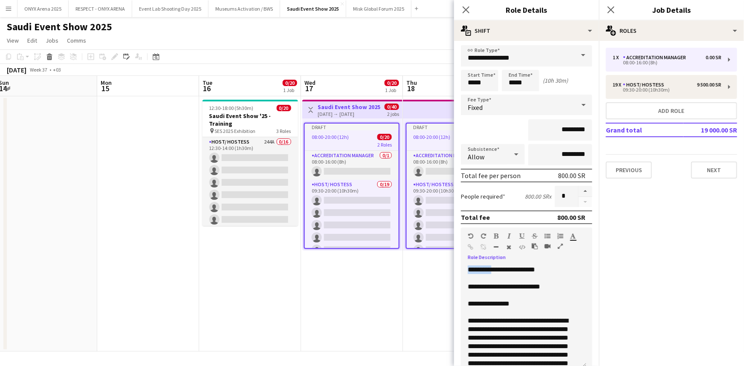
drag, startPoint x: 468, startPoint y: 269, endPoint x: 494, endPoint y: 269, distance: 26.0
click at [494, 269] on div "**********" at bounding box center [521, 270] width 106 height 9
click at [525, 294] on div at bounding box center [524, 295] width 112 height 9
drag, startPoint x: 468, startPoint y: 285, endPoint x: 504, endPoint y: 286, distance: 36.3
click at [504, 286] on div "**********" at bounding box center [521, 287] width 106 height 9
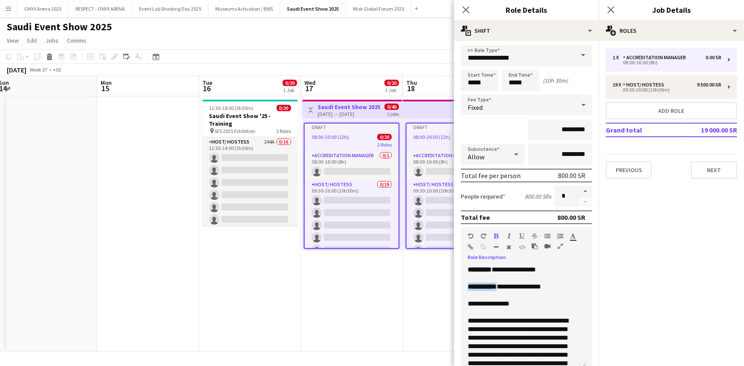
drag, startPoint x: 500, startPoint y: 282, endPoint x: 506, endPoint y: 283, distance: 6.5
click at [497, 284] on b "**********" at bounding box center [482, 287] width 29 height 6
click at [525, 285] on div "**********" at bounding box center [521, 287] width 106 height 9
drag, startPoint x: 469, startPoint y: 302, endPoint x: 517, endPoint y: 304, distance: 48.2
click at [517, 304] on div "**********" at bounding box center [521, 304] width 106 height 9
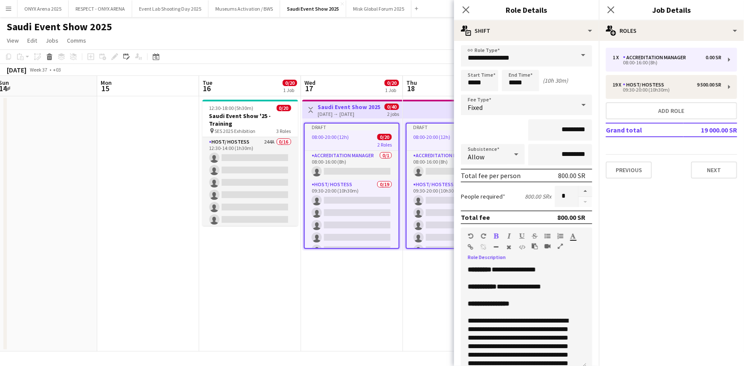
click at [531, 304] on div "**********" at bounding box center [521, 304] width 106 height 9
click at [467, 320] on div "**********" at bounding box center [523, 317] width 125 height 102
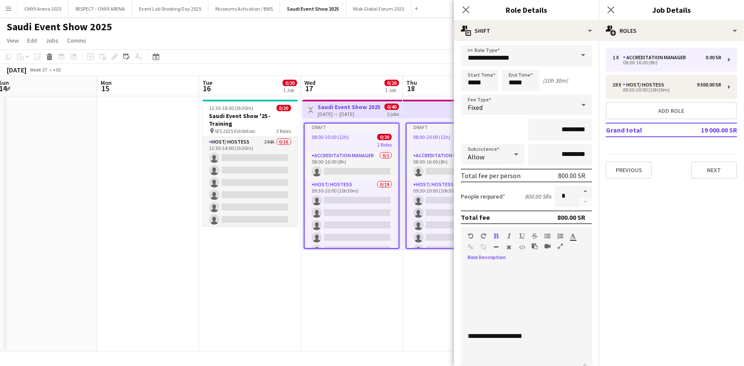
scroll to position [116, 0]
click at [501, 308] on div at bounding box center [524, 307] width 112 height 9
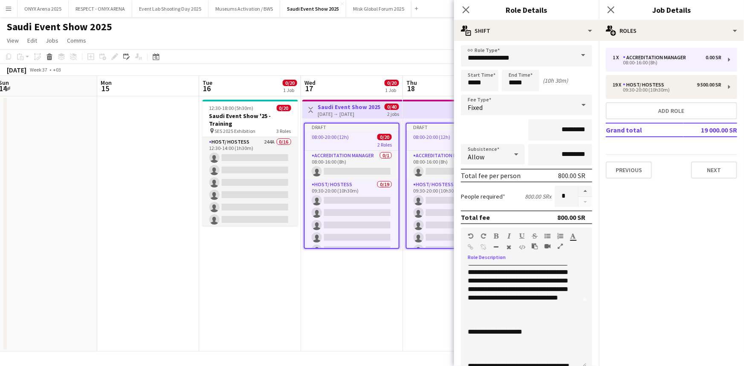
scroll to position [77, 0]
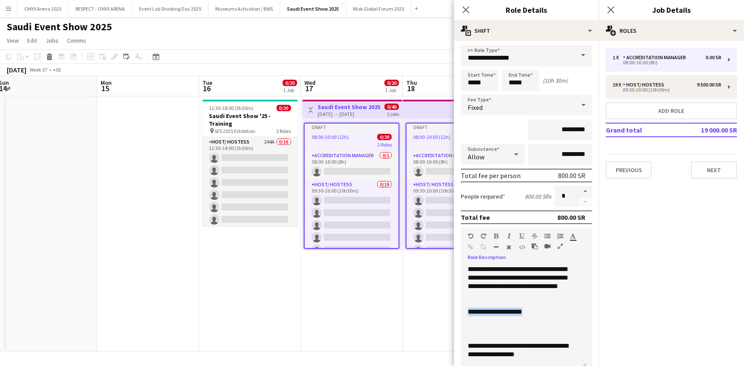
drag, startPoint x: 467, startPoint y: 311, endPoint x: 531, endPoint y: 313, distance: 63.6
click at [531, 313] on div "**********" at bounding box center [523, 317] width 125 height 102
click at [538, 316] on div at bounding box center [524, 320] width 112 height 9
click at [467, 342] on div "**********" at bounding box center [523, 317] width 125 height 102
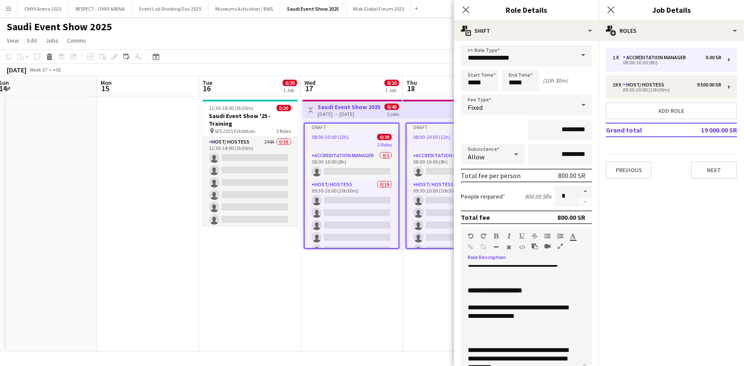
scroll to position [116, 0]
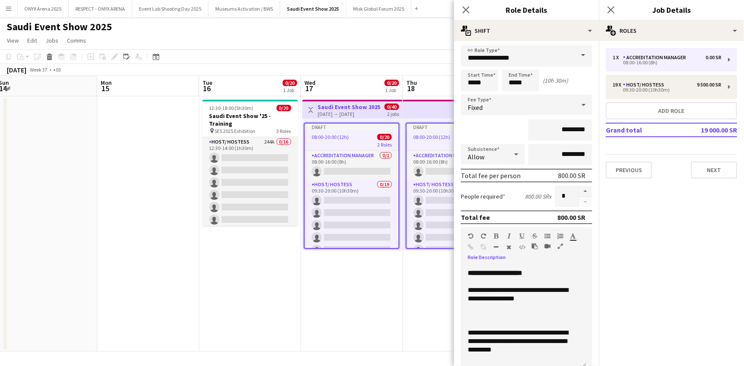
click at [481, 324] on div at bounding box center [524, 324] width 112 height 9
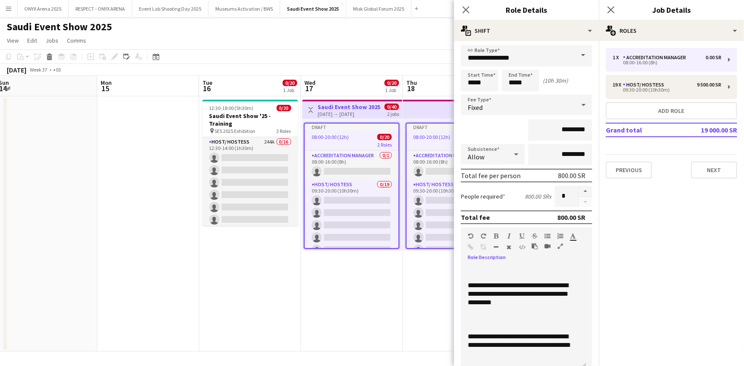
click at [481, 324] on div at bounding box center [524, 328] width 112 height 9
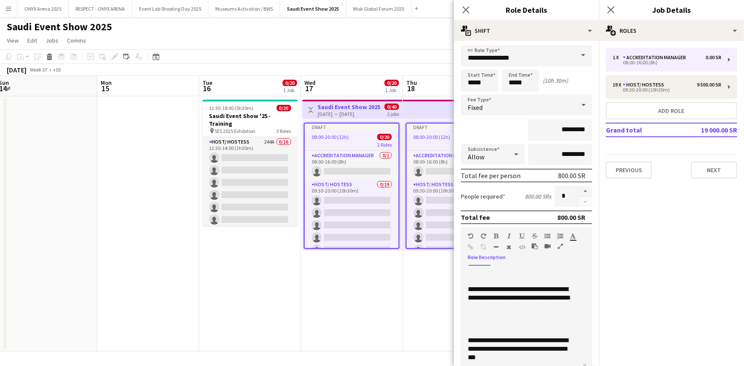
click at [481, 324] on div at bounding box center [524, 323] width 112 height 9
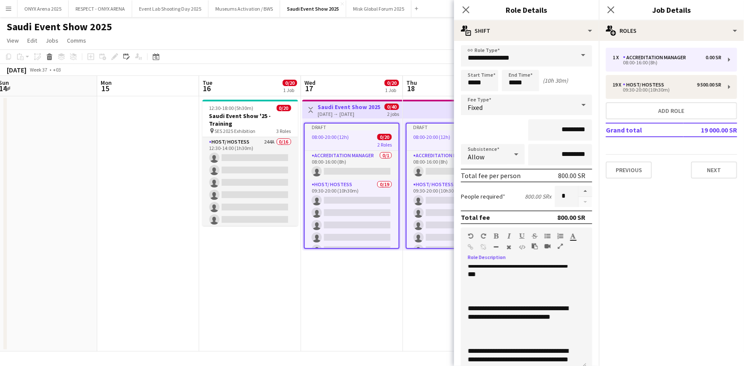
scroll to position [271, 0]
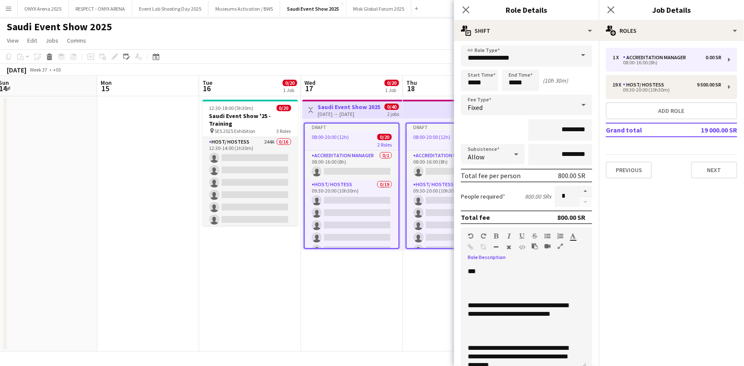
click at [486, 293] on div at bounding box center [524, 297] width 112 height 9
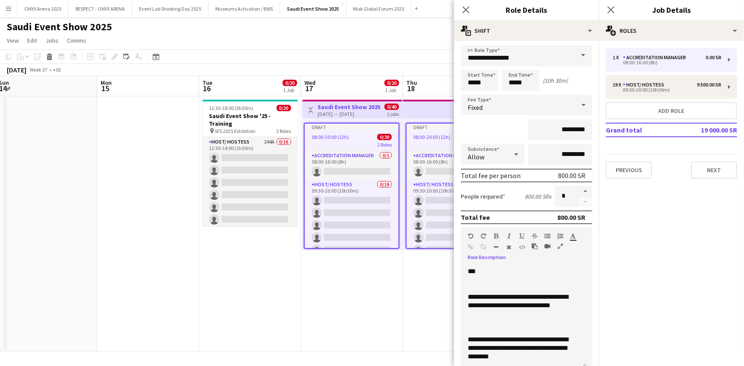
click at [494, 332] on div at bounding box center [524, 331] width 112 height 9
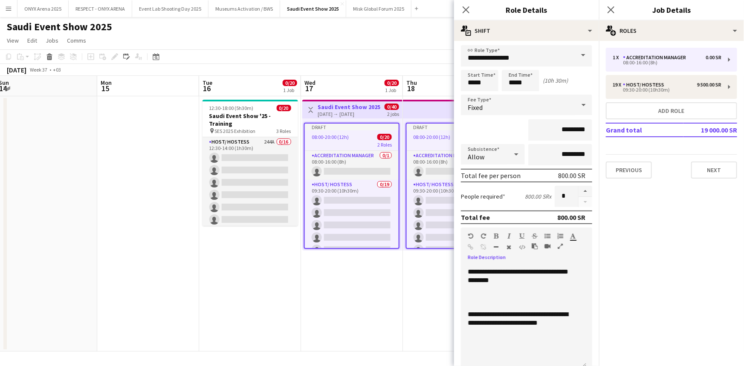
scroll to position [349, 0]
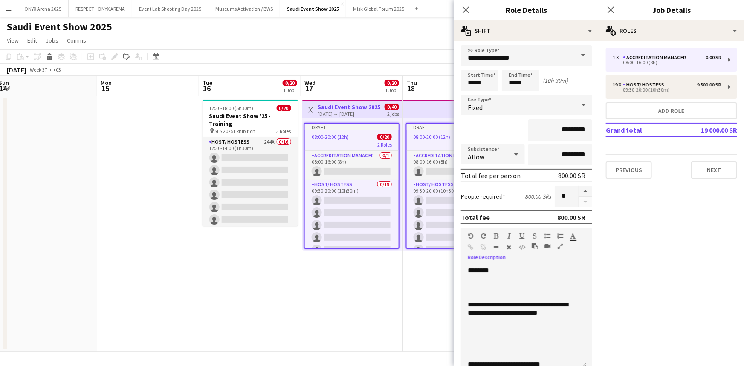
click at [493, 294] on div at bounding box center [524, 296] width 112 height 9
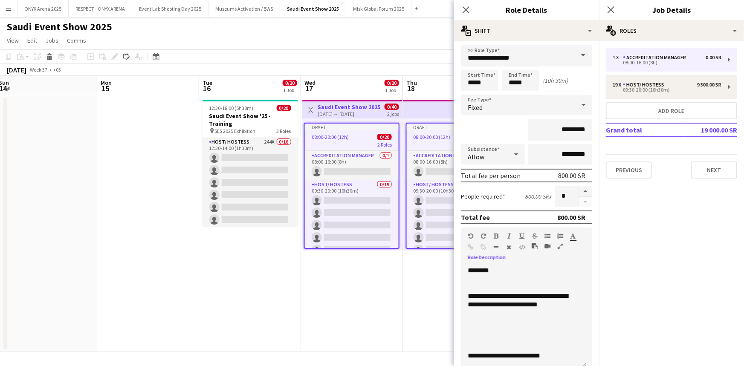
click at [497, 337] on div at bounding box center [524, 339] width 112 height 9
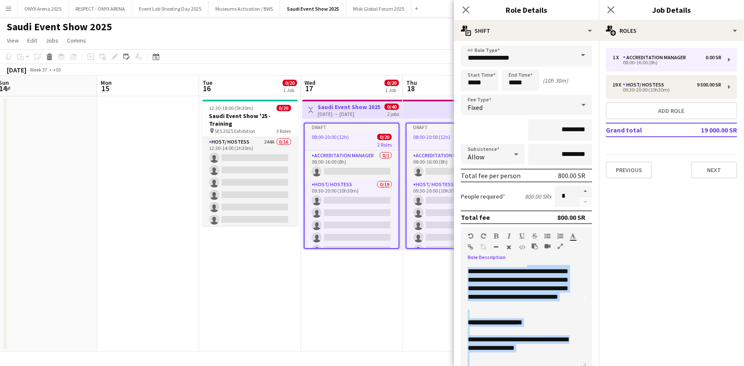
scroll to position [61, 0]
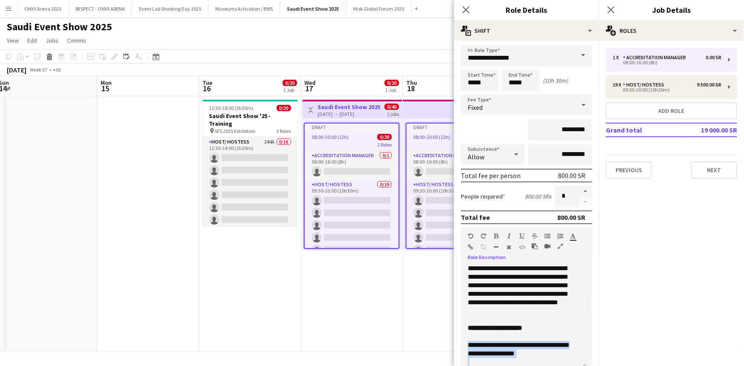
drag, startPoint x: 567, startPoint y: 305, endPoint x: 469, endPoint y: 342, distance: 105.0
click at [469, 342] on div "**********" at bounding box center [523, 317] width 125 height 102
click at [547, 236] on icon "button" at bounding box center [548, 236] width 6 height 6
click at [563, 333] on div at bounding box center [524, 337] width 112 height 9
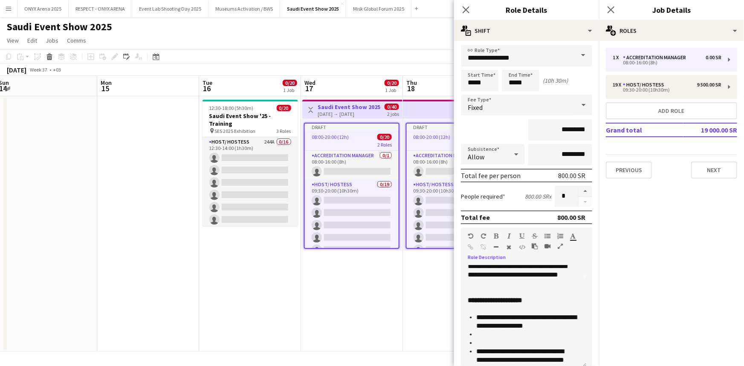
scroll to position [100, 0]
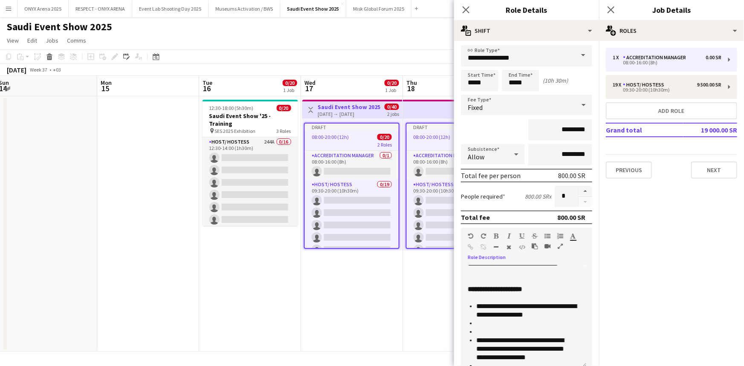
click at [497, 320] on li at bounding box center [527, 323] width 103 height 9
click at [501, 322] on li at bounding box center [527, 323] width 103 height 9
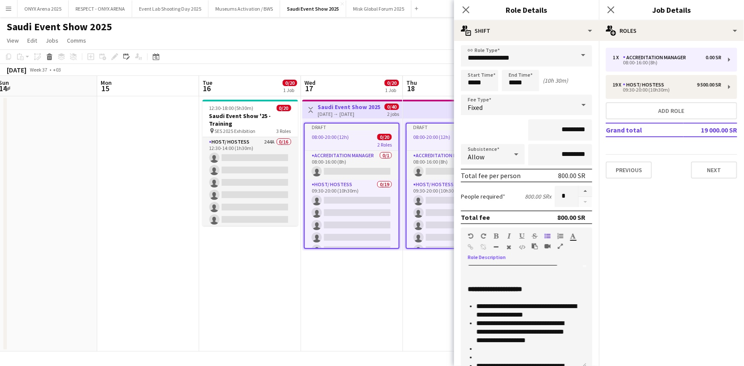
click at [490, 357] on li at bounding box center [527, 358] width 103 height 9
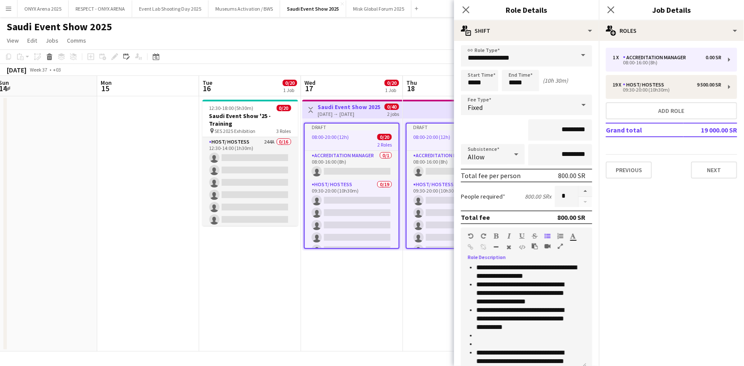
click at [488, 343] on li at bounding box center [527, 344] width 103 height 9
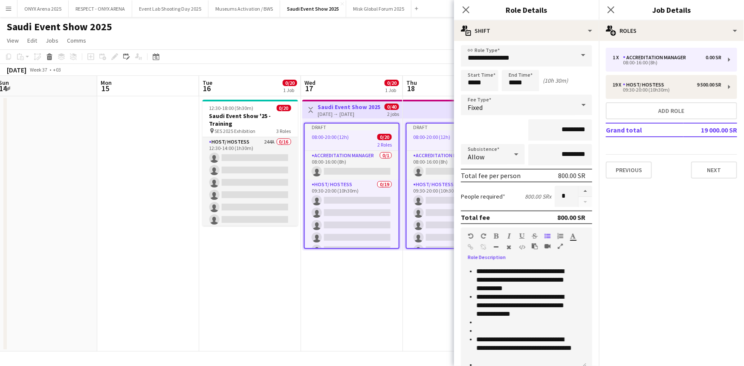
click at [482, 331] on li at bounding box center [527, 331] width 103 height 9
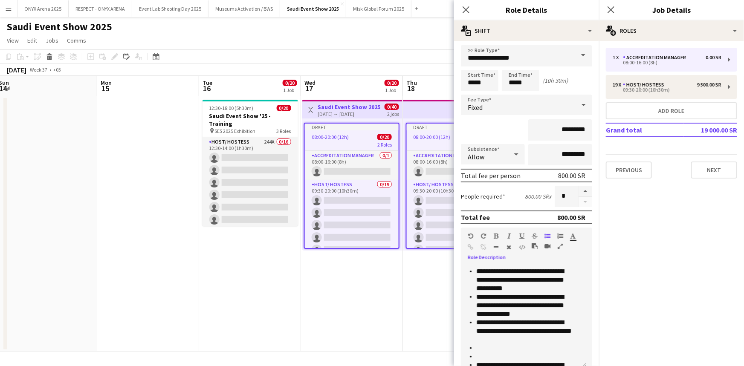
click at [483, 354] on li at bounding box center [527, 357] width 103 height 9
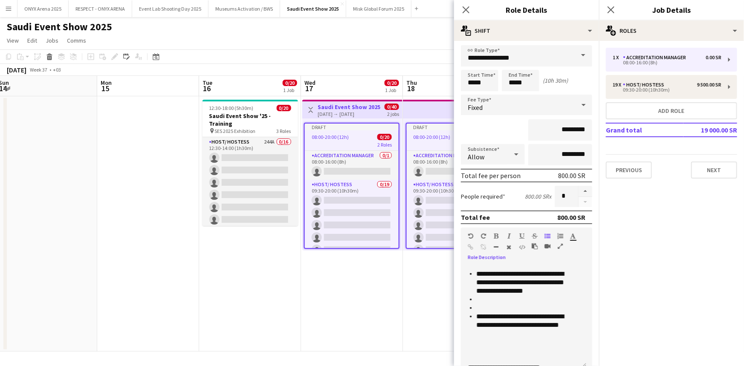
scroll to position [255, 0]
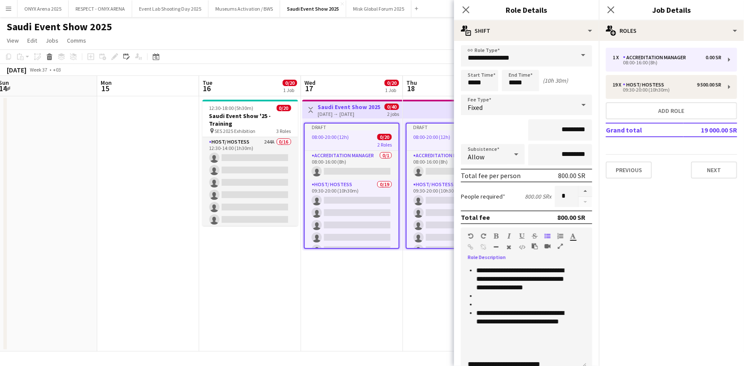
click at [484, 306] on li at bounding box center [527, 305] width 103 height 9
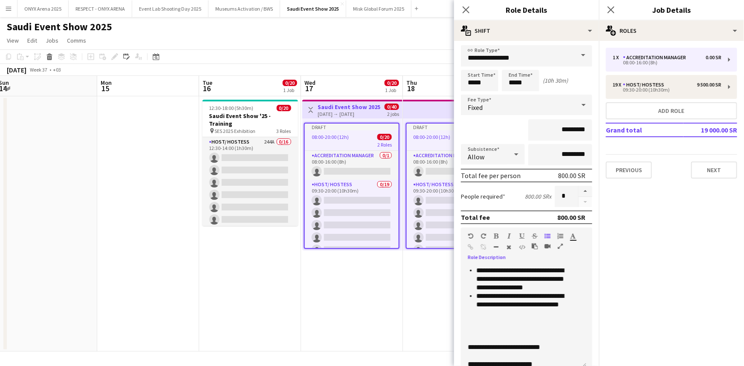
click at [485, 331] on div at bounding box center [524, 330] width 112 height 9
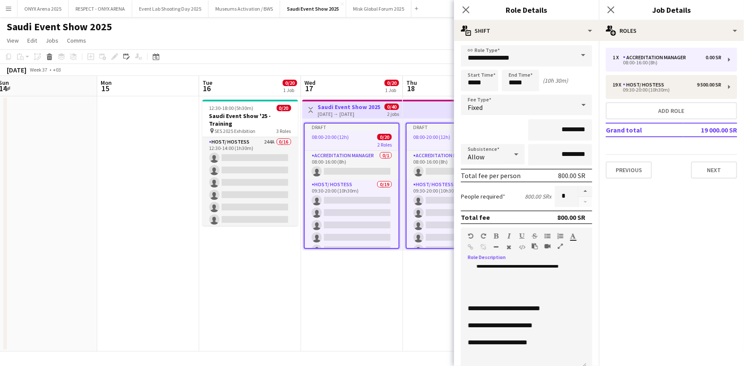
click at [490, 293] on div at bounding box center [524, 291] width 112 height 9
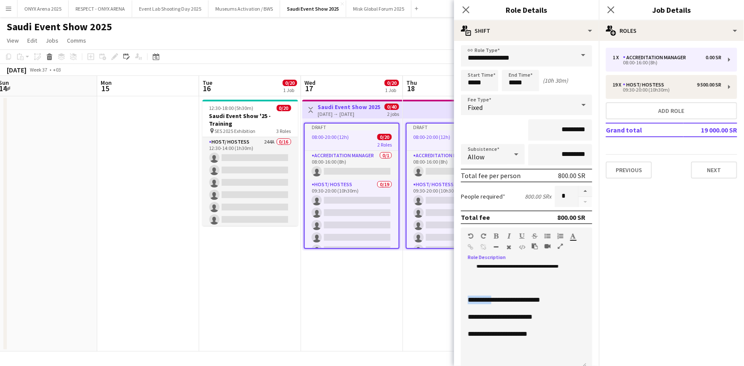
drag, startPoint x: 468, startPoint y: 298, endPoint x: 495, endPoint y: 298, distance: 26.9
click at [495, 298] on div "**********" at bounding box center [521, 300] width 106 height 9
drag, startPoint x: 467, startPoint y: 316, endPoint x: 484, endPoint y: 316, distance: 16.6
click at [484, 316] on div "**********" at bounding box center [523, 317] width 125 height 102
drag, startPoint x: 465, startPoint y: 334, endPoint x: 514, endPoint y: 334, distance: 48.2
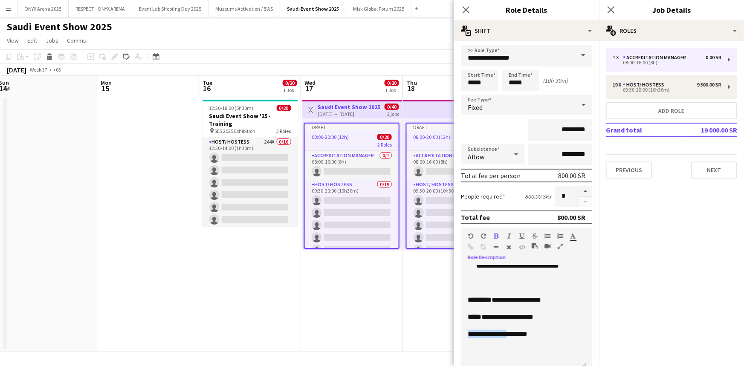
click at [514, 334] on div "**********" at bounding box center [523, 317] width 125 height 102
click at [548, 340] on div at bounding box center [524, 343] width 112 height 9
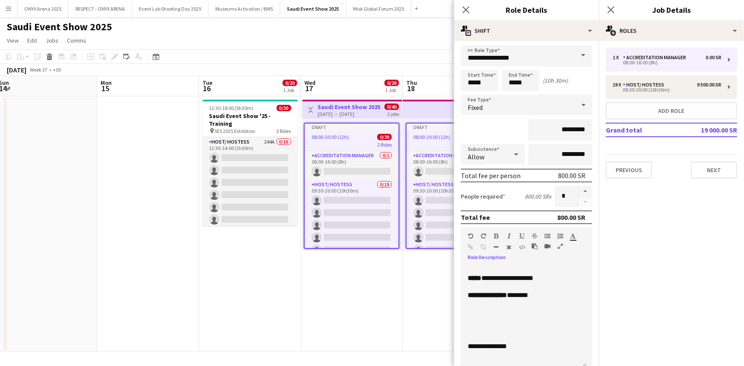
click at [501, 334] on div at bounding box center [524, 338] width 112 height 9
drag, startPoint x: 469, startPoint y: 319, endPoint x: 502, endPoint y: 319, distance: 32.4
click at [502, 319] on div "**********" at bounding box center [521, 321] width 106 height 9
click at [532, 324] on div "**********" at bounding box center [521, 321] width 106 height 9
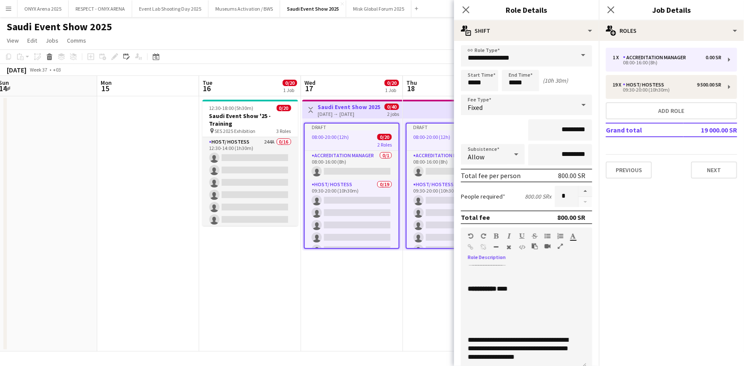
click at [504, 330] on div at bounding box center [524, 332] width 112 height 9
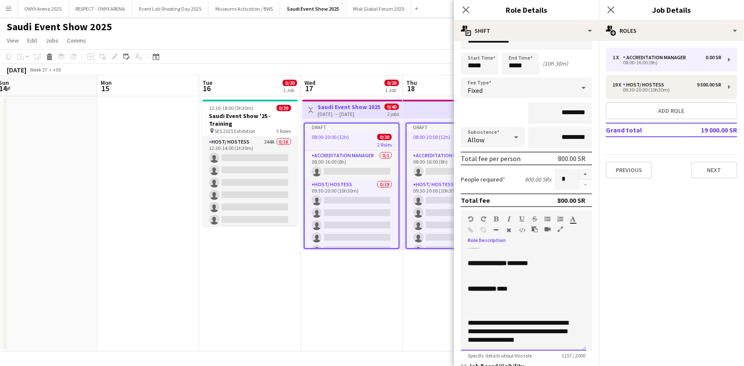
scroll to position [28, 0]
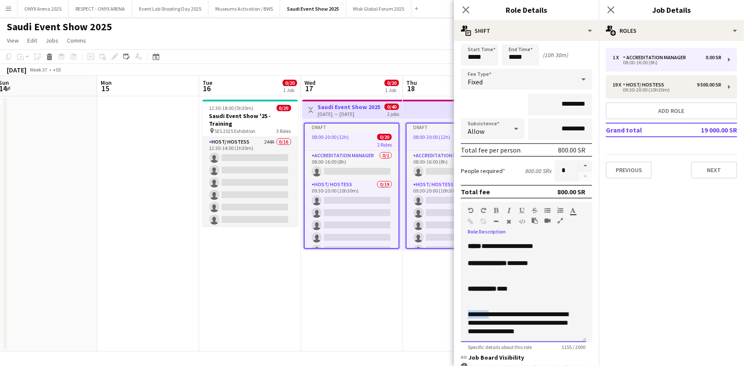
drag, startPoint x: 471, startPoint y: 313, endPoint x: 495, endPoint y: 313, distance: 23.9
click at [495, 313] on div "**********" at bounding box center [521, 323] width 106 height 26
click at [544, 299] on div at bounding box center [524, 297] width 112 height 9
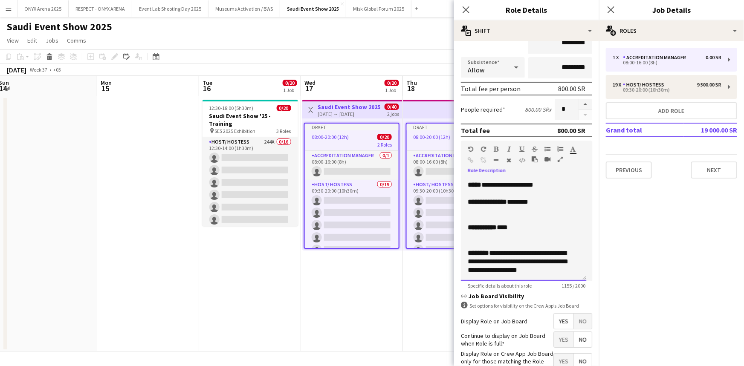
scroll to position [144, 0]
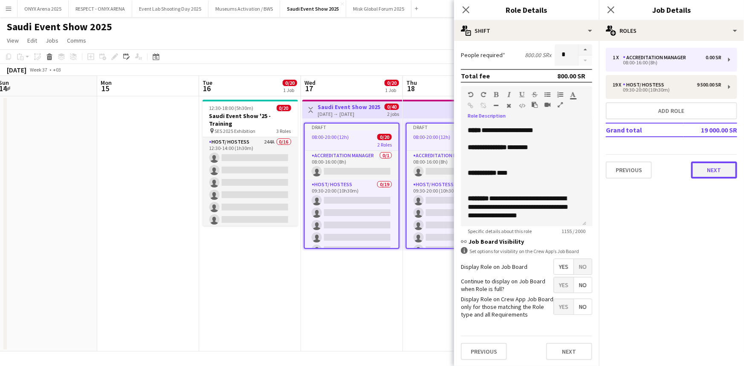
click at [703, 169] on button "Next" at bounding box center [714, 170] width 46 height 17
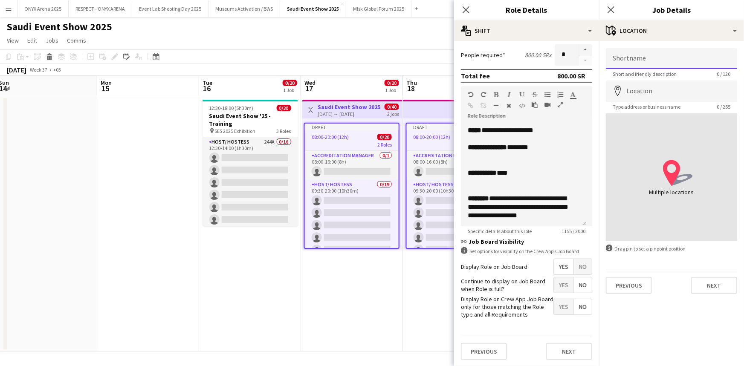
click at [643, 55] on input "Shortname" at bounding box center [671, 58] width 131 height 21
type input "**********"
click at [650, 94] on input "Location" at bounding box center [671, 91] width 131 height 21
type input "**********"
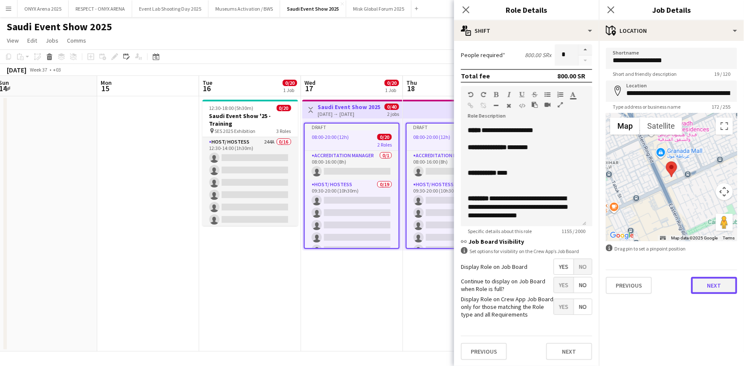
click at [717, 289] on button "Next" at bounding box center [714, 285] width 46 height 17
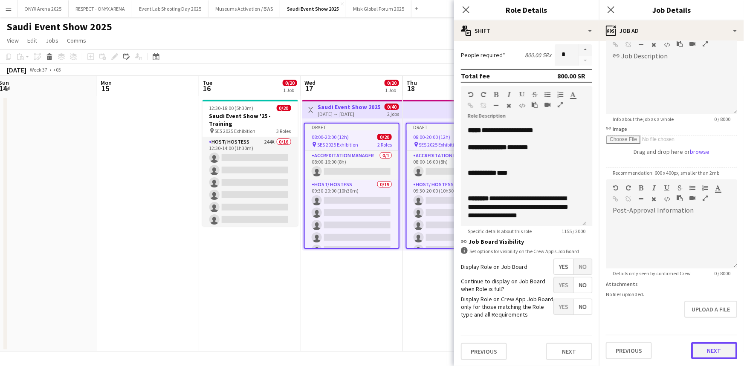
scroll to position [55, 0]
click at [697, 320] on form "**********" at bounding box center [671, 175] width 145 height 367
click at [718, 348] on button "Next" at bounding box center [714, 350] width 46 height 17
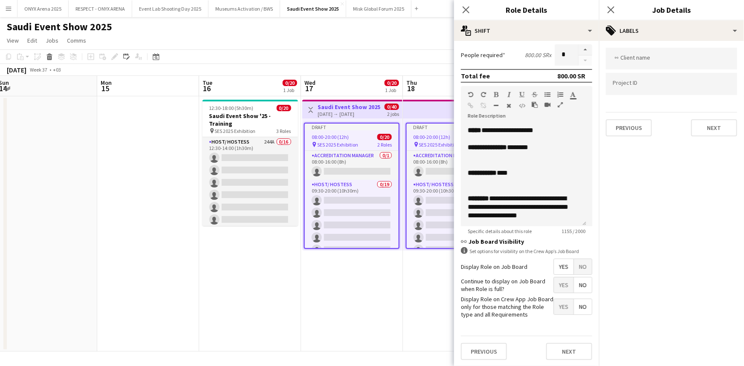
scroll to position [0, 0]
click at [705, 123] on button "Next" at bounding box center [714, 127] width 46 height 17
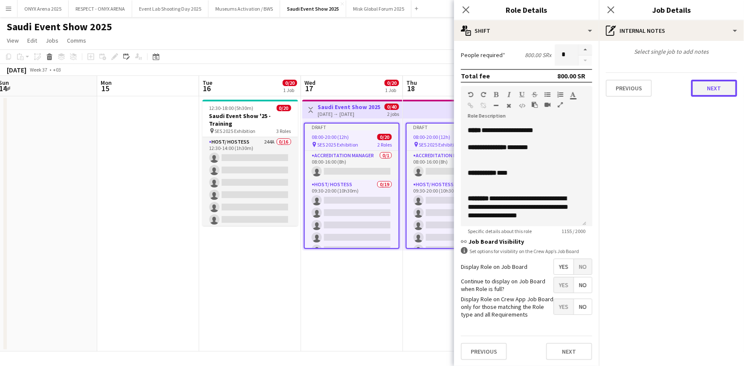
click at [699, 90] on button "Next" at bounding box center [714, 88] width 46 height 17
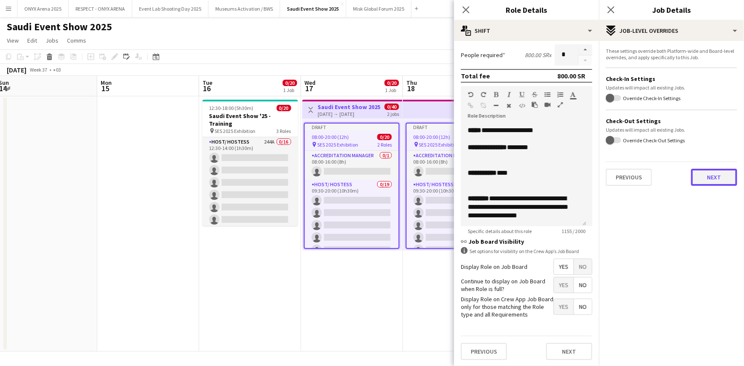
click at [709, 170] on button "Next" at bounding box center [714, 177] width 46 height 17
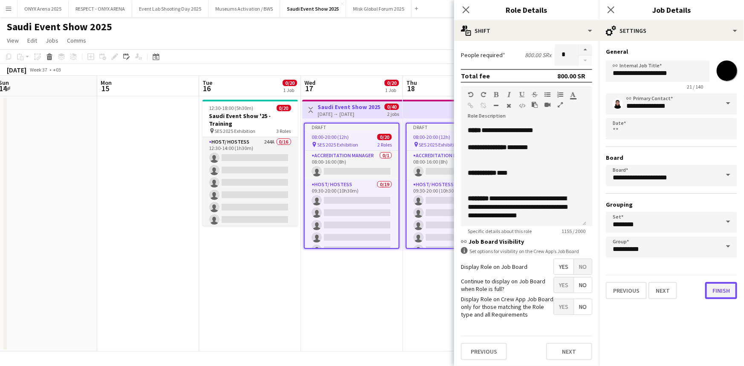
click at [721, 294] on button "Finish" at bounding box center [721, 290] width 32 height 17
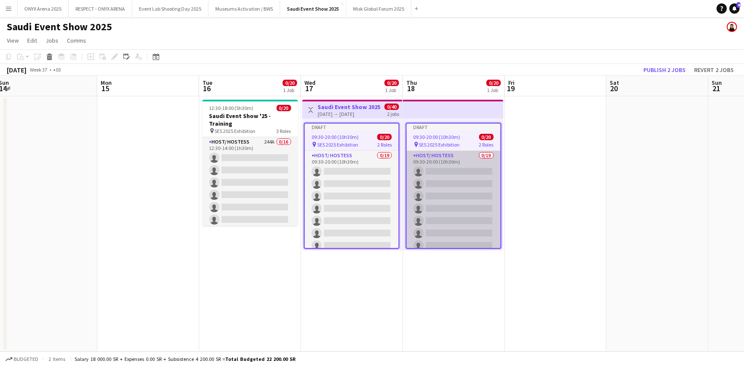
click at [458, 157] on app-card-role "Host/ Hostess 0/19 09:30-20:00 (10h30m) single-neutral-actions single-neutral-a…" at bounding box center [454, 277] width 94 height 252
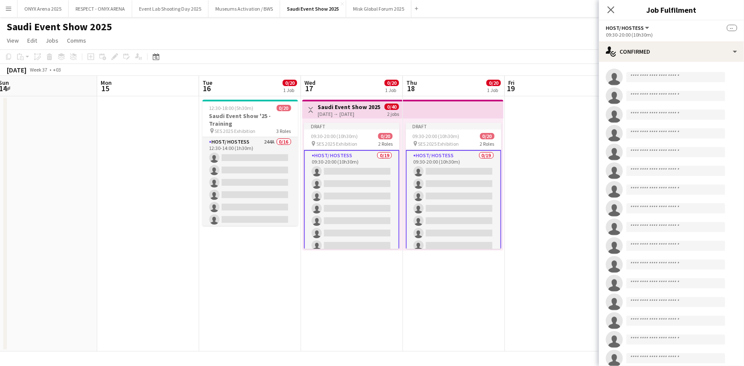
click at [458, 157] on app-card-role "Host/ Hostess 0/19 09:30-20:00 (10h30m) single-neutral-actions single-neutral-a…" at bounding box center [454, 276] width 96 height 253
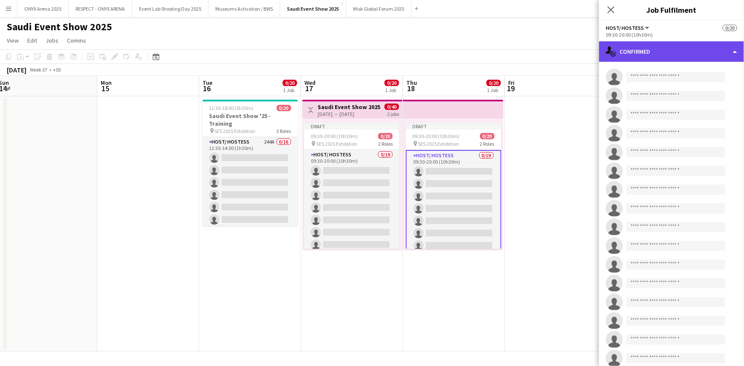
click at [630, 51] on div "single-neutral-actions-check-2 Confirmed" at bounding box center [671, 51] width 145 height 20
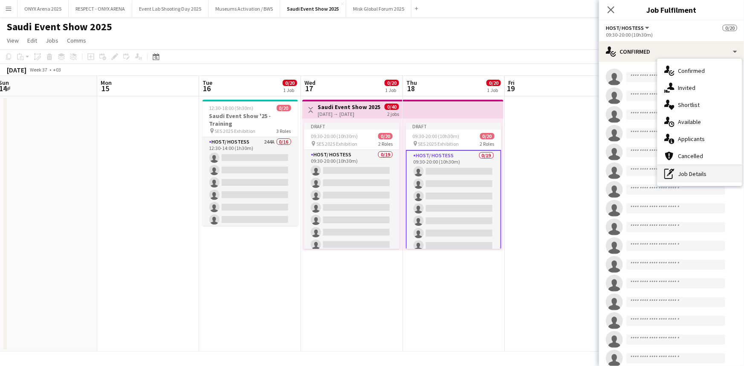
click at [682, 176] on div "pen-write Job Details" at bounding box center [700, 173] width 84 height 17
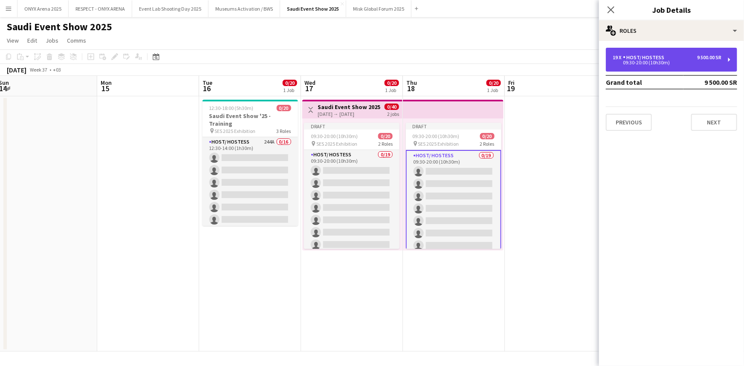
click at [622, 53] on div "19 x Host/ Hostess 9 500.00 SR 09:30-20:00 (10h30m)" at bounding box center [671, 60] width 131 height 24
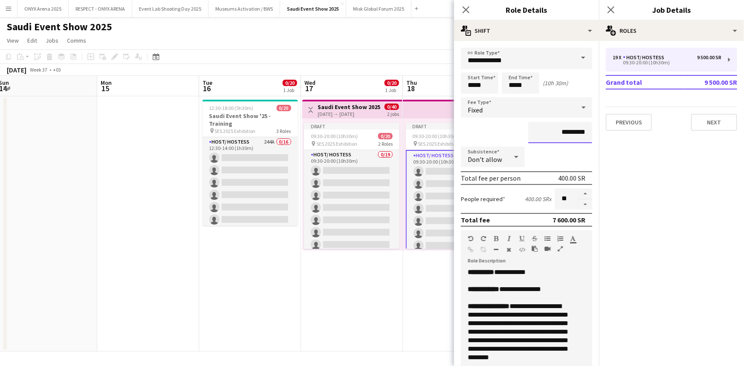
click at [541, 131] on input "*********" at bounding box center [560, 132] width 64 height 21
type input "****"
type input "*********"
click at [511, 159] on icon at bounding box center [516, 156] width 10 height 17
click at [503, 174] on mat-option "Allow" at bounding box center [491, 180] width 61 height 21
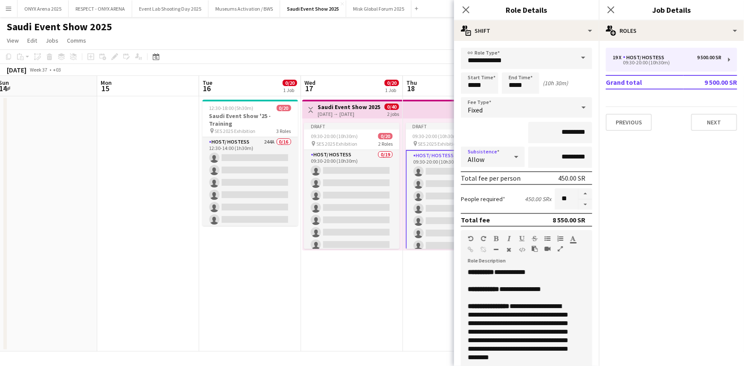
click at [508, 128] on div "*********" at bounding box center [526, 132] width 131 height 21
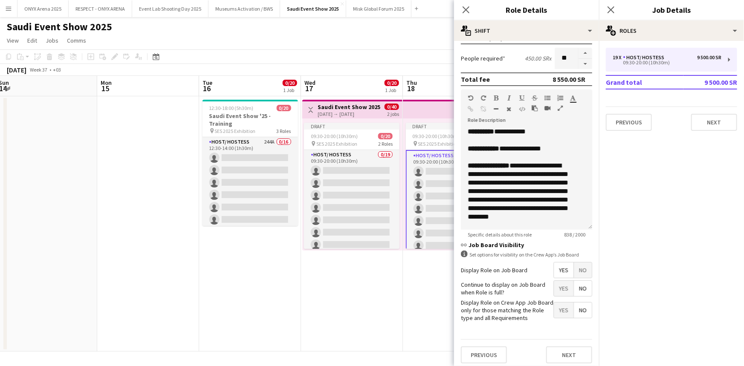
scroll to position [144, 0]
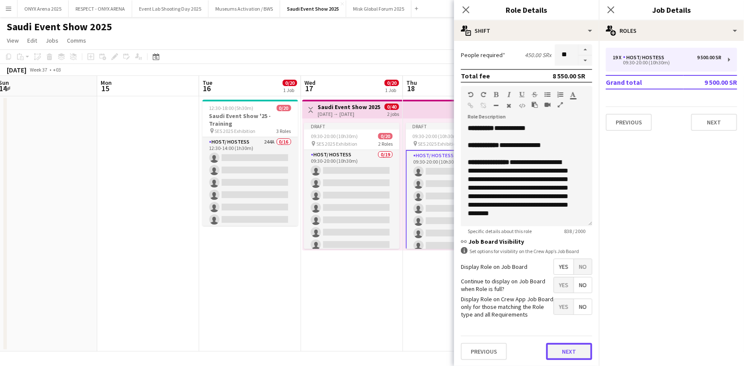
click at [550, 352] on button "Next" at bounding box center [569, 351] width 46 height 17
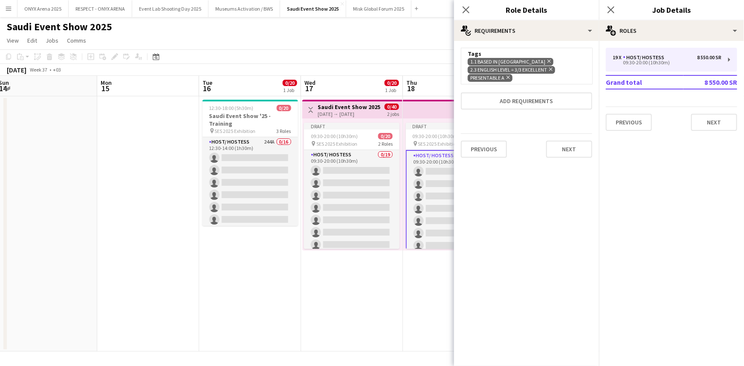
scroll to position [0, 0]
click at [610, 10] on icon at bounding box center [611, 10] width 8 height 8
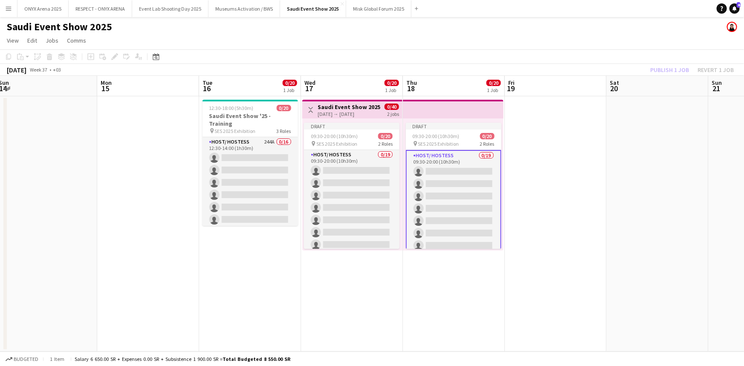
click at [358, 113] on div "[DATE] → [DATE]" at bounding box center [349, 114] width 63 height 6
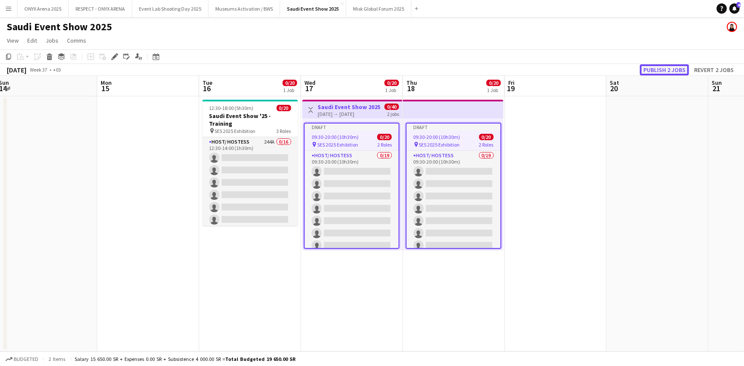
click at [660, 72] on button "Publish 2 jobs" at bounding box center [664, 69] width 49 height 11
click at [346, 293] on app-date-cell "Toggle View Saudi Event Show 2025 17-09-2025 → 18-09-2025 0/40 2 jobs 09:30-20:…" at bounding box center [352, 223] width 102 height 255
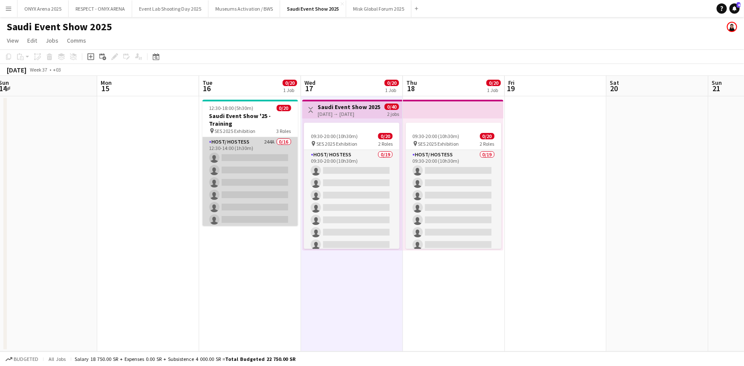
click at [239, 137] on app-card-role "Host/ Hostess 244A 0/16 12:30-14:00 (1h30m) single-neutral-actions single-neutr…" at bounding box center [251, 244] width 96 height 215
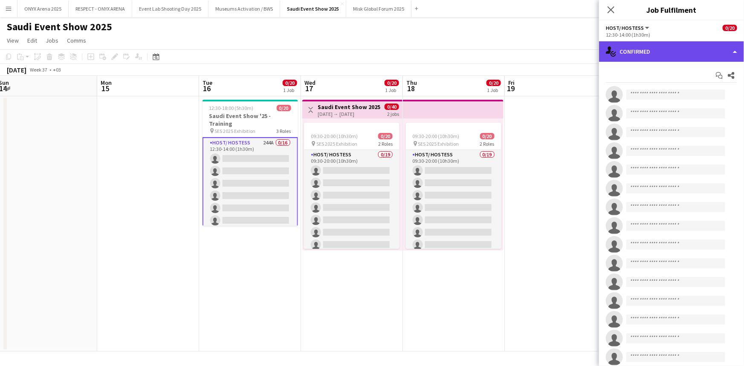
click at [685, 48] on div "single-neutral-actions-check-2 Confirmed" at bounding box center [671, 51] width 145 height 20
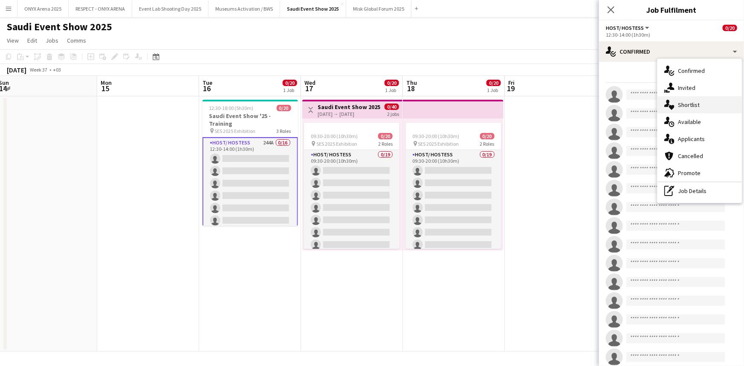
click at [685, 104] on span "Shortlist" at bounding box center [689, 105] width 22 height 8
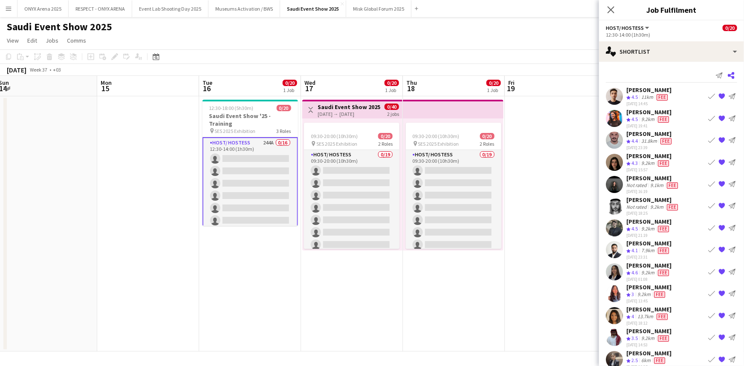
click at [728, 78] on icon "Share" at bounding box center [731, 75] width 7 height 7
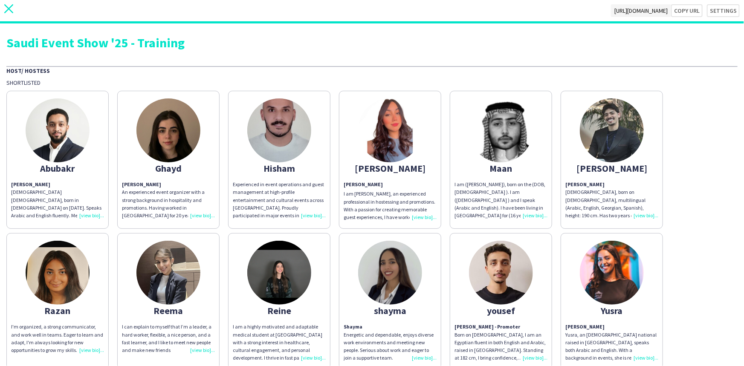
click at [9, 10] on icon "close" at bounding box center [8, 8] width 9 height 9
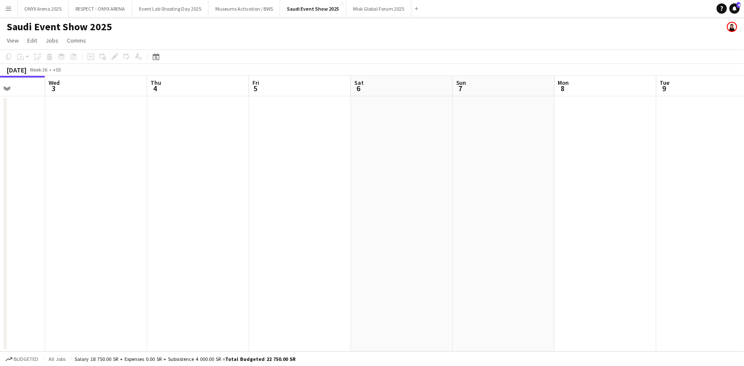
drag, startPoint x: 585, startPoint y: 205, endPoint x: 252, endPoint y: 195, distance: 332.8
click at [252, 195] on app-calendar-viewport "Sat 30 Sun 31 Mon 1 Tue 2 Wed 3 Thu 4 Fri 5 Sat 6 Sun 7 Mon 8 Tue 9 Wed 10 Thu …" at bounding box center [372, 214] width 744 height 276
drag, startPoint x: 646, startPoint y: 243, endPoint x: 287, endPoint y: 229, distance: 359.4
click at [281, 227] on app-calendar-viewport "Fri 5 Sat 6 Sun 7 Mon 8 Tue 9 Wed 10 Thu 11 Fri 12 Sat 13 Sun 14 Mon 15 Tue 16 …" at bounding box center [372, 214] width 744 height 276
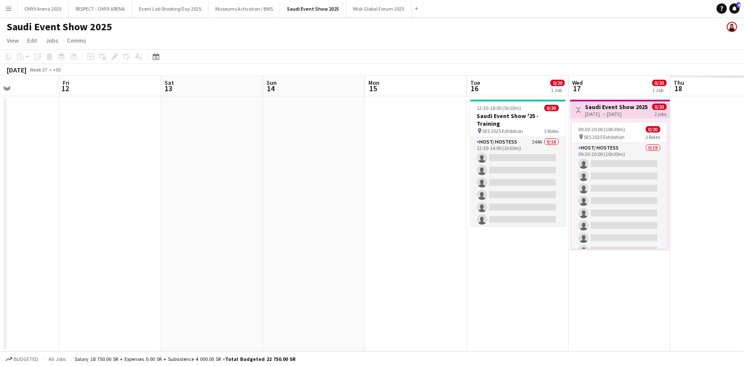
drag, startPoint x: 591, startPoint y: 243, endPoint x: 316, endPoint y: 238, distance: 275.2
click at [316, 238] on app-calendar-viewport "Tue 9 Wed 10 Thu 11 Fri 12 Sat 13 Sun 14 Mon 15 Tue 16 0/20 1 Job Wed 17 0/20 1…" at bounding box center [372, 214] width 744 height 276
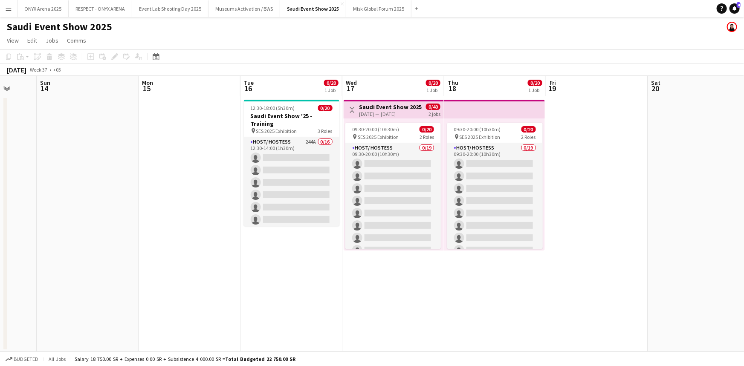
scroll to position [0, 280]
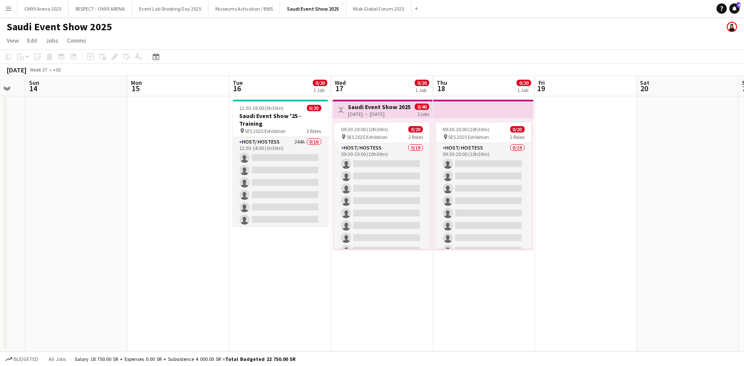
drag, startPoint x: 480, startPoint y: 266, endPoint x: 266, endPoint y: 254, distance: 214.0
click at [266, 254] on app-calendar-viewport "Thu 11 Fri 12 Sat 13 Sun 14 Mon 15 Tue 16 0/20 1 Job Wed 17 0/20 1 Job Thu 18 0…" at bounding box center [372, 214] width 744 height 276
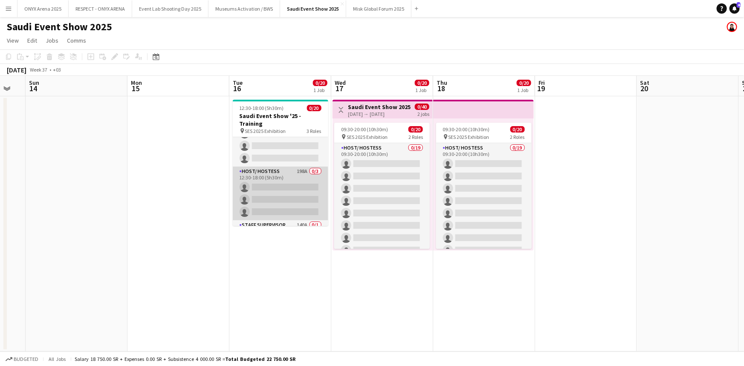
scroll to position [208, 0]
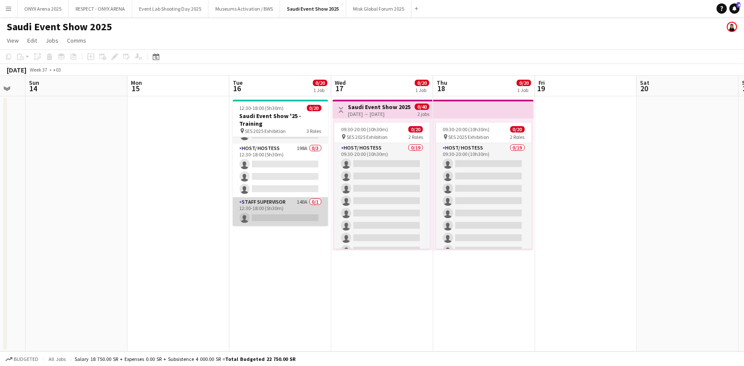
click at [277, 218] on app-card-role "Staff Supervisor 140A 0/1 12:30-18:00 (5h30m) single-neutral-actions" at bounding box center [281, 211] width 96 height 29
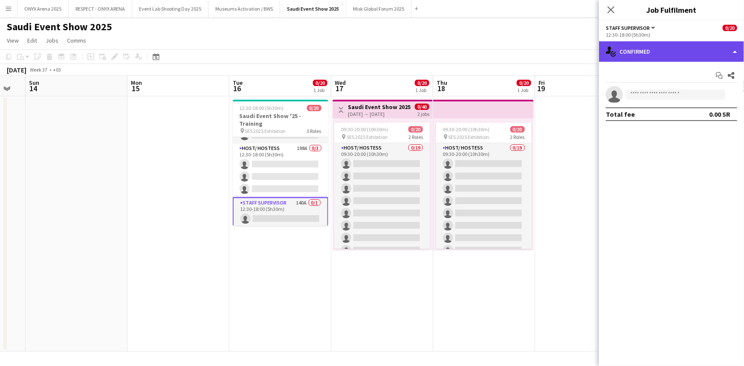
click at [656, 60] on div "single-neutral-actions-check-2 Confirmed" at bounding box center [671, 51] width 145 height 20
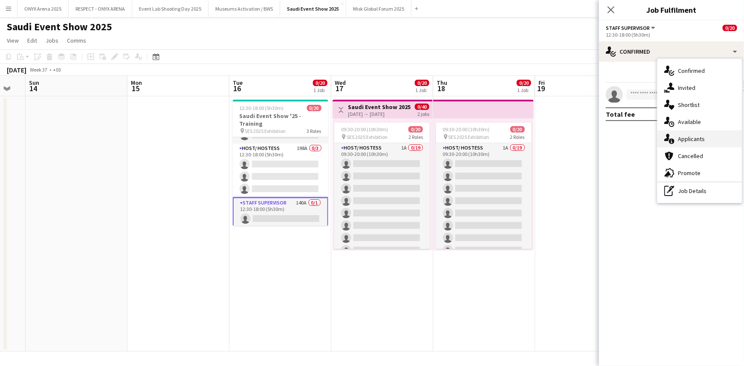
click at [685, 131] on div "single-neutral-actions-information Applicants" at bounding box center [700, 139] width 84 height 17
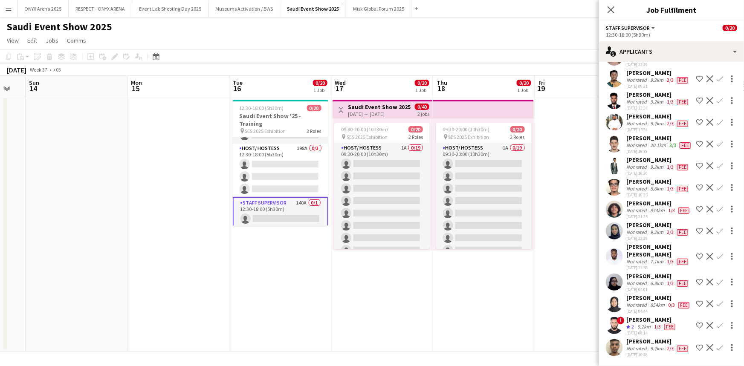
scroll to position [3296, 0]
click at [609, 12] on icon at bounding box center [611, 10] width 8 height 8
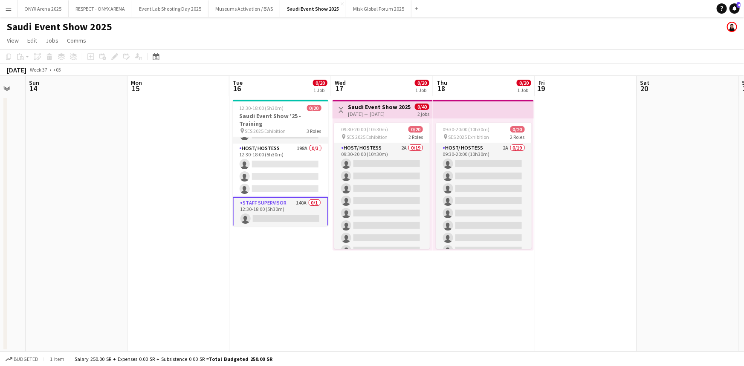
click at [3, 4] on button "Menu" at bounding box center [8, 8] width 17 height 17
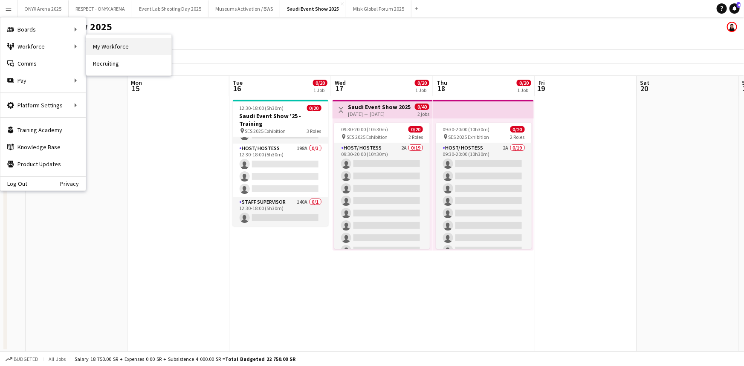
click at [104, 40] on link "My Workforce" at bounding box center [128, 46] width 85 height 17
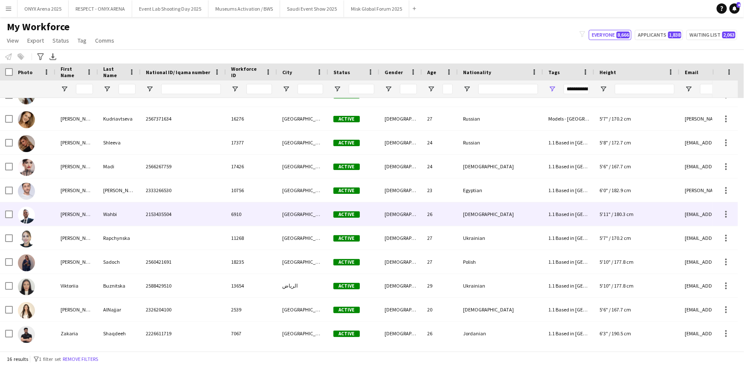
scroll to position [135, 0]
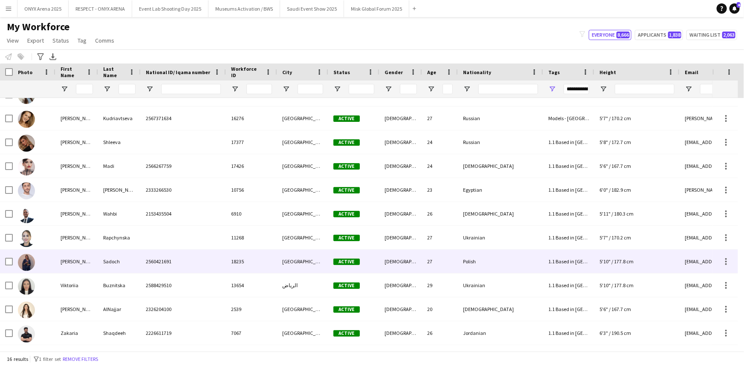
click at [64, 269] on div "Paulina" at bounding box center [76, 261] width 43 height 23
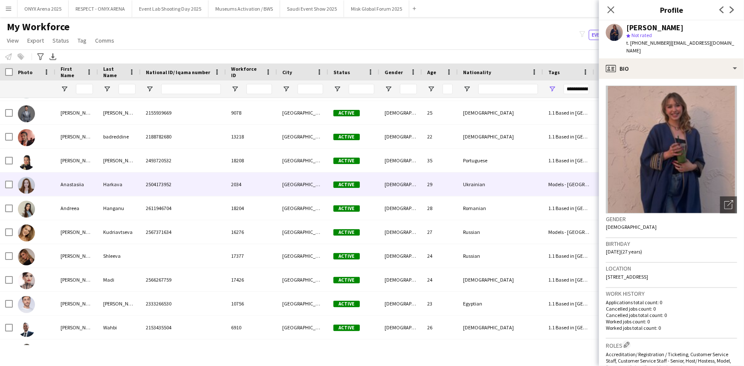
scroll to position [0, 0]
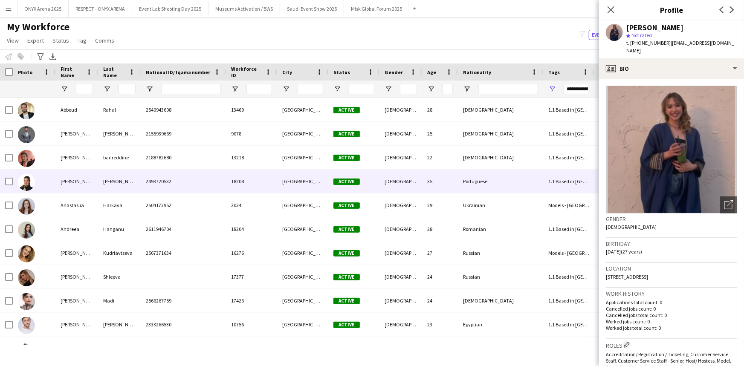
click at [68, 181] on div "Alexandra" at bounding box center [76, 181] width 43 height 23
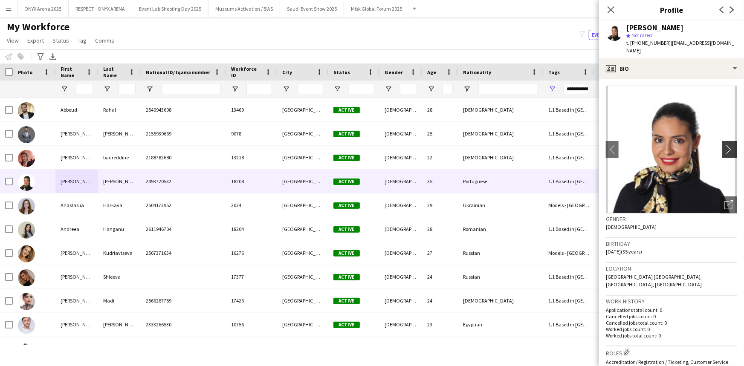
click at [723, 141] on button "chevron-right" at bounding box center [731, 149] width 17 height 17
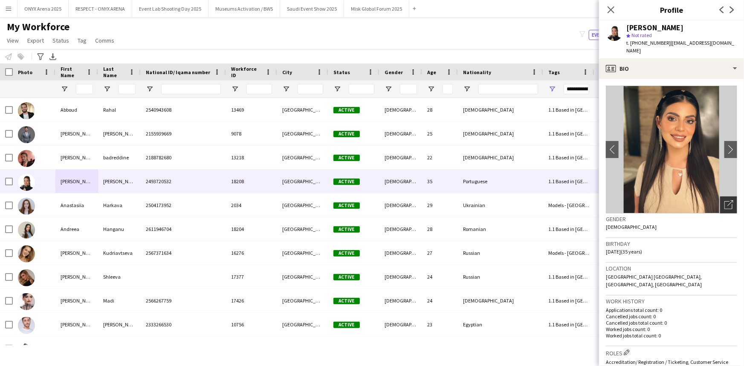
click at [728, 197] on div "Open photos pop-in" at bounding box center [728, 205] width 17 height 17
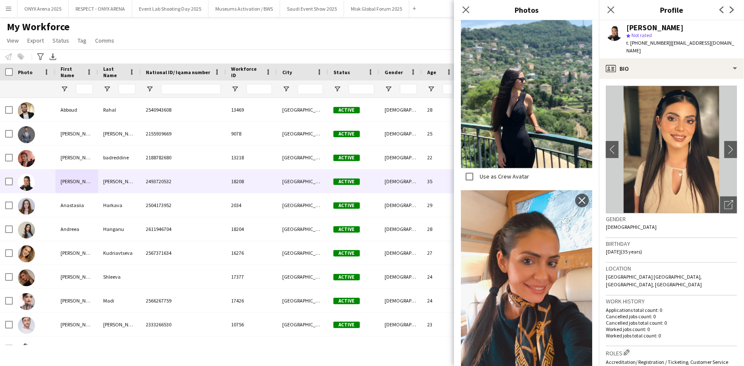
scroll to position [775, 0]
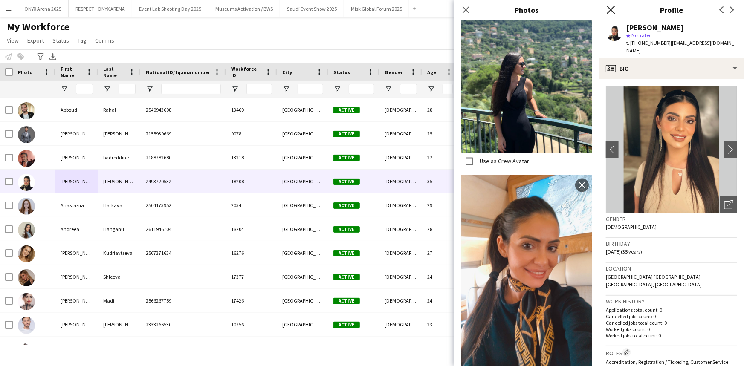
click at [611, 8] on icon "Close pop-in" at bounding box center [611, 10] width 8 height 8
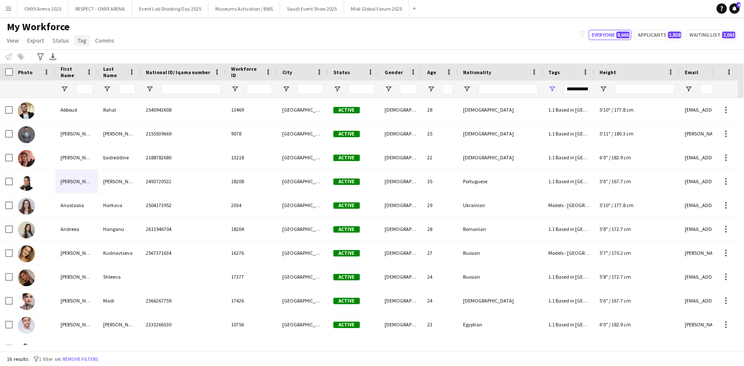
click at [78, 42] on span "Tag" at bounding box center [82, 41] width 9 height 8
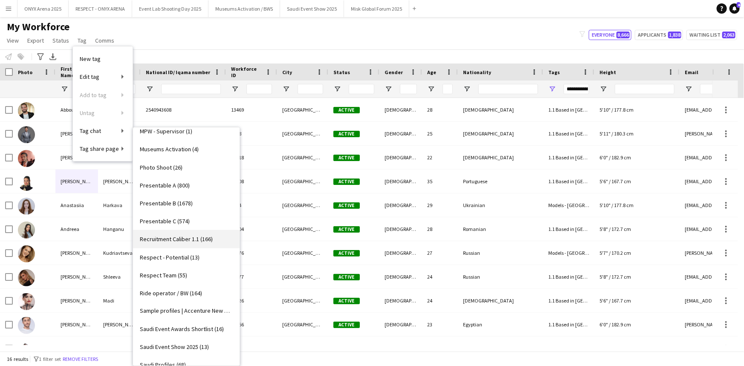
scroll to position [659, 0]
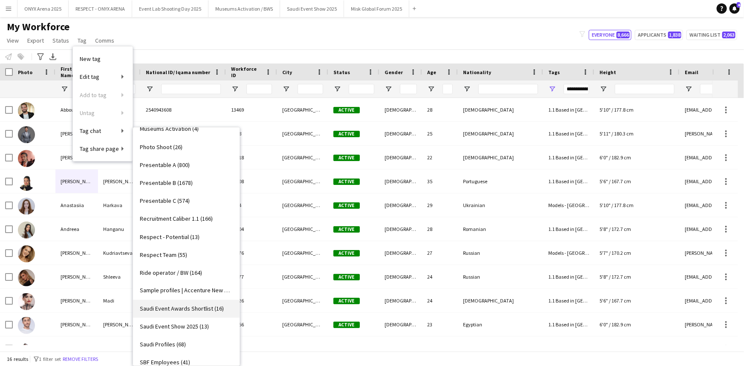
click at [168, 305] on span "Saudi Event Awards Shortlist (16)" at bounding box center [182, 309] width 84 height 8
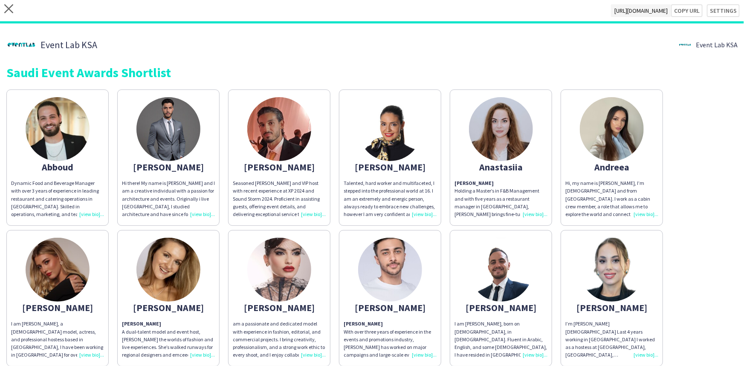
click at [420, 214] on div "Talented, hard worker and multifaceted, I stepped into the professional world a…" at bounding box center [390, 199] width 93 height 39
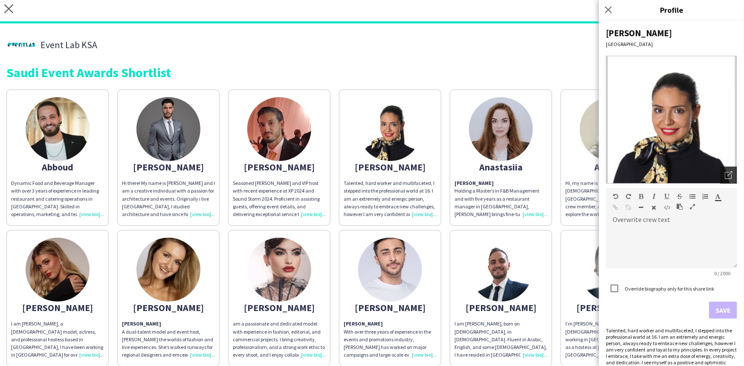
click at [725, 175] on icon "Open photos pop-in" at bounding box center [729, 175] width 8 height 8
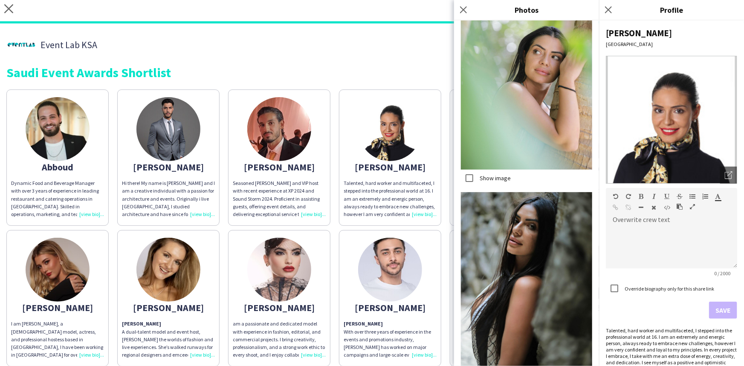
scroll to position [969, 0]
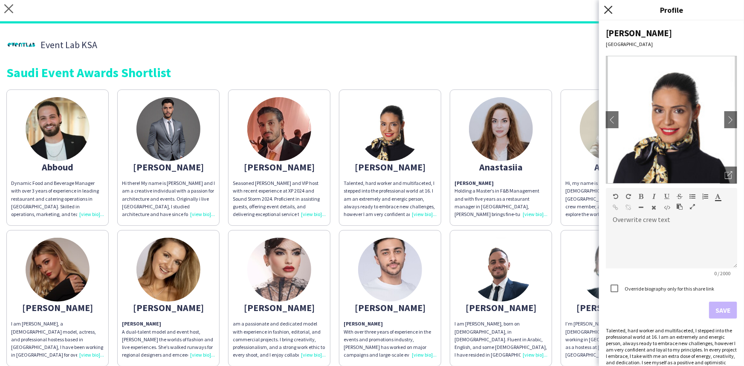
click at [609, 7] on icon "Close pop-in" at bounding box center [608, 10] width 8 height 8
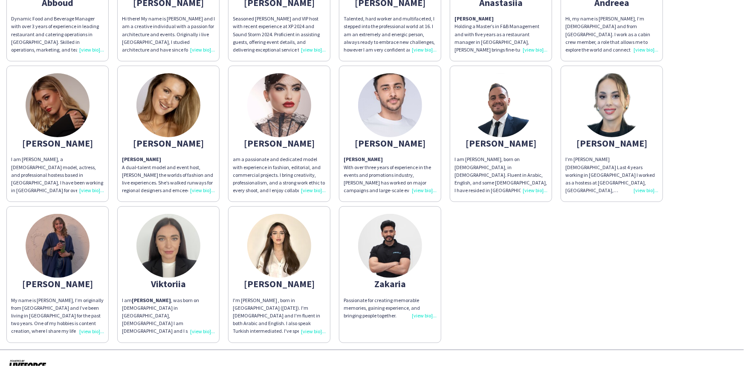
scroll to position [179, 0]
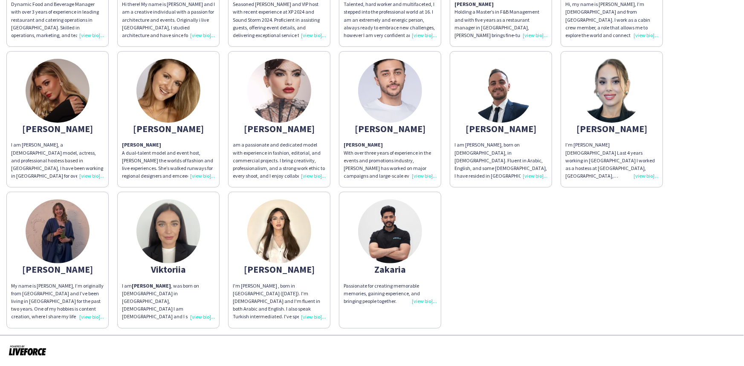
click at [91, 317] on div "My name is Paula, I’m originally from Poland and I’ve been living in Saudi Arab…" at bounding box center [57, 301] width 93 height 39
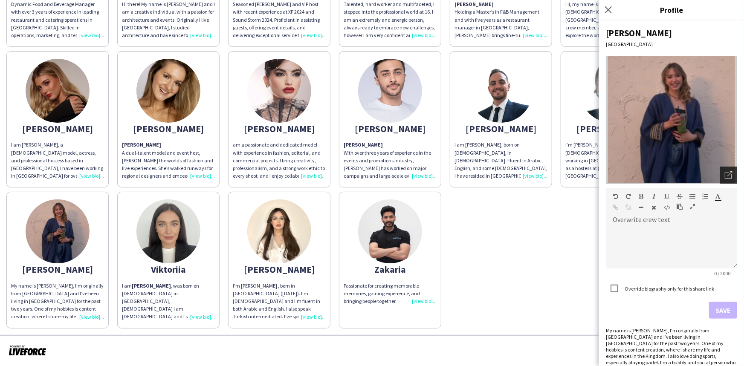
click at [725, 177] on icon "Open photos pop-in" at bounding box center [729, 175] width 8 height 8
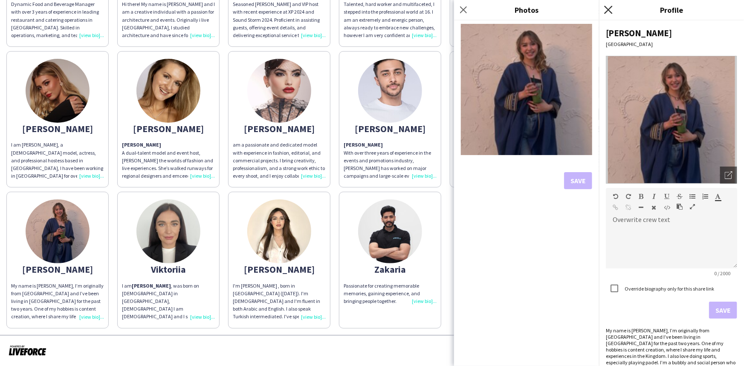
click at [610, 8] on icon "Close pop-in" at bounding box center [608, 10] width 8 height 8
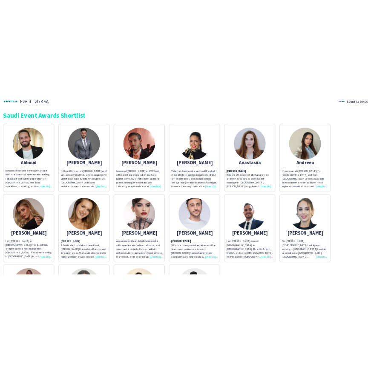
scroll to position [0, 0]
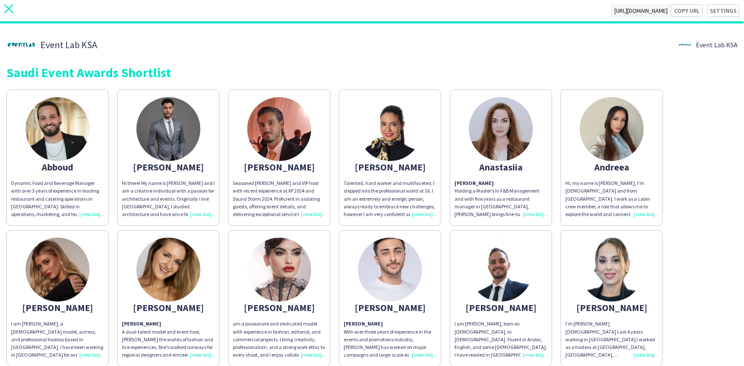
click at [4, 8] on icon "close" at bounding box center [8, 8] width 9 height 9
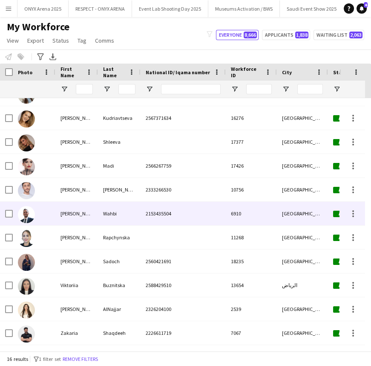
scroll to position [96, 0]
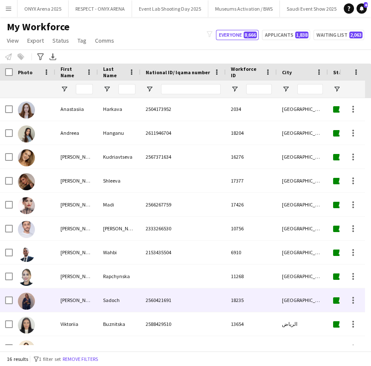
click at [48, 301] on div at bounding box center [34, 299] width 43 height 23
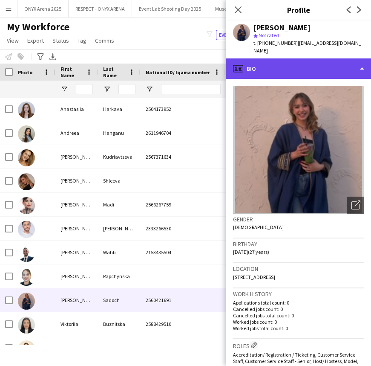
click at [293, 62] on div "profile Bio" at bounding box center [298, 68] width 145 height 20
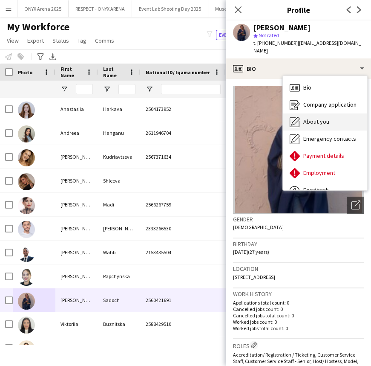
click at [310, 118] on span "About you" at bounding box center [317, 122] width 26 height 8
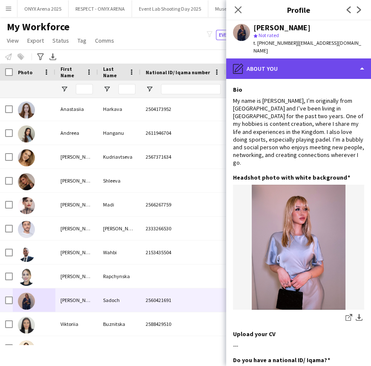
click at [299, 61] on div "pencil4 About you" at bounding box center [298, 68] width 145 height 20
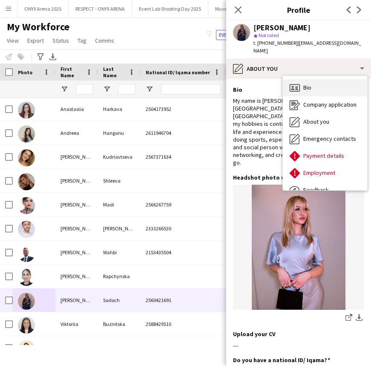
click at [305, 84] on span "Bio" at bounding box center [308, 88] width 8 height 8
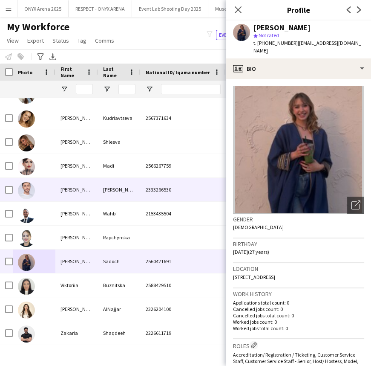
scroll to position [0, 0]
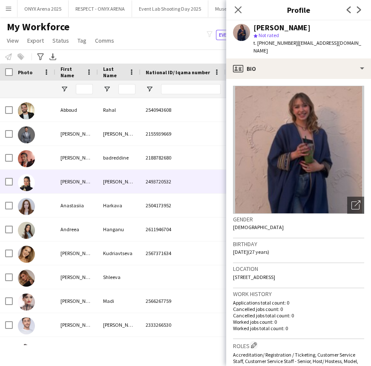
click at [39, 183] on div at bounding box center [34, 181] width 43 height 23
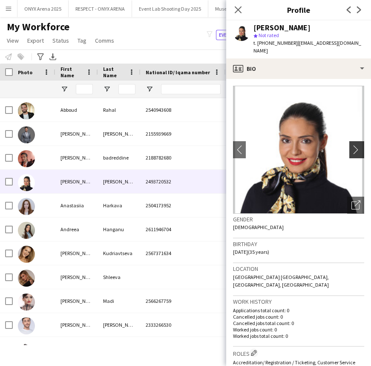
click at [352, 145] on app-icon "chevron-right" at bounding box center [358, 149] width 13 height 9
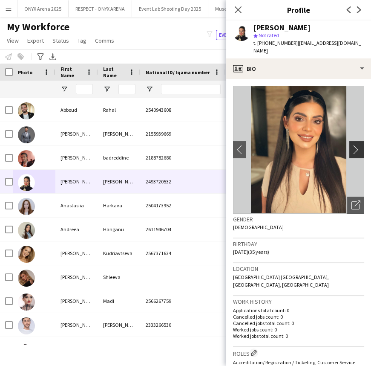
click at [352, 145] on app-icon "chevron-right" at bounding box center [358, 149] width 13 height 9
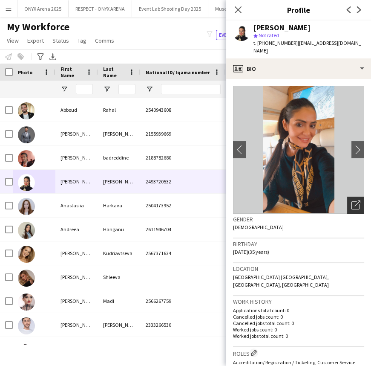
click at [352, 200] on icon "Open photos pop-in" at bounding box center [356, 204] width 9 height 9
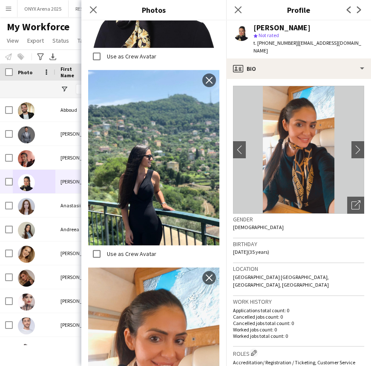
scroll to position [698, 0]
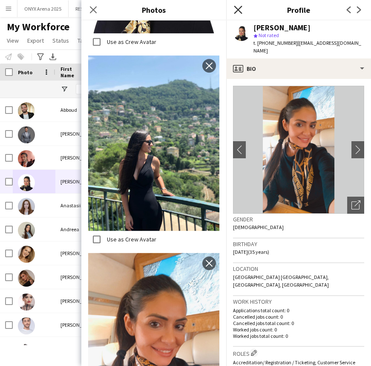
click at [238, 12] on icon "Close pop-in" at bounding box center [238, 10] width 8 height 8
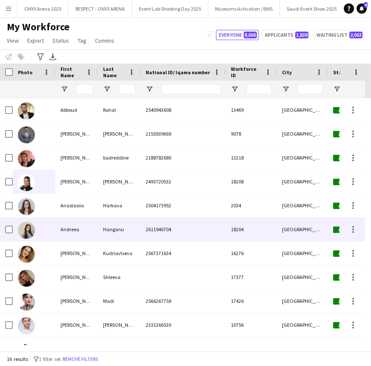
click at [63, 232] on div "Andreea" at bounding box center [76, 229] width 43 height 23
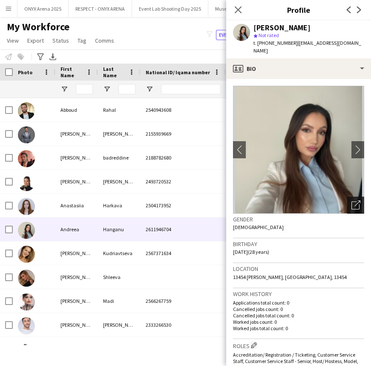
click at [348, 210] on div "Open photos pop-in" at bounding box center [356, 205] width 17 height 17
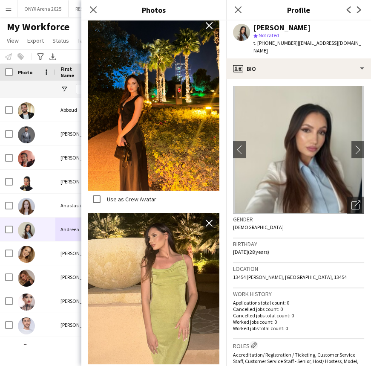
scroll to position [0, 0]
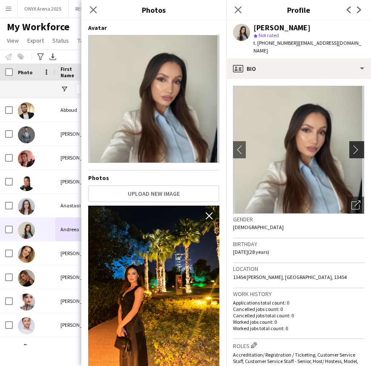
click at [352, 150] on app-icon "chevron-right" at bounding box center [358, 149] width 13 height 9
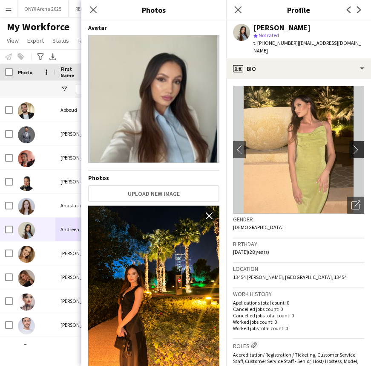
click at [352, 150] on app-icon "chevron-right" at bounding box center [358, 149] width 13 height 9
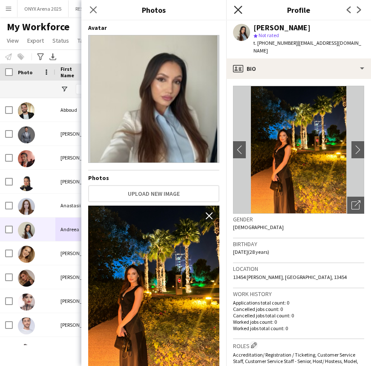
click at [238, 9] on icon at bounding box center [238, 10] width 8 height 8
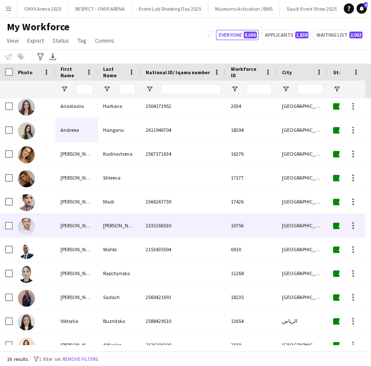
scroll to position [135, 0]
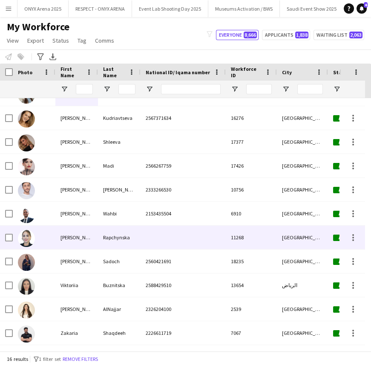
click at [72, 243] on div "Natalia" at bounding box center [76, 237] width 43 height 23
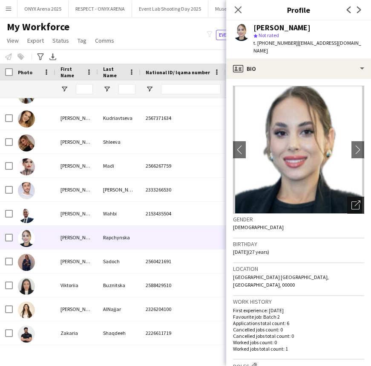
click at [354, 197] on div "Open photos pop-in" at bounding box center [356, 205] width 17 height 17
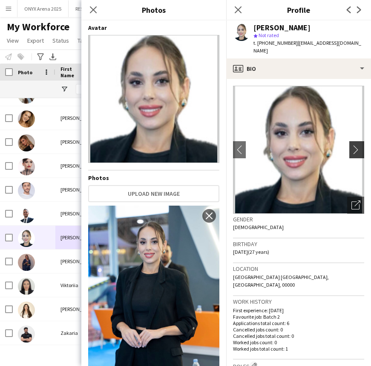
click at [354, 145] on app-icon "chevron-right" at bounding box center [358, 149] width 13 height 9
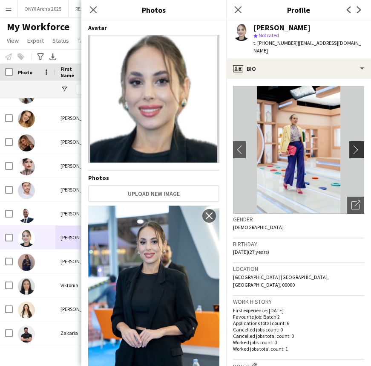
click at [354, 145] on app-icon "chevron-right" at bounding box center [358, 149] width 13 height 9
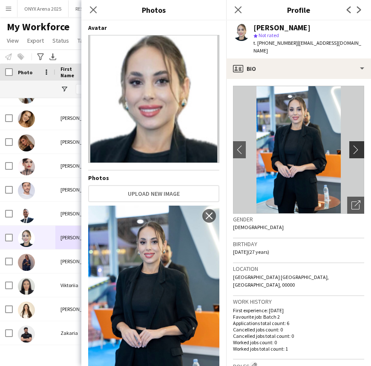
click at [354, 145] on app-icon "chevron-right" at bounding box center [358, 149] width 13 height 9
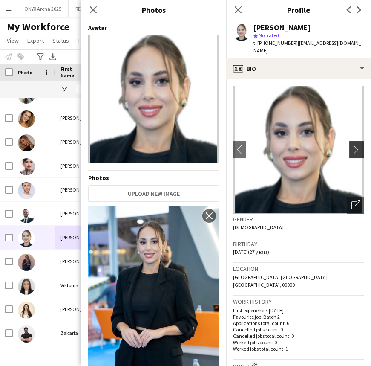
click at [354, 145] on app-icon "chevron-right" at bounding box center [358, 149] width 13 height 9
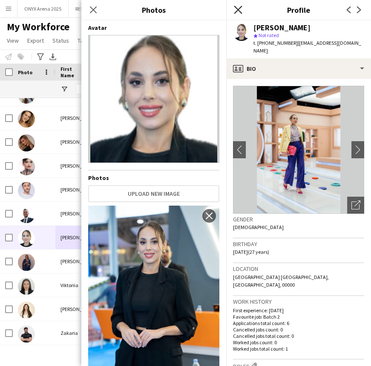
click at [238, 10] on icon at bounding box center [238, 10] width 8 height 8
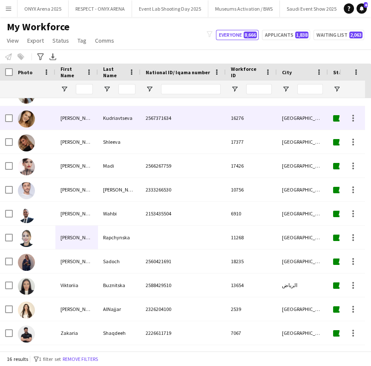
scroll to position [0, 0]
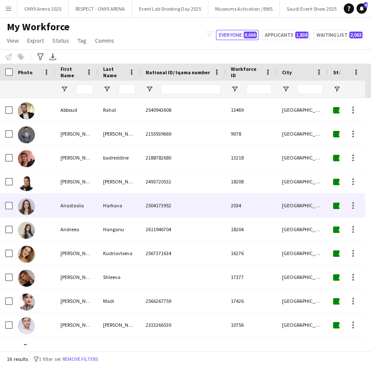
click at [52, 206] on div at bounding box center [34, 205] width 43 height 23
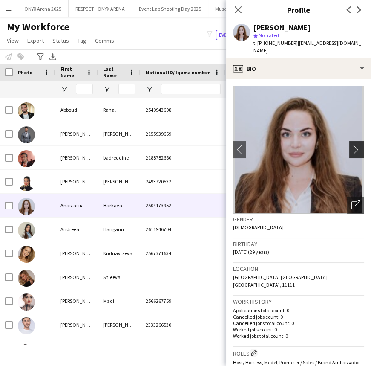
click at [352, 151] on app-icon "chevron-right" at bounding box center [358, 149] width 13 height 9
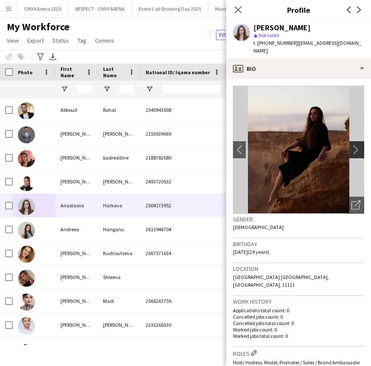
click at [352, 150] on app-icon "chevron-right" at bounding box center [358, 149] width 13 height 9
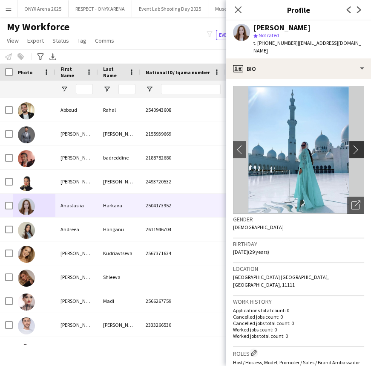
click at [352, 150] on app-icon "chevron-right" at bounding box center [358, 149] width 13 height 9
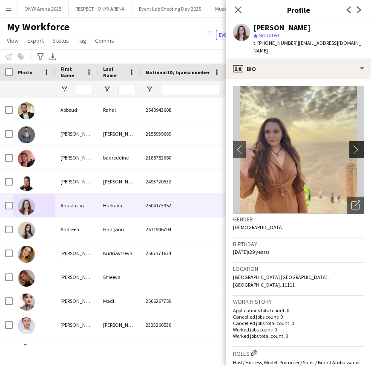
click at [352, 150] on app-icon "chevron-right" at bounding box center [358, 149] width 13 height 9
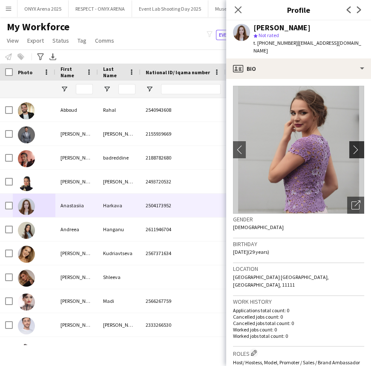
click at [352, 150] on app-icon "chevron-right" at bounding box center [358, 149] width 13 height 9
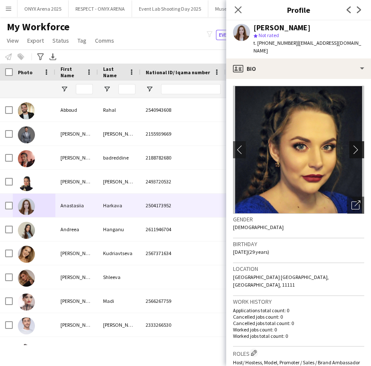
click at [352, 147] on app-icon "chevron-right" at bounding box center [358, 149] width 13 height 9
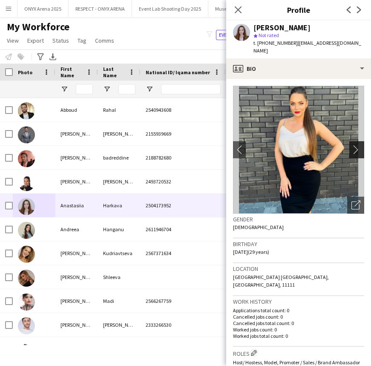
click at [352, 147] on app-icon "chevron-right" at bounding box center [358, 149] width 13 height 9
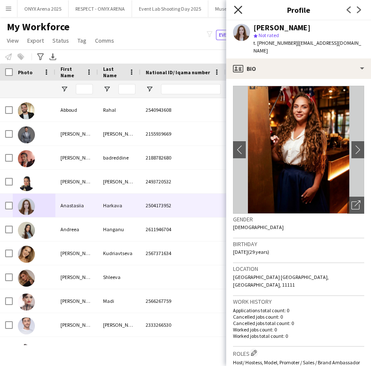
click at [238, 8] on icon "Close pop-in" at bounding box center [238, 10] width 8 height 8
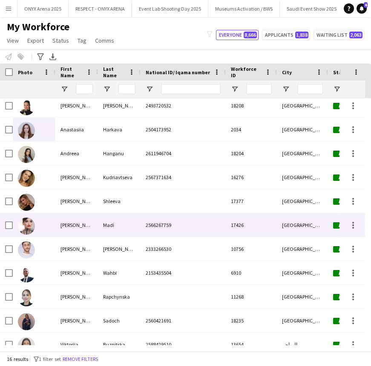
scroll to position [77, 0]
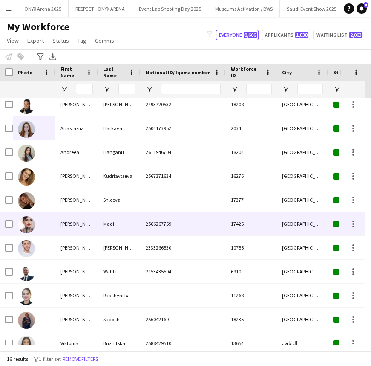
click at [96, 226] on div "Carla" at bounding box center [76, 223] width 43 height 23
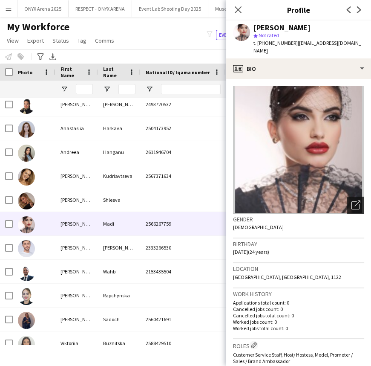
click at [356, 197] on div "Open photos pop-in" at bounding box center [356, 205] width 17 height 17
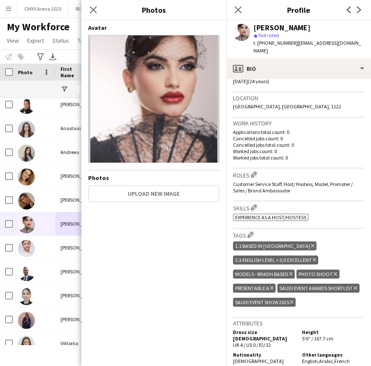
scroll to position [132, 0]
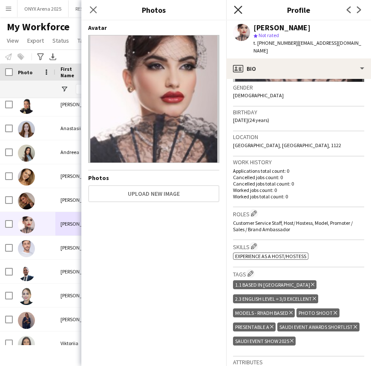
click at [241, 11] on icon "Close pop-in" at bounding box center [238, 10] width 8 height 8
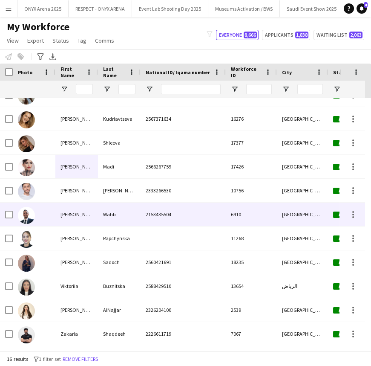
scroll to position [135, 0]
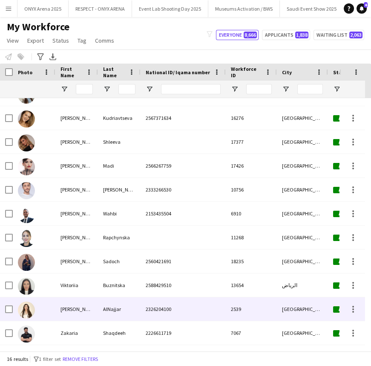
click at [67, 307] on div "Wedad" at bounding box center [76, 308] width 43 height 23
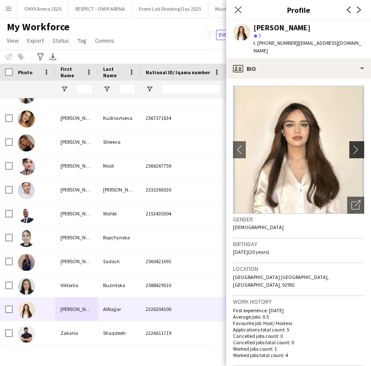
click at [350, 141] on button "chevron-right" at bounding box center [358, 149] width 17 height 17
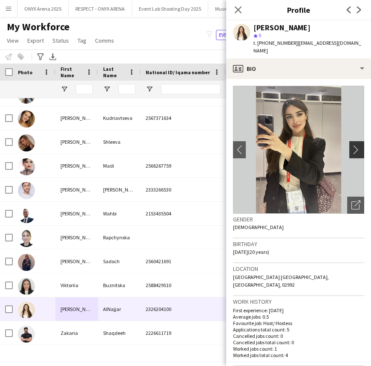
click at [350, 141] on button "chevron-right" at bounding box center [358, 149] width 17 height 17
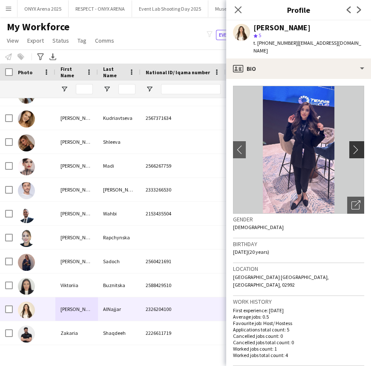
click at [350, 141] on button "chevron-right" at bounding box center [358, 149] width 17 height 17
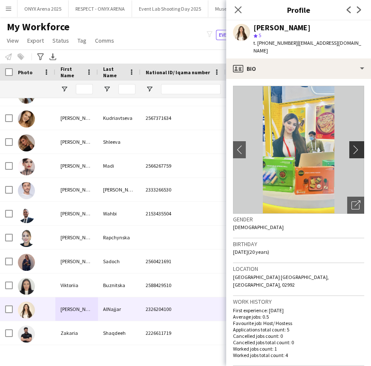
click at [350, 141] on button "chevron-right" at bounding box center [358, 149] width 17 height 17
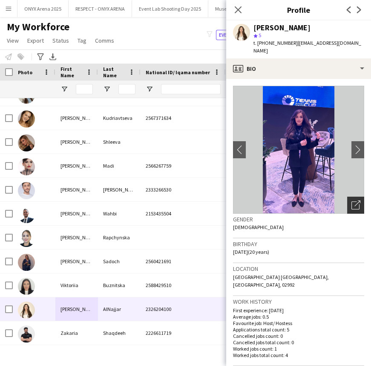
click at [352, 200] on icon "Open photos pop-in" at bounding box center [356, 204] width 9 height 9
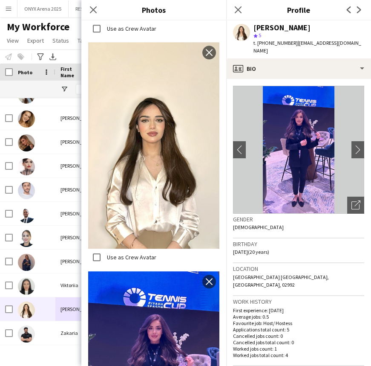
scroll to position [1008, 0]
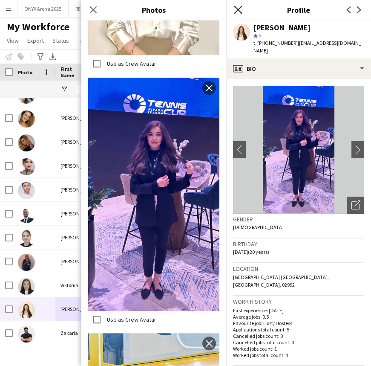
click at [240, 10] on icon "Close pop-in" at bounding box center [238, 10] width 8 height 8
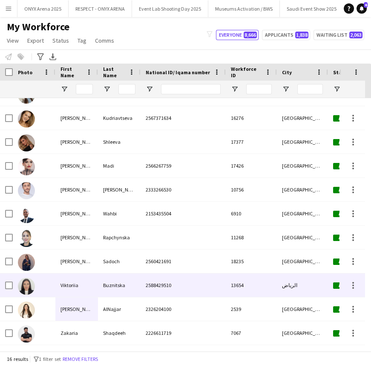
click at [57, 283] on div "Viktoriia" at bounding box center [76, 284] width 43 height 23
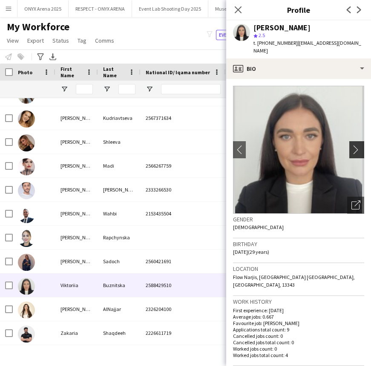
click at [352, 145] on app-icon "chevron-right" at bounding box center [358, 149] width 13 height 9
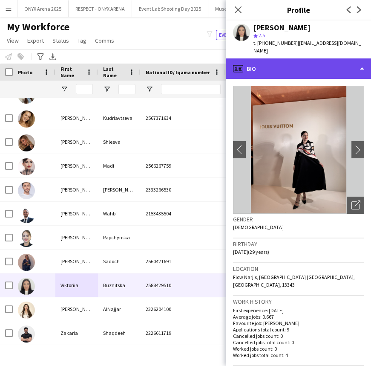
click at [299, 58] on div "profile Bio" at bounding box center [298, 68] width 145 height 20
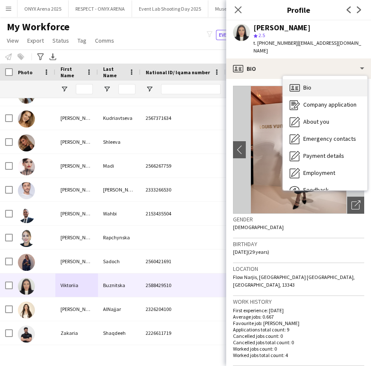
click at [305, 84] on span "Bio" at bounding box center [308, 88] width 8 height 8
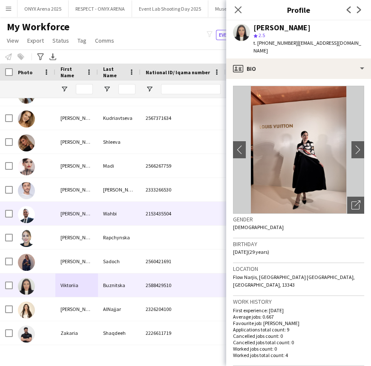
scroll to position [0, 0]
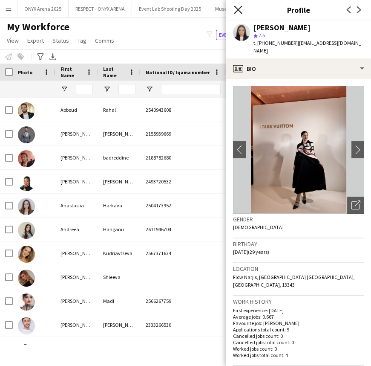
click at [238, 10] on icon at bounding box center [238, 10] width 8 height 8
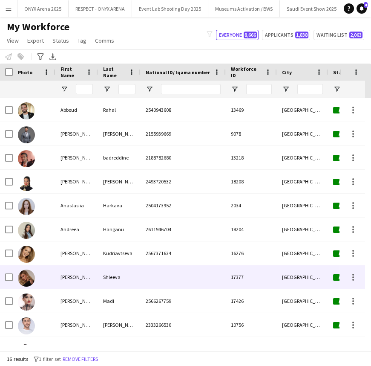
scroll to position [135, 0]
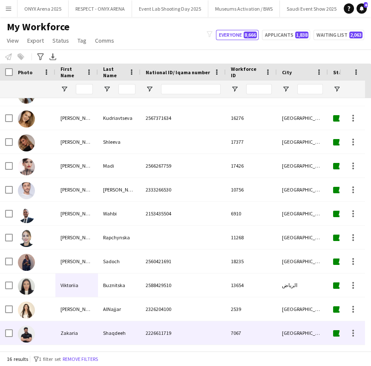
click at [78, 336] on div "Zakaria" at bounding box center [76, 332] width 43 height 23
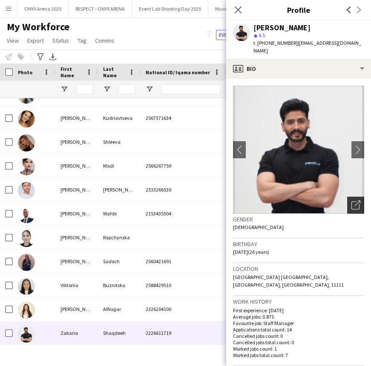
click at [352, 200] on icon "Open photos pop-in" at bounding box center [356, 204] width 9 height 9
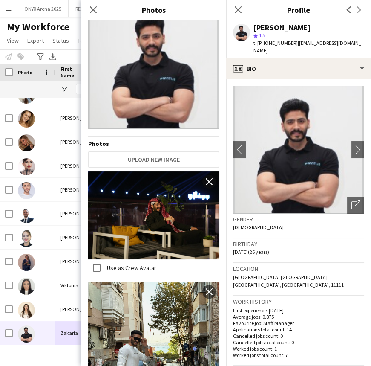
scroll to position [0, 0]
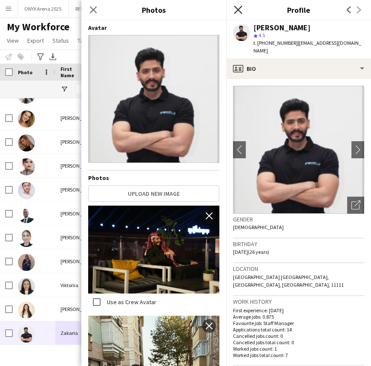
click at [240, 9] on icon "Close pop-in" at bounding box center [238, 10] width 8 height 8
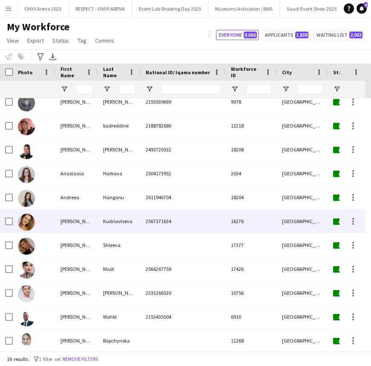
scroll to position [38, 0]
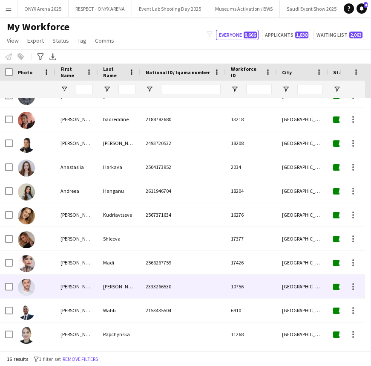
click at [59, 286] on div "Eyad" at bounding box center [76, 286] width 43 height 23
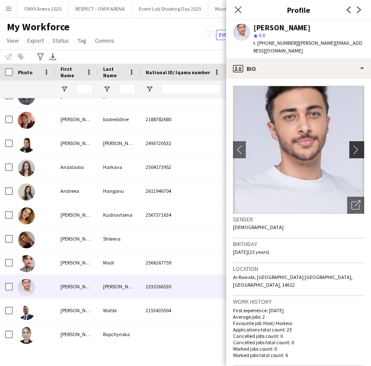
click at [352, 145] on app-icon "chevron-right" at bounding box center [358, 149] width 13 height 9
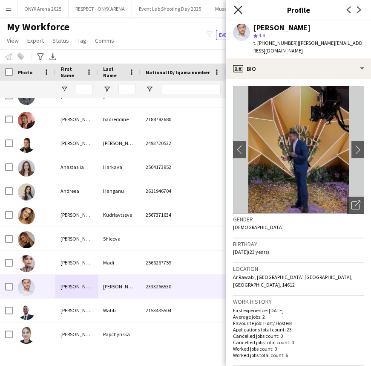
click at [237, 11] on icon at bounding box center [238, 10] width 8 height 8
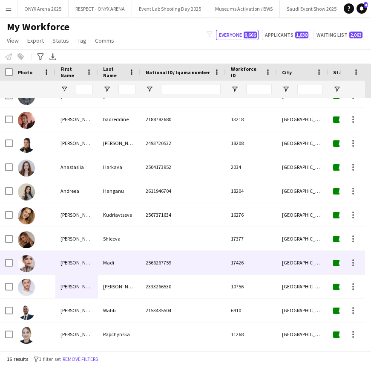
scroll to position [135, 0]
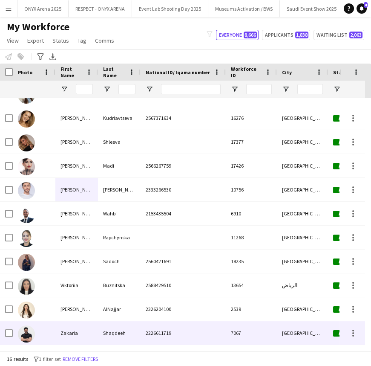
drag, startPoint x: 74, startPoint y: 337, endPoint x: 84, endPoint y: 334, distance: 11.2
click at [73, 337] on div "Zakaria" at bounding box center [76, 332] width 43 height 23
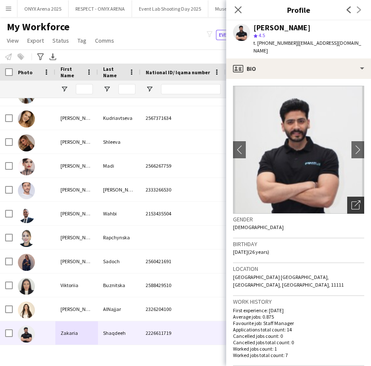
click at [348, 197] on div "Open photos pop-in" at bounding box center [356, 205] width 17 height 17
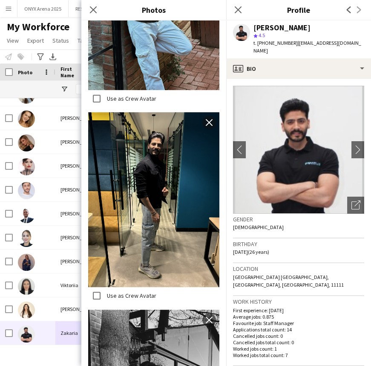
scroll to position [659, 0]
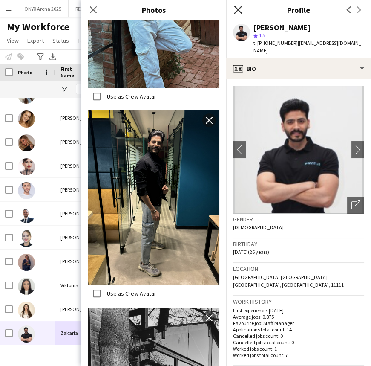
click at [241, 12] on icon "Close pop-in" at bounding box center [238, 10] width 8 height 8
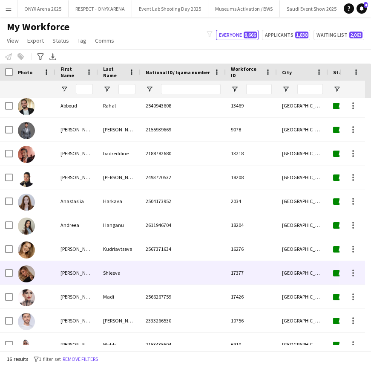
scroll to position [0, 0]
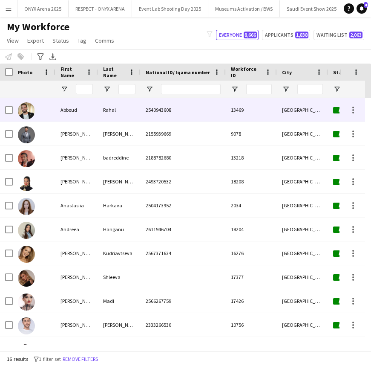
click at [73, 113] on div "Abboud" at bounding box center [76, 109] width 43 height 23
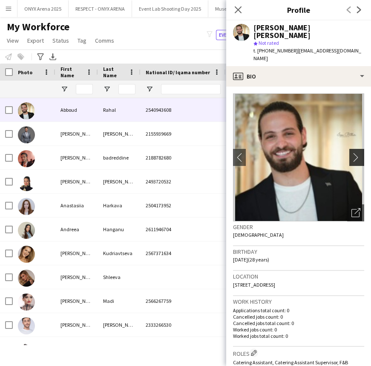
click at [352, 153] on app-icon "chevron-right" at bounding box center [358, 157] width 13 height 9
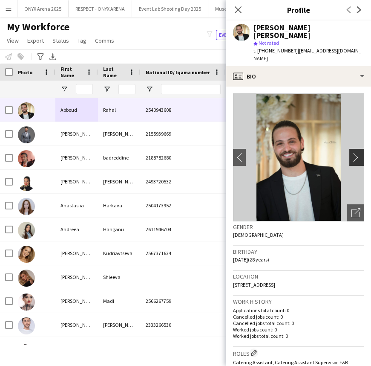
click at [352, 153] on app-icon "chevron-right" at bounding box center [358, 157] width 13 height 9
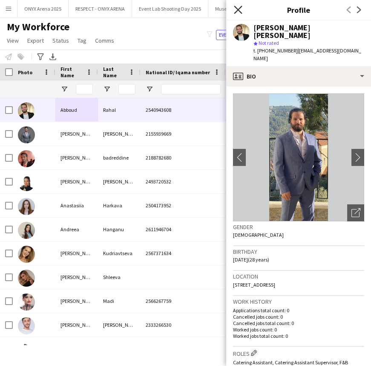
click at [241, 9] on icon "Close pop-in" at bounding box center [238, 10] width 8 height 8
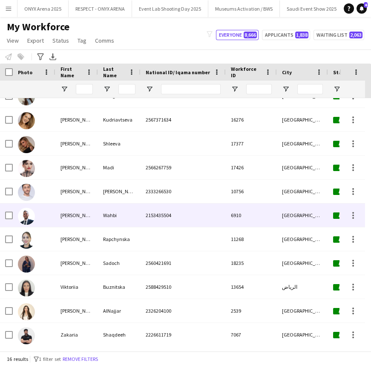
scroll to position [135, 0]
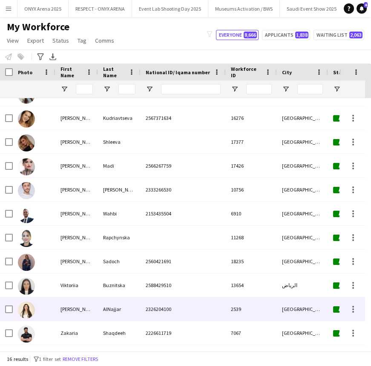
click at [49, 306] on div at bounding box center [34, 308] width 43 height 23
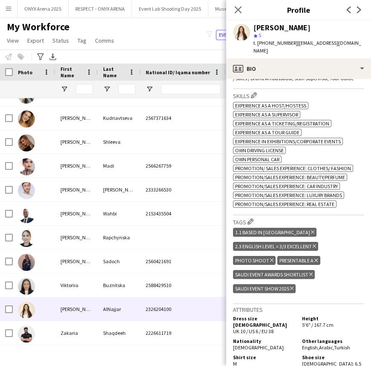
scroll to position [310, 0]
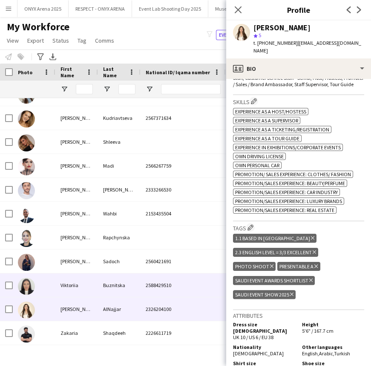
click at [69, 287] on div "Viktoriia" at bounding box center [76, 284] width 43 height 23
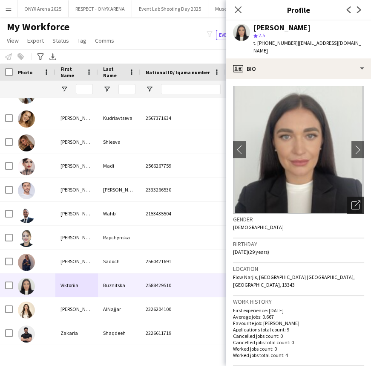
click at [348, 197] on div "Open photos pop-in" at bounding box center [356, 205] width 17 height 17
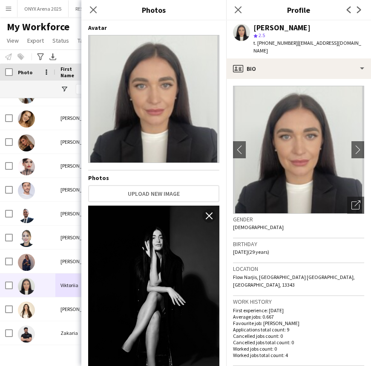
scroll to position [155, 0]
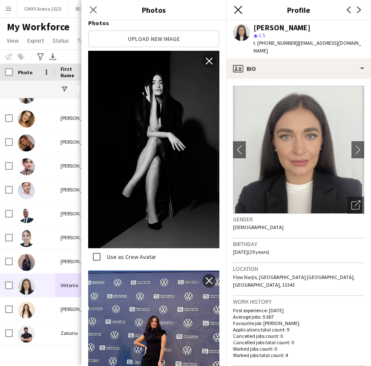
click at [235, 9] on icon "Close pop-in" at bounding box center [238, 10] width 8 height 8
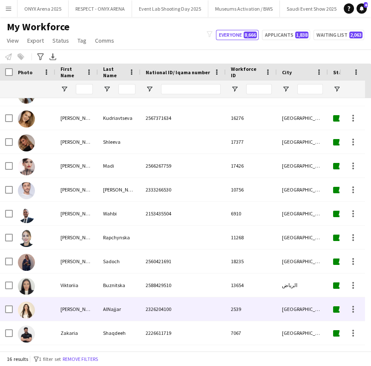
click at [87, 304] on div "Wedad" at bounding box center [76, 308] width 43 height 23
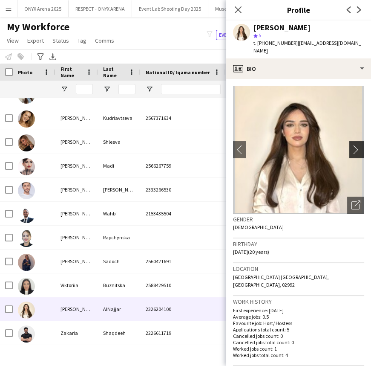
click at [350, 141] on button "chevron-right" at bounding box center [358, 149] width 17 height 17
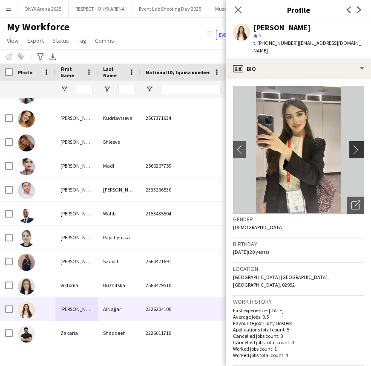
click at [350, 141] on button "chevron-right" at bounding box center [358, 149] width 17 height 17
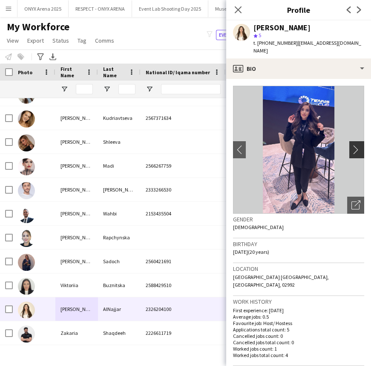
click at [352, 145] on app-icon "chevron-right" at bounding box center [358, 149] width 13 height 9
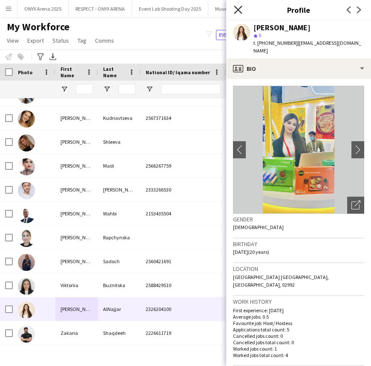
click at [238, 12] on icon "Close pop-in" at bounding box center [238, 10] width 8 height 8
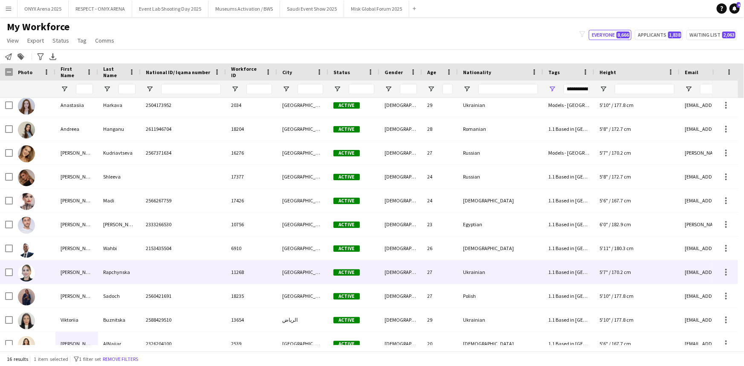
scroll to position [135, 0]
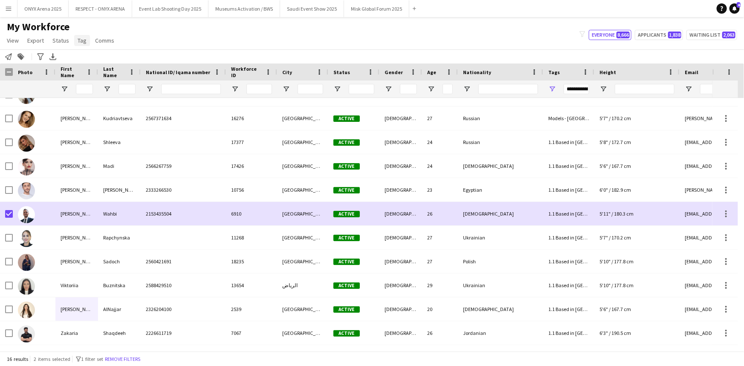
click at [82, 41] on span "Tag" at bounding box center [82, 41] width 9 height 8
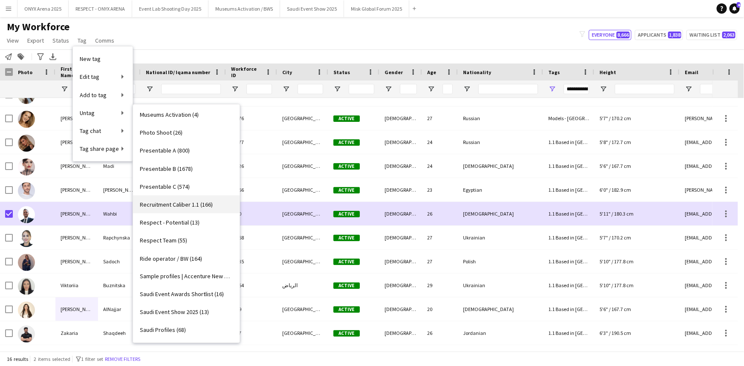
scroll to position [654, 0]
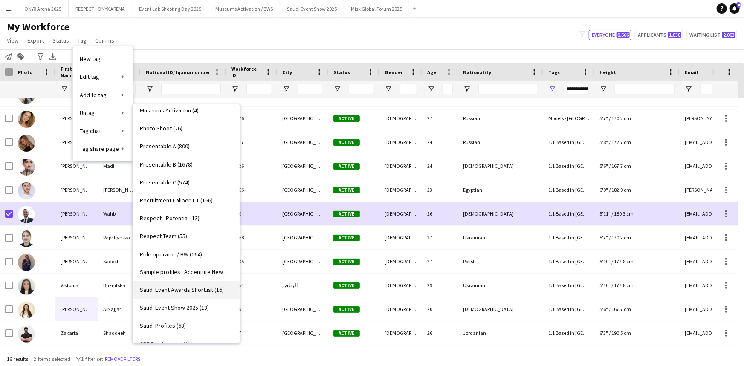
click at [180, 295] on link "Saudi Event Awards Shortlist (16)" at bounding box center [186, 290] width 107 height 18
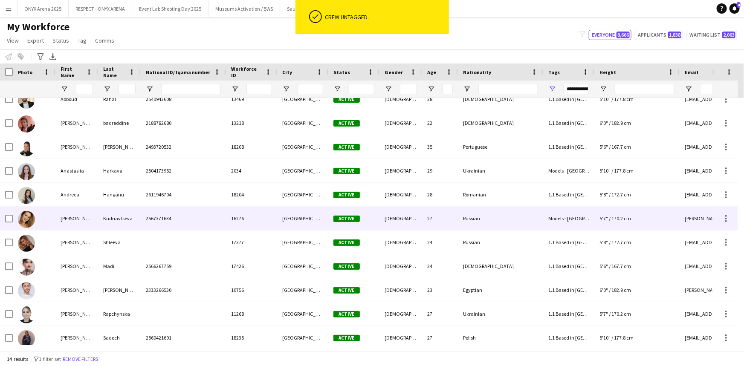
scroll to position [0, 0]
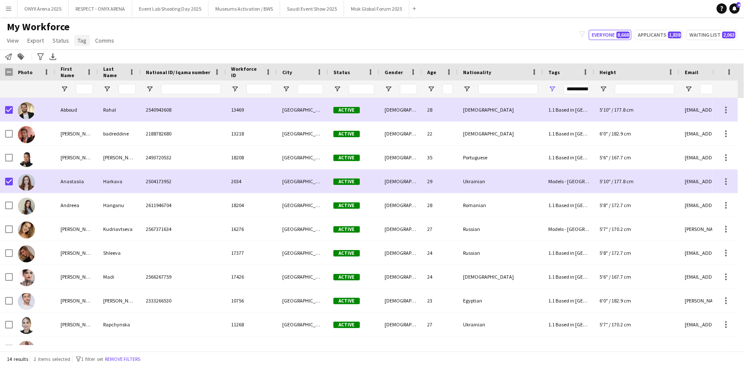
click at [84, 40] on span "Tag" at bounding box center [82, 41] width 9 height 8
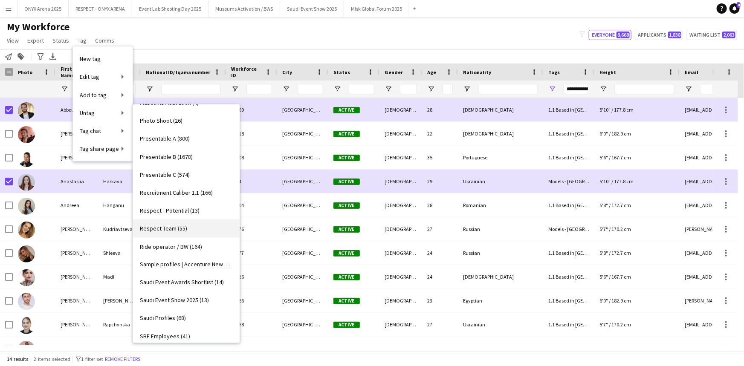
scroll to position [698, 0]
click at [178, 247] on span "Saudi Event Awards Shortlist (14)" at bounding box center [182, 247] width 84 height 8
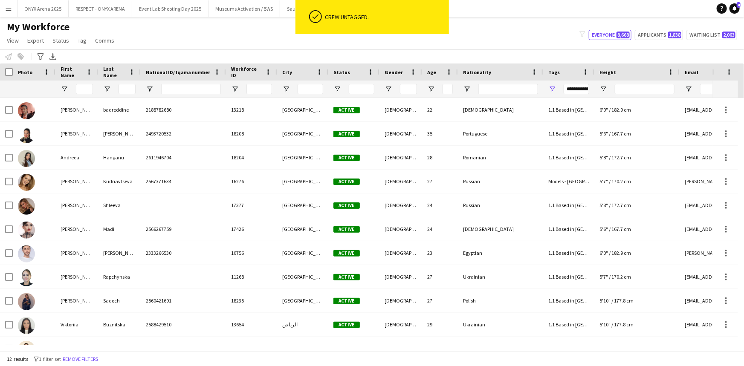
click at [193, 45] on div "My Workforce View Views Default view R4ven New view Update view Delete view Edi…" at bounding box center [372, 34] width 744 height 29
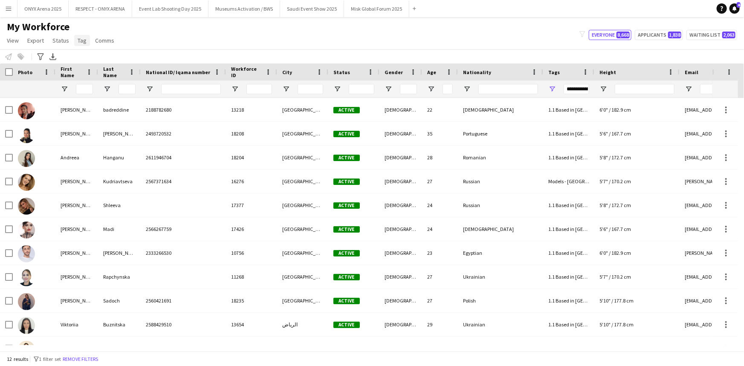
click at [79, 38] on span "Tag" at bounding box center [82, 41] width 9 height 8
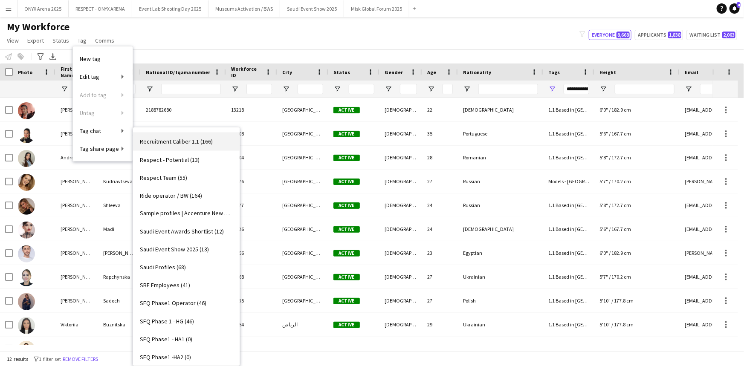
scroll to position [737, 0]
click at [178, 228] on span "Saudi Event Awards Shortlist (12)" at bounding box center [182, 232] width 84 height 8
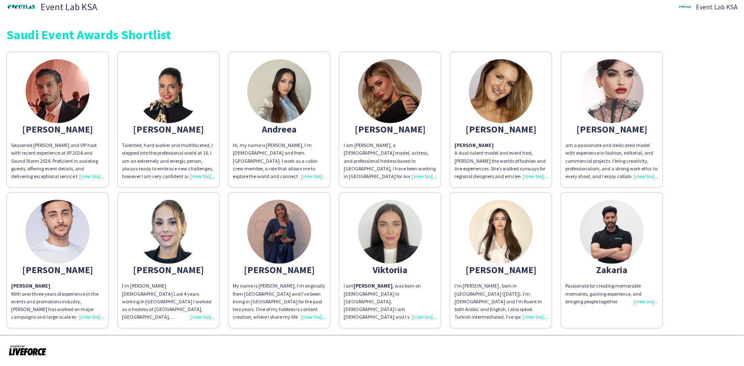
scroll to position [38, 0]
click at [427, 314] on div "I am [PERSON_NAME] , was born on [DEMOGRAPHIC_DATA] in [GEOGRAPHIC_DATA],[DEMOG…" at bounding box center [390, 301] width 93 height 39
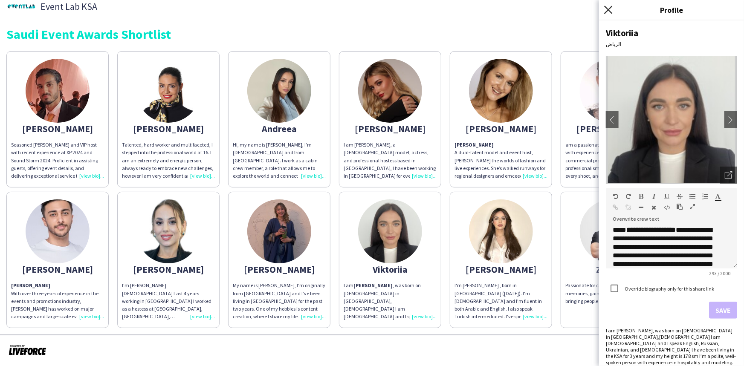
click at [609, 6] on icon "Close pop-in" at bounding box center [608, 10] width 8 height 8
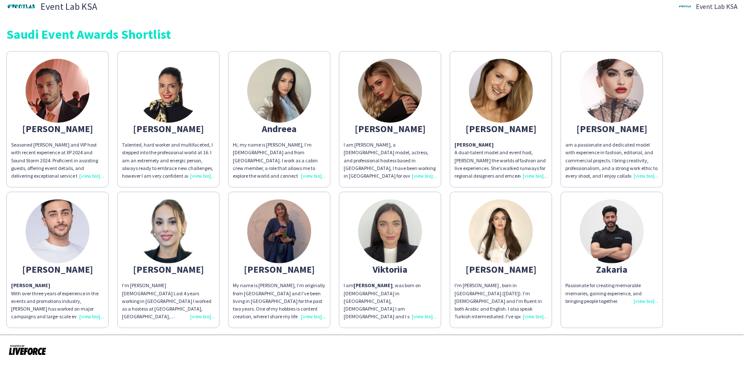
scroll to position [0, 0]
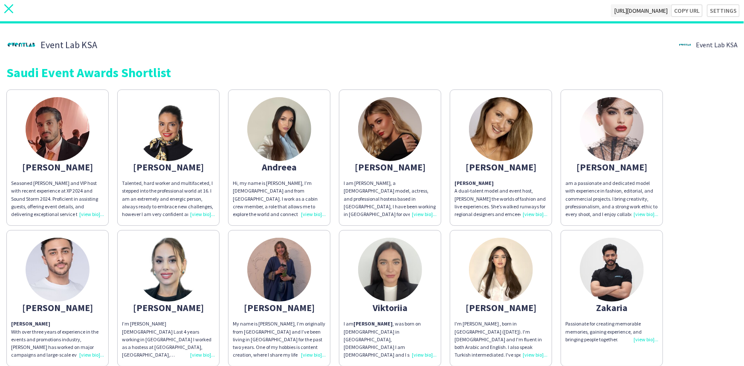
click at [9, 14] on app-icon "close" at bounding box center [8, 10] width 9 height 13
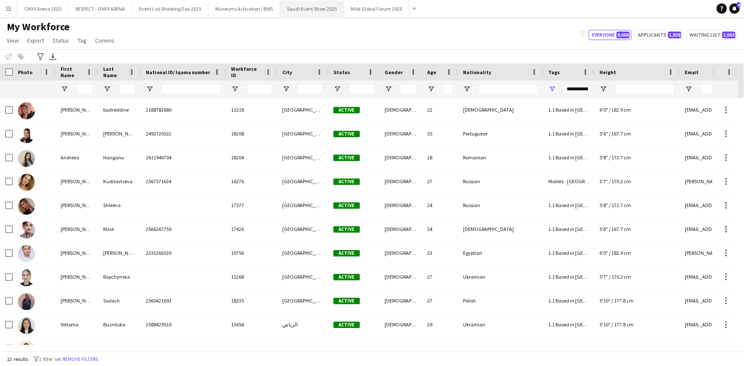
click at [301, 8] on button "Saudi Event Show 2025 Close" at bounding box center [312, 8] width 64 height 17
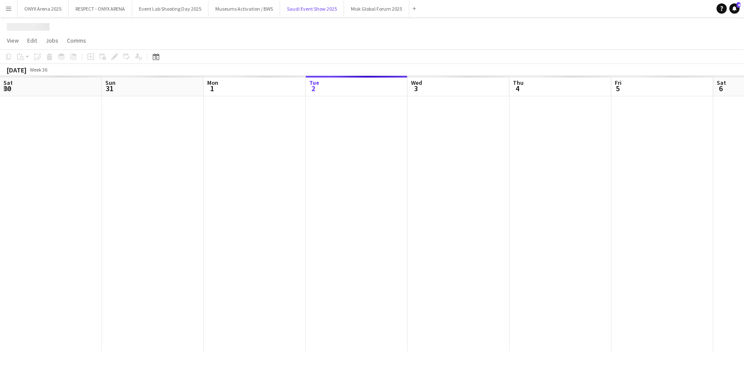
scroll to position [0, 204]
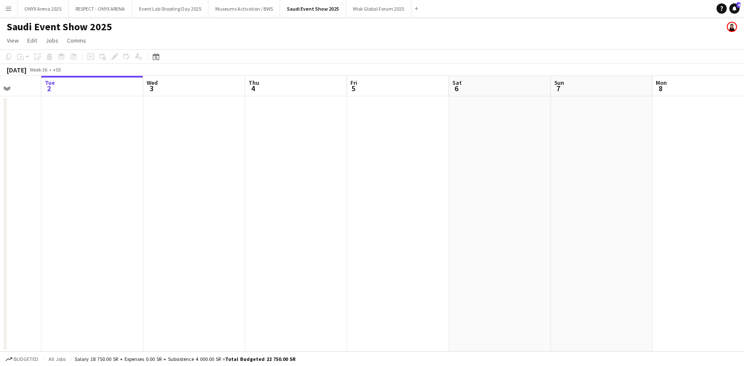
drag, startPoint x: 409, startPoint y: 173, endPoint x: 228, endPoint y: 193, distance: 182.4
click at [171, 171] on app-calendar-viewport "Sat 30 Sun 31 Mon 1 Tue 2 Wed 3 Thu 4 Fri 5 Sat 6 Sun 7 Mon 8 Tue 9 Wed 10 Thu …" at bounding box center [372, 214] width 744 height 276
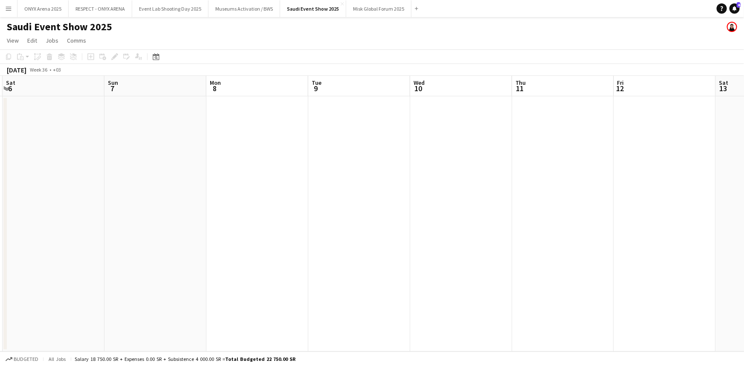
drag, startPoint x: 415, startPoint y: 239, endPoint x: 194, endPoint y: 224, distance: 221.4
click at [165, 219] on app-calendar-viewport "Wed 3 Thu 4 Fri 5 Sat 6 Sun 7 Mon 8 Tue 9 Wed 10 Thu 11 Fri 12 Sat 13 Sun 14 Mo…" at bounding box center [372, 214] width 744 height 276
drag, startPoint x: 304, startPoint y: 232, endPoint x: 180, endPoint y: 222, distance: 124.1
click at [180, 222] on app-calendar-viewport "Fri 5 Sat 6 Sun 7 Mon 8 Tue 9 Wed 10 Thu 11 Fri 12 Sat 13 Sun 14 Mon 15 Tue 16 …" at bounding box center [372, 214] width 744 height 276
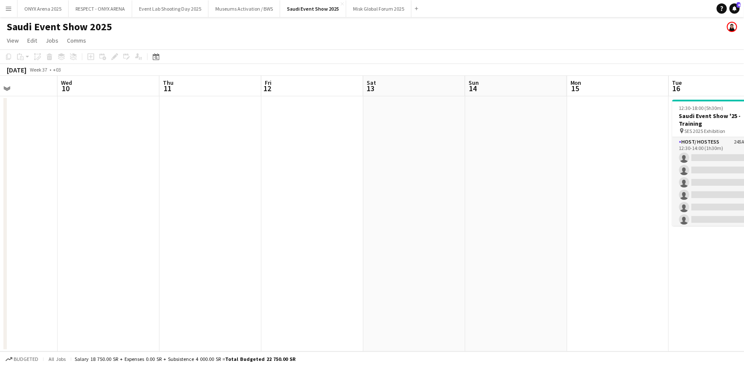
drag, startPoint x: 486, startPoint y: 259, endPoint x: 203, endPoint y: 231, distance: 284.6
click at [203, 231] on app-calendar-viewport "Sun 7 Mon 8 Tue 9 Wed 10 Thu 11 Fri 12 Sat 13 Sun 14 Mon 15 Tue 16 0/20 1 Job W…" at bounding box center [372, 214] width 744 height 276
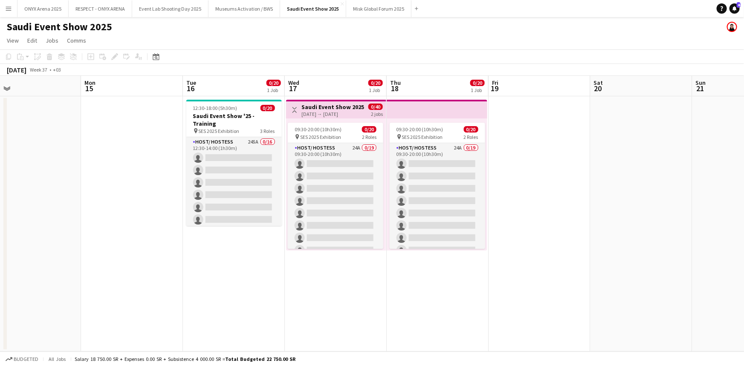
scroll to position [0, 333]
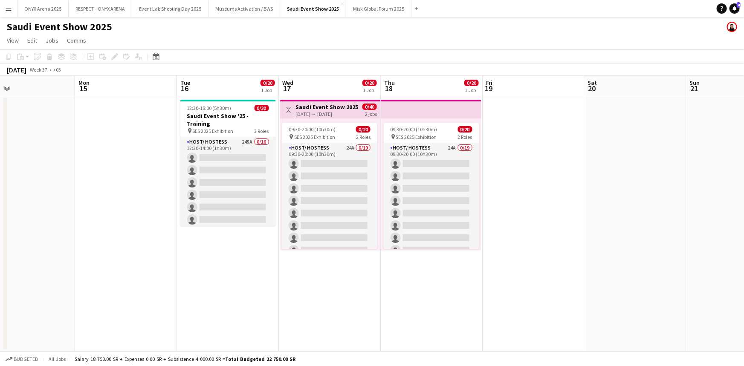
drag, startPoint x: 461, startPoint y: 279, endPoint x: 175, endPoint y: 259, distance: 286.8
click at [175, 259] on app-calendar-viewport "Thu 11 Fri 12 Sat 13 Sun 14 Mon 15 Tue 16 0/20 1 Job Wed 17 0/20 1 Job Thu 18 0…" at bounding box center [372, 214] width 744 height 276
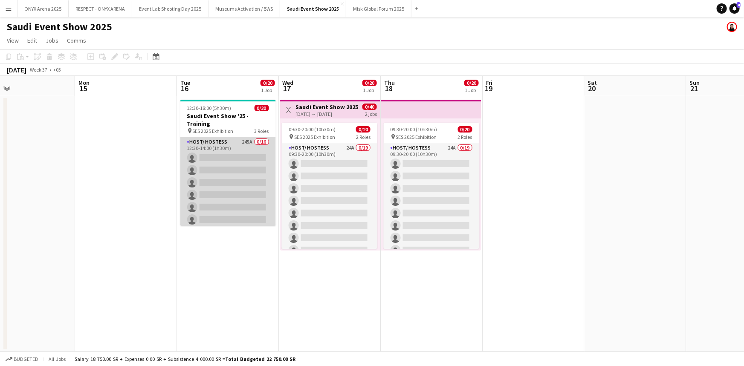
click at [220, 145] on app-card-role "Host/ Hostess 245A 0/16 12:30-14:00 (1h30m) single-neutral-actions single-neutr…" at bounding box center [228, 244] width 96 height 215
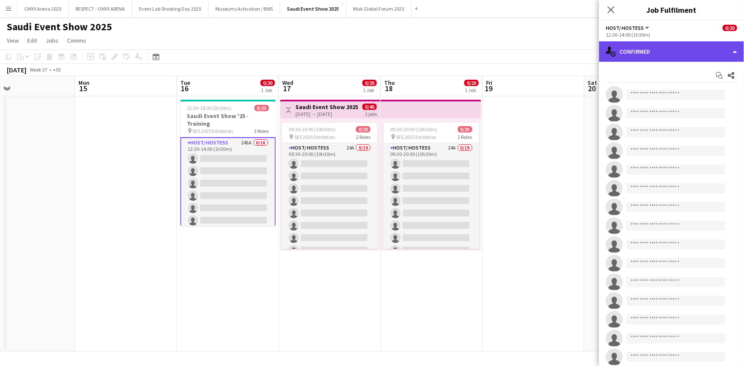
click at [670, 54] on div "single-neutral-actions-check-2 Confirmed" at bounding box center [671, 51] width 145 height 20
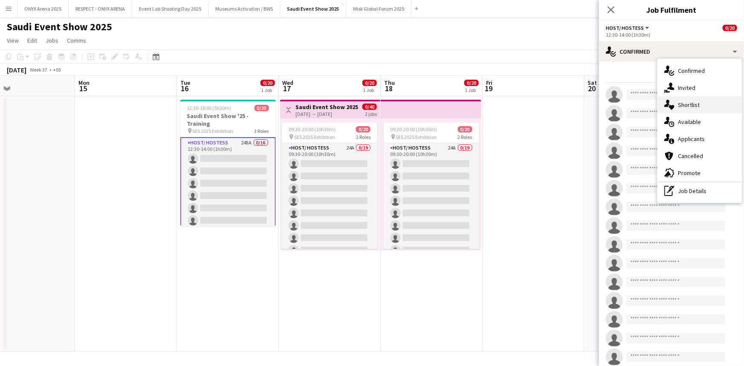
click at [684, 109] on div "single-neutral-actions-heart Shortlist" at bounding box center [700, 104] width 84 height 17
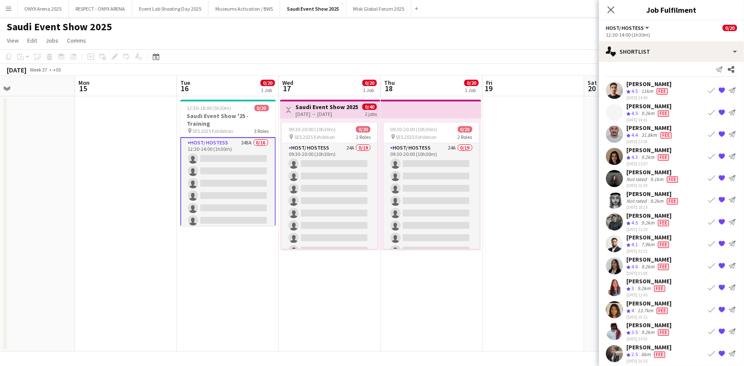
scroll to position [0, 0]
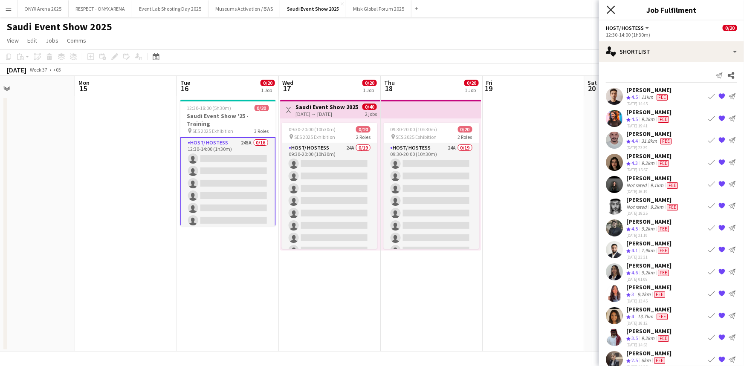
click at [610, 9] on icon at bounding box center [611, 10] width 8 height 8
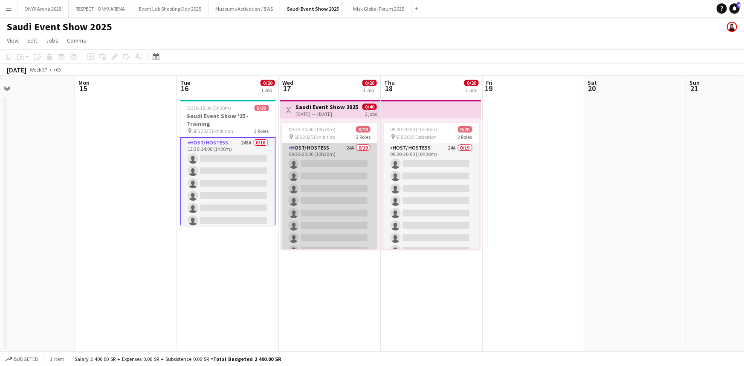
click at [322, 151] on app-card-role "Host/ Hostess 24A 0/19 09:30-20:00 (10h30m) single-neutral-actions single-neutr…" at bounding box center [330, 269] width 96 height 252
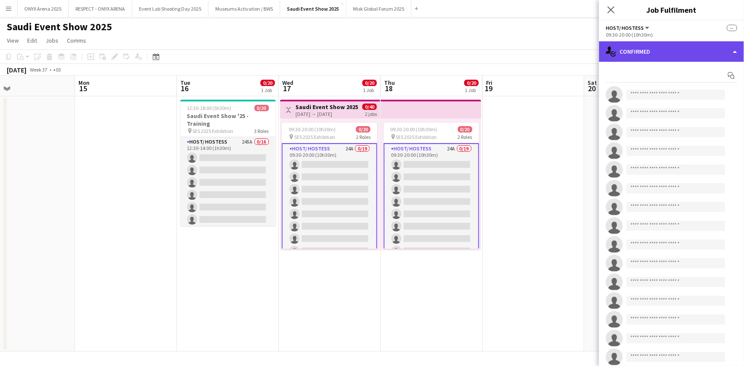
click at [632, 46] on div "single-neutral-actions-check-2 Confirmed" at bounding box center [671, 51] width 145 height 20
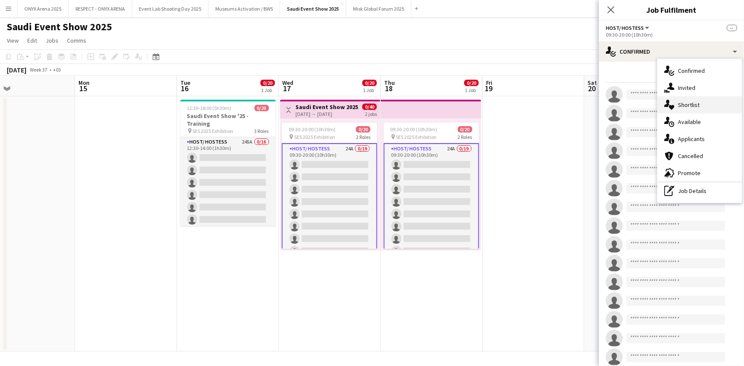
click at [681, 106] on span "Shortlist" at bounding box center [689, 105] width 22 height 8
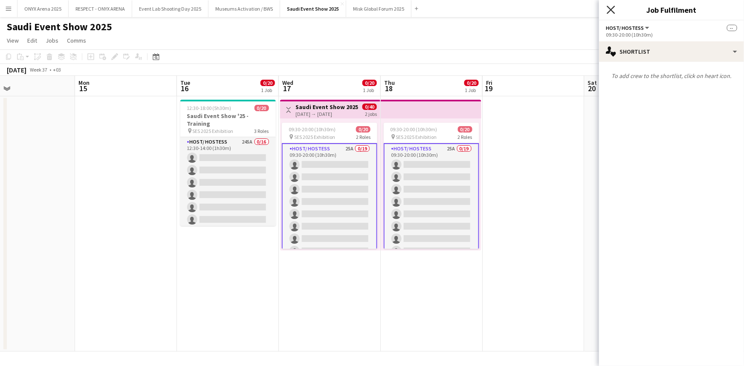
click at [609, 11] on icon "Close pop-in" at bounding box center [611, 10] width 8 height 8
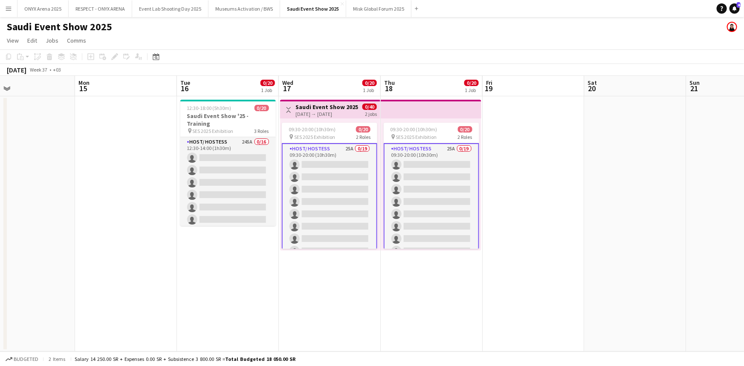
click at [11, 5] on app-icon "Menu" at bounding box center [8, 8] width 7 height 7
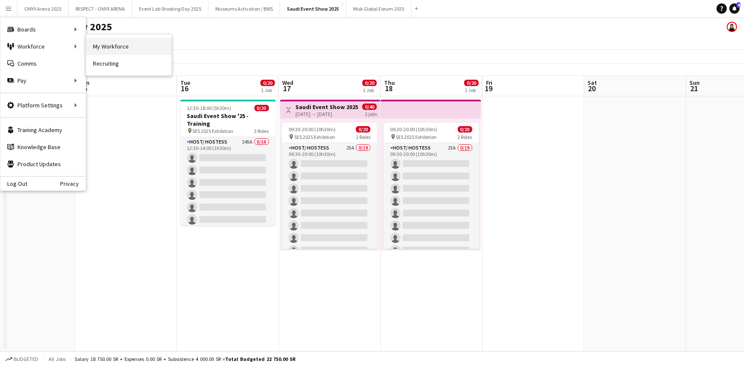
click at [97, 49] on link "My Workforce" at bounding box center [128, 46] width 85 height 17
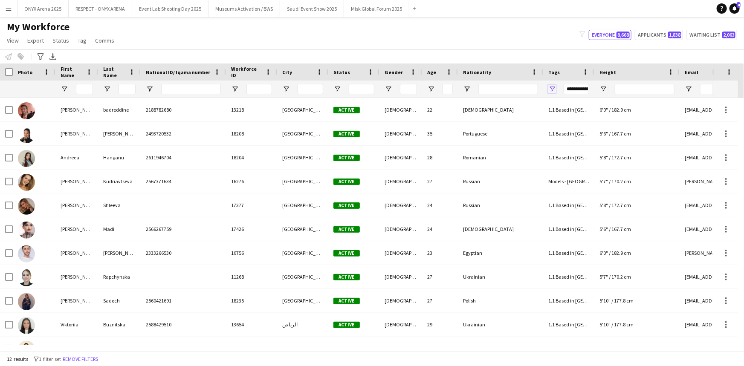
click at [554, 87] on span "Open Filter Menu" at bounding box center [552, 89] width 8 height 8
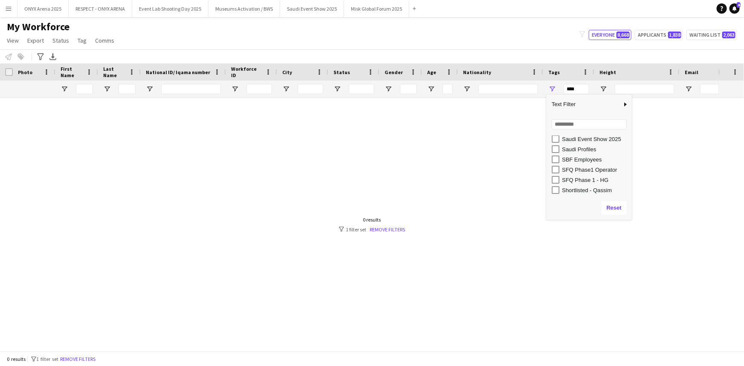
scroll to position [514, 0]
type input "**********"
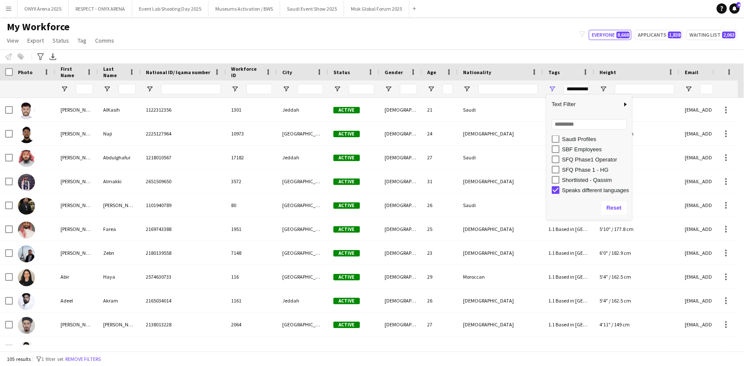
click at [451, 43] on div "My Workforce View Views Default view R4ven New view Update view Delete view Edi…" at bounding box center [372, 34] width 744 height 29
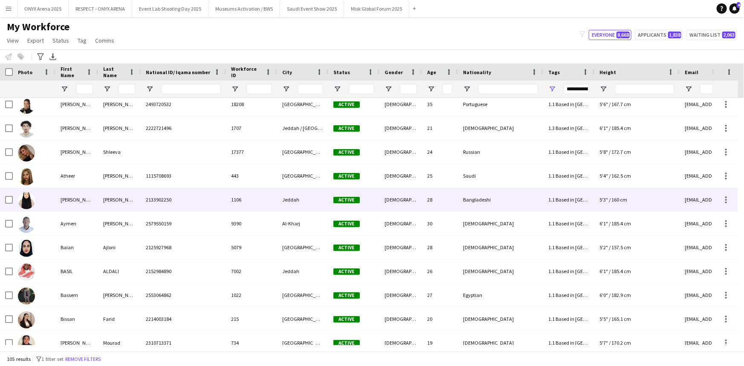
scroll to position [0, 0]
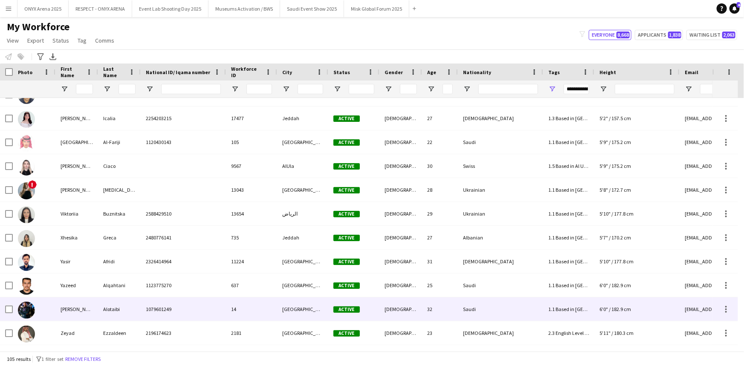
click at [79, 307] on div "[PERSON_NAME]" at bounding box center [76, 309] width 43 height 23
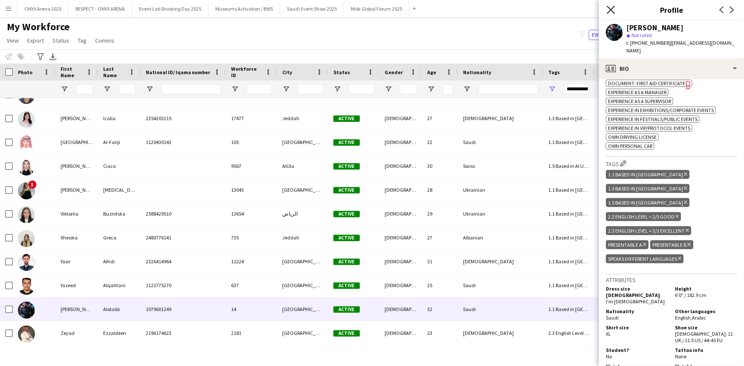
click at [611, 7] on icon "Close pop-in" at bounding box center [611, 10] width 8 height 8
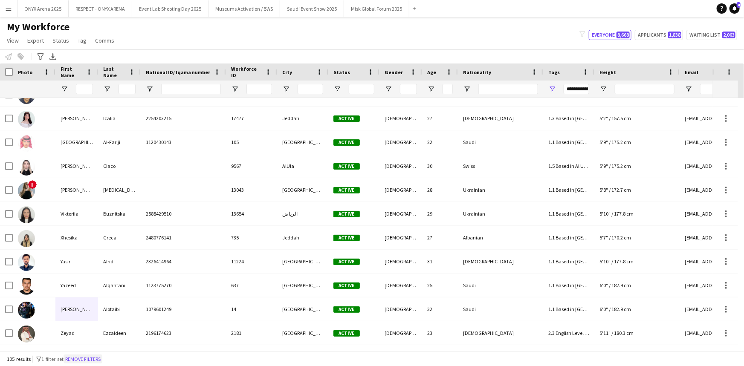
click at [92, 361] on button "Remove filters" at bounding box center [83, 359] width 39 height 9
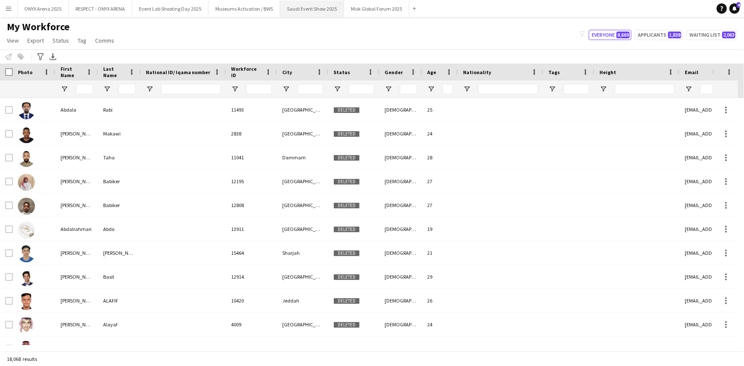
click at [290, 12] on button "Saudi Event Show 2025 Close" at bounding box center [312, 8] width 64 height 17
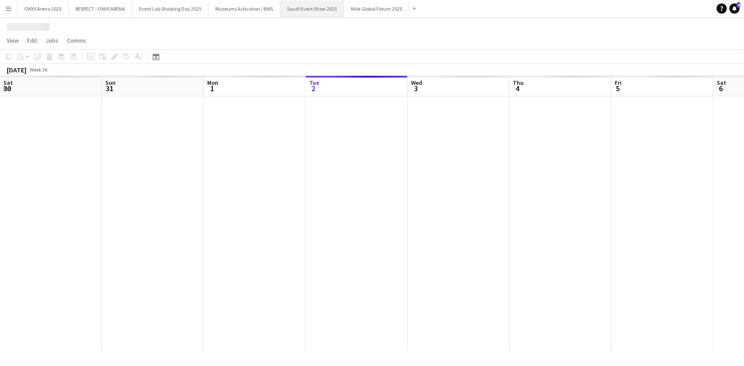
scroll to position [0, 204]
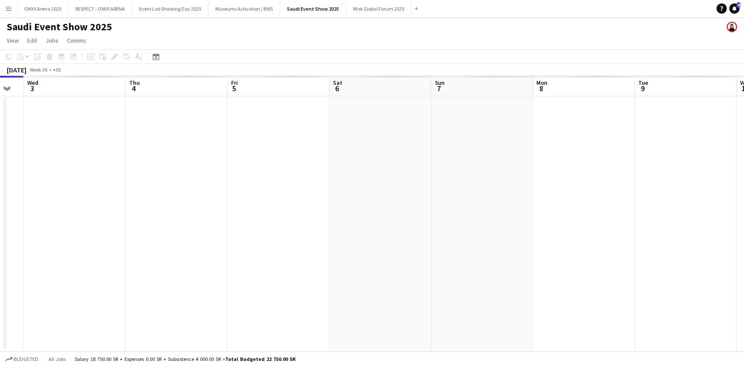
drag, startPoint x: 364, startPoint y: 194, endPoint x: 213, endPoint y: 215, distance: 152.3
click at [187, 215] on app-calendar-viewport "Sat 30 Sun 31 Mon 1 Tue 2 Wed 3 Thu 4 Fri 5 Sat 6 Sun 7 Mon 8 Tue 9 Wed 10 Thu …" at bounding box center [372, 214] width 744 height 276
drag, startPoint x: 383, startPoint y: 216, endPoint x: 204, endPoint y: 219, distance: 178.3
click at [151, 220] on app-calendar-viewport "Mon 1 Tue 2 Wed 3 Thu 4 Fri 5 Sat 6 Sun 7 Mon 8 Tue 9 Wed 10 Thu 11 Fri 12 Sat …" at bounding box center [372, 214] width 744 height 276
drag, startPoint x: 215, startPoint y: 217, endPoint x: 143, endPoint y: 213, distance: 71.8
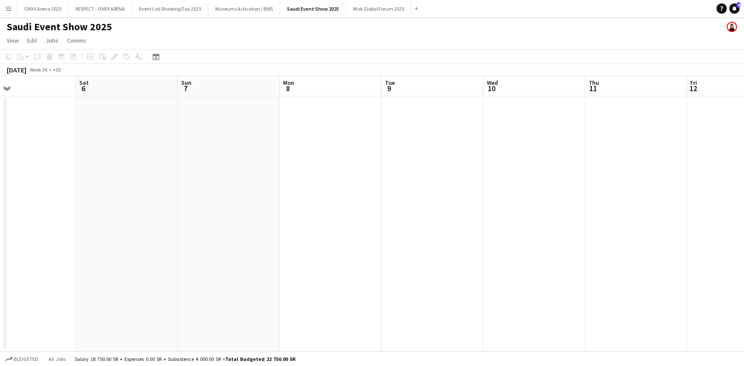
click at [143, 213] on app-calendar-viewport "Wed 3 Thu 4 Fri 5 Sat 6 Sun 7 Mon 8 Tue 9 Wed 10 Thu 11 Fri 12 Sat 13 Sun 14 Mo…" at bounding box center [372, 214] width 744 height 276
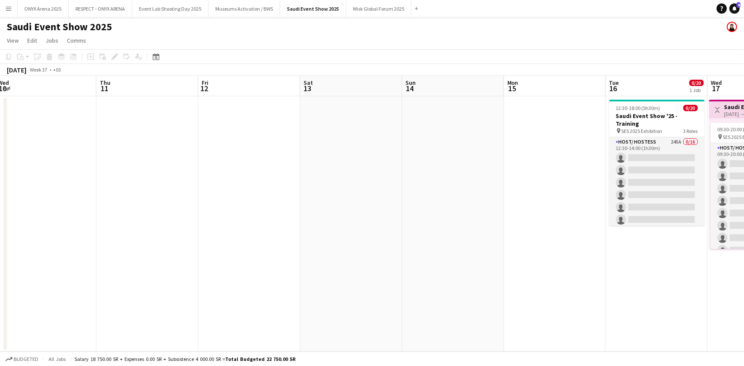
drag, startPoint x: 472, startPoint y: 203, endPoint x: 192, endPoint y: 206, distance: 279.8
click at [192, 206] on app-calendar-viewport "Sun 7 Mon 8 Tue 9 Wed 10 Thu 11 Fri 12 Sat 13 Sun 14 Mon 15 Tue 16 0/20 1 Job W…" at bounding box center [372, 214] width 744 height 276
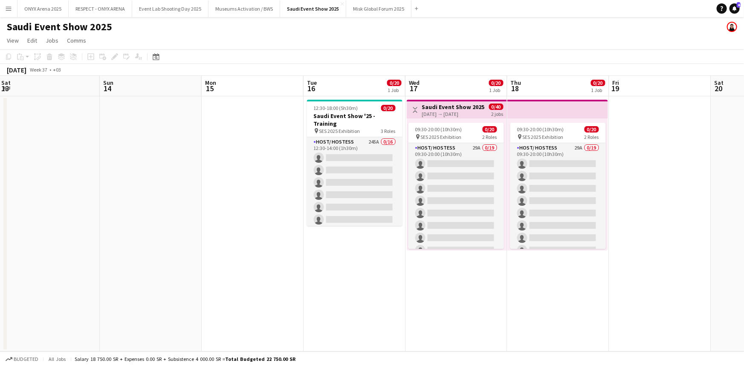
scroll to position [0, 412]
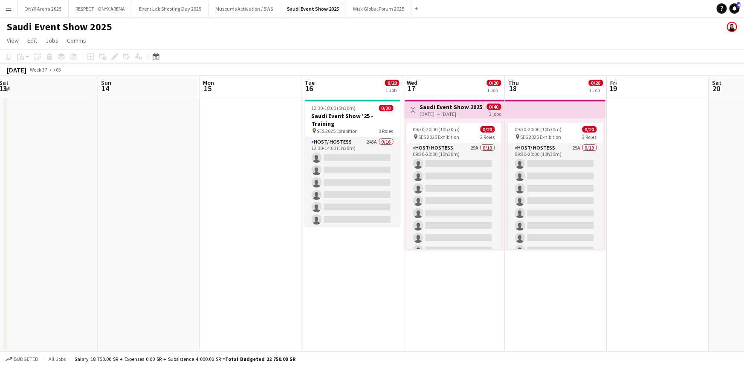
drag, startPoint x: 412, startPoint y: 214, endPoint x: 157, endPoint y: 230, distance: 255.6
click at [157, 230] on app-calendar-viewport "Tue 9 Wed 10 Thu 11 Fri 12 Sat 13 Sun 14 Mon 15 Tue 16 0/20 1 Job Wed 17 0/20 1…" at bounding box center [372, 214] width 744 height 276
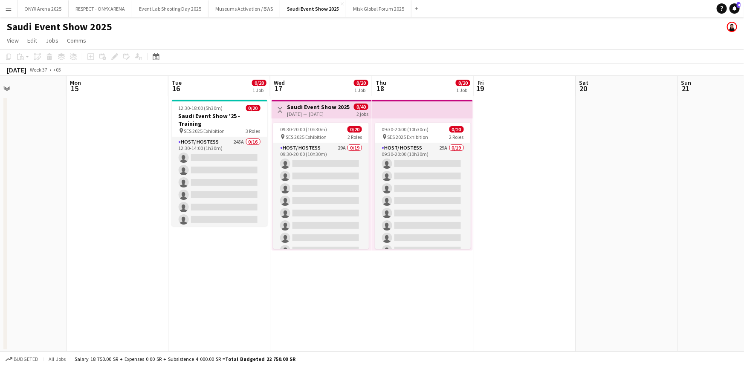
scroll to position [0, 345]
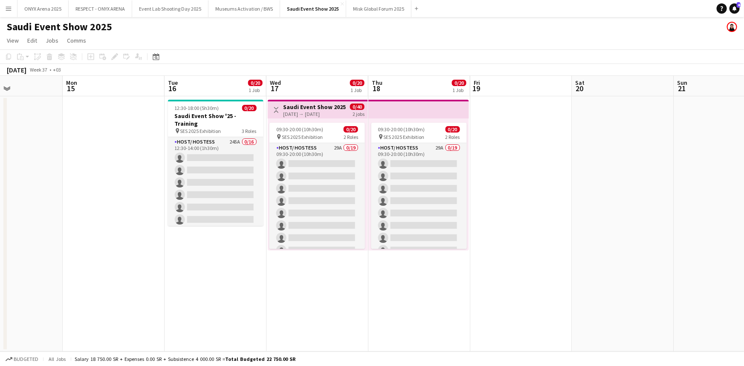
drag, startPoint x: 381, startPoint y: 252, endPoint x: 244, endPoint y: 260, distance: 137.2
click at [244, 260] on app-calendar-viewport "Thu 11 Fri 12 Sat 13 Sun 14 Mon 15 Tue 16 0/20 1 Job Wed 17 0/20 1 Job Thu 18 0…" at bounding box center [372, 214] width 744 height 276
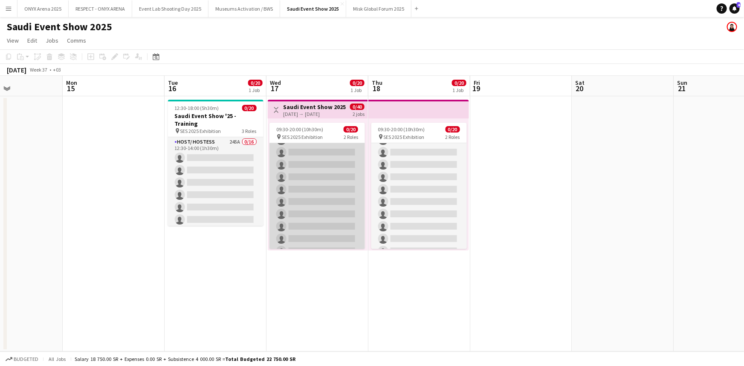
scroll to position [174, 0]
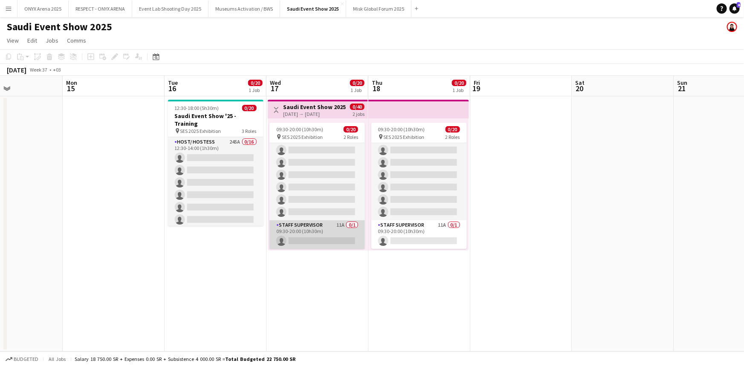
click at [313, 239] on app-card-role "Staff Supervisor 11A 0/1 09:30-20:00 (10h30m) single-neutral-actions" at bounding box center [318, 235] width 96 height 29
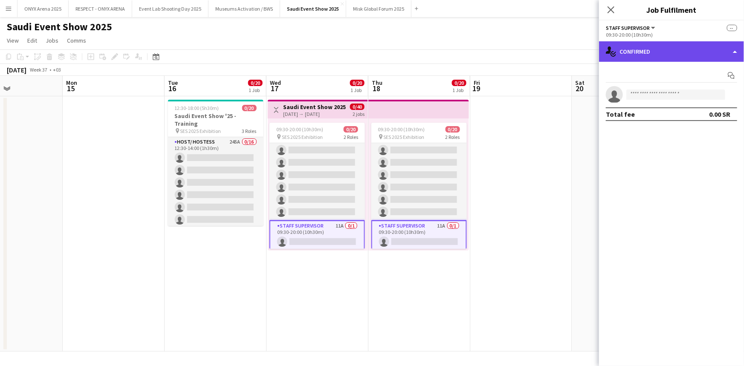
click at [640, 56] on div "single-neutral-actions-check-2 Confirmed" at bounding box center [671, 51] width 145 height 20
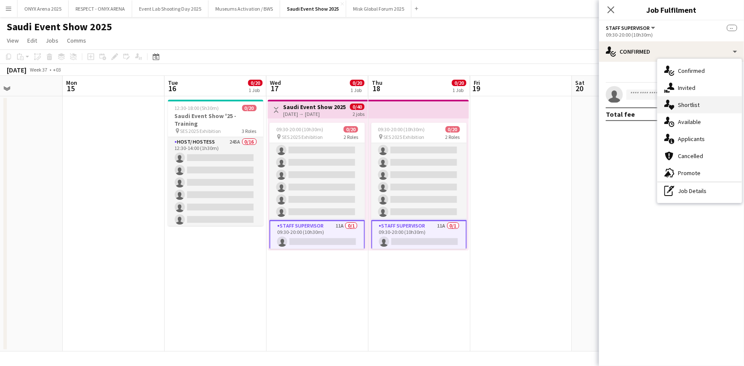
click at [684, 109] on div "single-neutral-actions-heart Shortlist" at bounding box center [700, 104] width 84 height 17
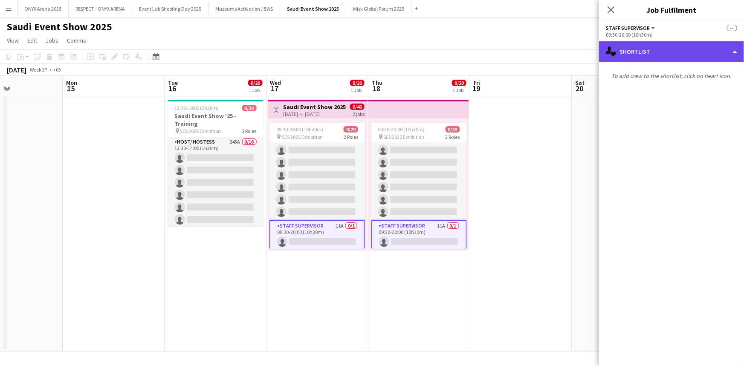
click at [653, 46] on div "single-neutral-actions-heart Shortlist" at bounding box center [671, 51] width 145 height 20
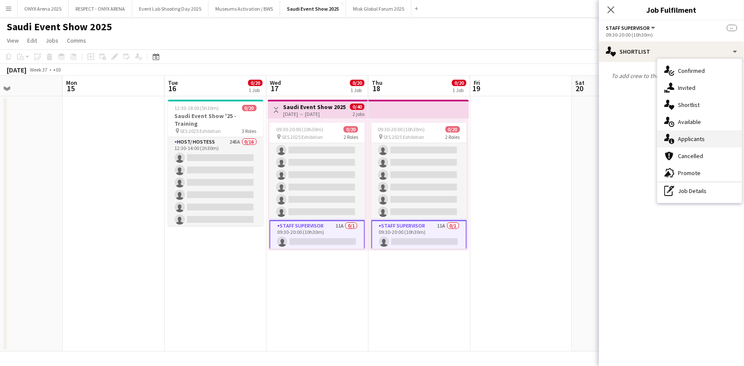
click at [692, 139] on span "Applicants" at bounding box center [691, 139] width 27 height 8
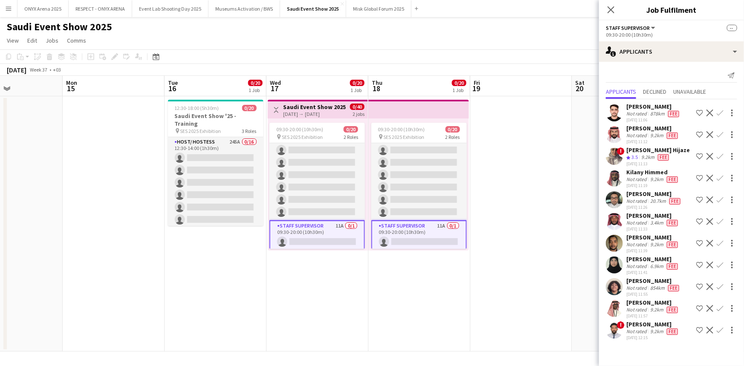
click at [611, 9] on icon "Close pop-in" at bounding box center [611, 9] width 7 height 7
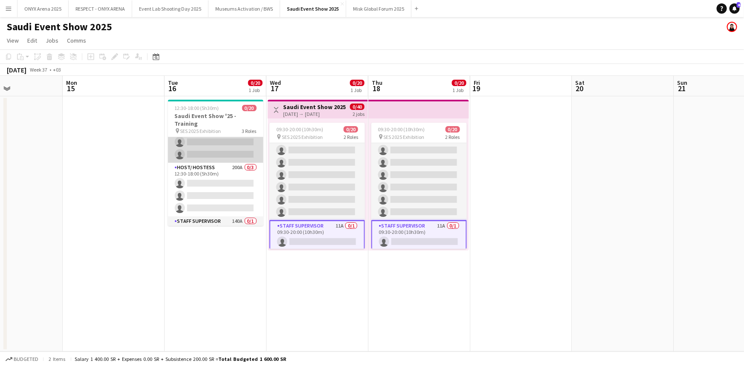
scroll to position [208, 0]
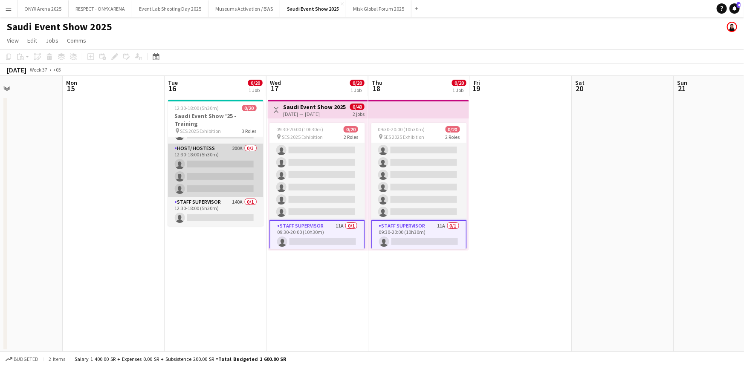
click at [209, 153] on app-card-role "Host/ Hostess 200A 0/3 12:30-18:00 (5h30m) single-neutral-actions single-neutra…" at bounding box center [216, 171] width 96 height 54
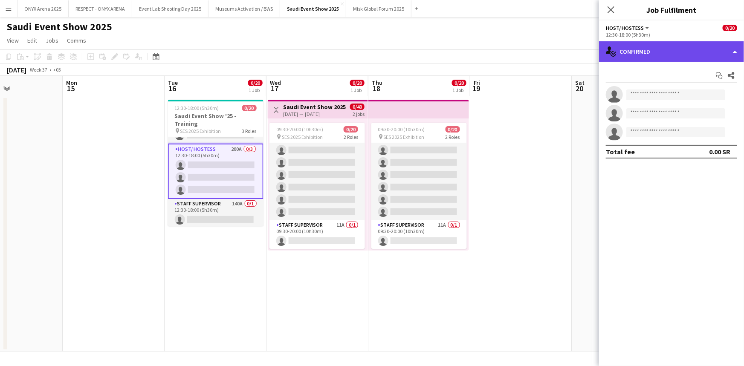
click at [648, 48] on div "single-neutral-actions-check-2 Confirmed" at bounding box center [671, 51] width 145 height 20
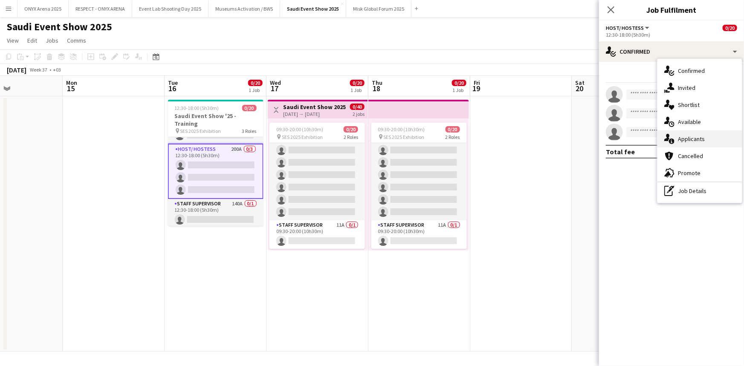
click at [682, 133] on div "single-neutral-actions-information Applicants" at bounding box center [700, 139] width 84 height 17
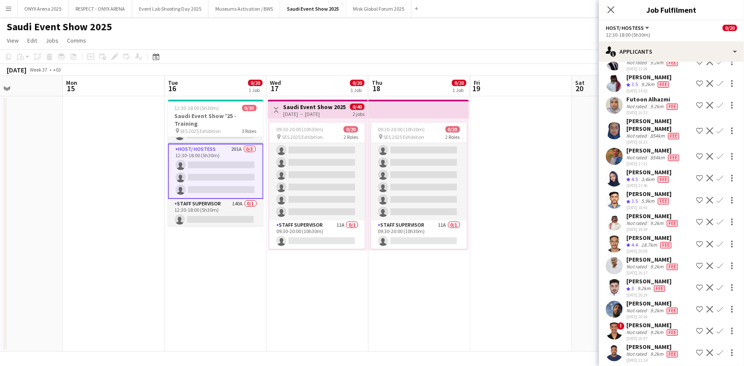
scroll to position [3412, 0]
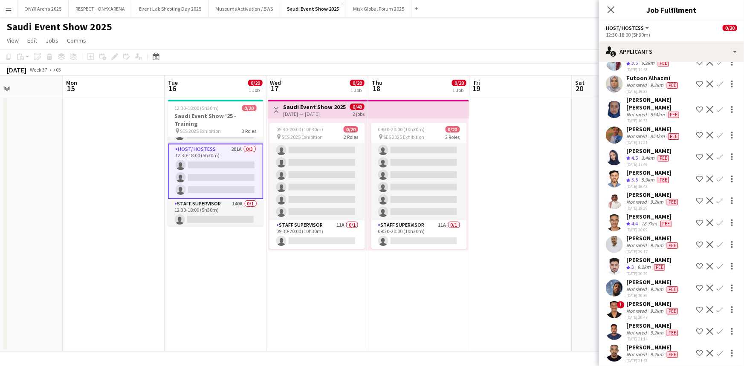
click at [615, 148] on app-user-avatar at bounding box center [614, 156] width 17 height 17
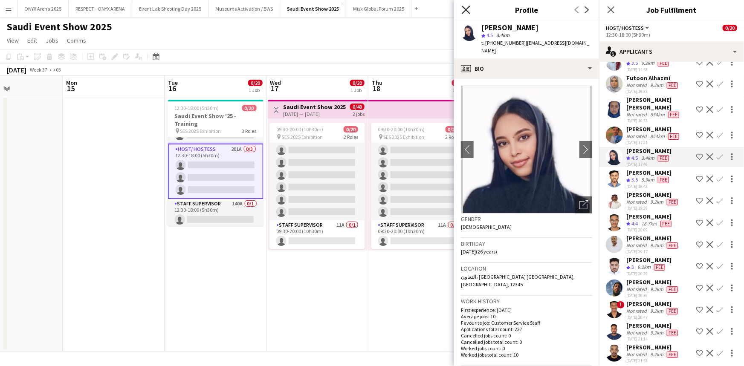
click at [469, 9] on icon "Close pop-in" at bounding box center [466, 10] width 8 height 8
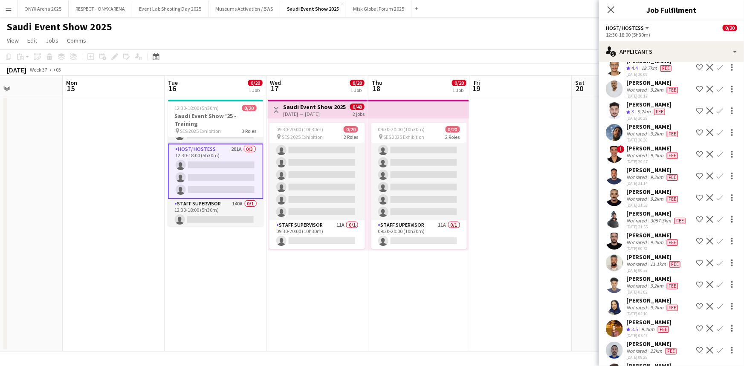
scroll to position [3606, 0]
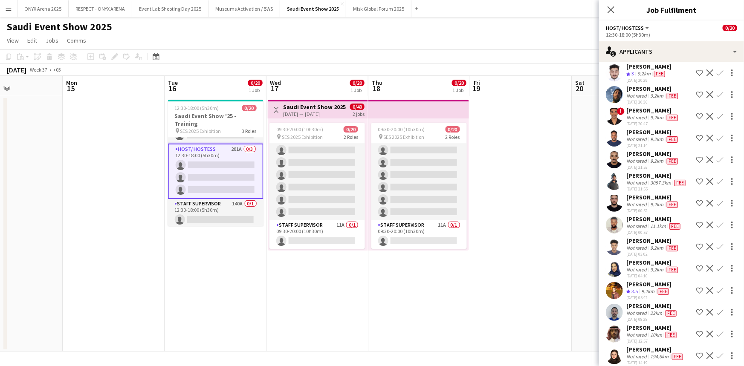
click at [619, 260] on app-user-avatar at bounding box center [614, 268] width 17 height 17
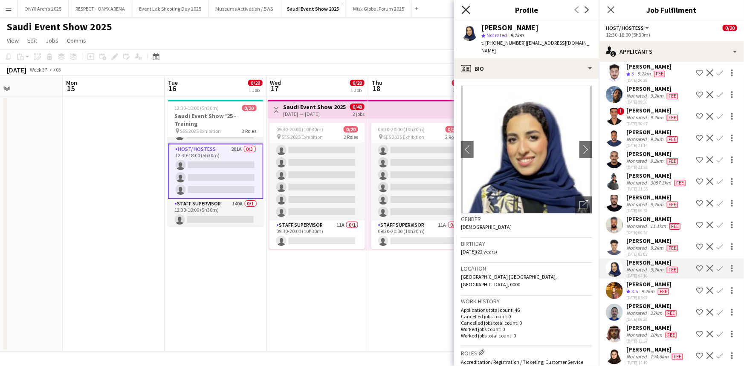
click at [466, 8] on icon "Close pop-in" at bounding box center [466, 10] width 8 height 8
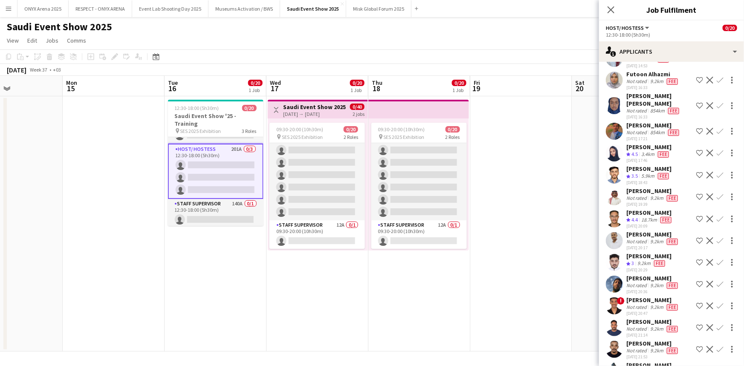
scroll to position [3398, 0]
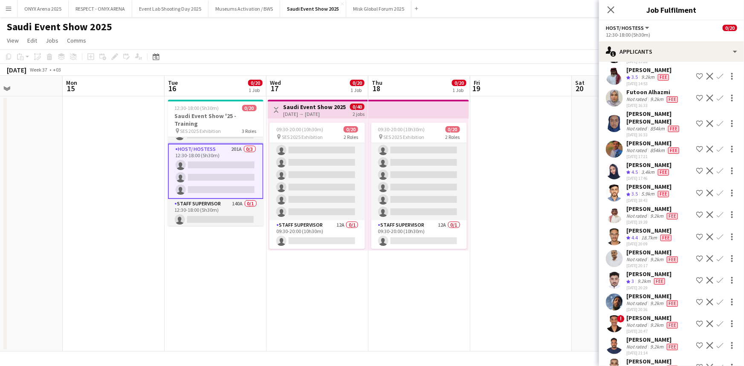
click at [696, 234] on app-icon "Shortlist crew" at bounding box center [699, 237] width 7 height 7
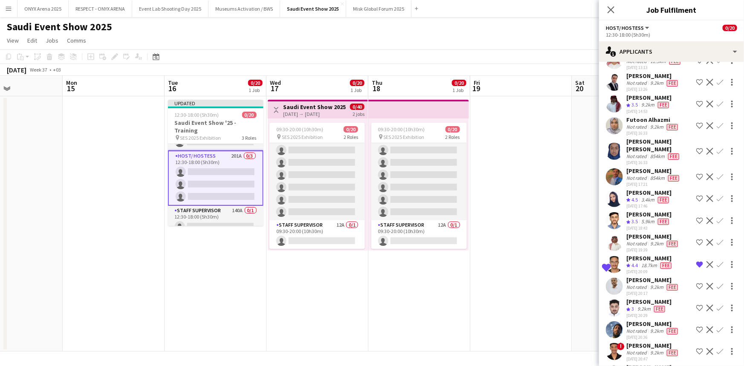
scroll to position [3359, 0]
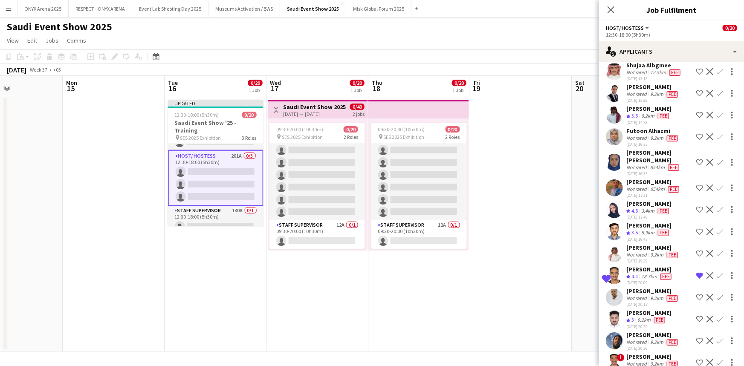
click at [696, 229] on app-icon "Shortlist crew" at bounding box center [699, 232] width 7 height 7
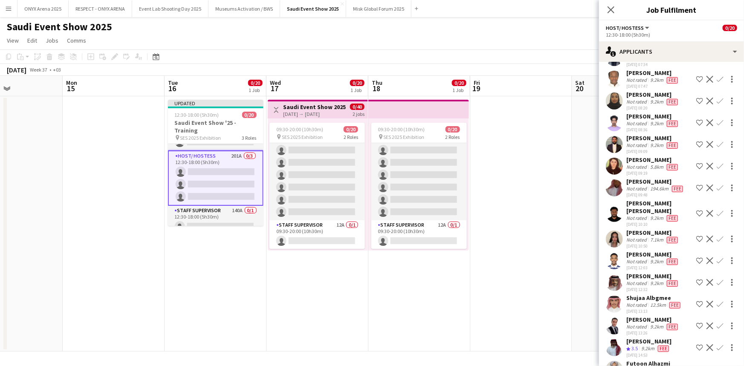
scroll to position [2933, 0]
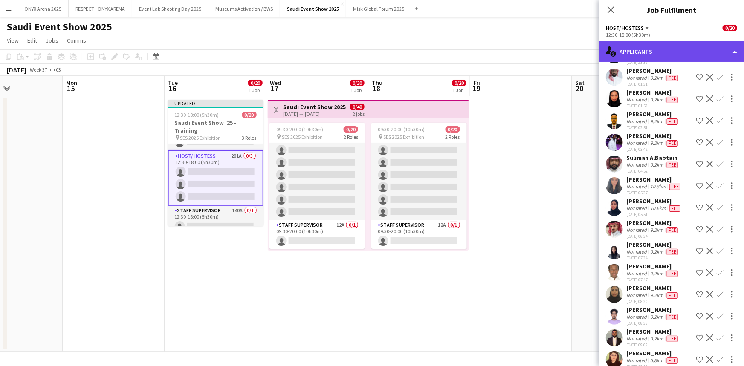
click at [652, 51] on div "single-neutral-actions-information Applicants" at bounding box center [671, 51] width 145 height 20
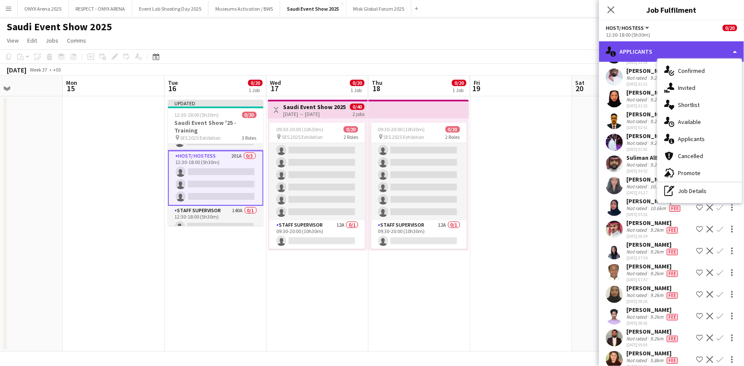
click at [643, 51] on div "single-neutral-actions-information Applicants" at bounding box center [671, 51] width 145 height 20
click at [613, 11] on icon at bounding box center [611, 10] width 8 height 8
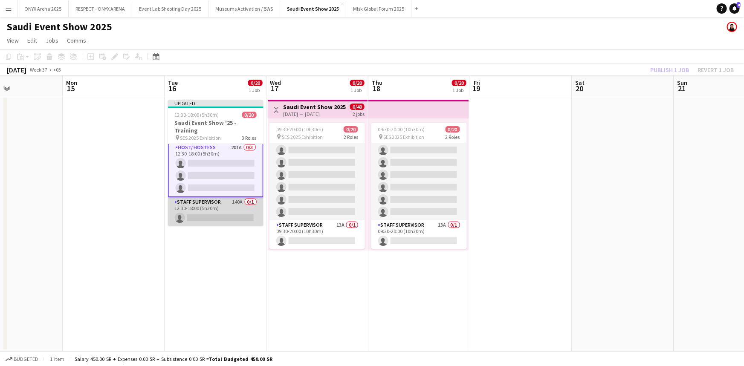
click at [208, 202] on app-card-role "Staff Supervisor 140A 0/1 12:30-18:00 (5h30m) single-neutral-actions" at bounding box center [216, 211] width 96 height 29
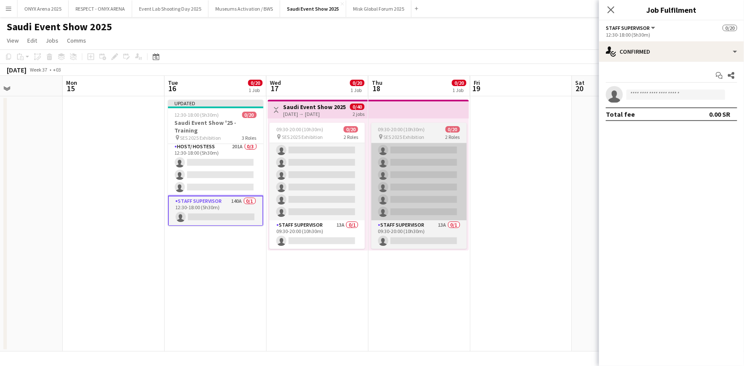
scroll to position [216, 0]
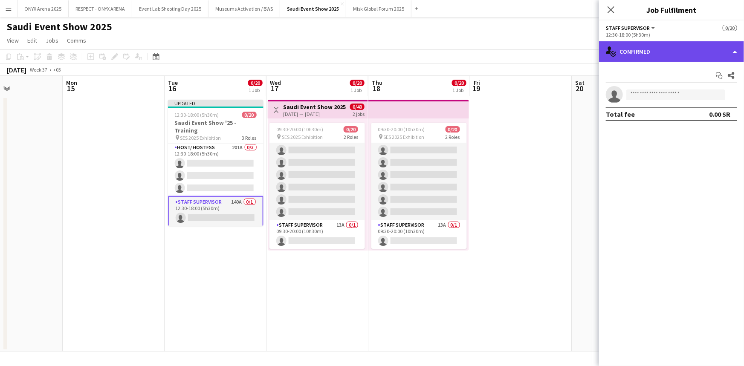
click at [667, 54] on div "single-neutral-actions-check-2 Confirmed" at bounding box center [671, 51] width 145 height 20
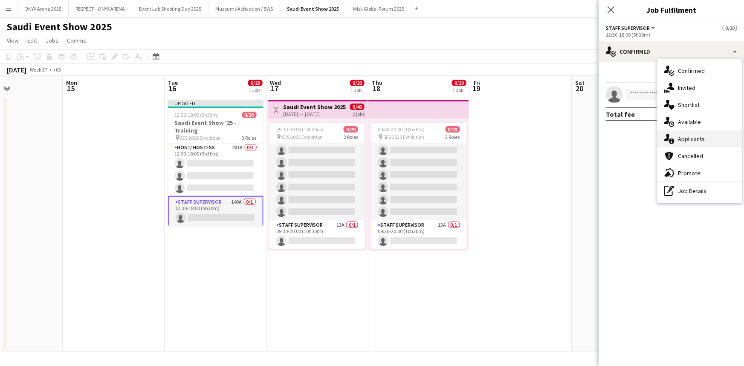
click at [687, 131] on div "single-neutral-actions-information Applicants" at bounding box center [700, 139] width 84 height 17
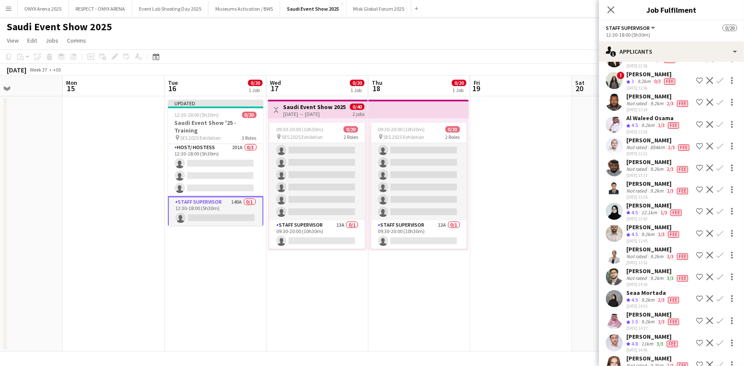
scroll to position [155, 0]
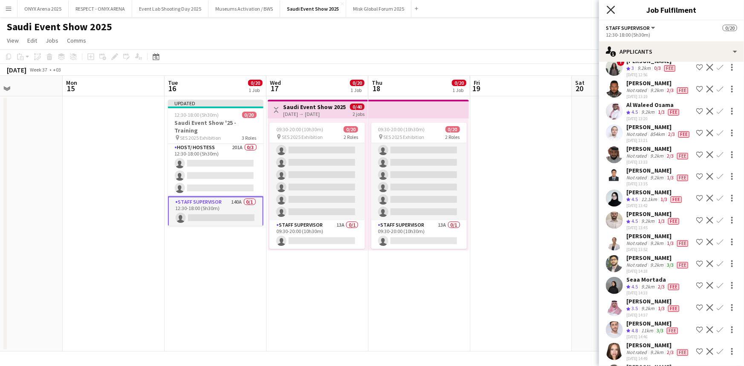
click at [611, 7] on icon "Close pop-in" at bounding box center [611, 10] width 8 height 8
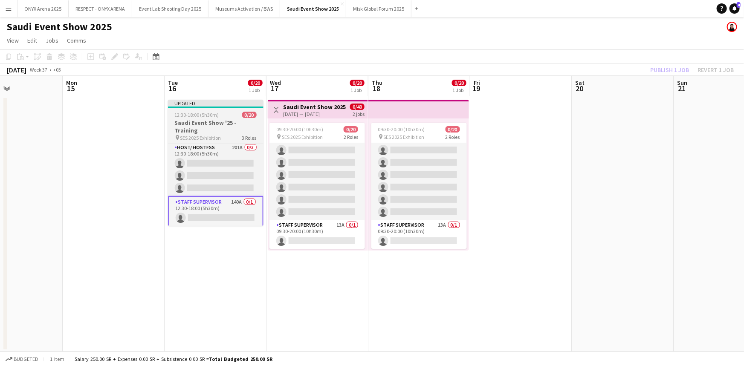
click at [213, 131] on h3 "Saudi Event Show '25 - Training" at bounding box center [216, 126] width 96 height 15
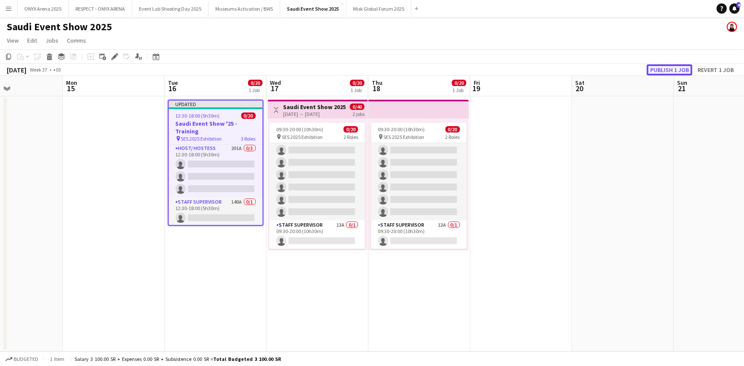
click at [664, 68] on button "Publish 1 job" at bounding box center [670, 69] width 46 height 11
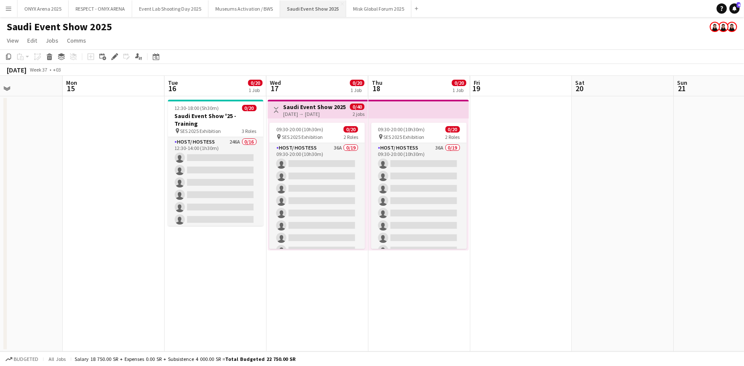
scroll to position [174, 0]
